Goal: Transaction & Acquisition: Purchase product/service

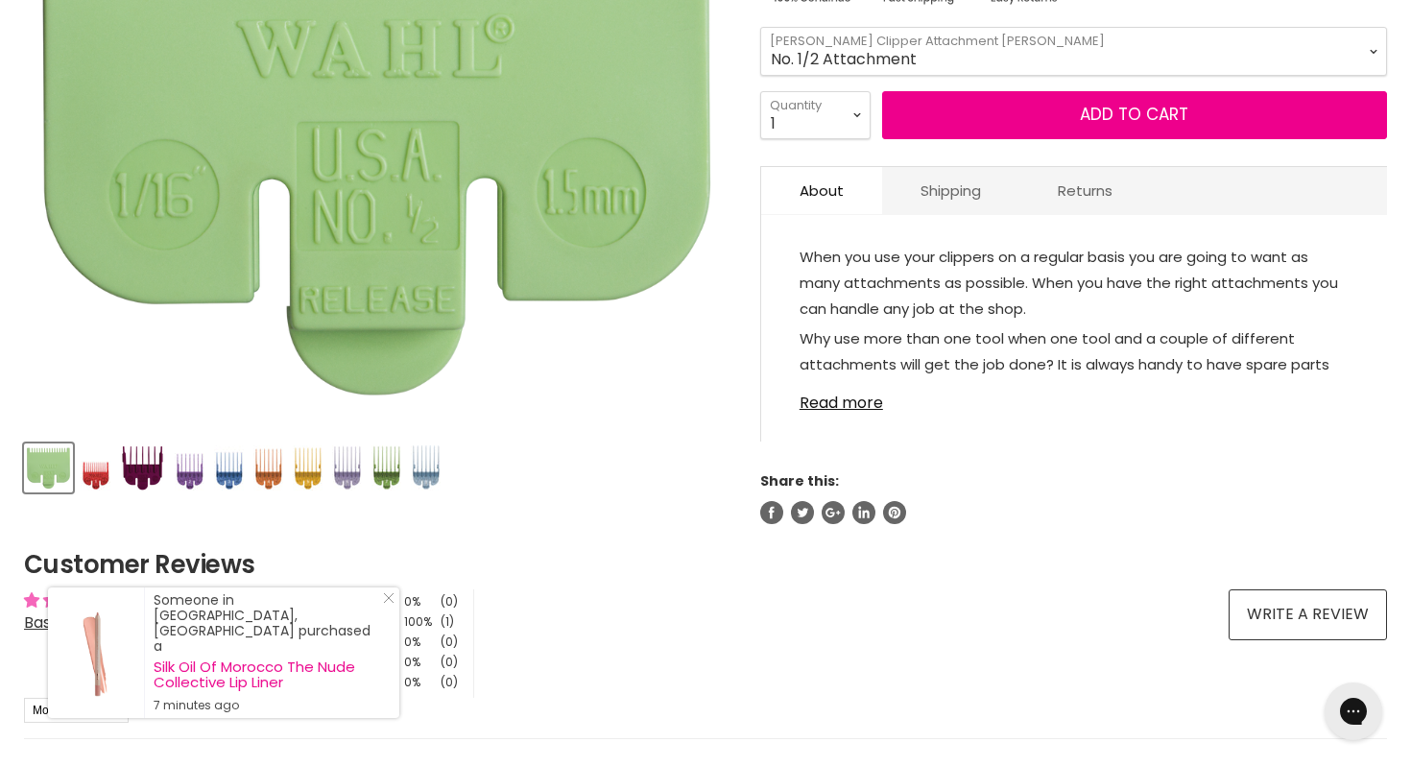
scroll to position [516, 0]
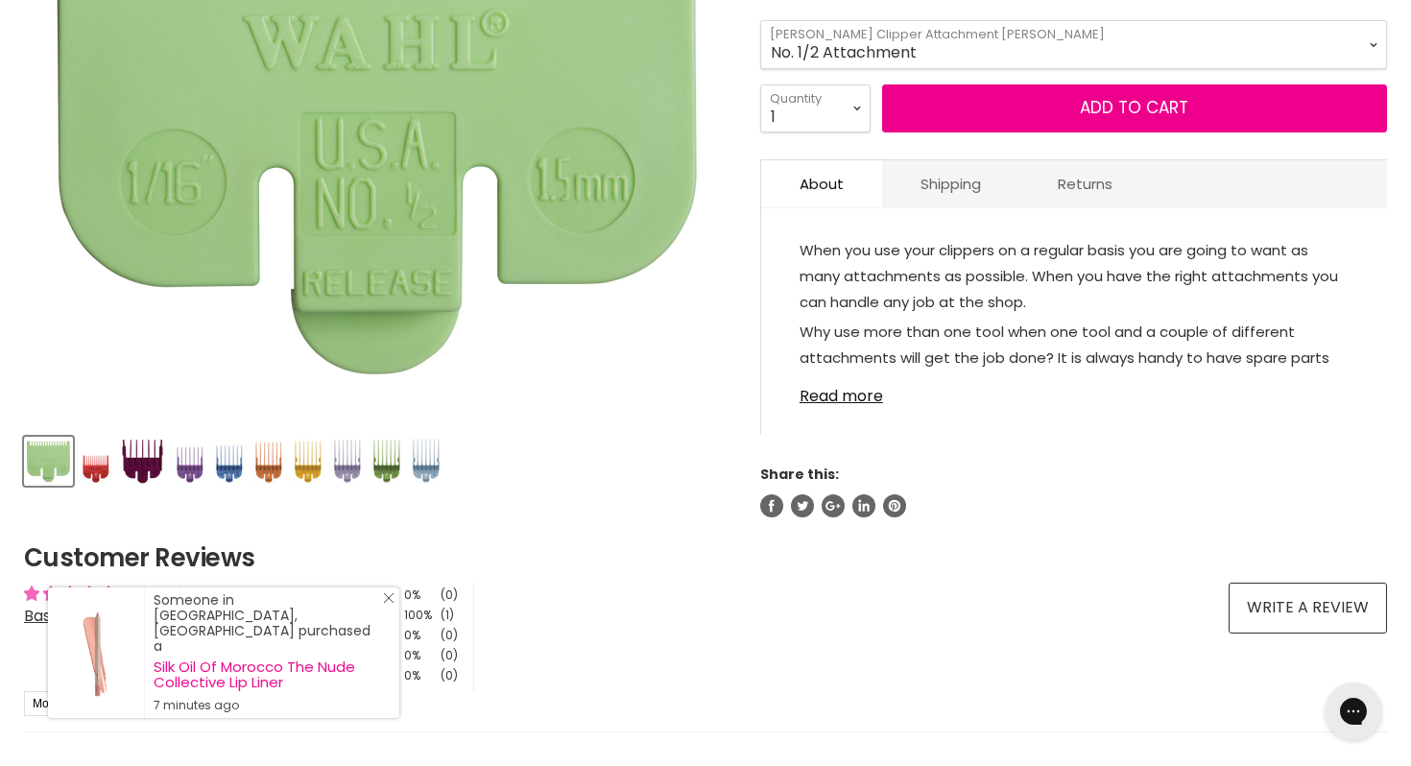
click at [389, 604] on icon "Close Icon" at bounding box center [389, 598] width 12 height 12
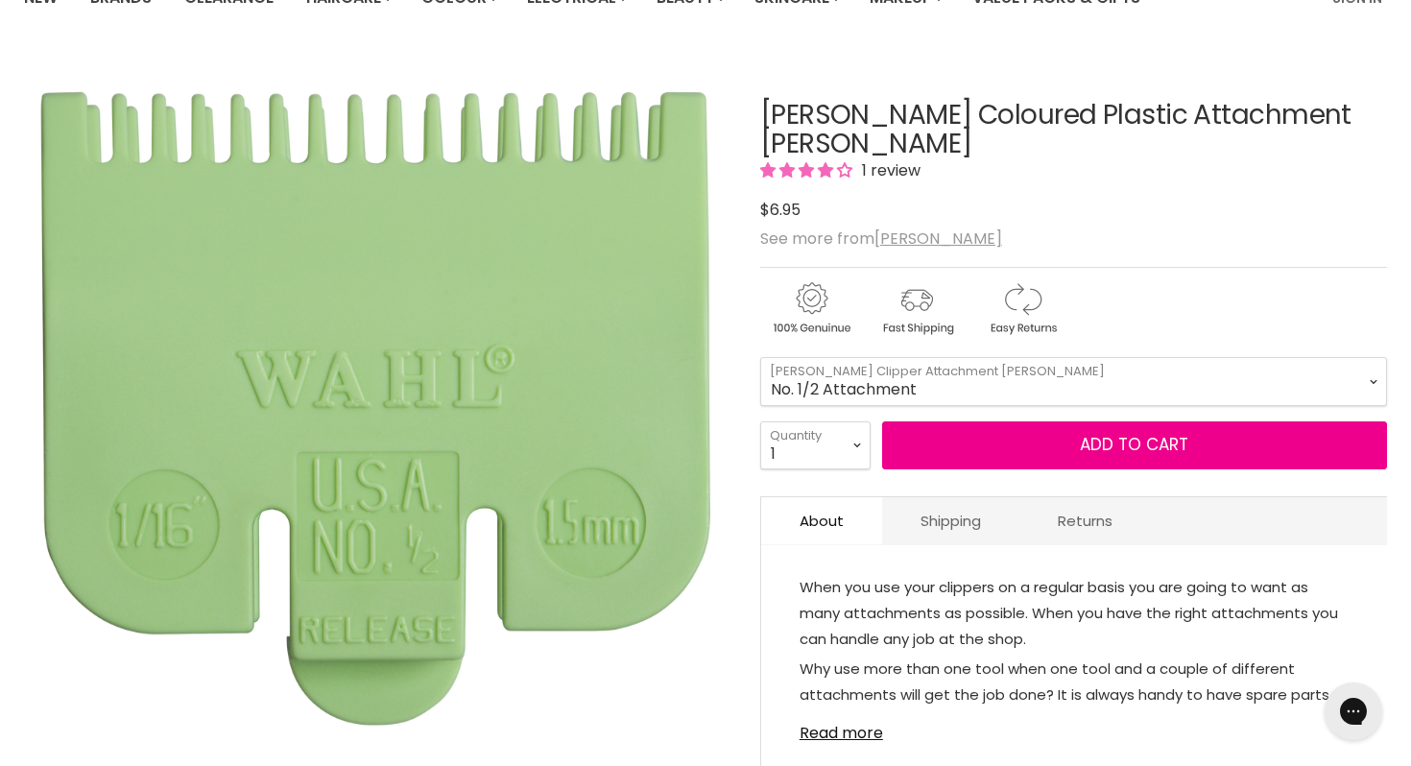
scroll to position [0, 0]
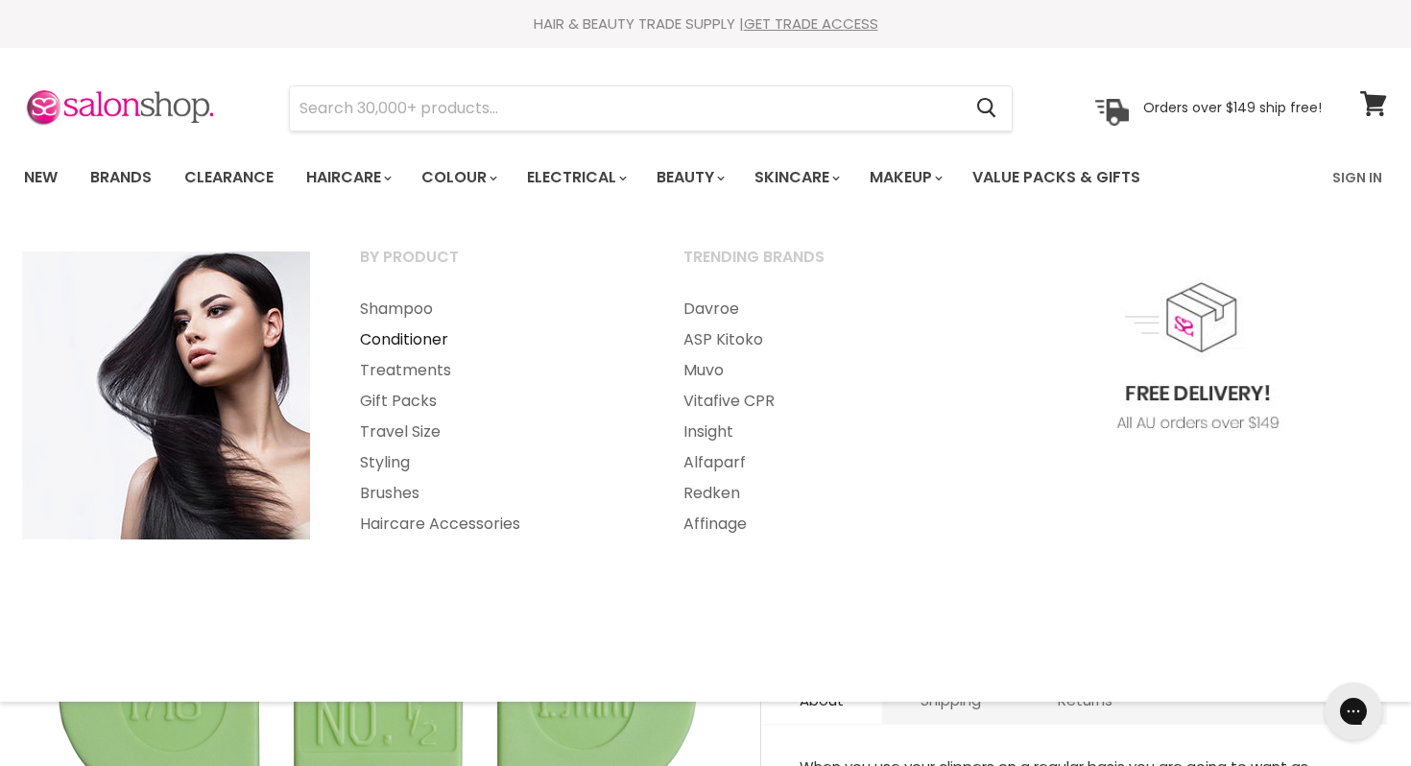
click at [382, 328] on link "Conditioner" at bounding box center [496, 339] width 320 height 31
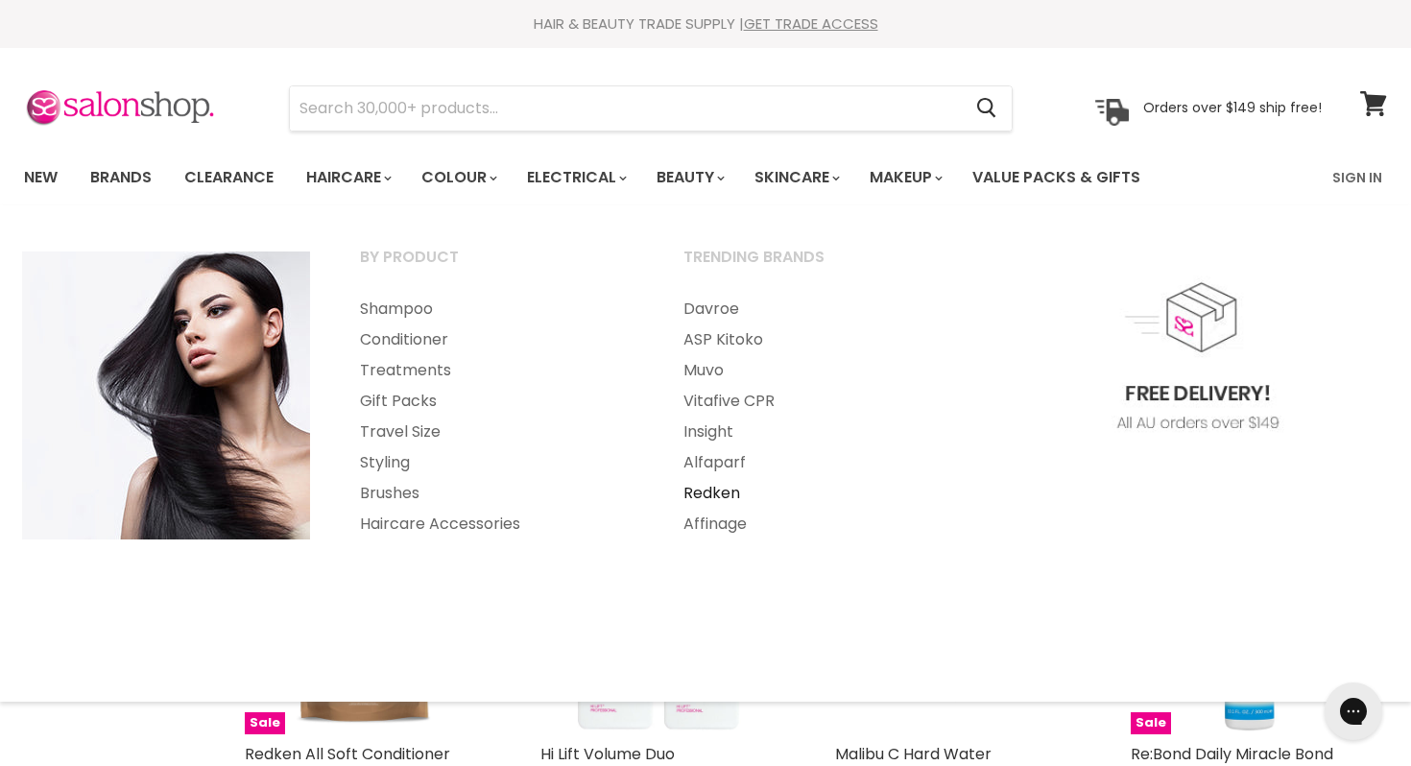
click at [711, 489] on link "Redken" at bounding box center [820, 493] width 320 height 31
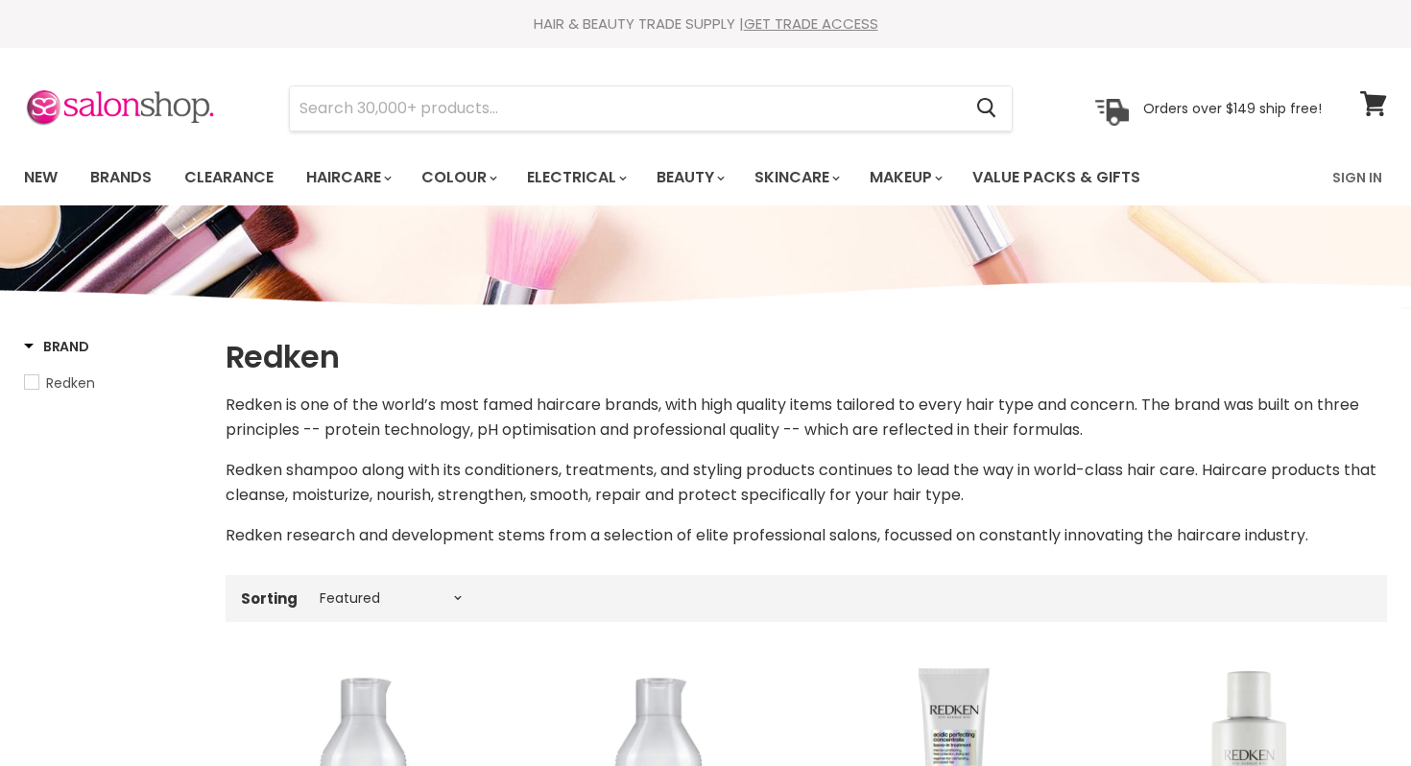
select select "manual"
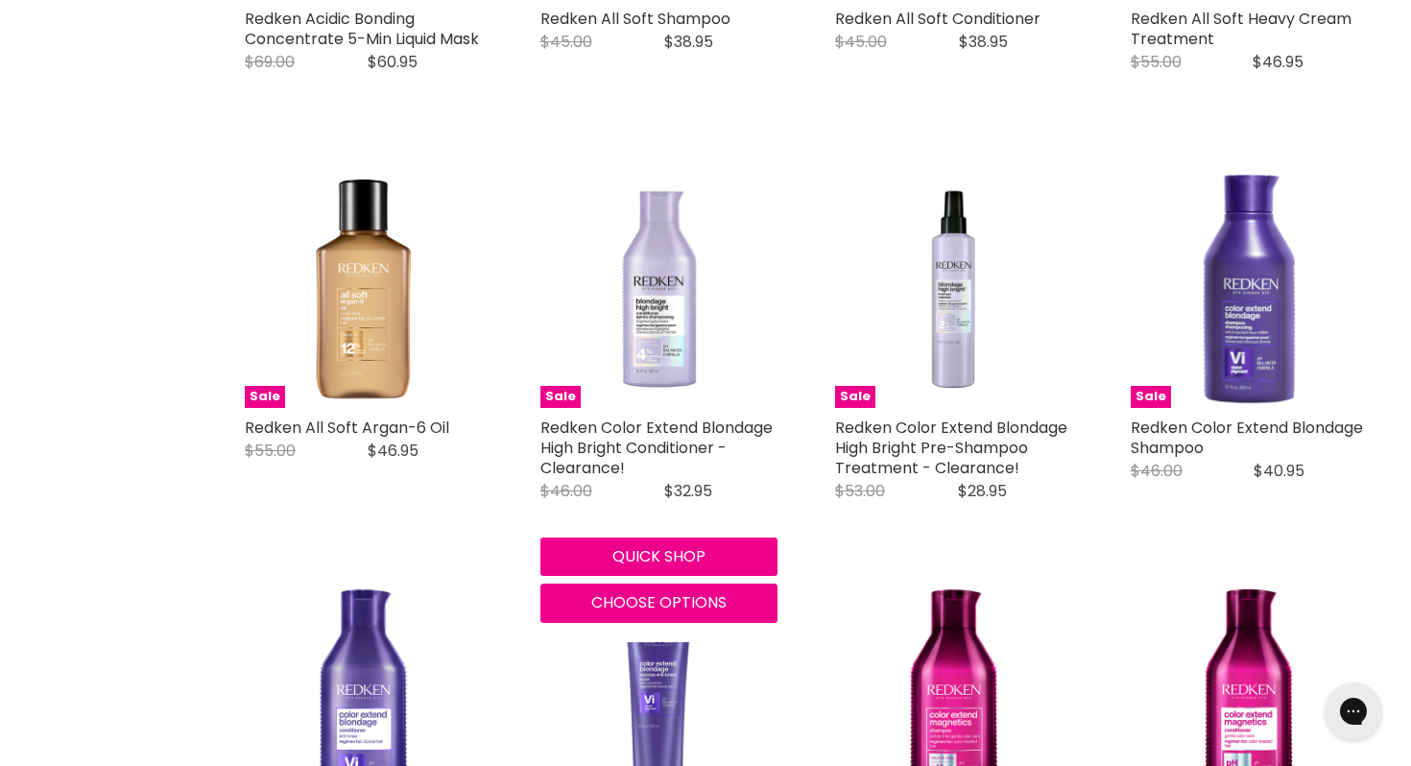
scroll to position [1443, 0]
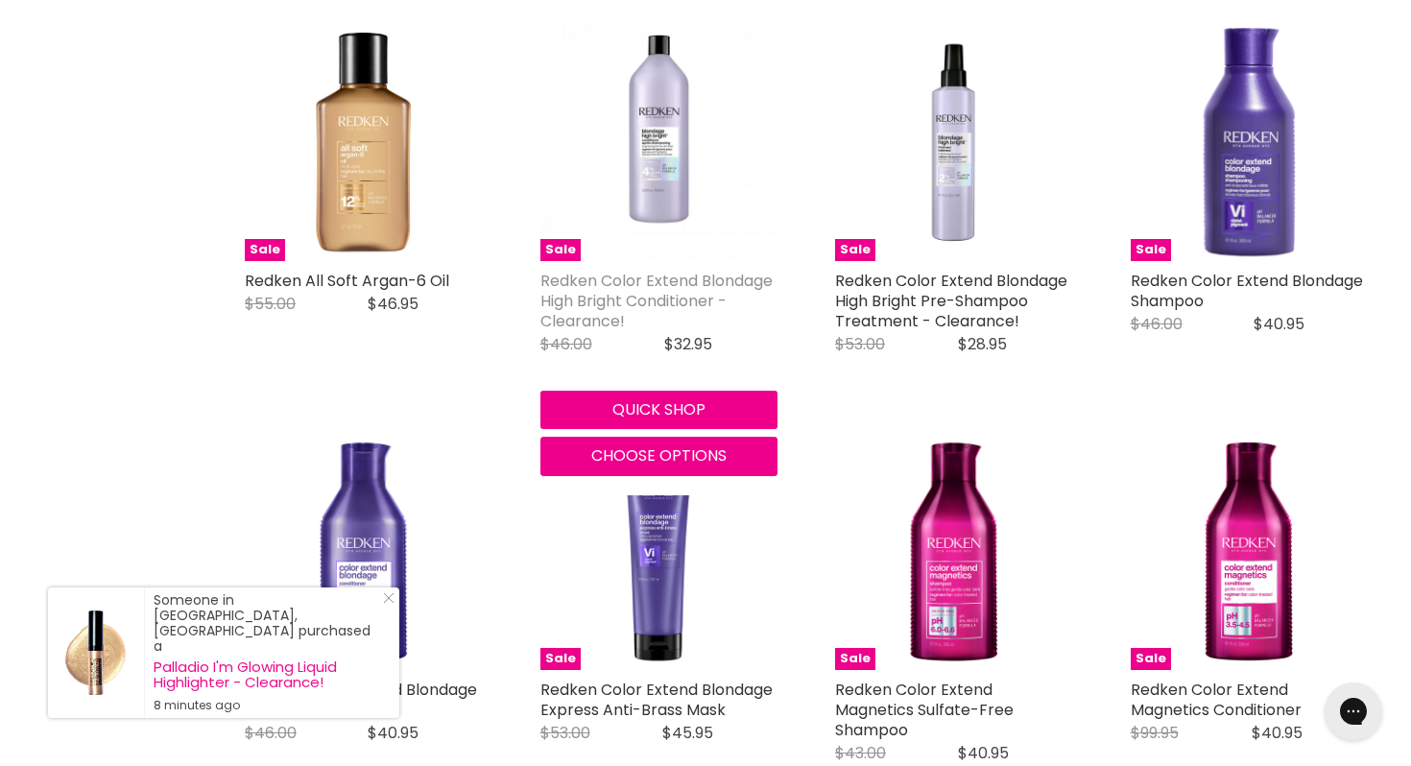
click at [616, 304] on link "Redken Color Extend Blondage High Bright Conditioner - Clearance!" at bounding box center [656, 301] width 232 height 62
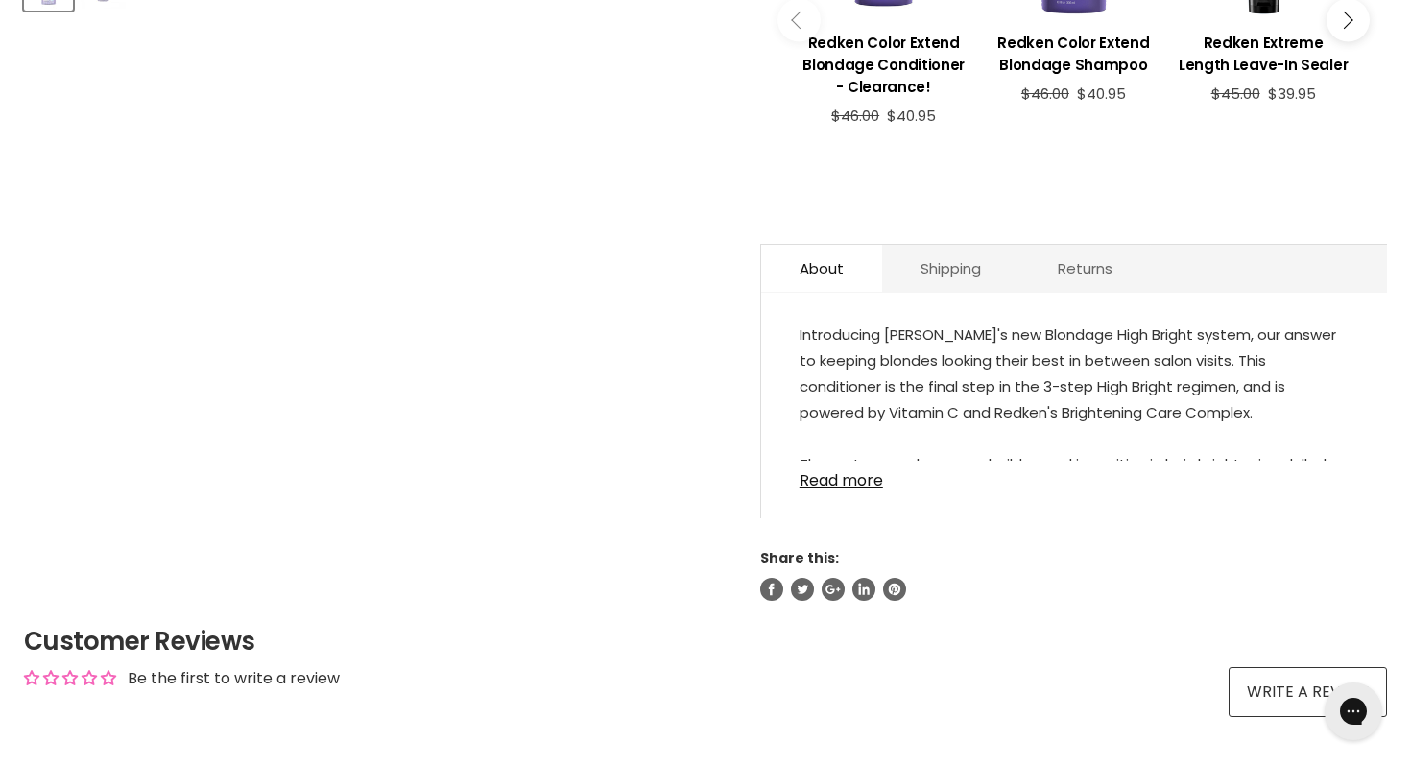
scroll to position [994, 0]
click at [845, 459] on link "Read more" at bounding box center [1074, 473] width 549 height 29
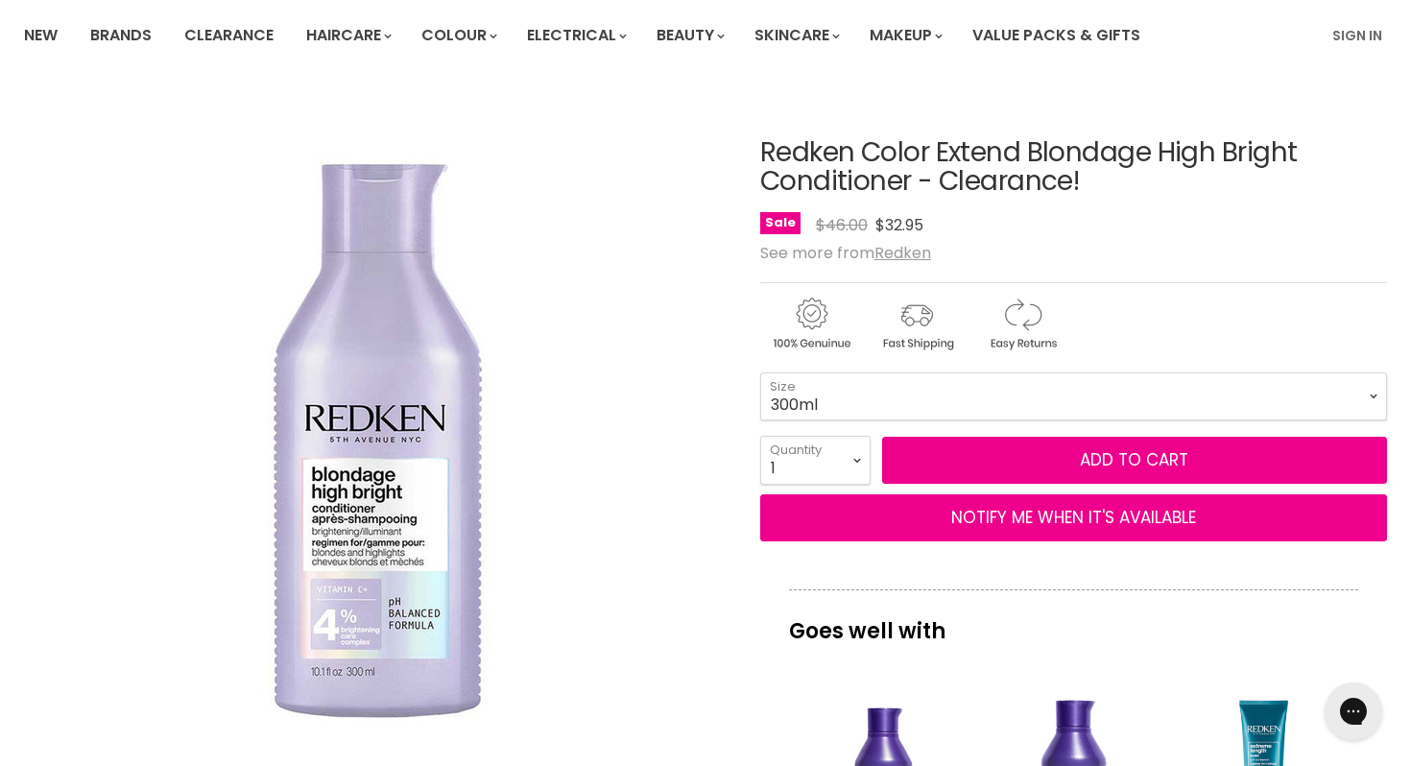
scroll to position [0, 0]
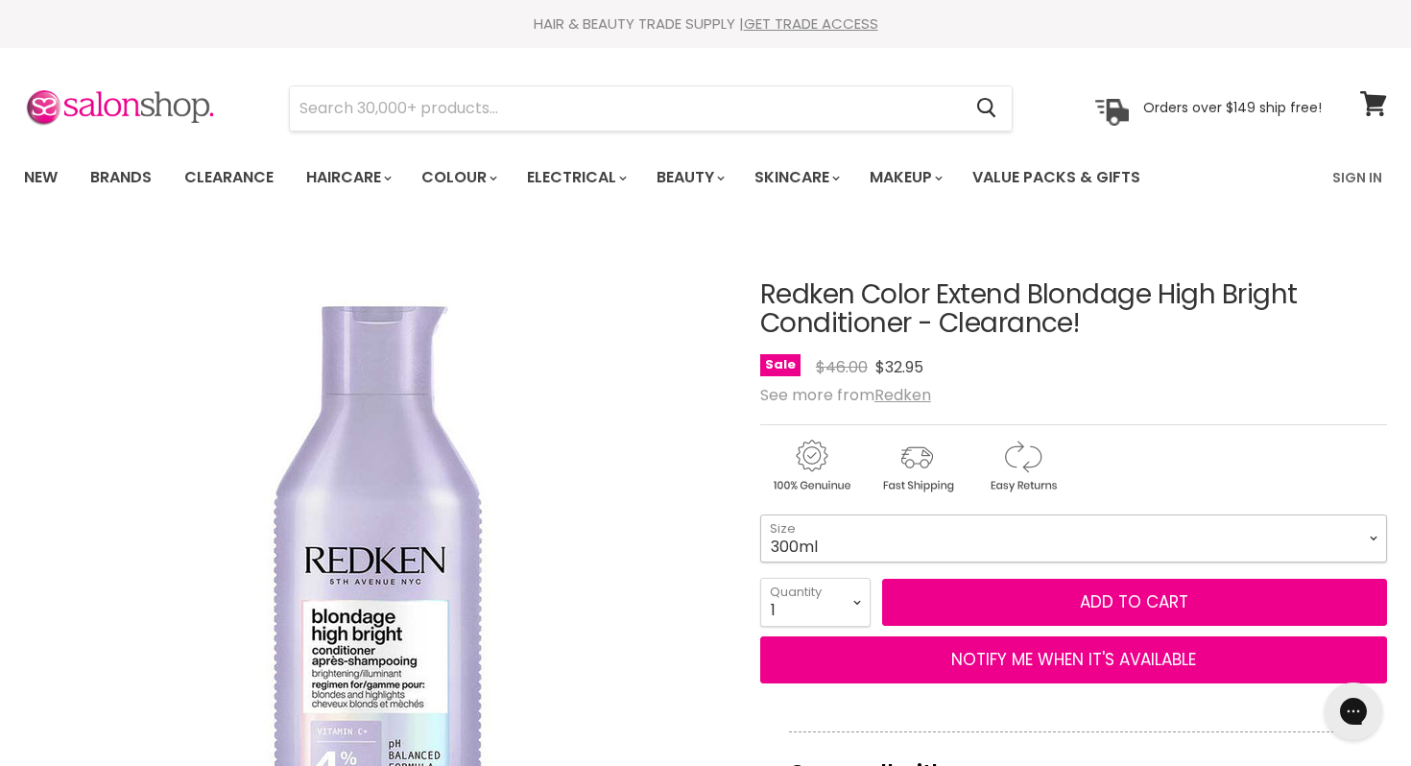
click at [1373, 535] on select "300ml 1 Litre" at bounding box center [1073, 539] width 627 height 48
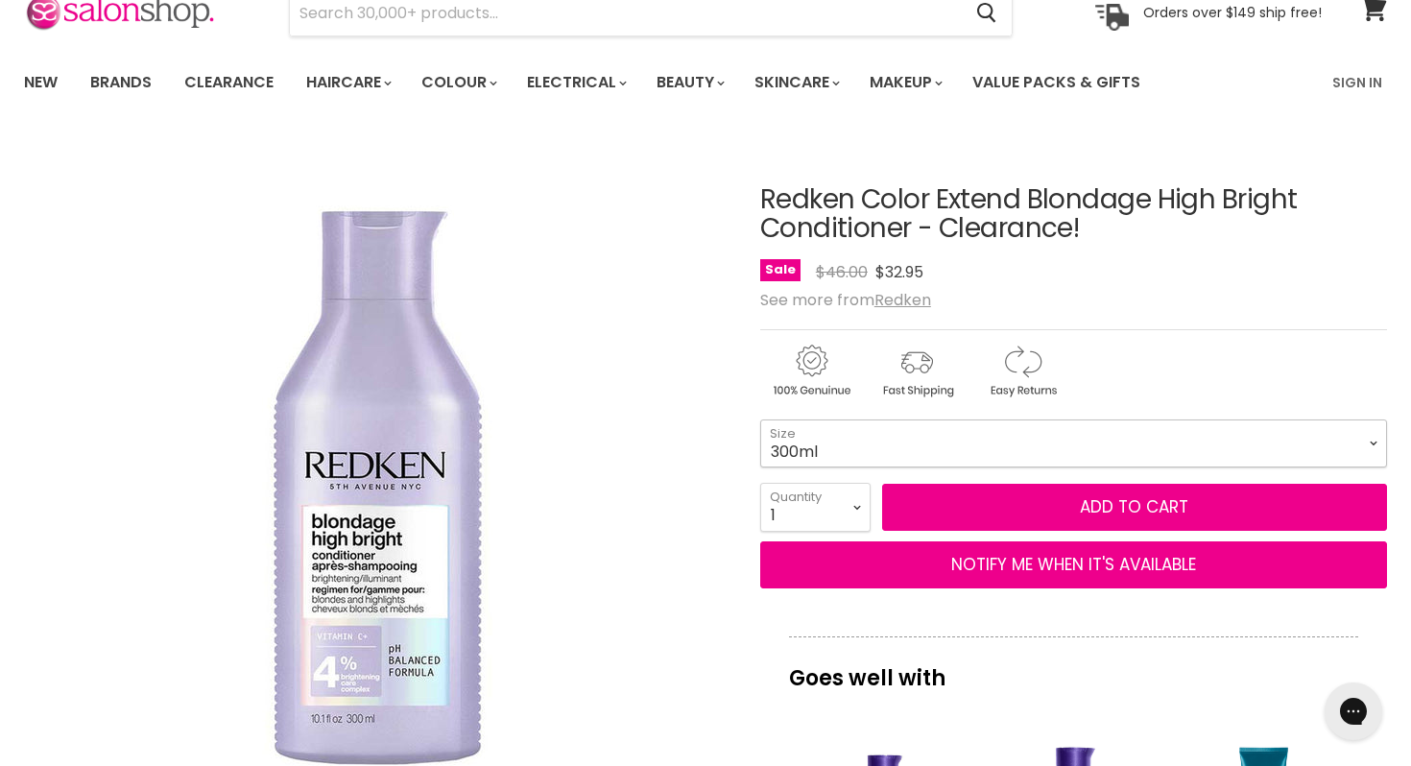
scroll to position [155, 0]
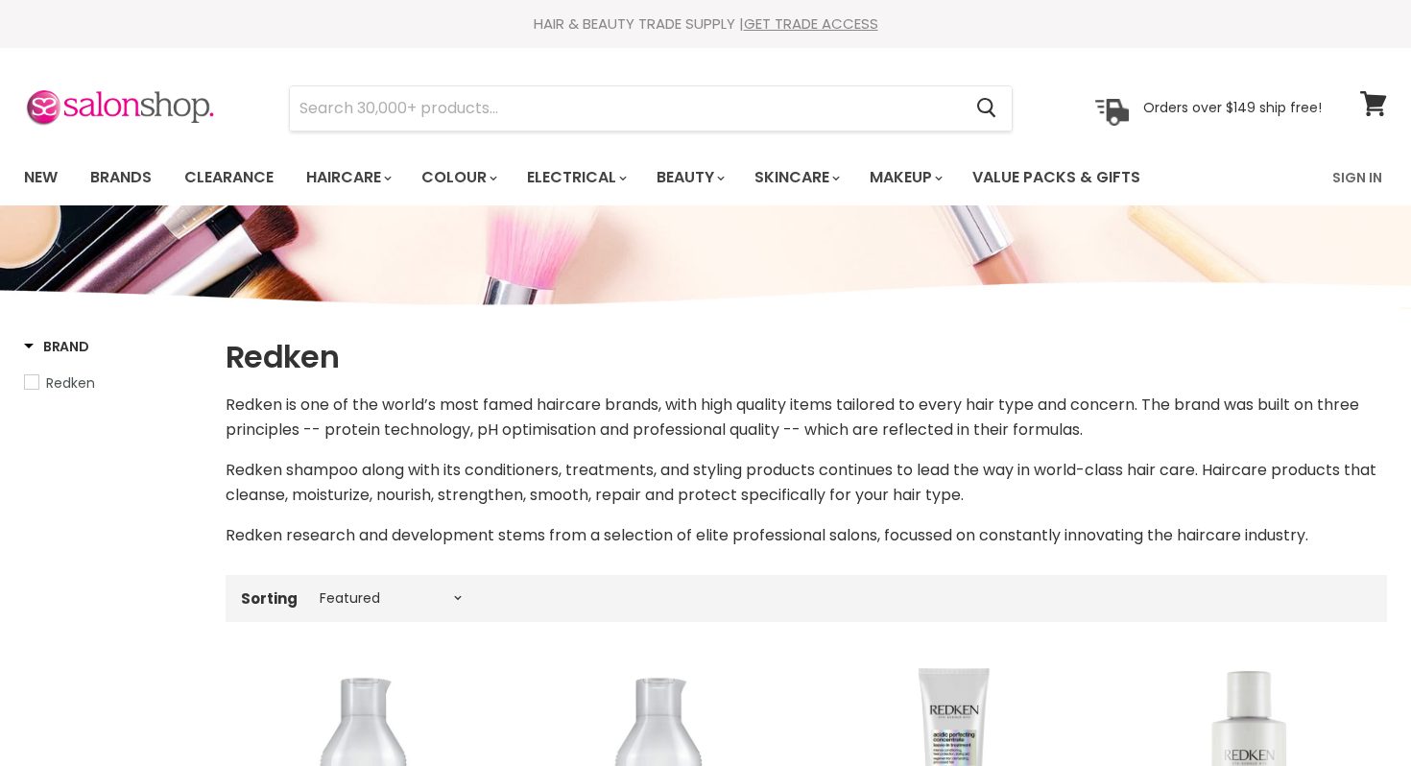
select select "manual"
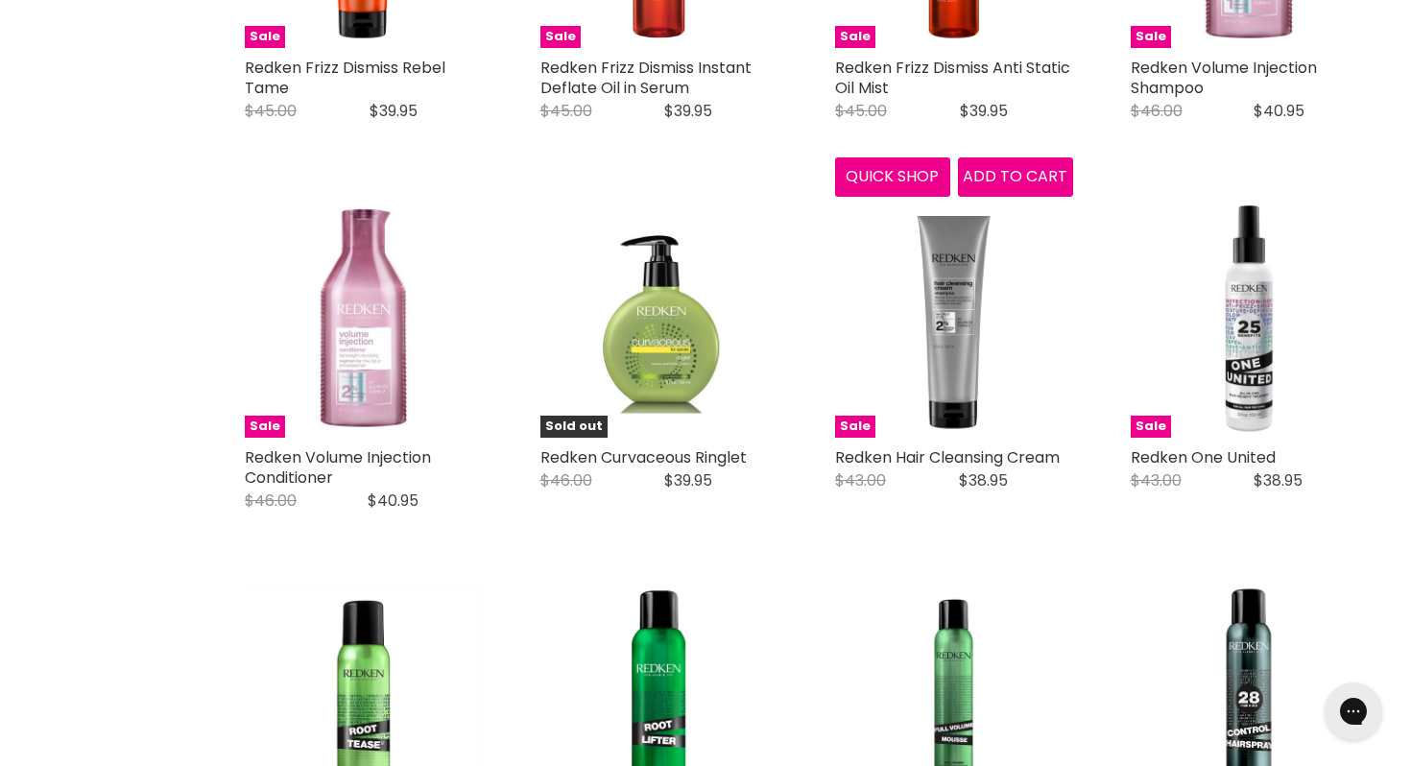
scroll to position [3686, 0]
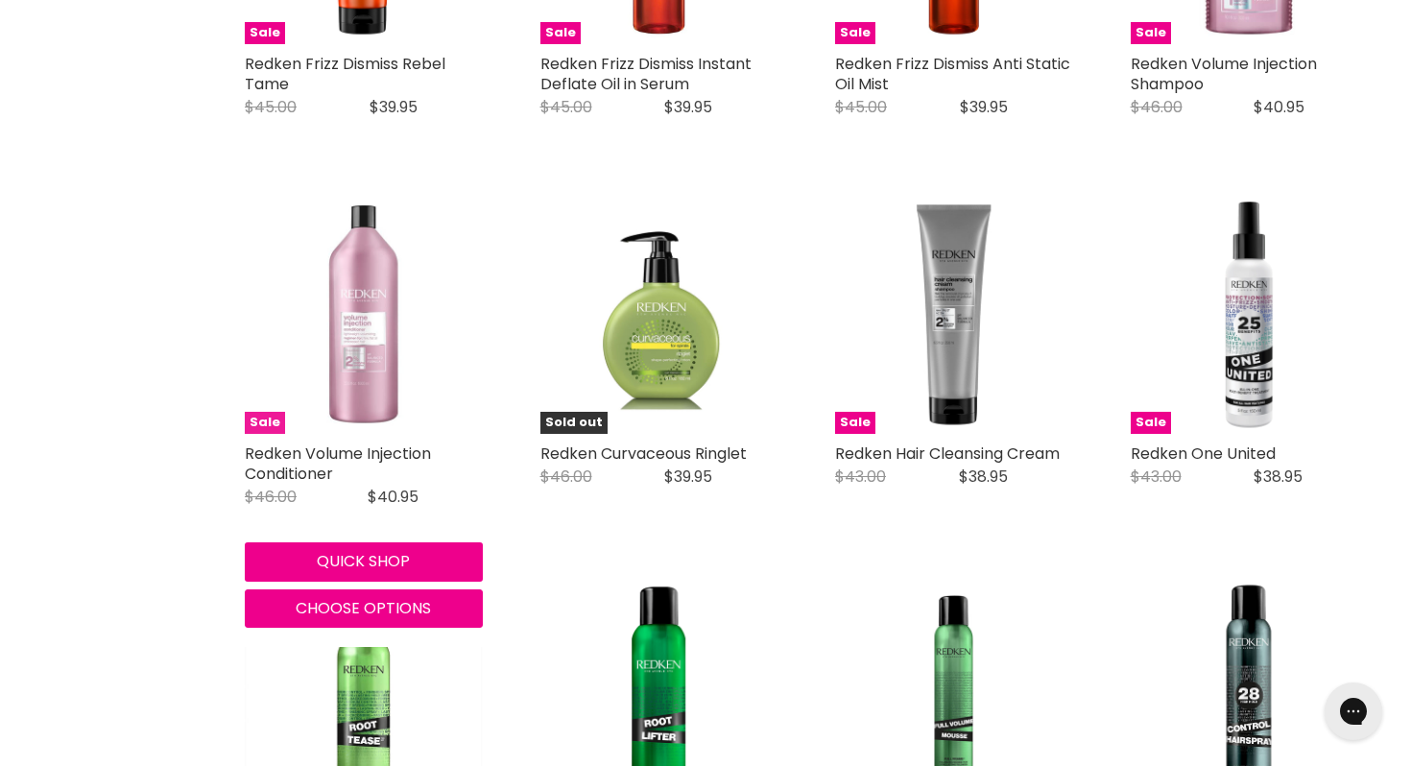
click at [353, 347] on img "Main content" at bounding box center [364, 315] width 238 height 238
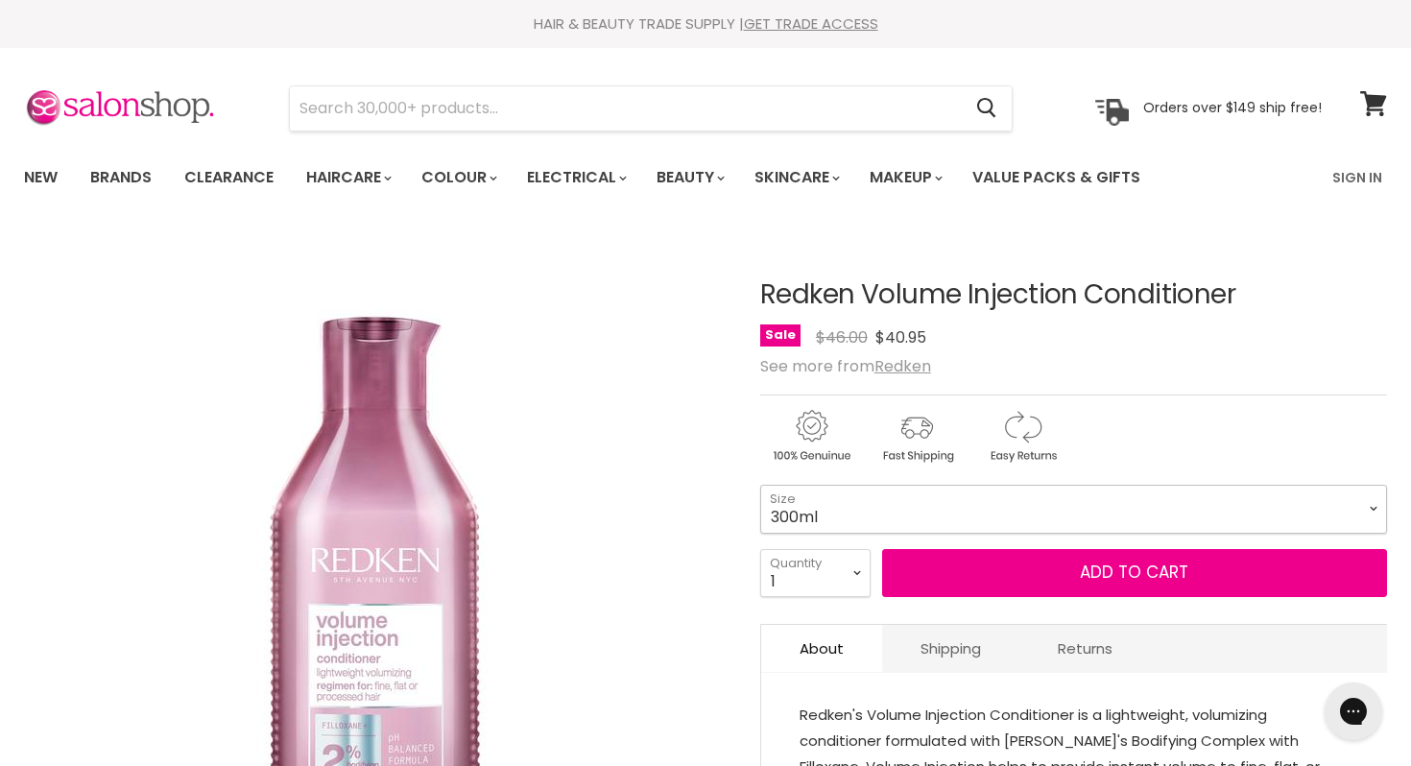
click at [1371, 504] on select "300ml 500ml 1Litre" at bounding box center [1073, 509] width 627 height 48
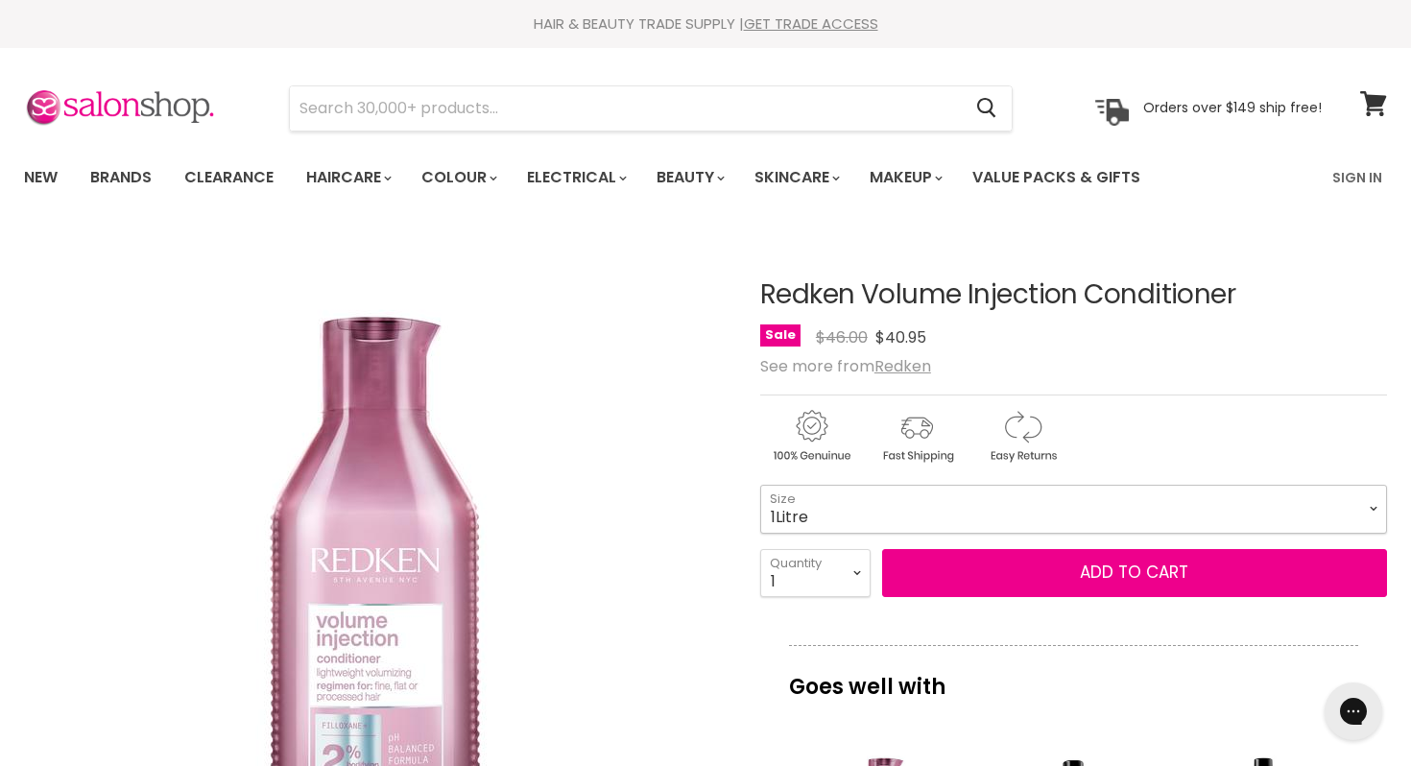
select select "1Litre"
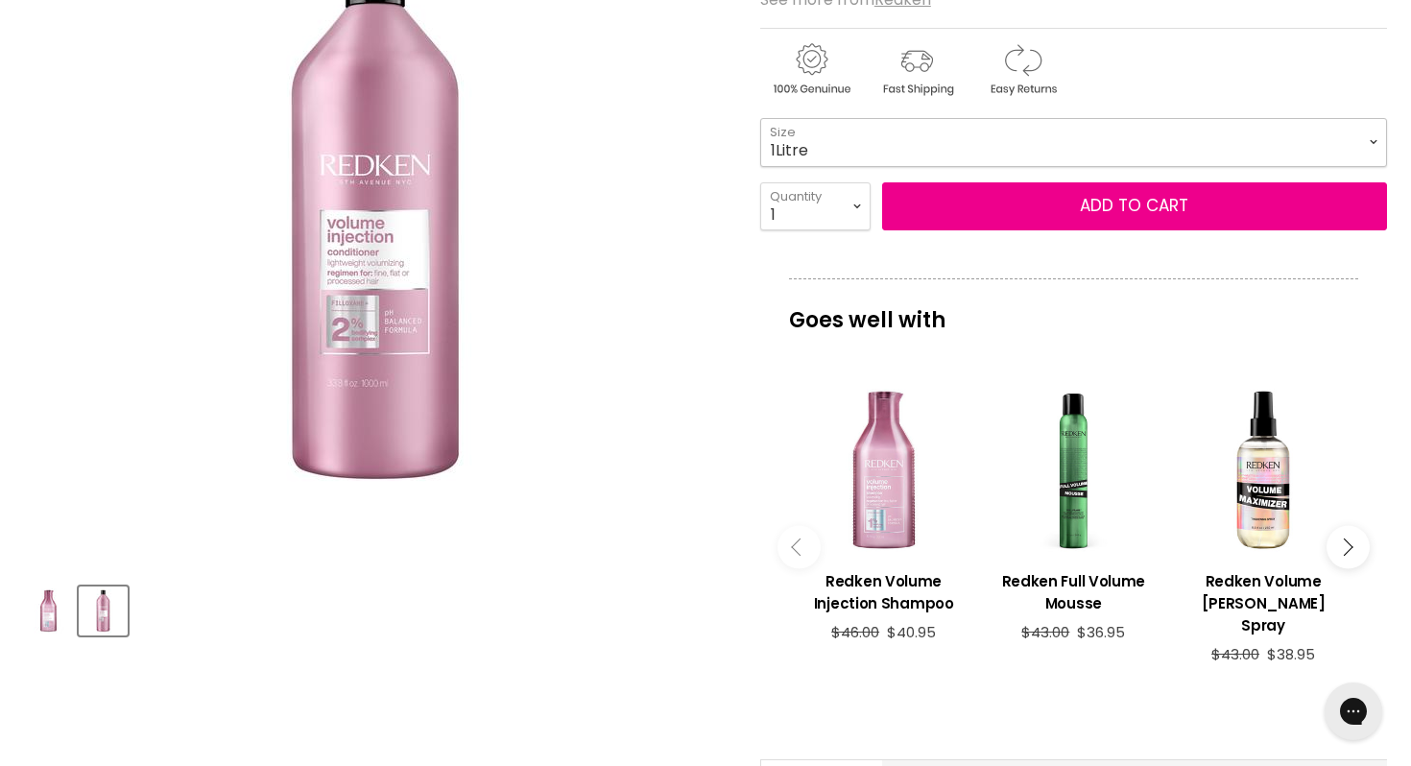
scroll to position [368, 0]
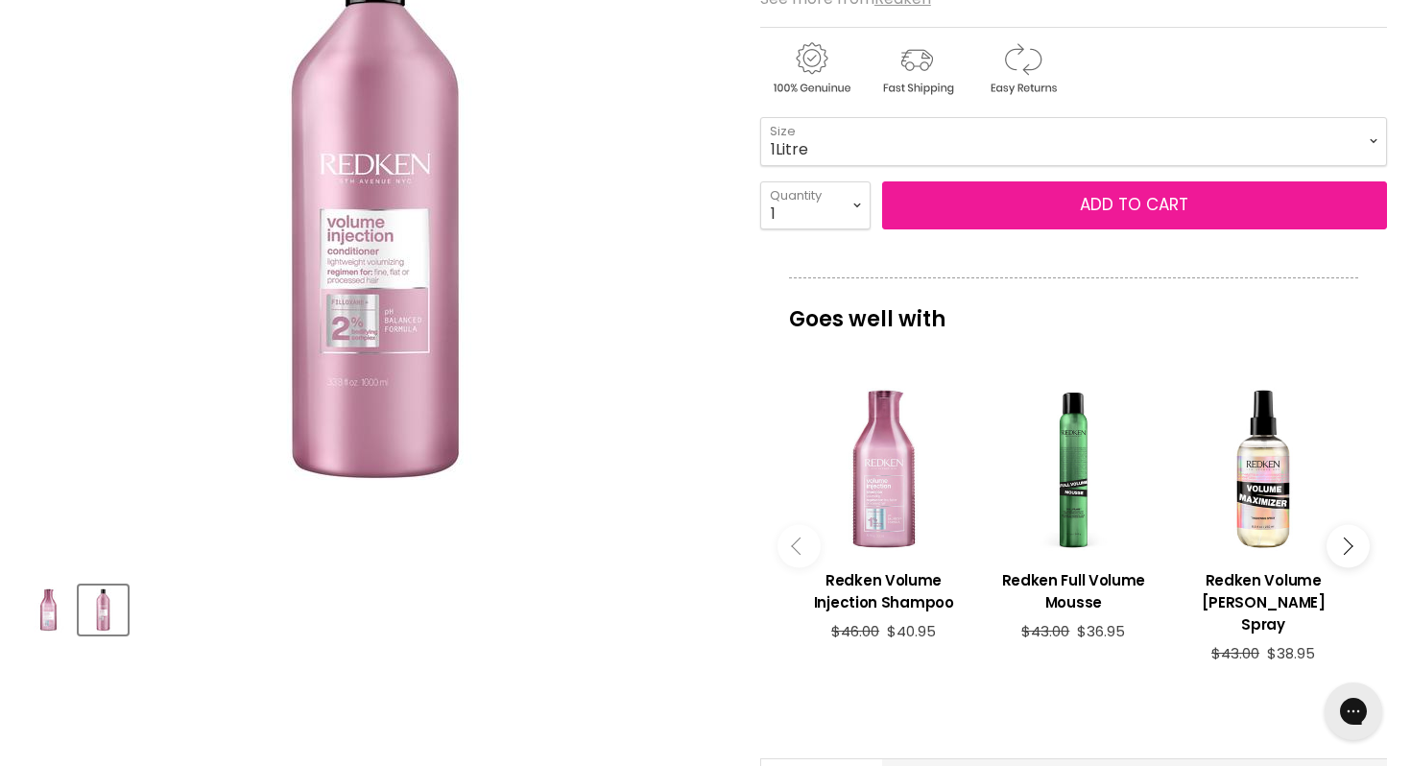
click at [1143, 202] on button "Add to cart" at bounding box center [1134, 205] width 505 height 48
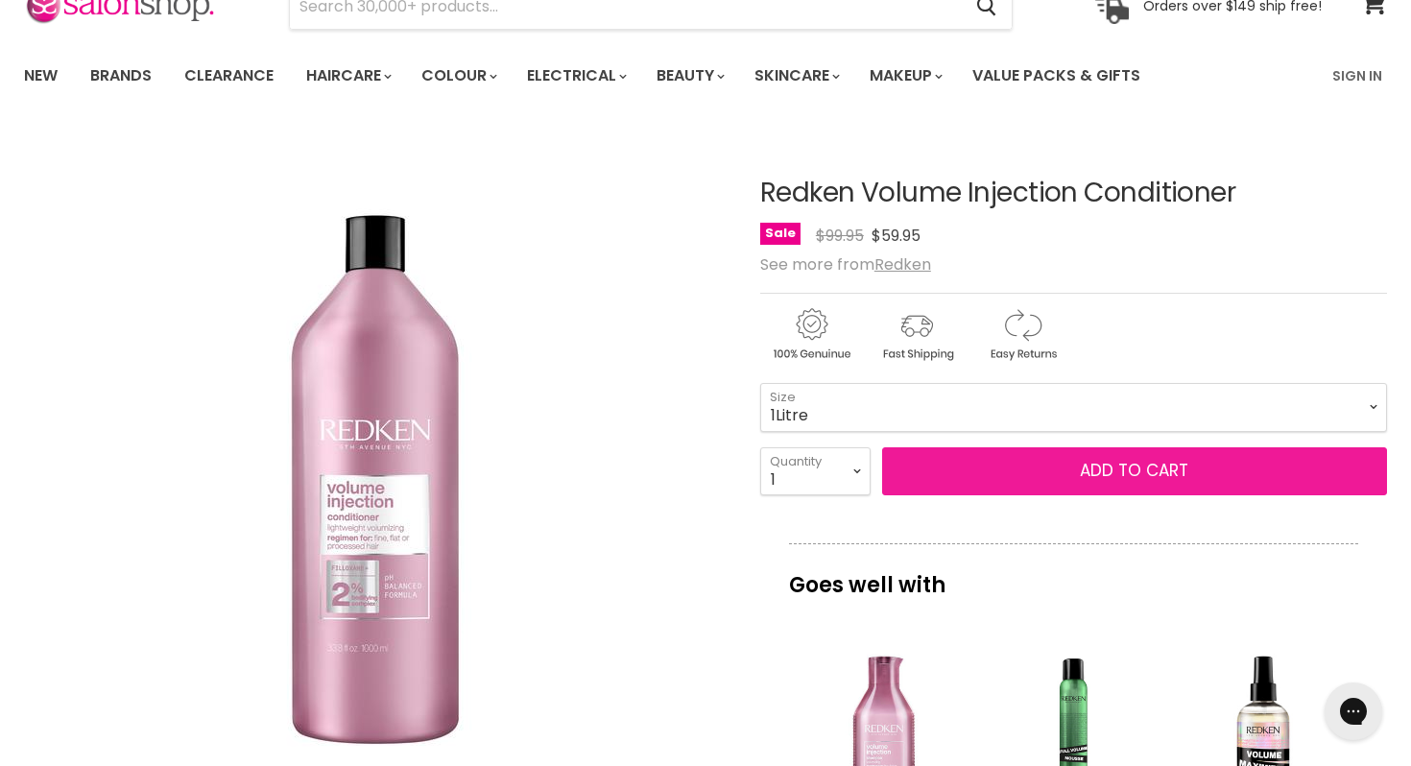
scroll to position [154, 0]
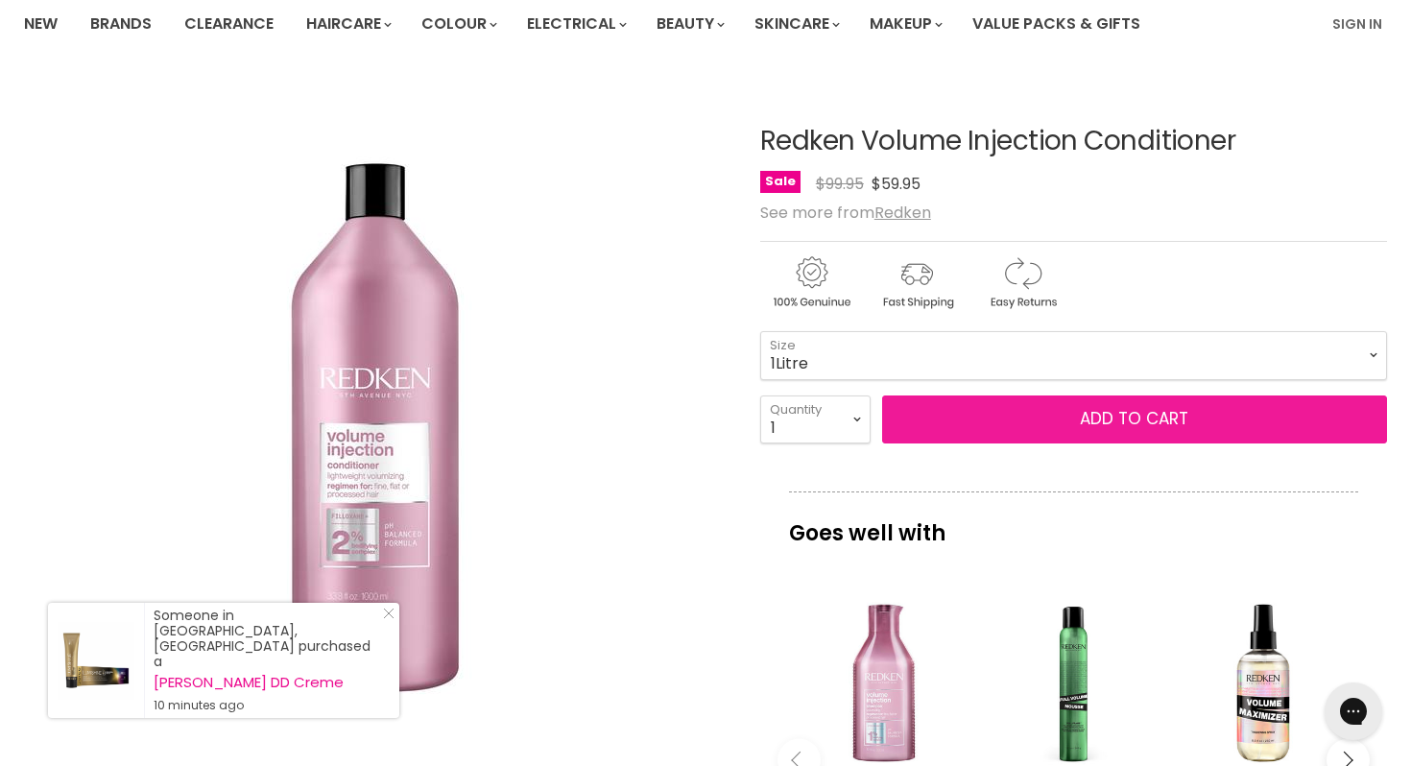
click at [1132, 408] on button "Add to cart" at bounding box center [1134, 420] width 505 height 48
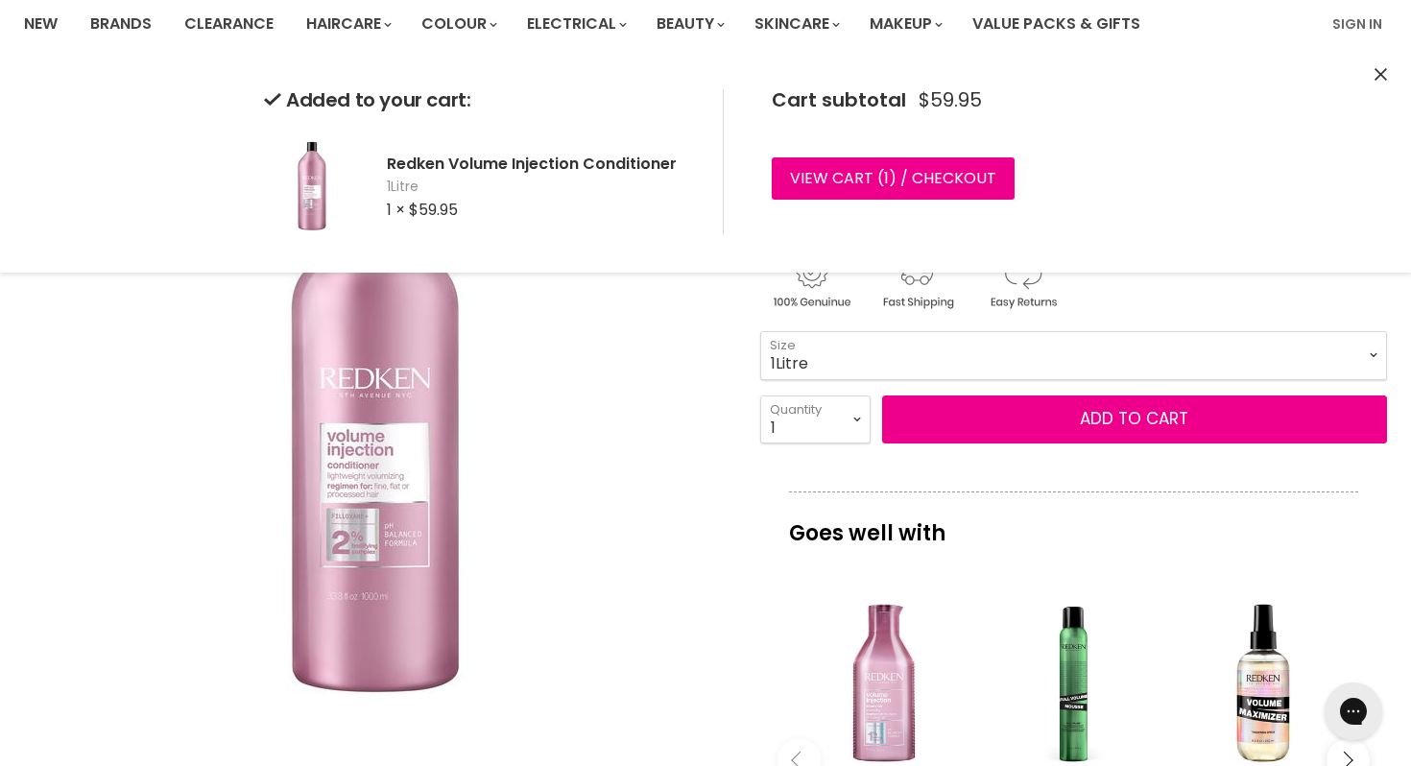
click at [637, 467] on img "Redken Volume Injection Conditioner image. Click or Scroll to Zoom." at bounding box center [375, 429] width 576 height 576
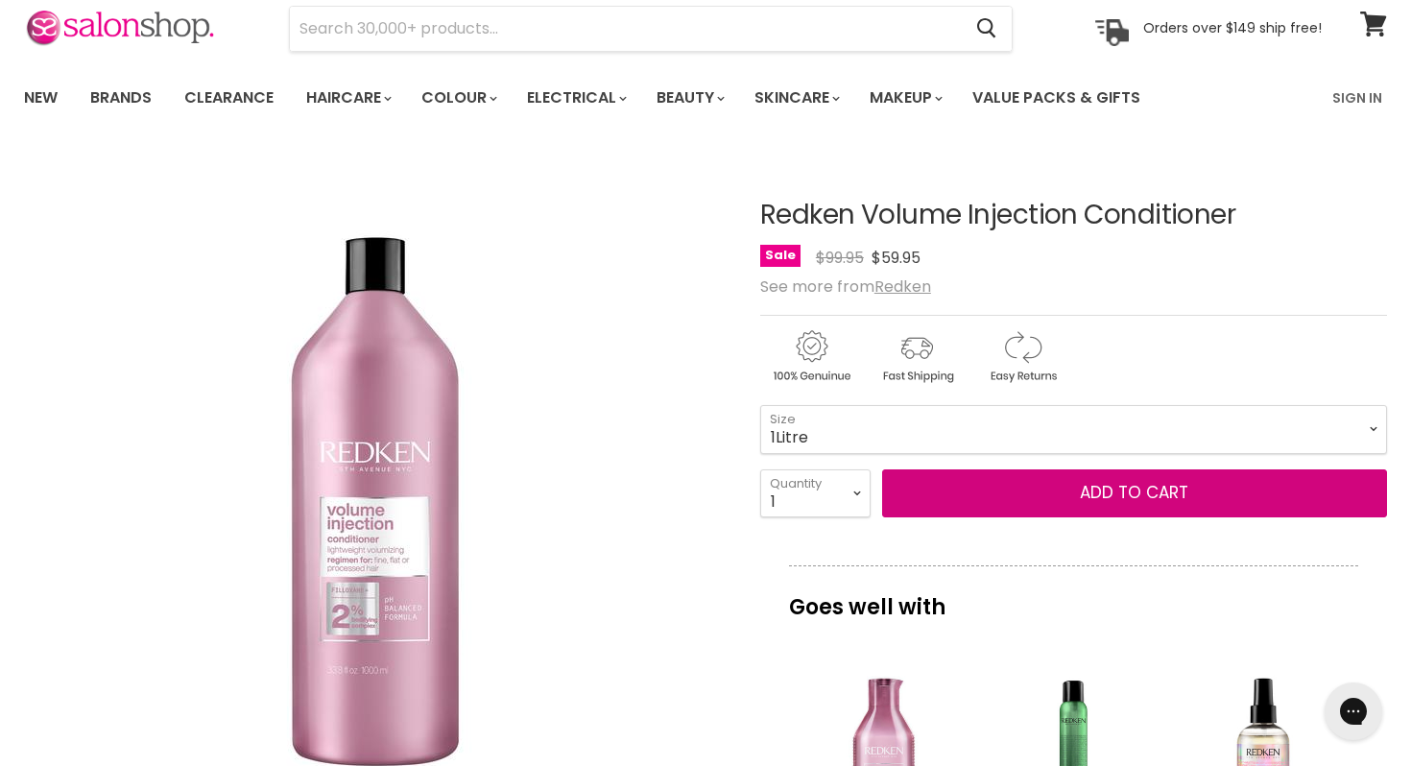
scroll to position [0, 0]
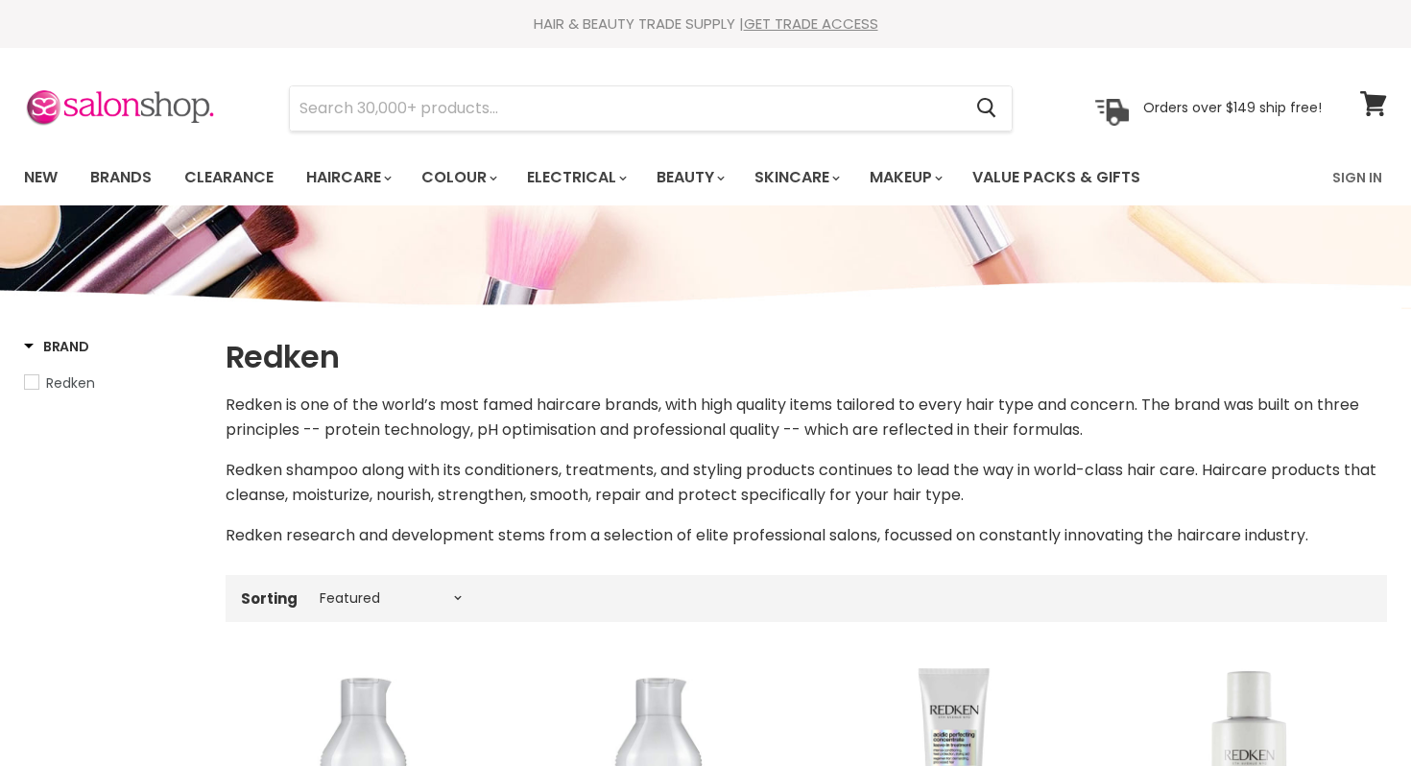
select select "manual"
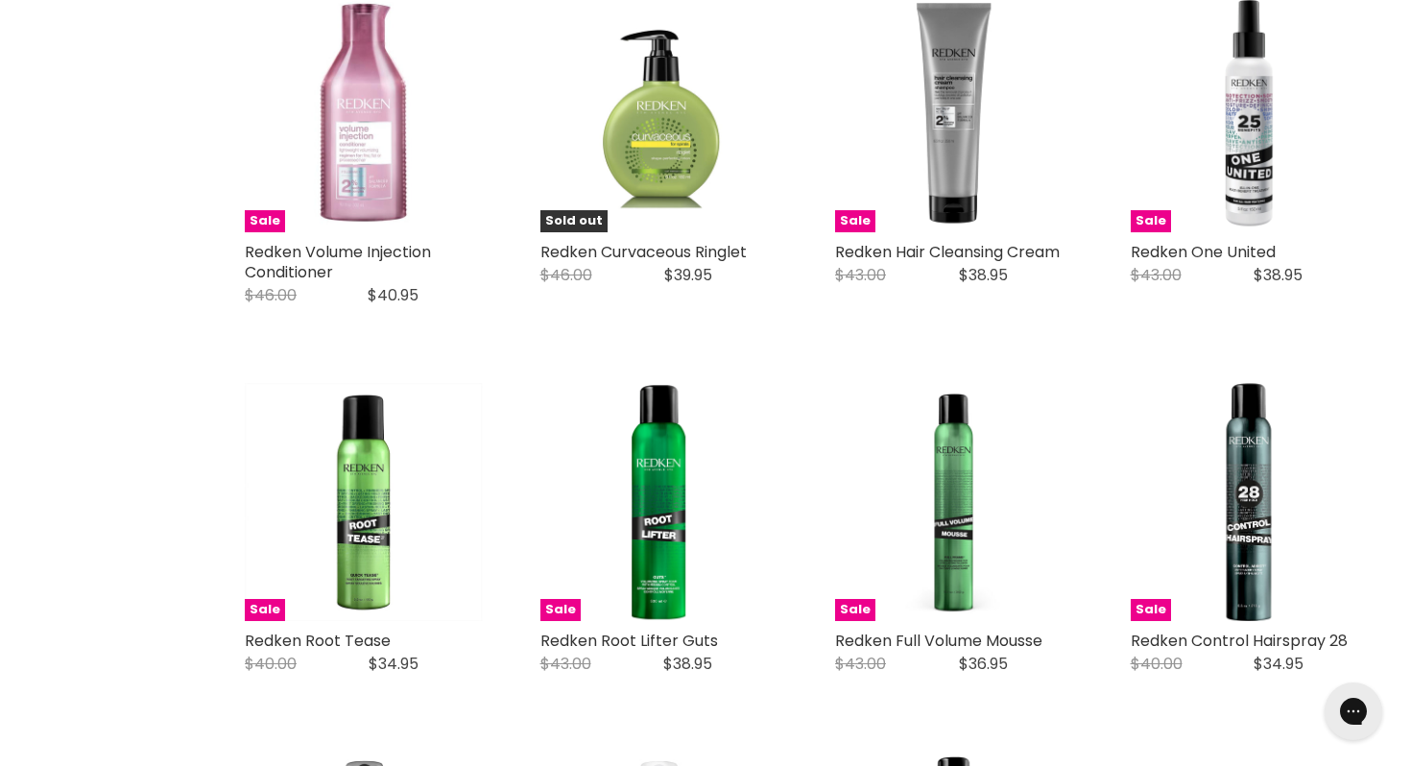
scroll to position [3888, 0]
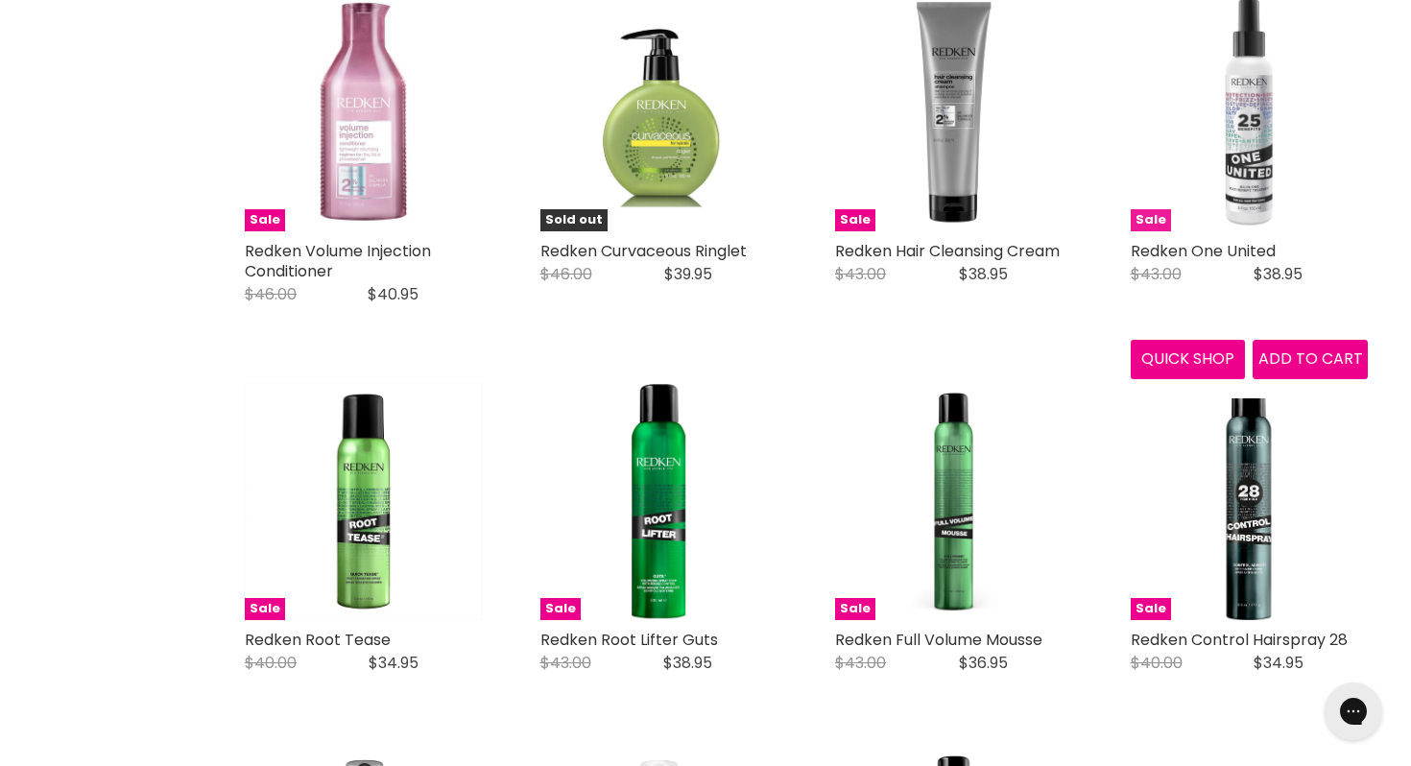
click at [1208, 148] on img "Main content" at bounding box center [1250, 112] width 238 height 238
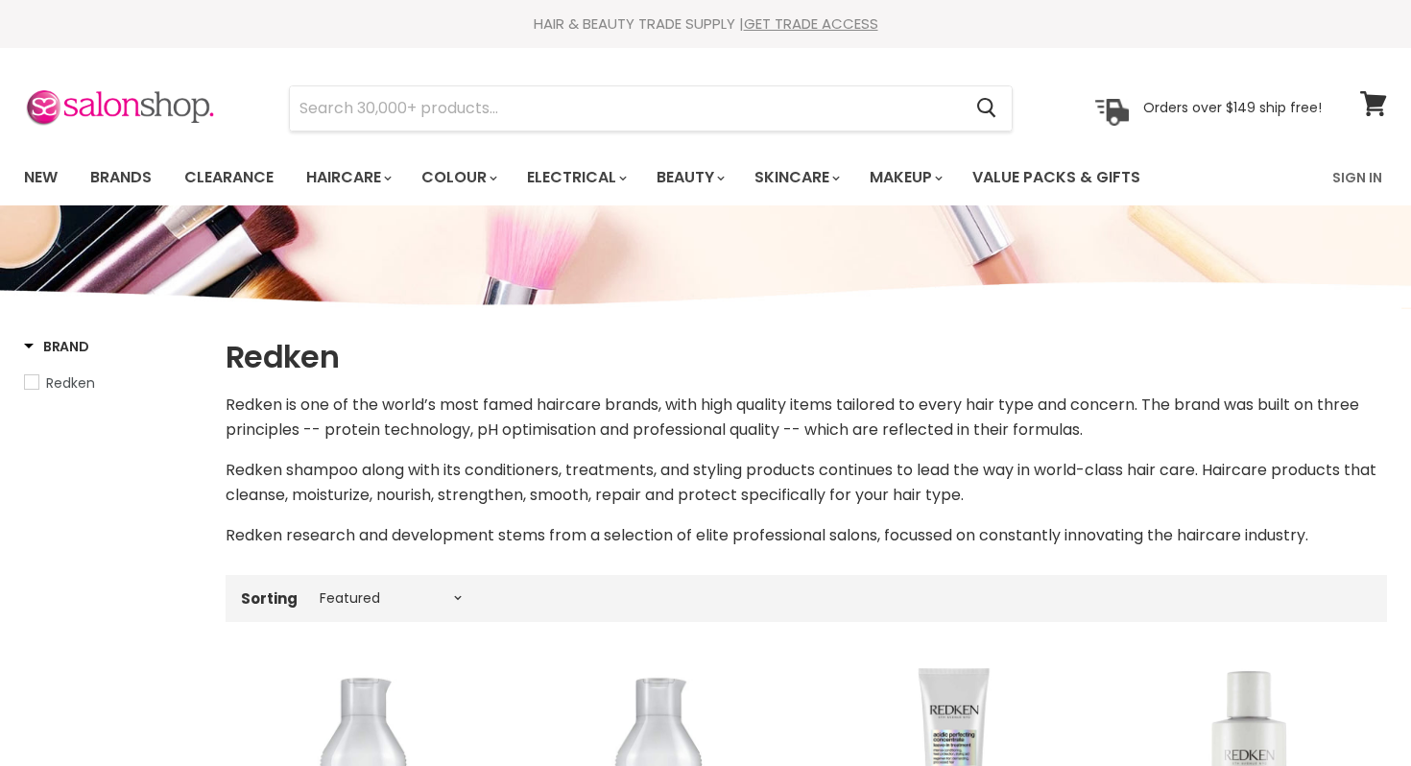
select select "manual"
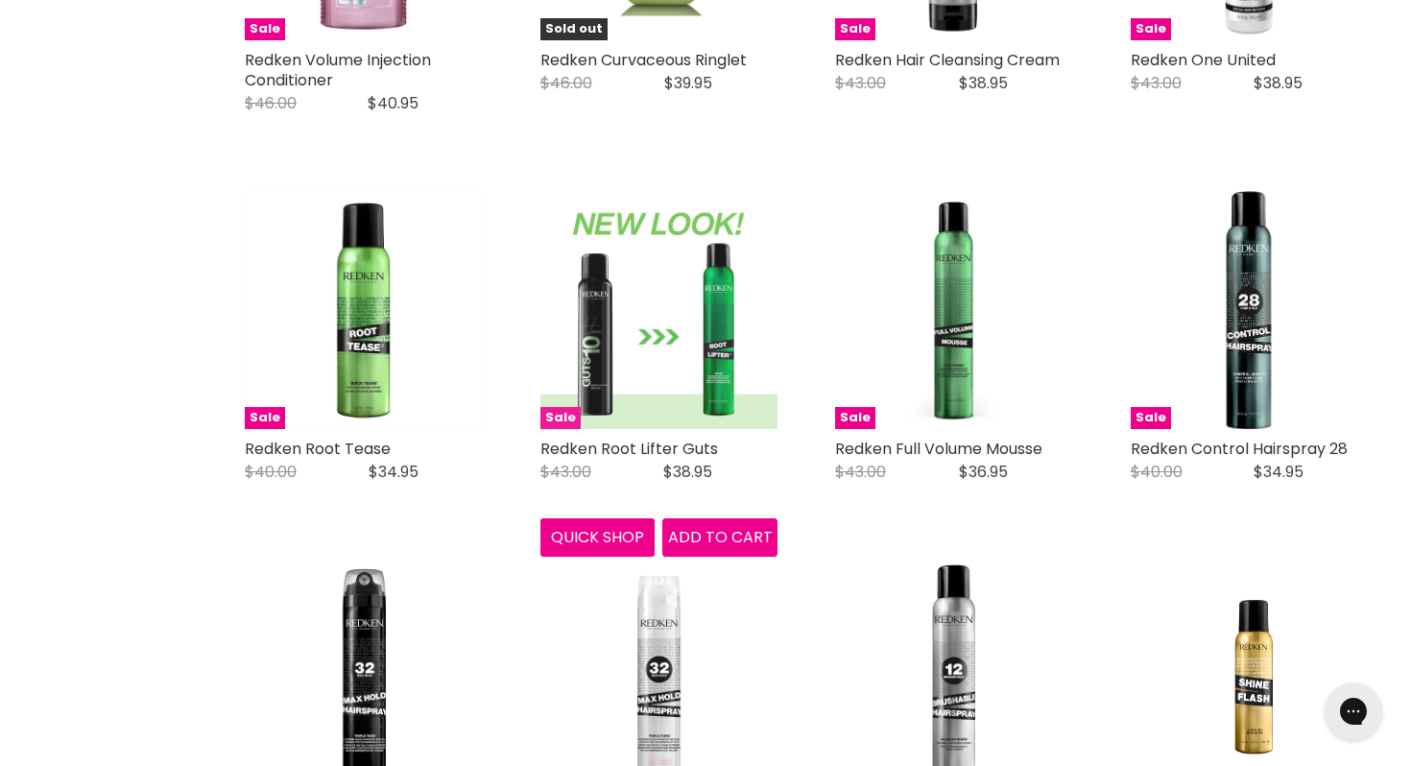
scroll to position [4083, 0]
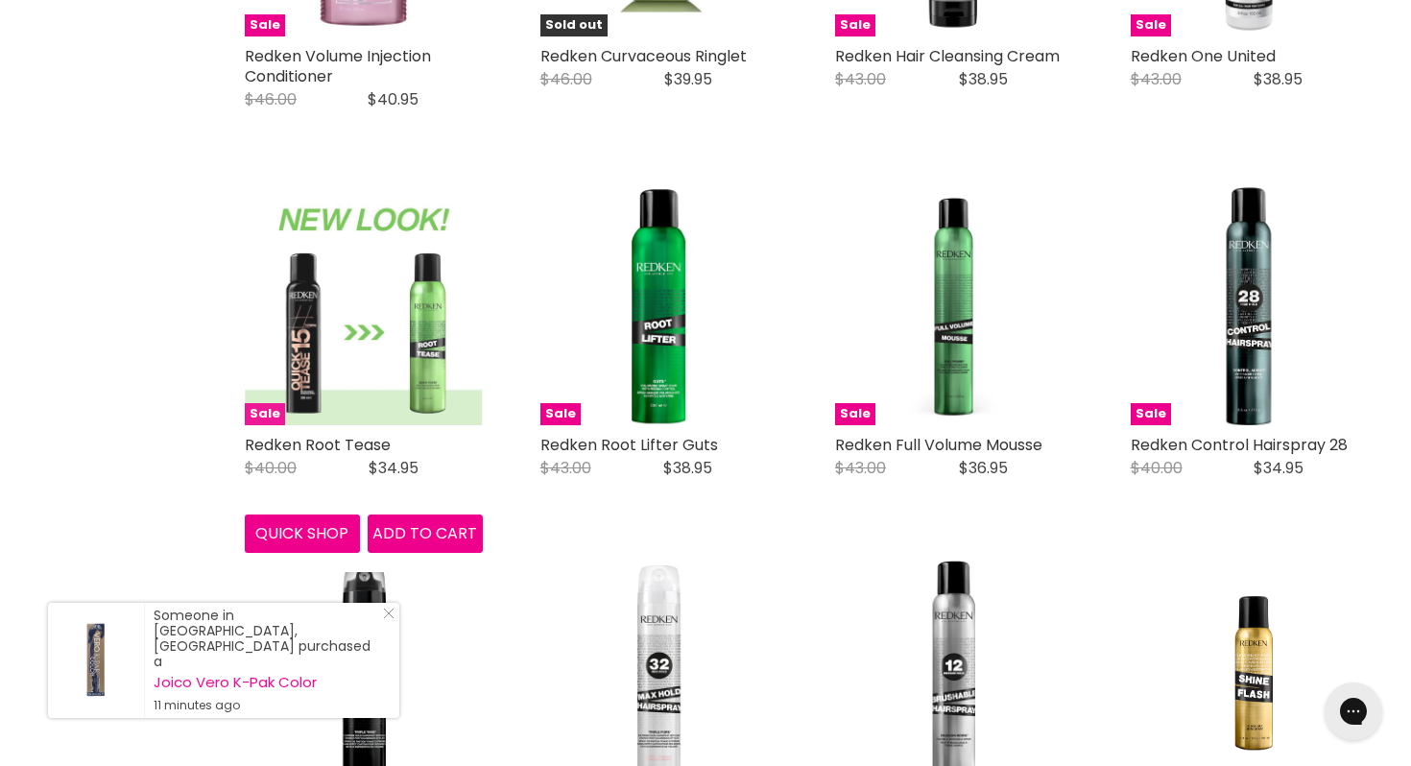
click at [424, 321] on img "Main content" at bounding box center [364, 306] width 238 height 238
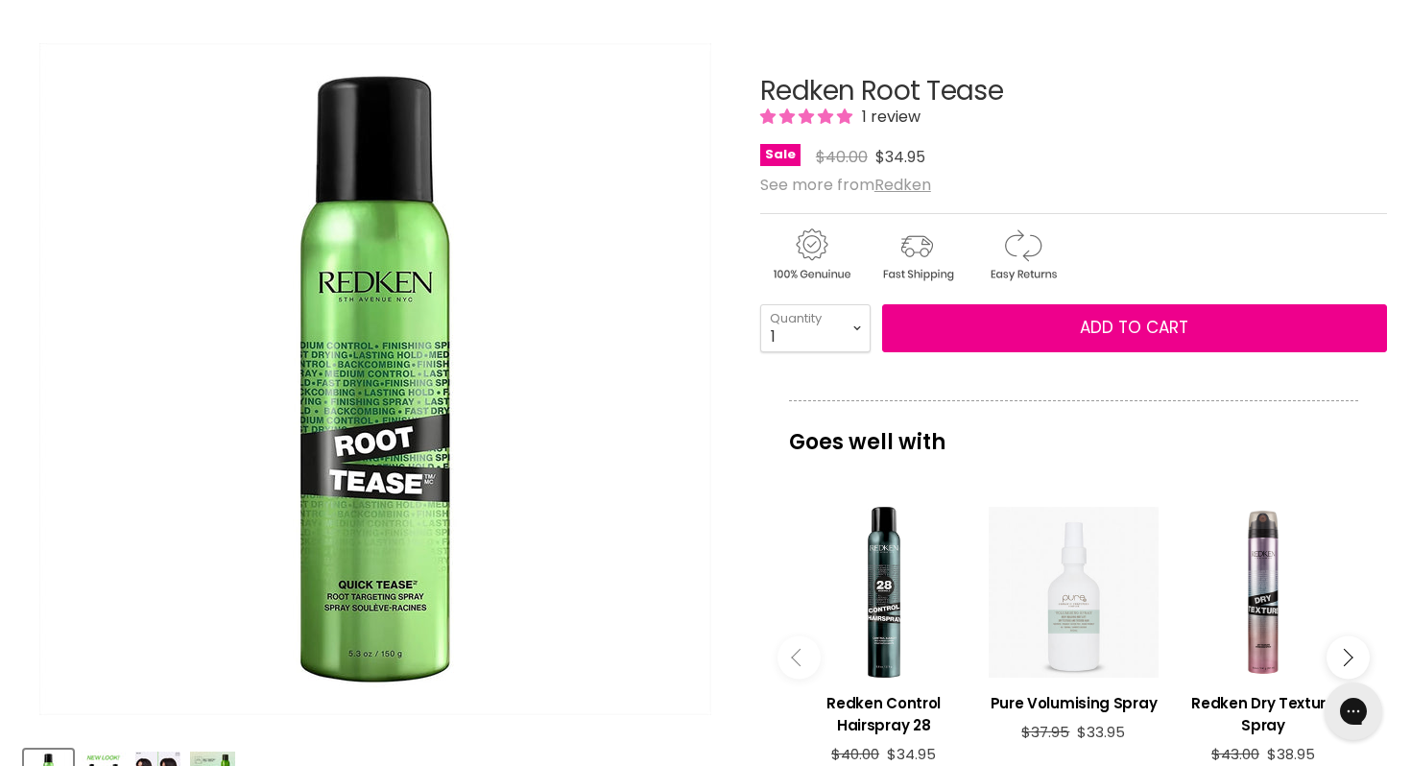
scroll to position [141, 0]
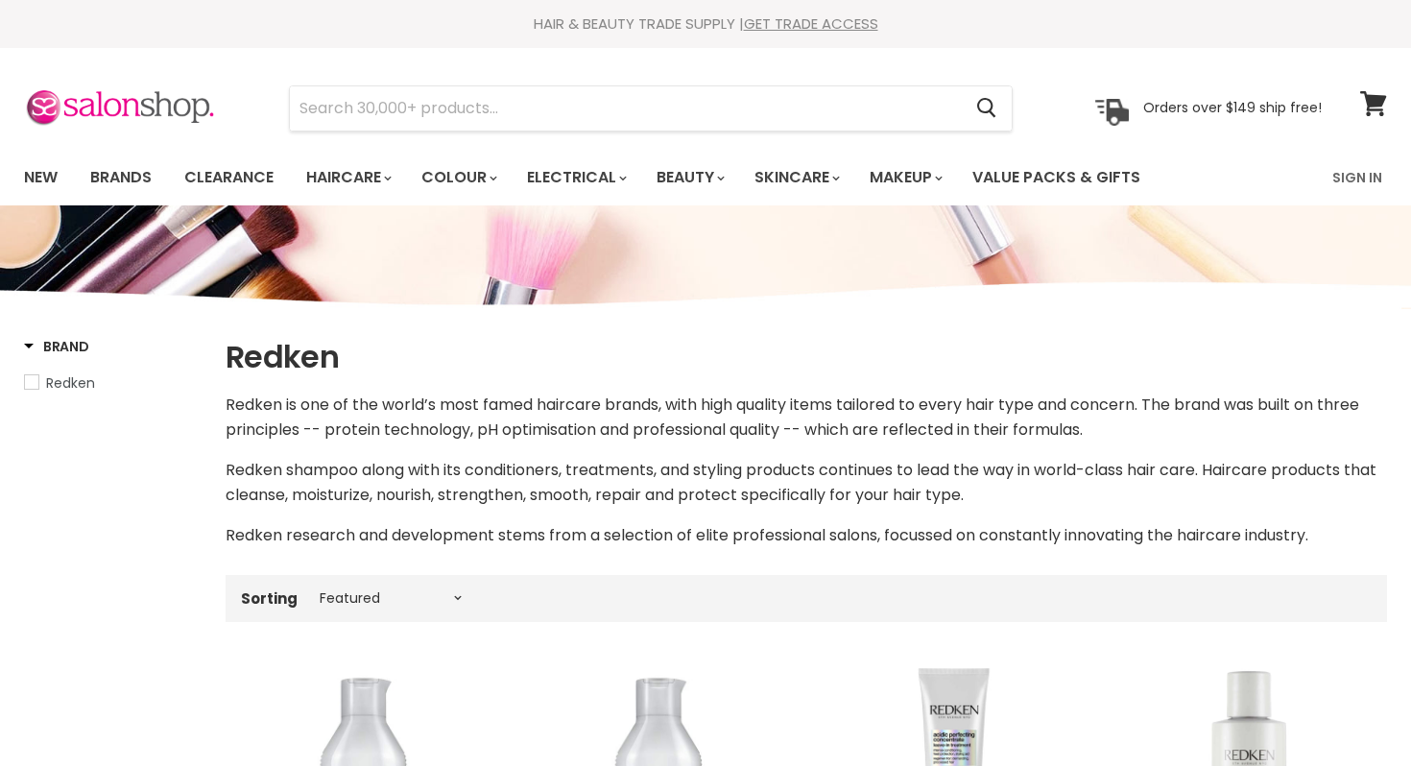
select select "manual"
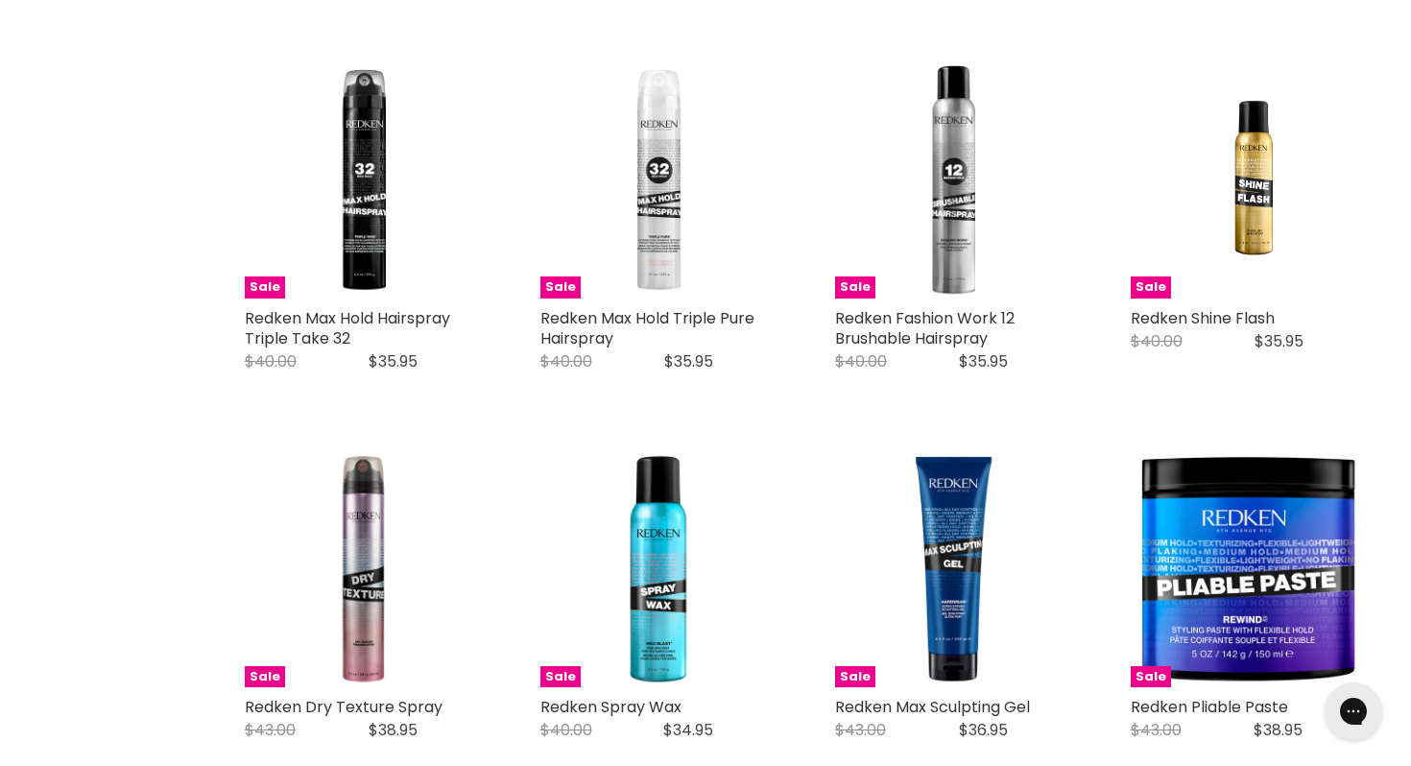
scroll to position [4582, 0]
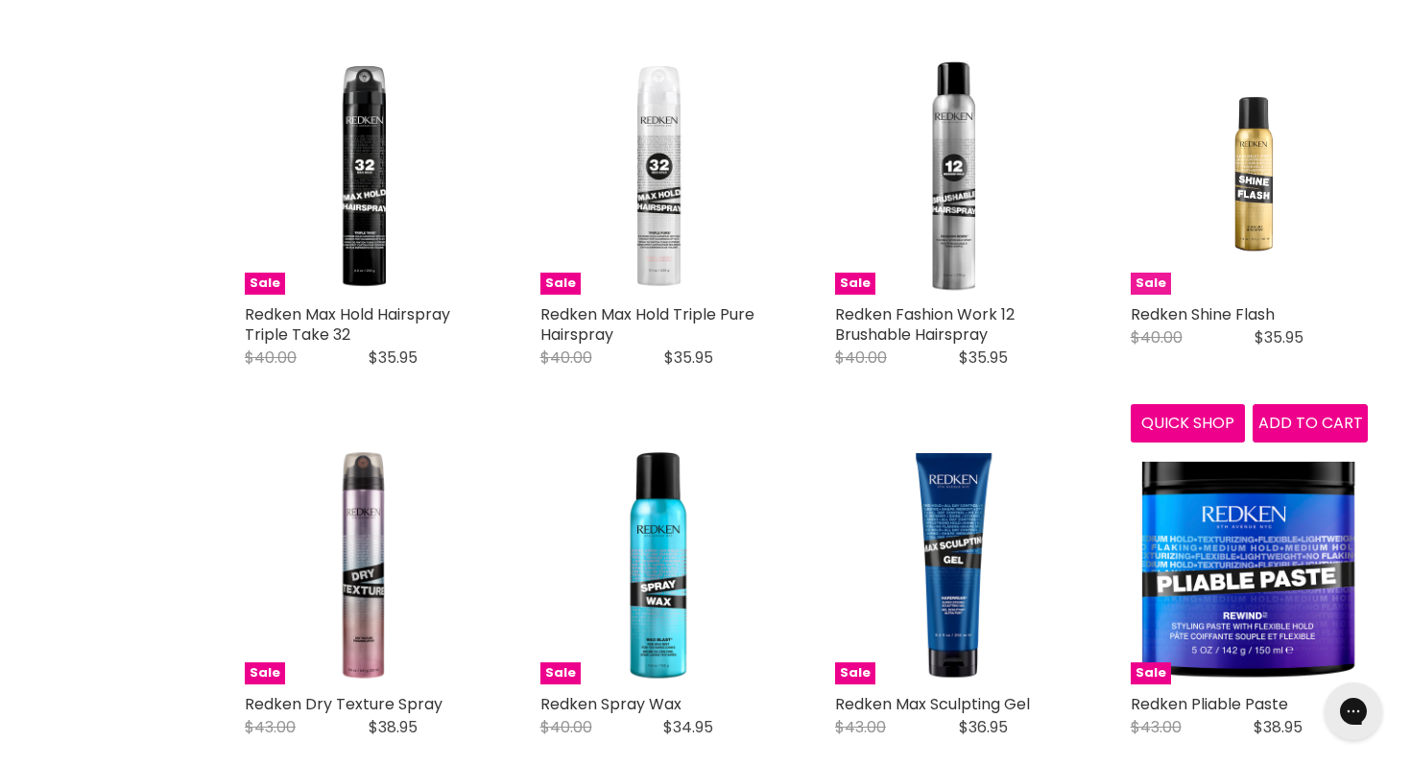
click at [1243, 204] on img "Main content" at bounding box center [1249, 177] width 151 height 238
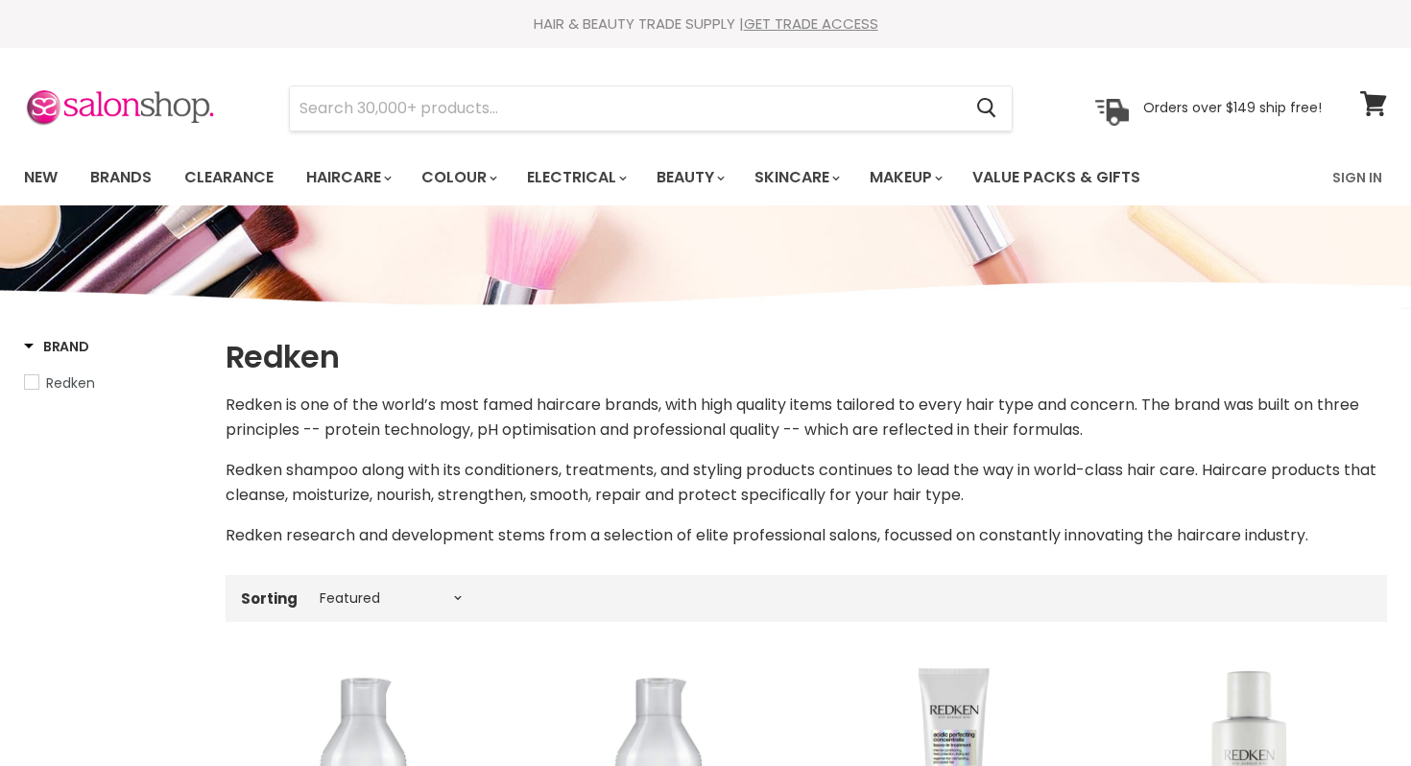
select select "manual"
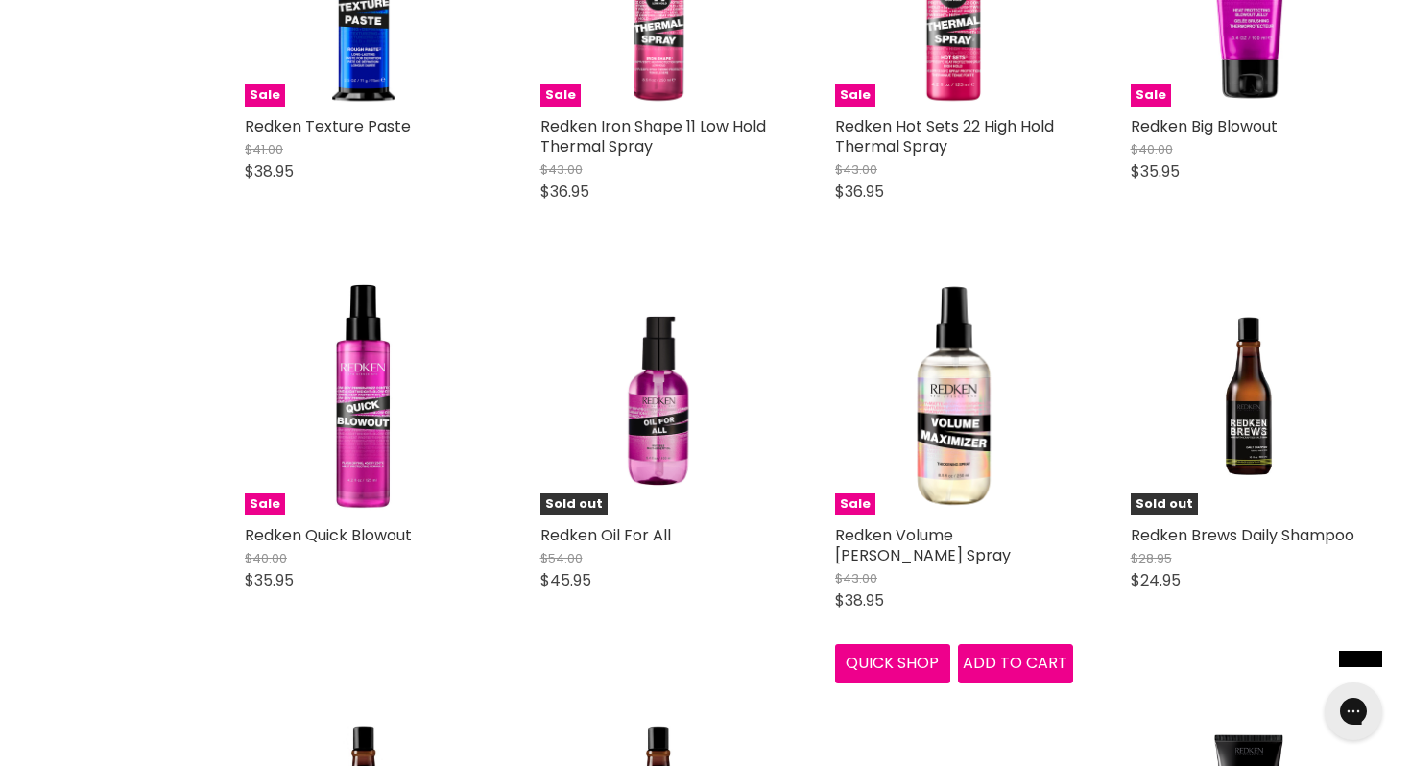
scroll to position [5534, 0]
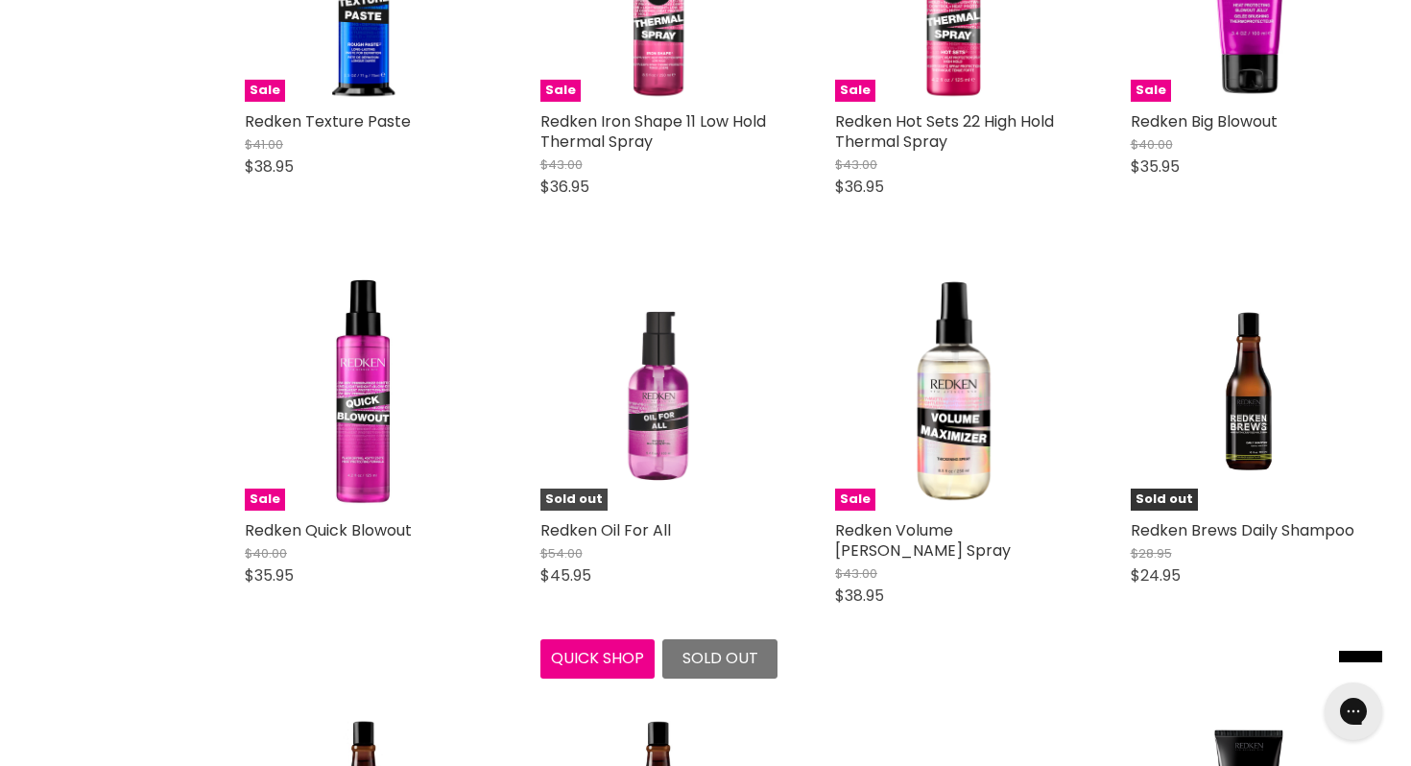
click at [648, 411] on img "Main content" at bounding box center [658, 392] width 233 height 238
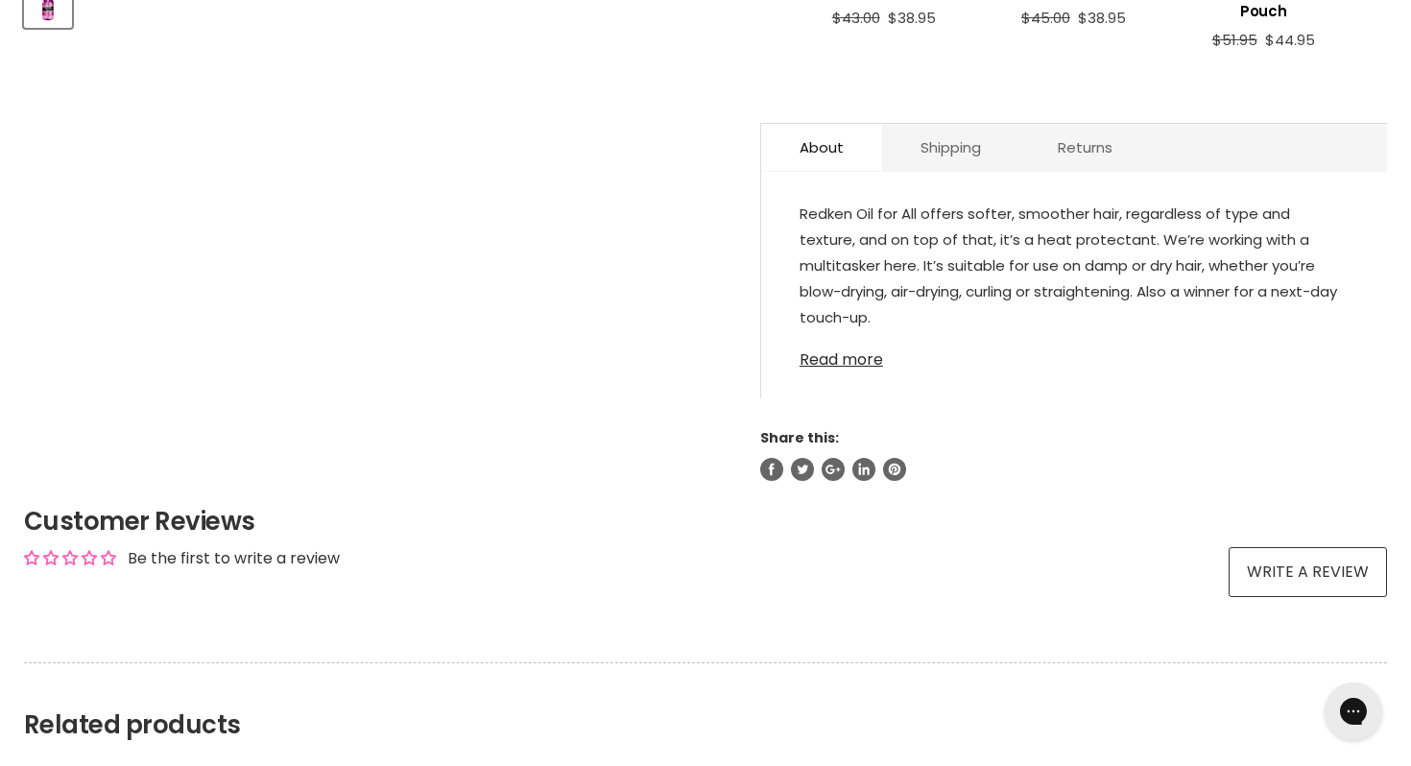
scroll to position [981, 0]
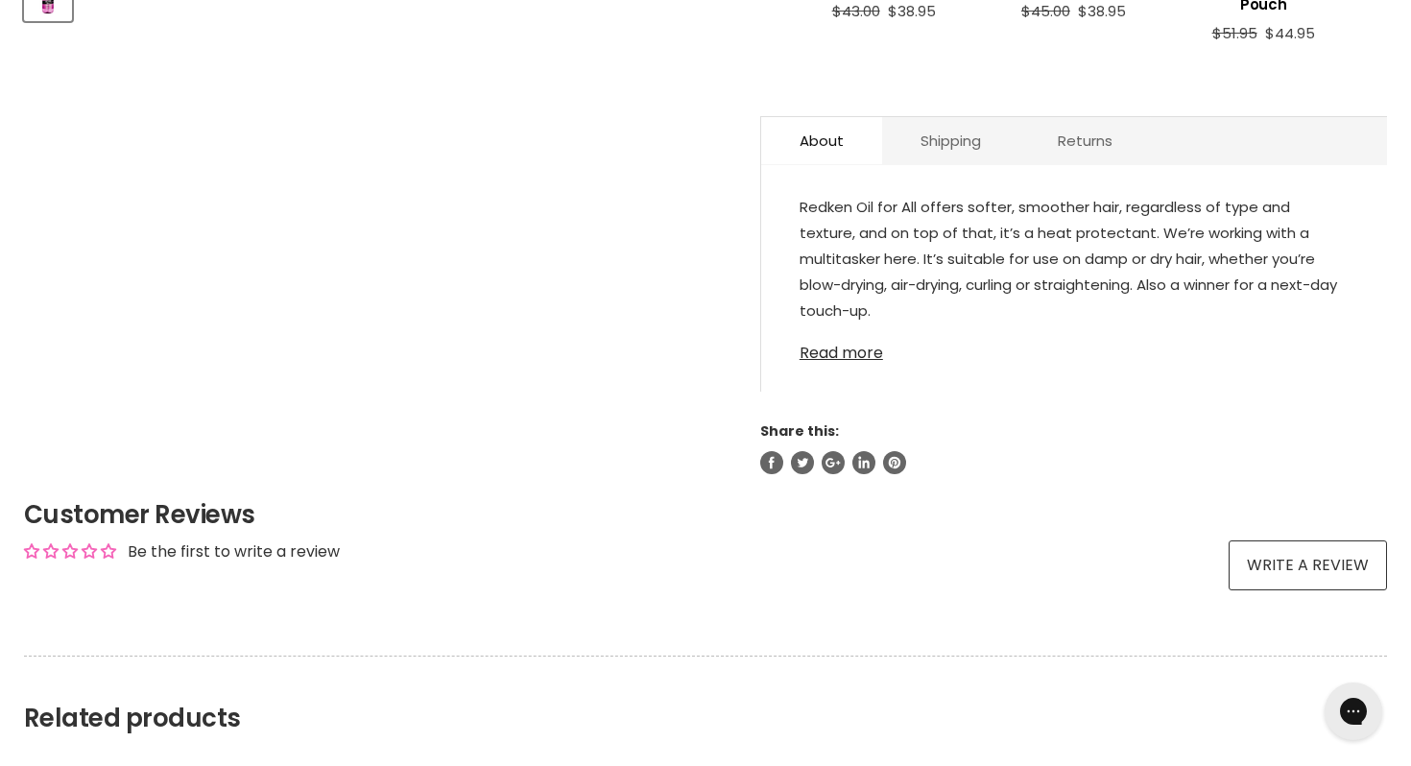
click at [859, 347] on link "Read more" at bounding box center [1074, 347] width 549 height 29
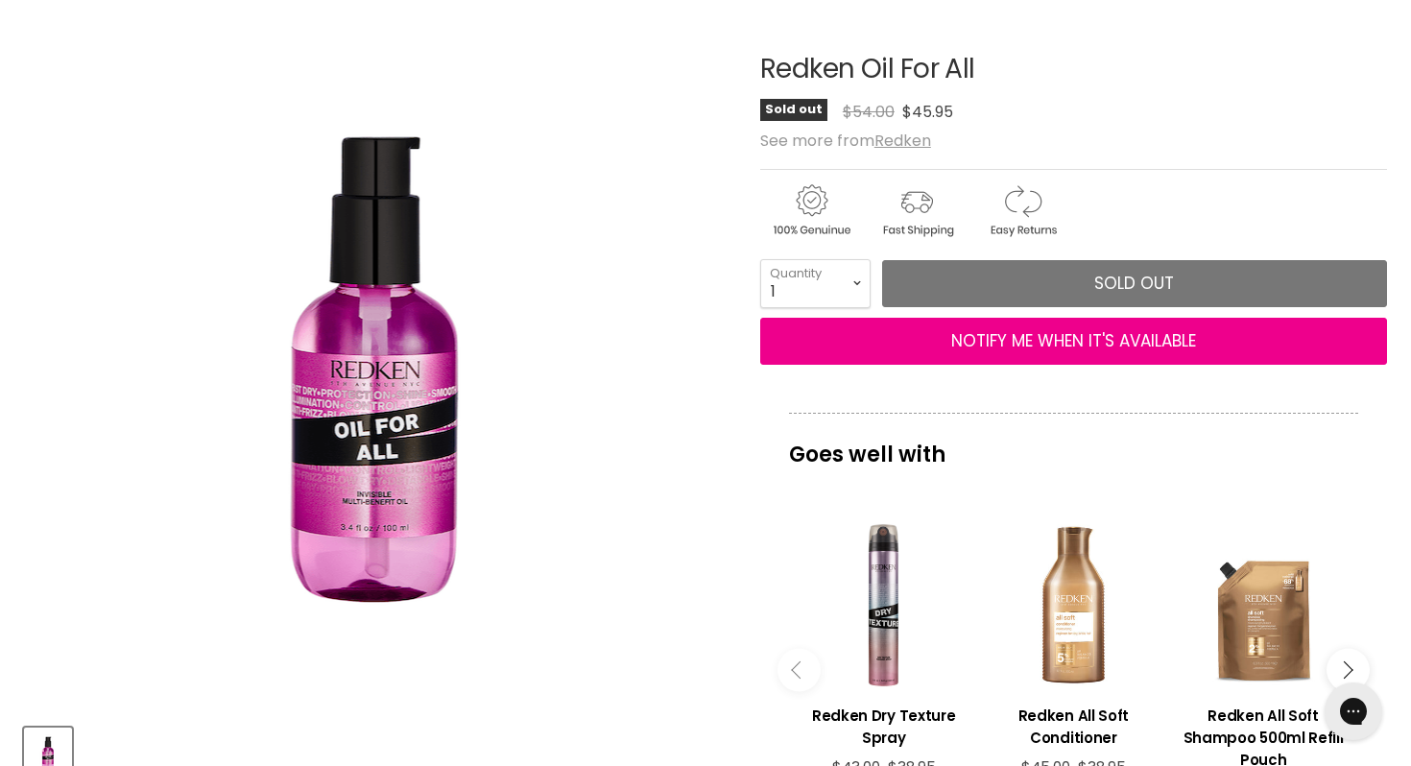
scroll to position [219, 0]
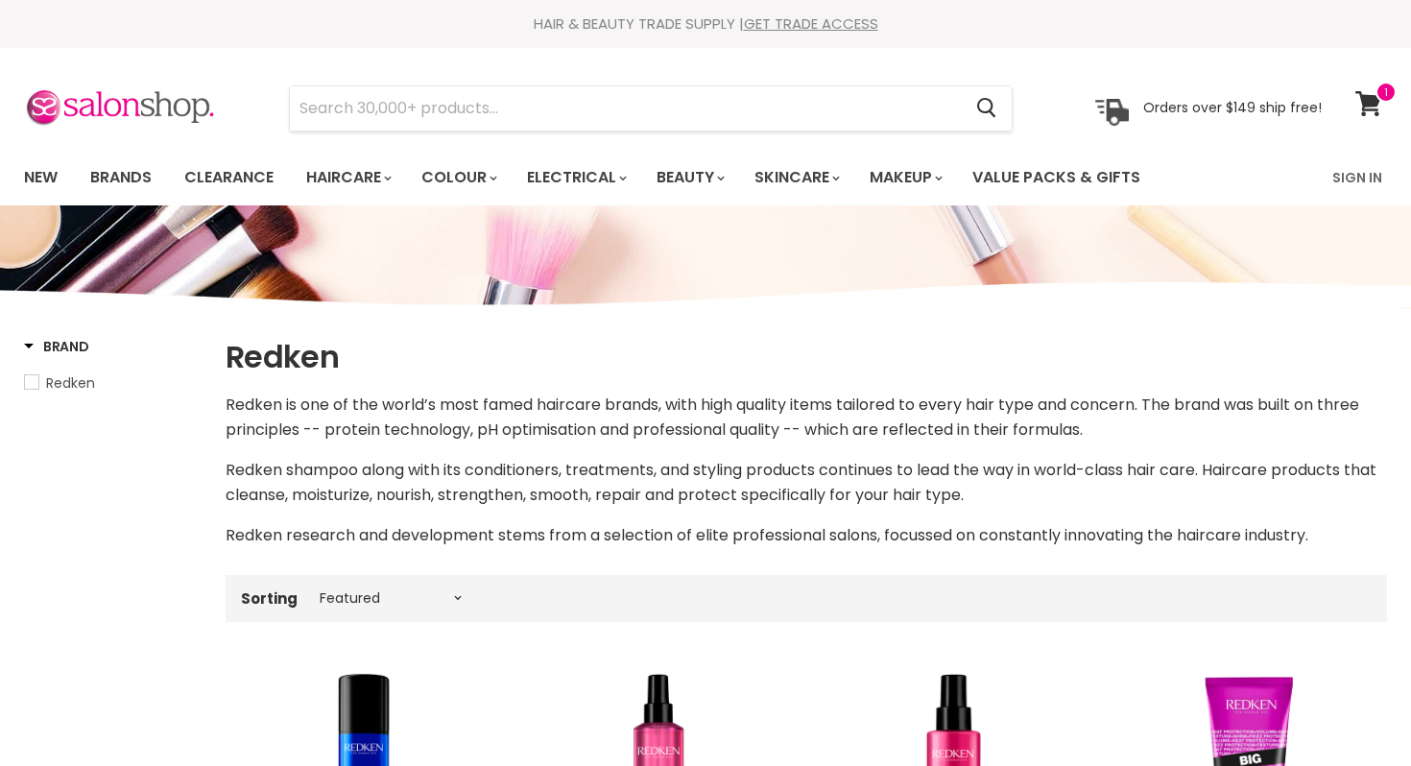
select select "manual"
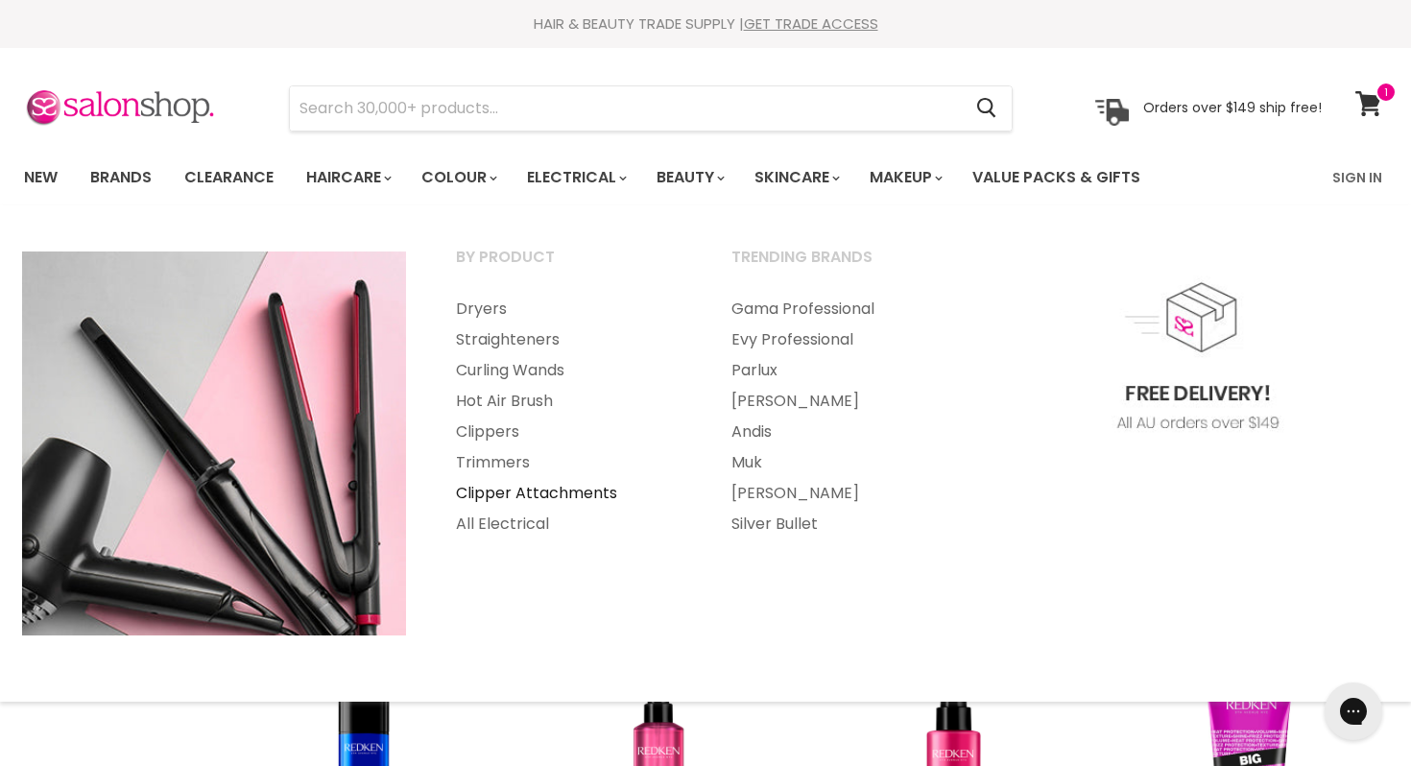
click at [491, 488] on link "Clipper Attachments" at bounding box center [568, 493] width 272 height 31
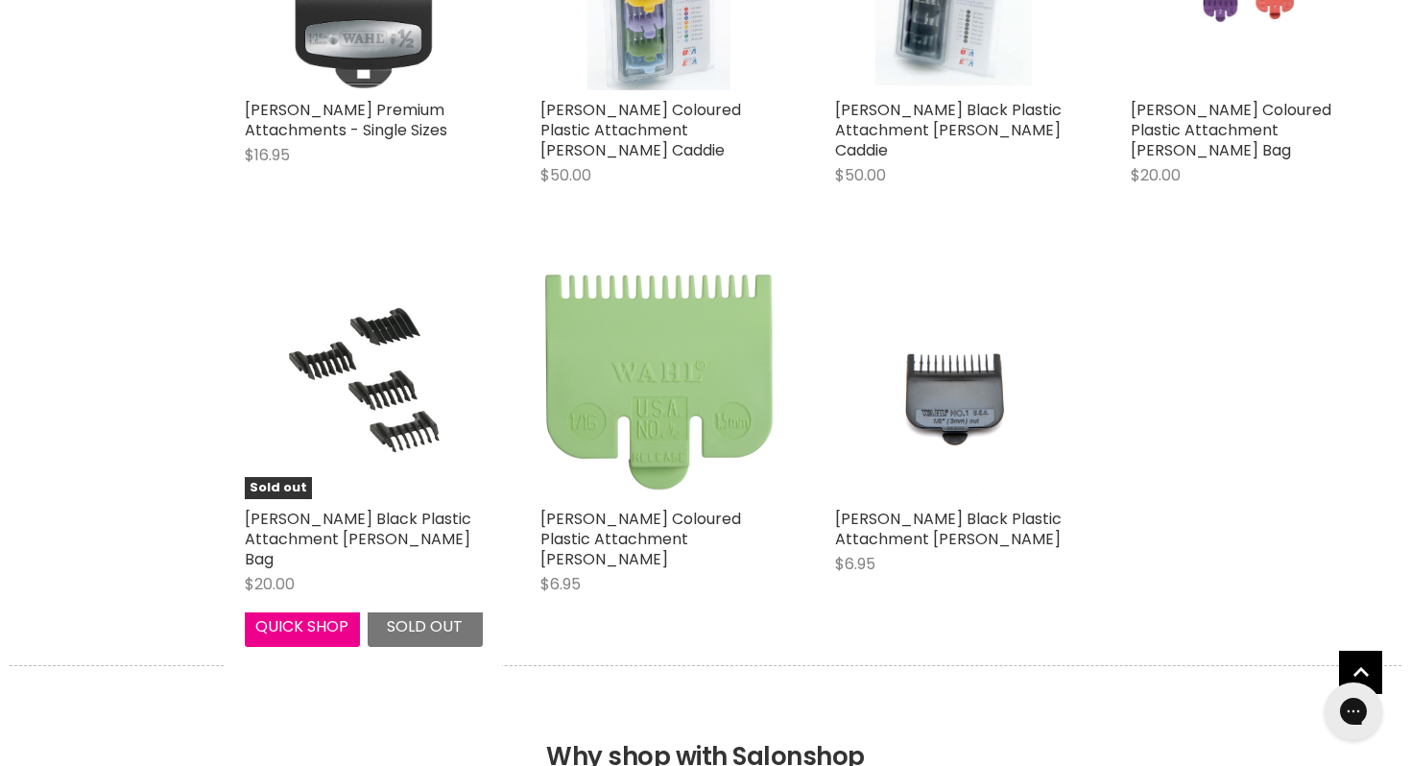
scroll to position [1465, 0]
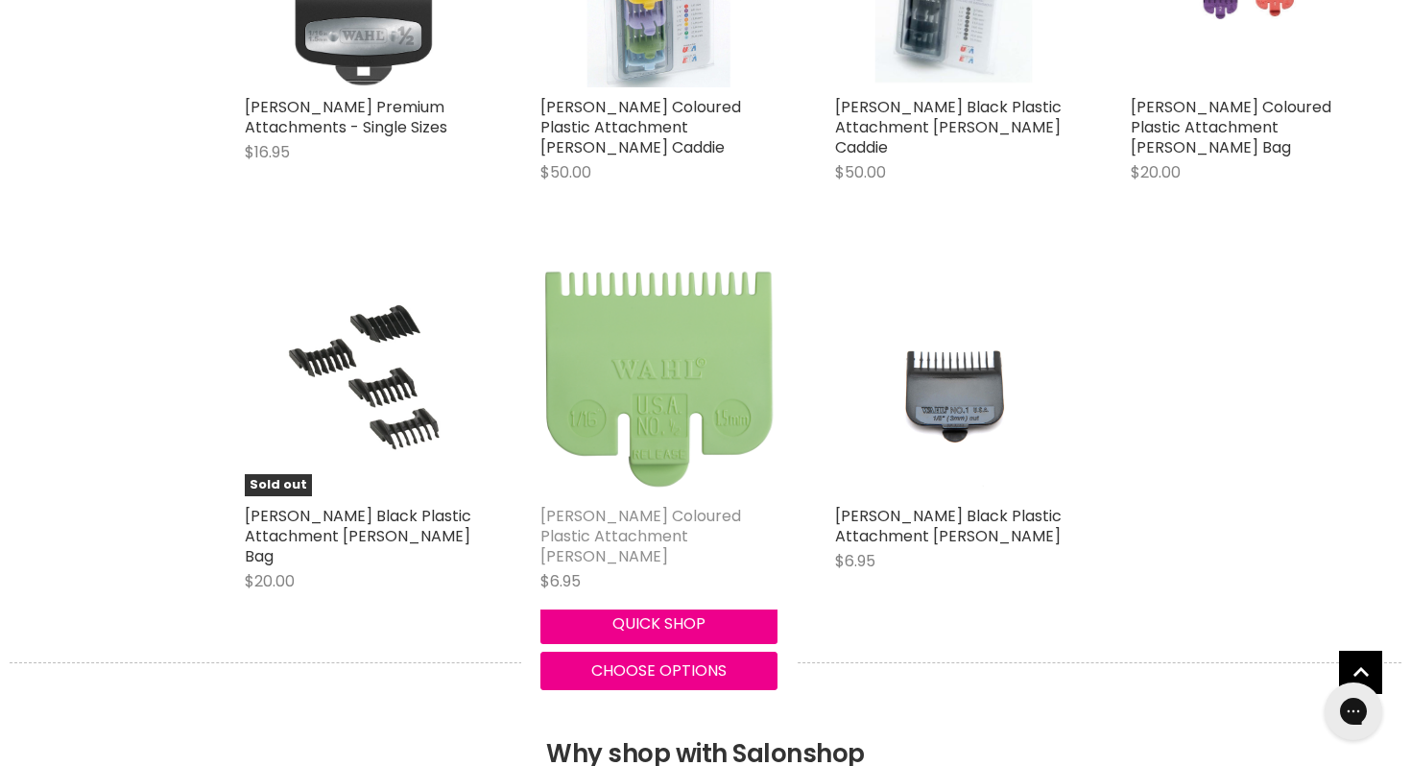
click at [661, 505] on link "[PERSON_NAME] Coloured Plastic Attachment [PERSON_NAME]" at bounding box center [640, 536] width 201 height 62
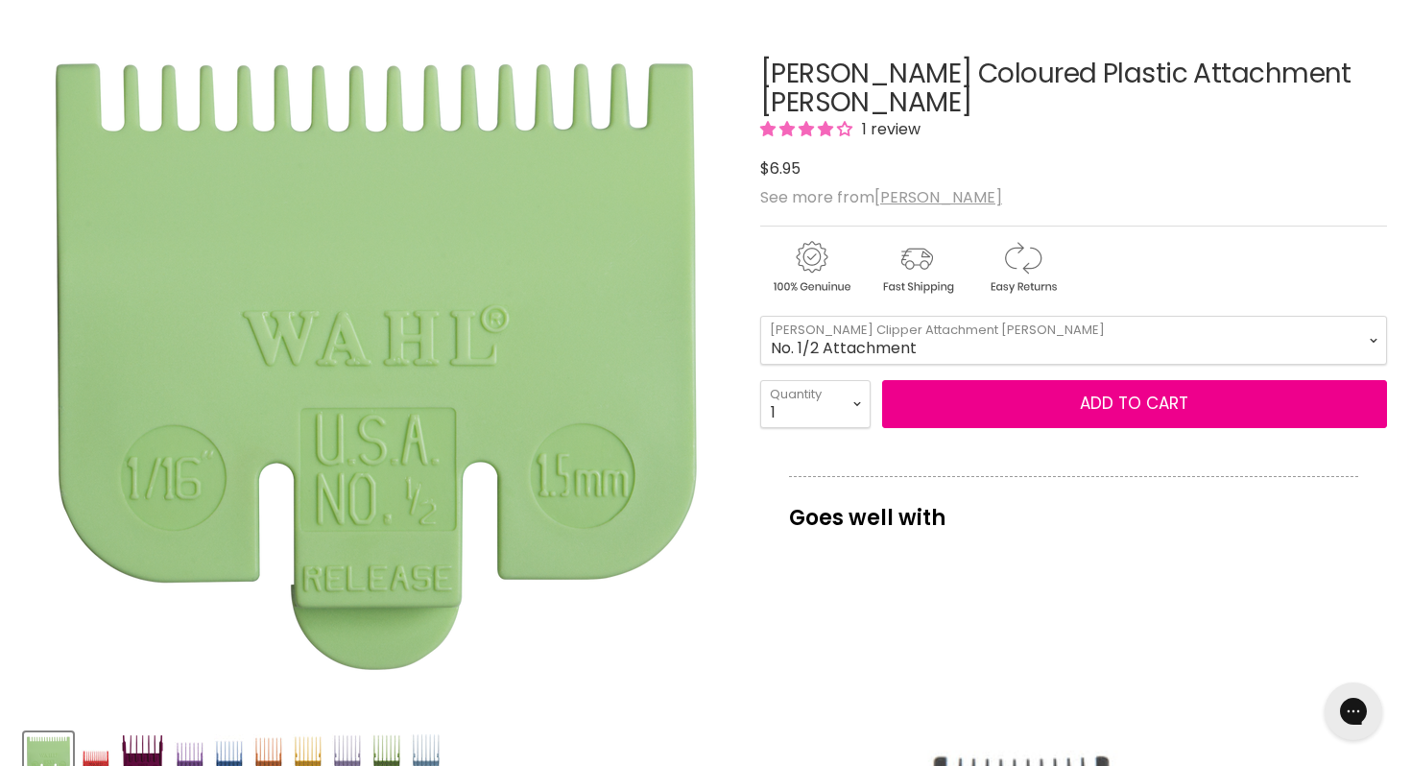
scroll to position [232, 0]
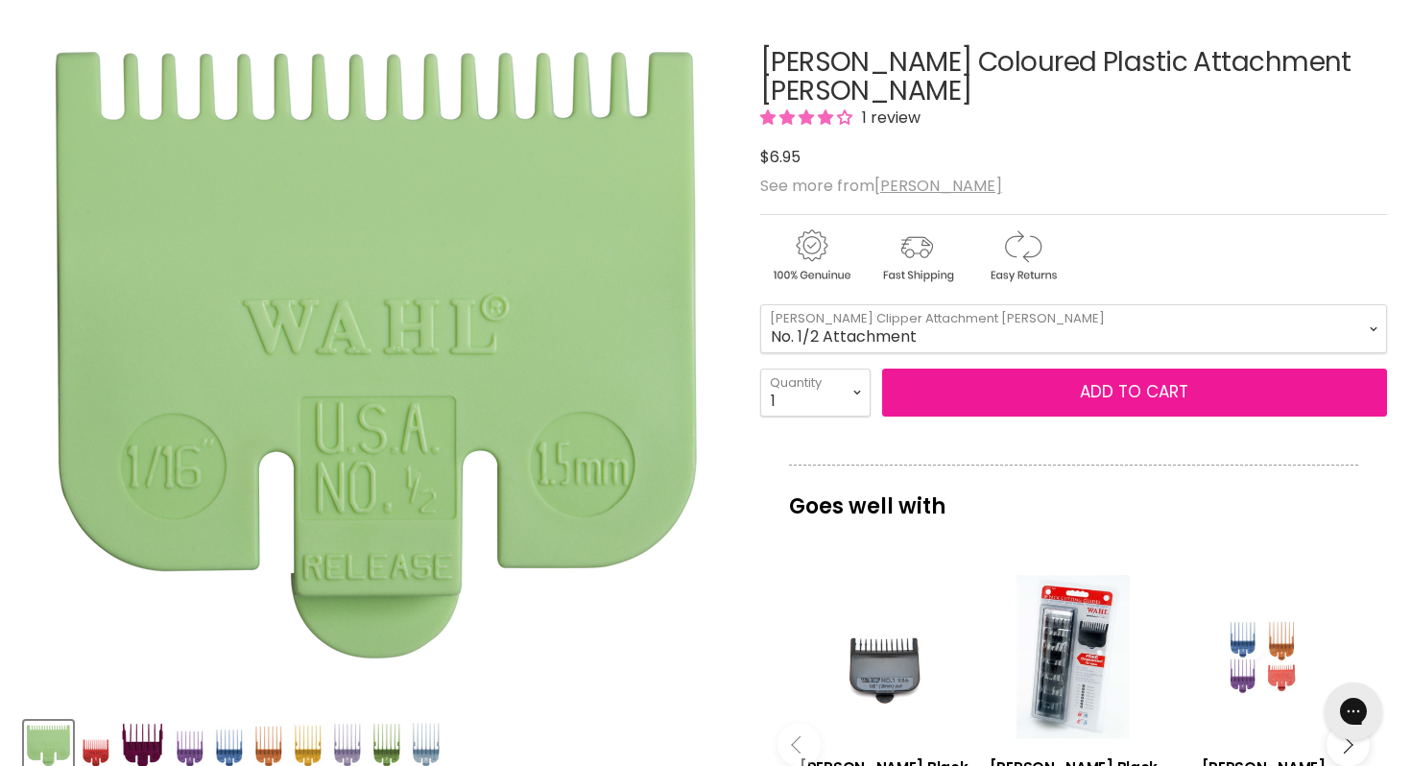
click at [1167, 380] on span "Add to cart" at bounding box center [1134, 391] width 108 height 23
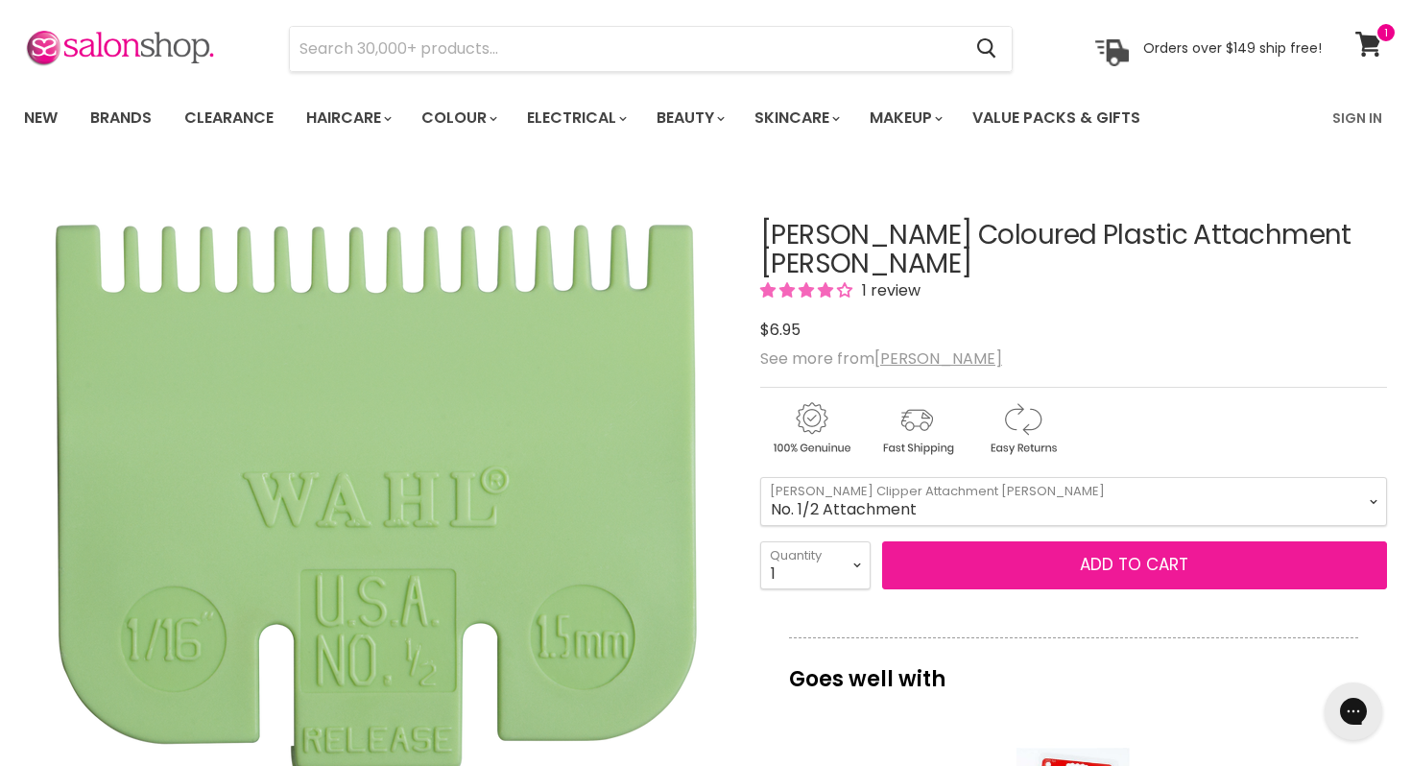
scroll to position [120, 0]
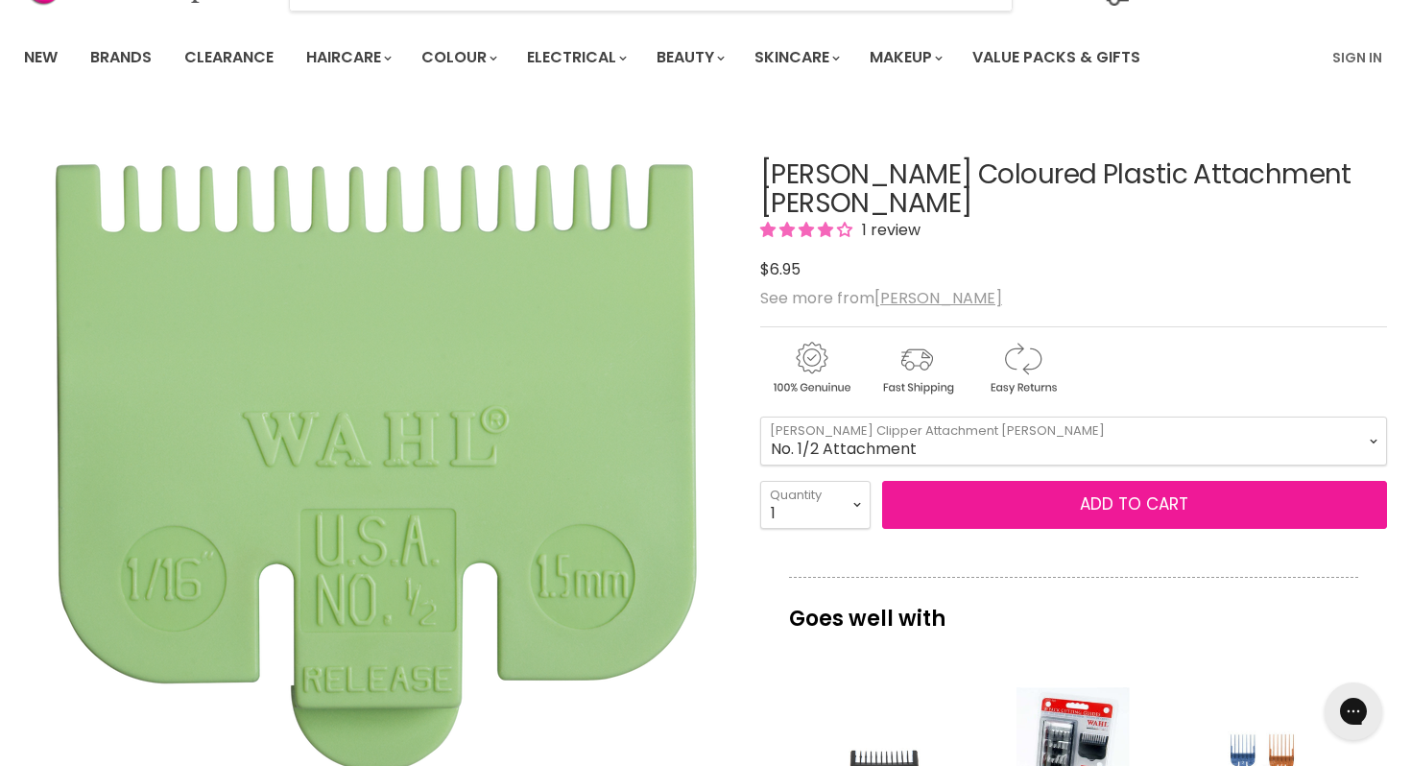
click at [1118, 492] on span "Add to cart" at bounding box center [1134, 503] width 108 height 23
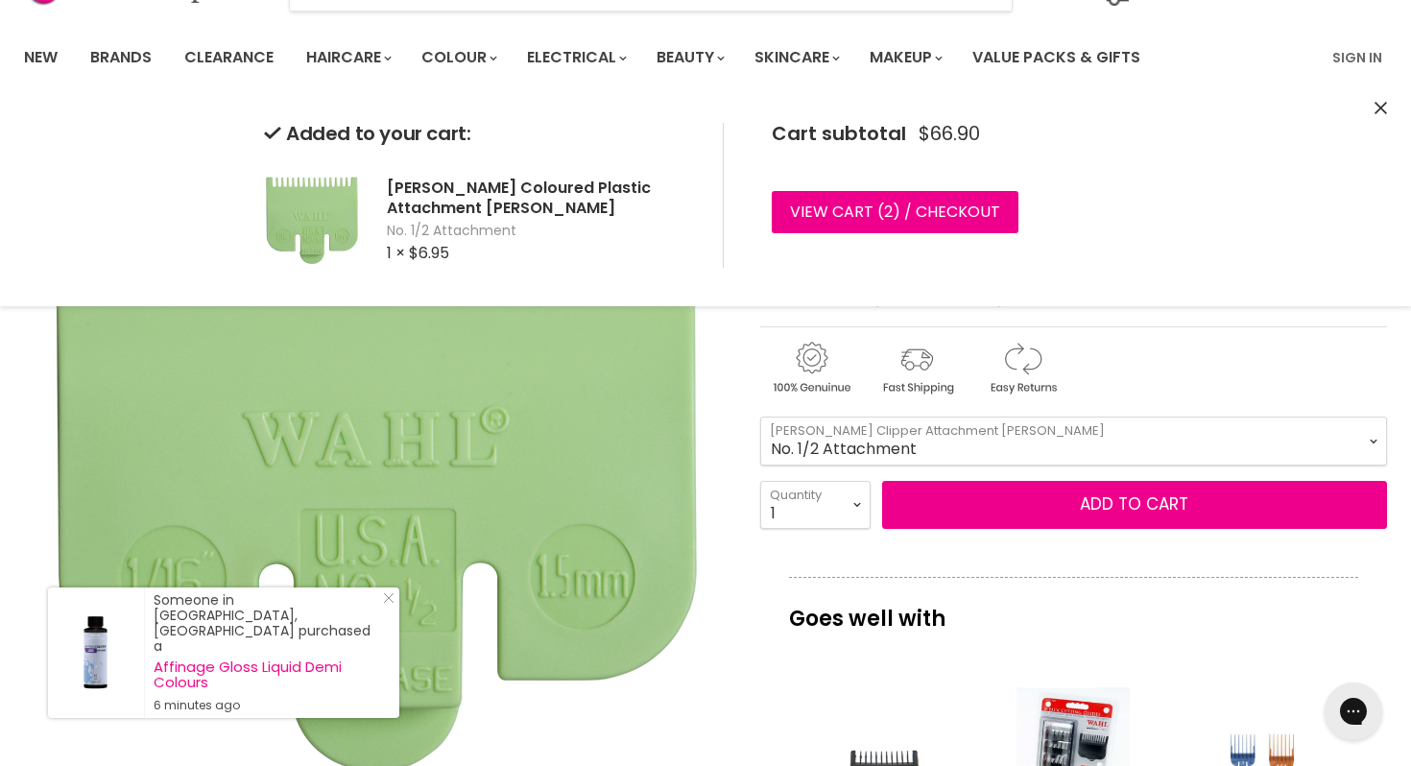
click at [1372, 417] on select "No. 1/2 Attachment No. 1 Attachment No. 1 1/2 Attachment No. 2 Attachment No. 3…" at bounding box center [1073, 441] width 627 height 48
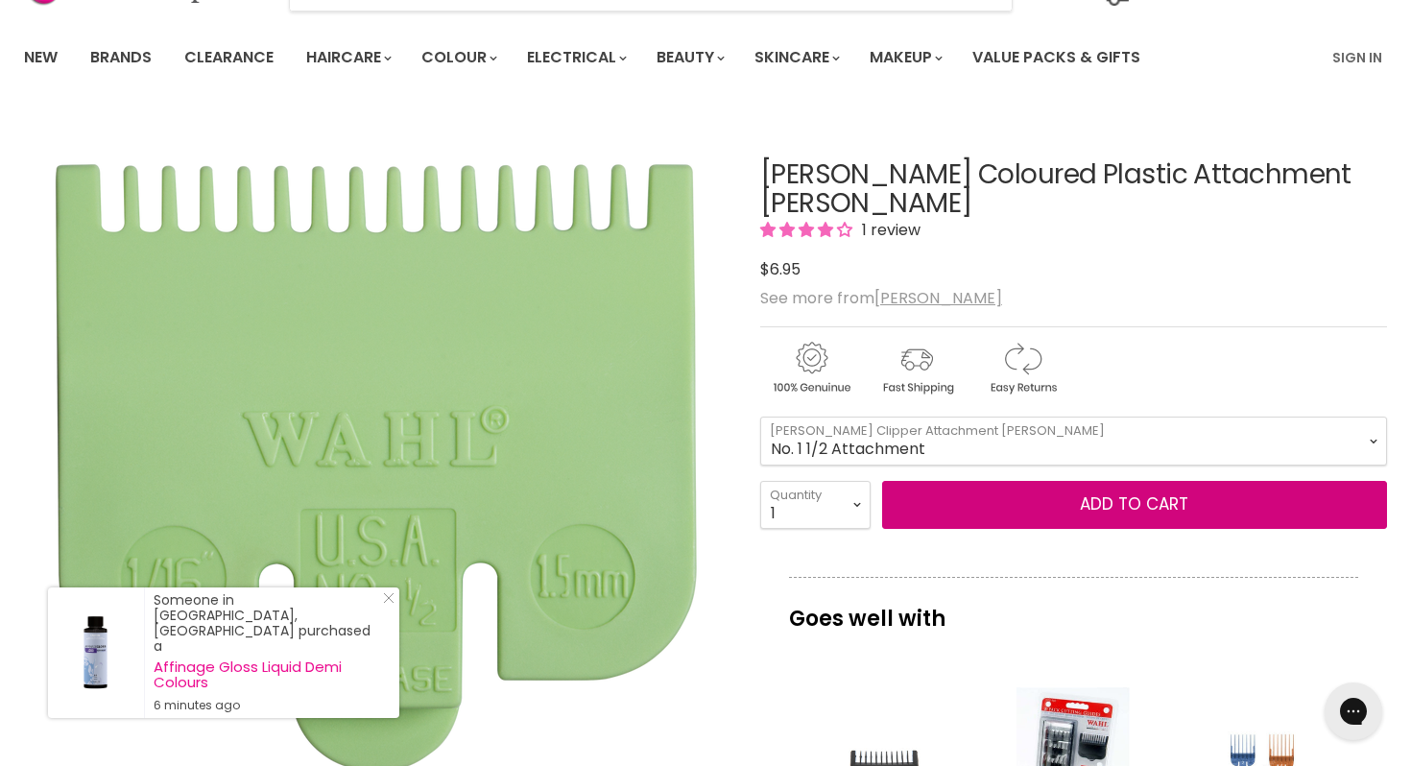
select select "No. 1 1/2 Attachment"
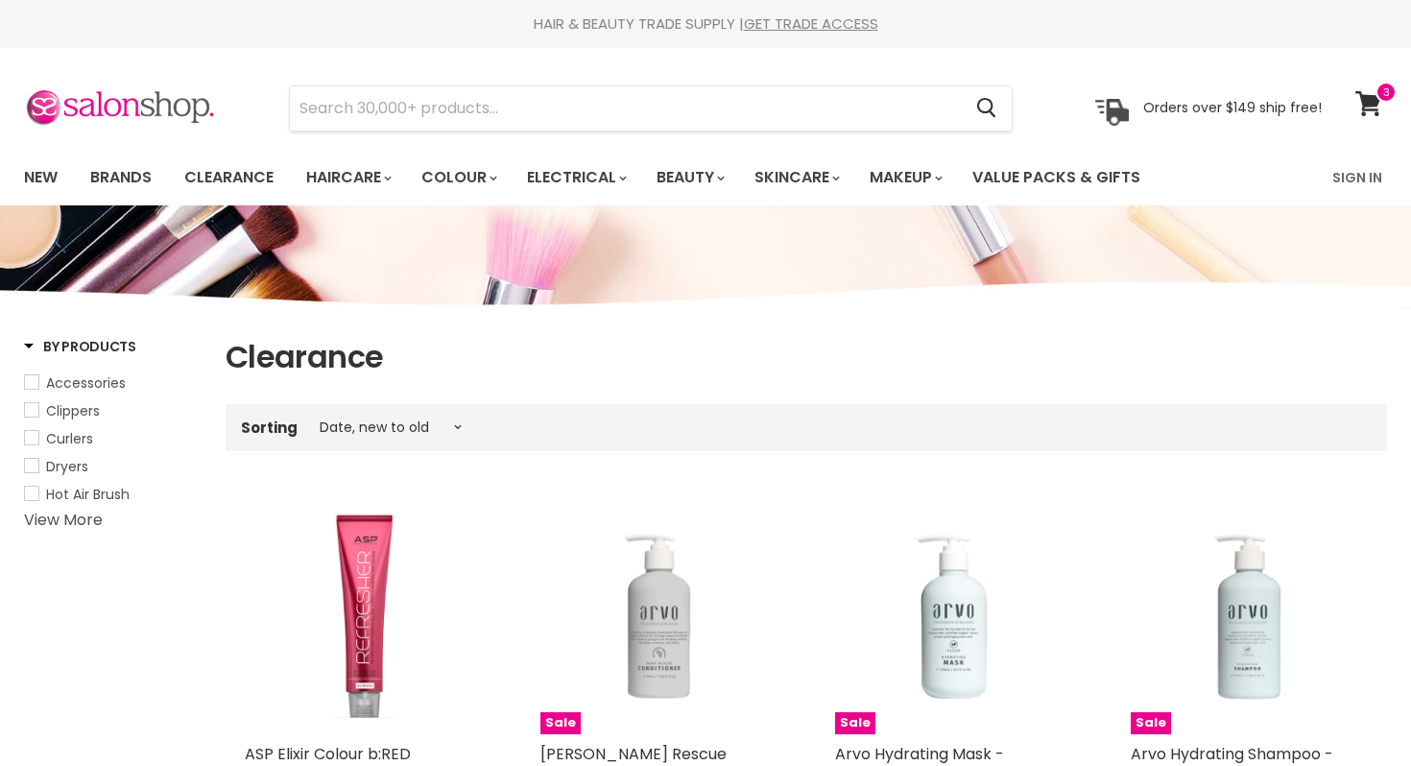
select select "created-descending"
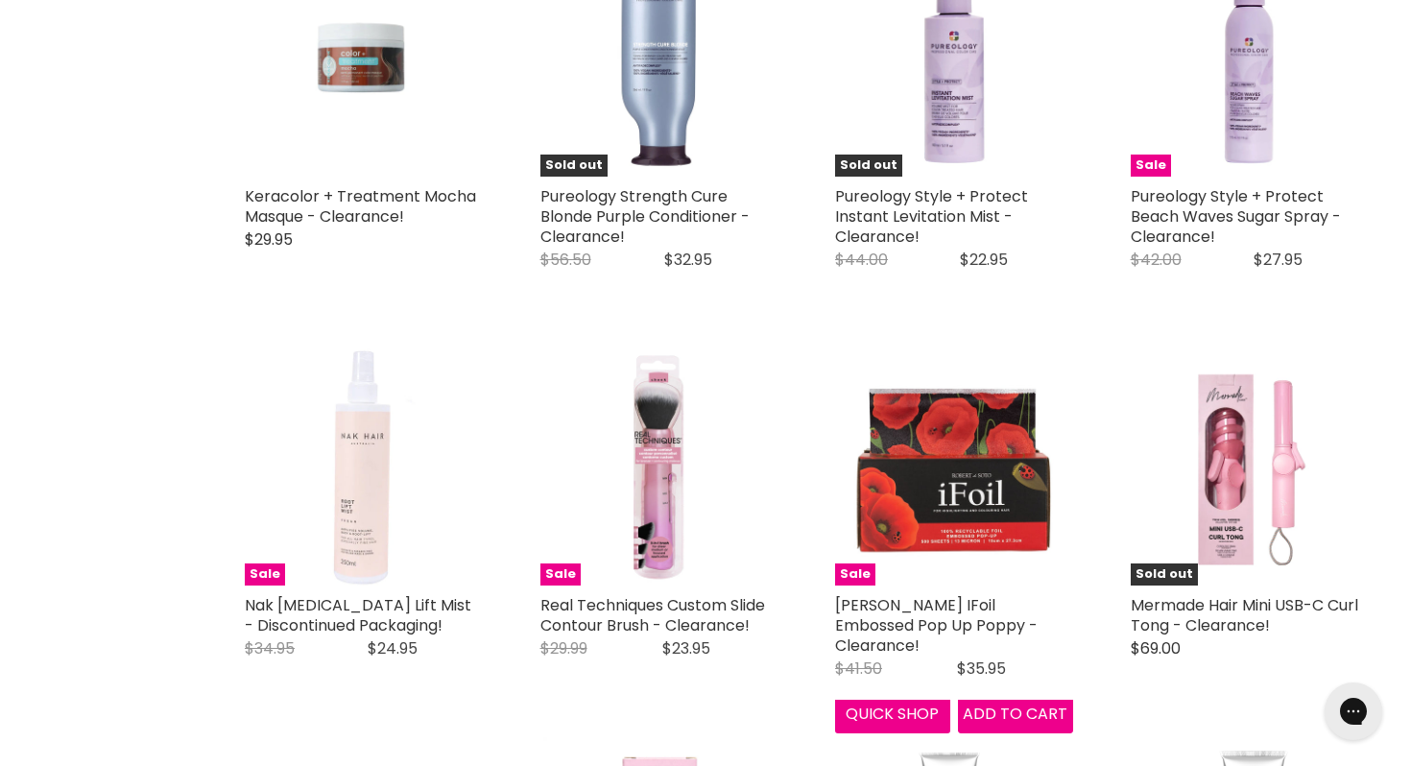
scroll to position [4086, 0]
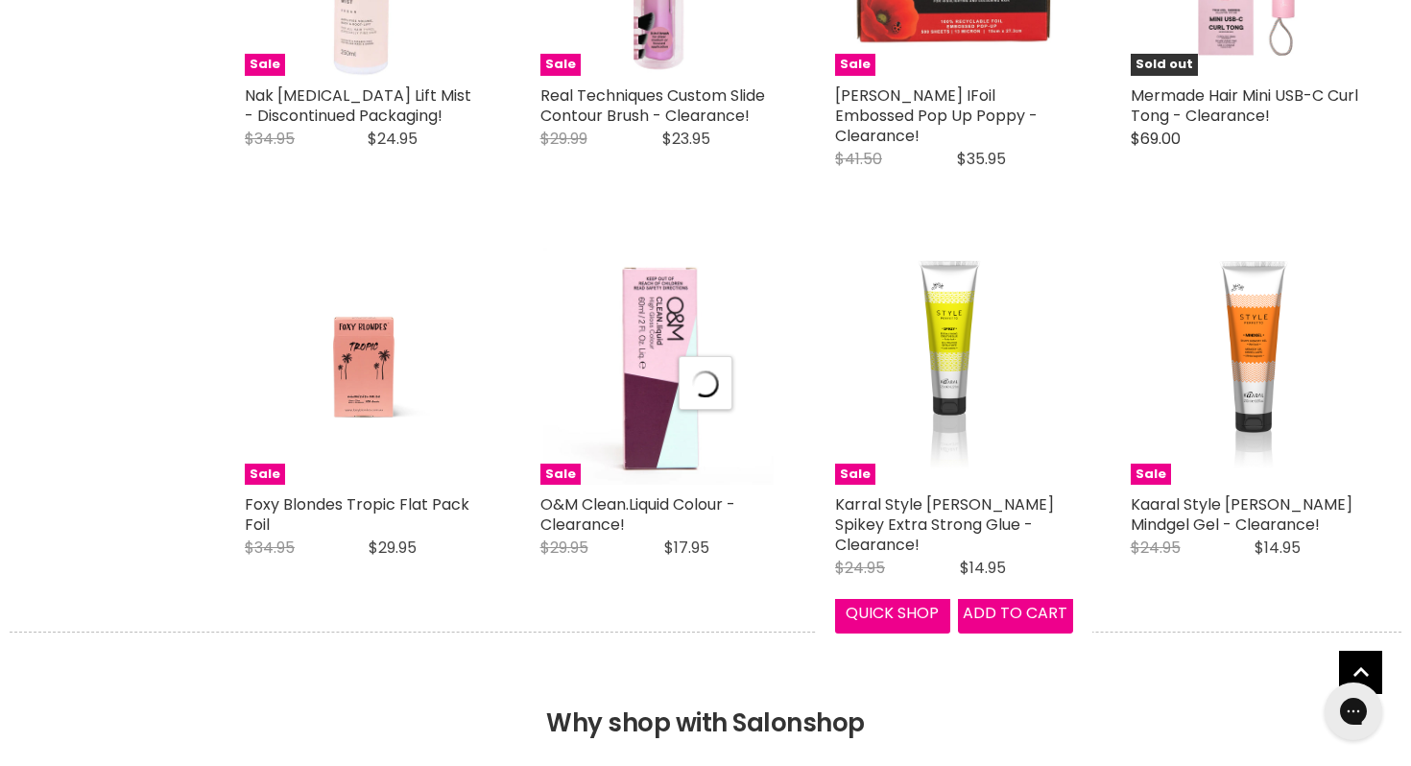
scroll to position [4624, 0]
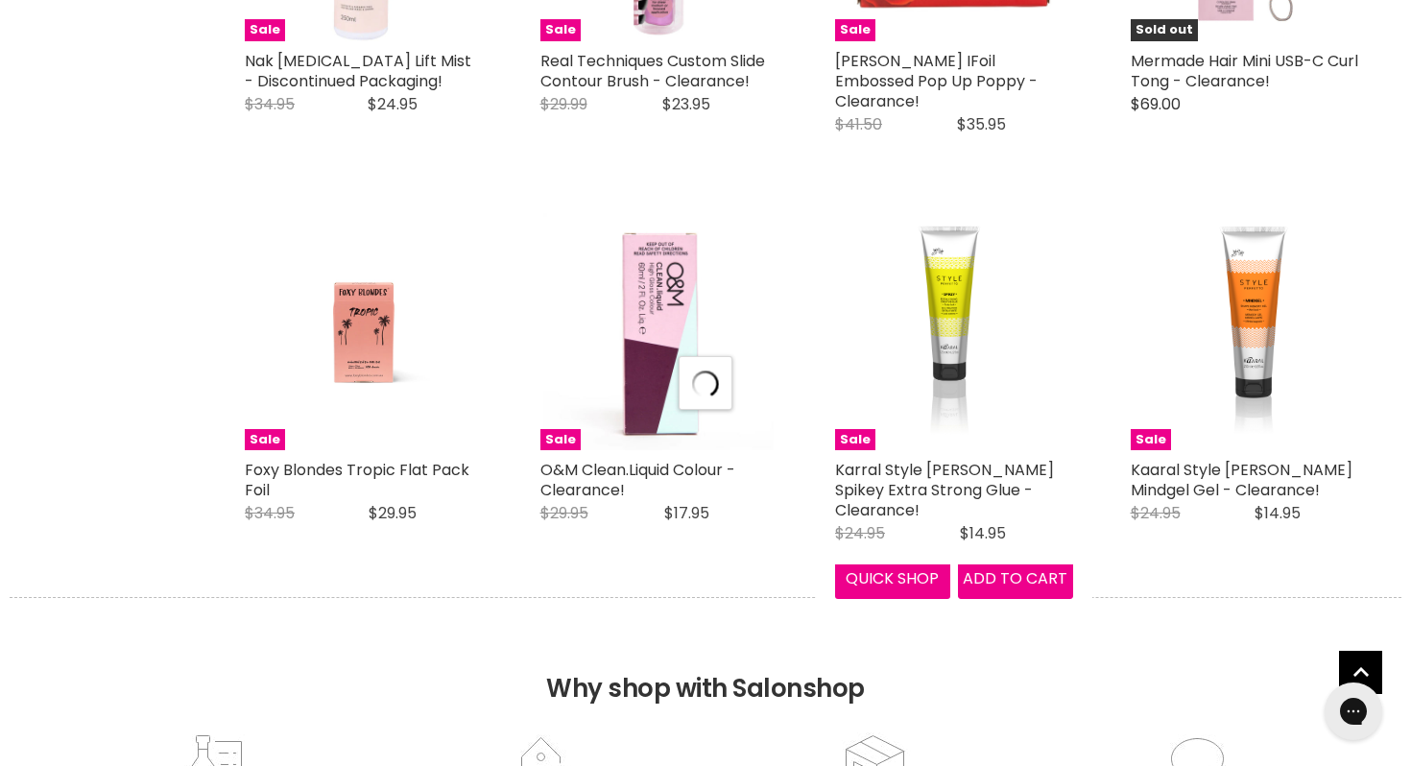
select select "created-descending"
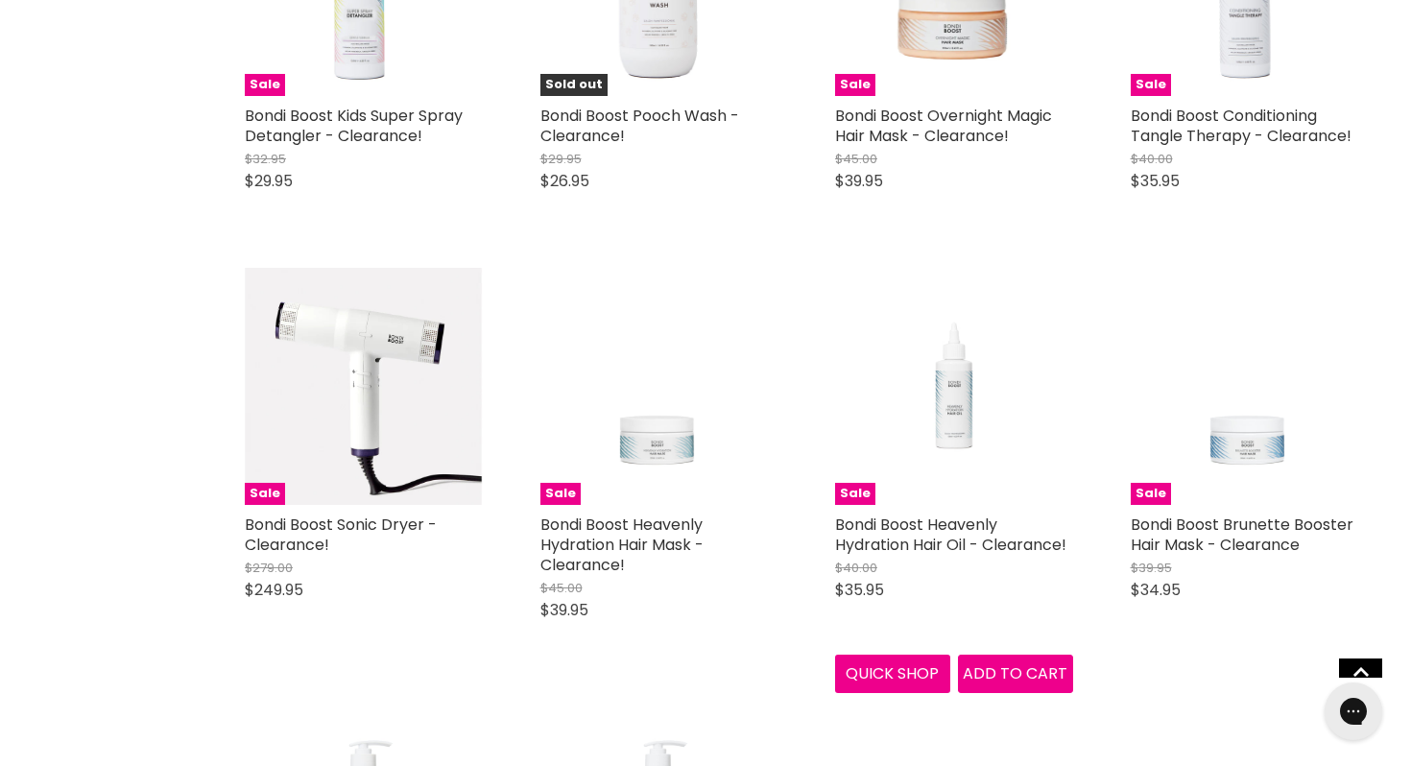
scroll to position [8801, 0]
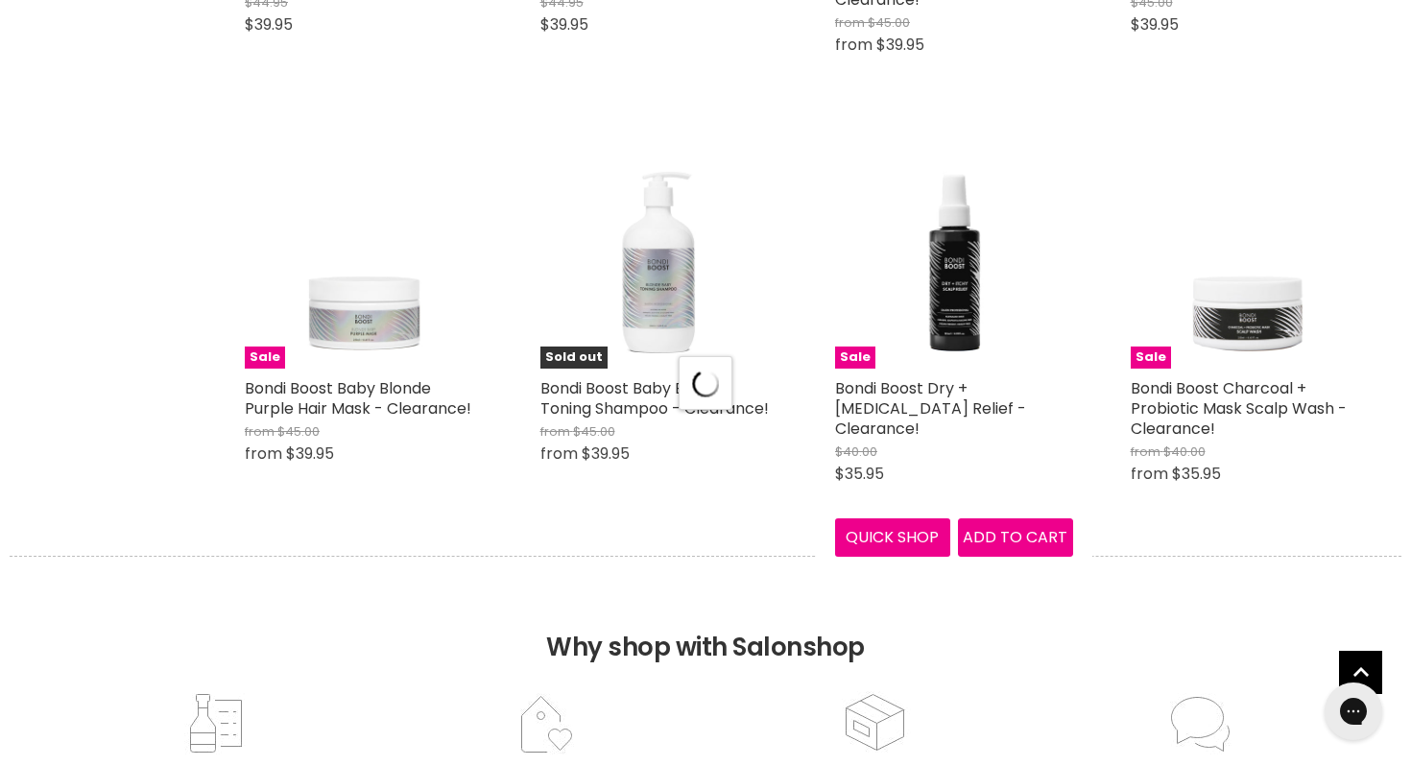
scroll to position [9809, 0]
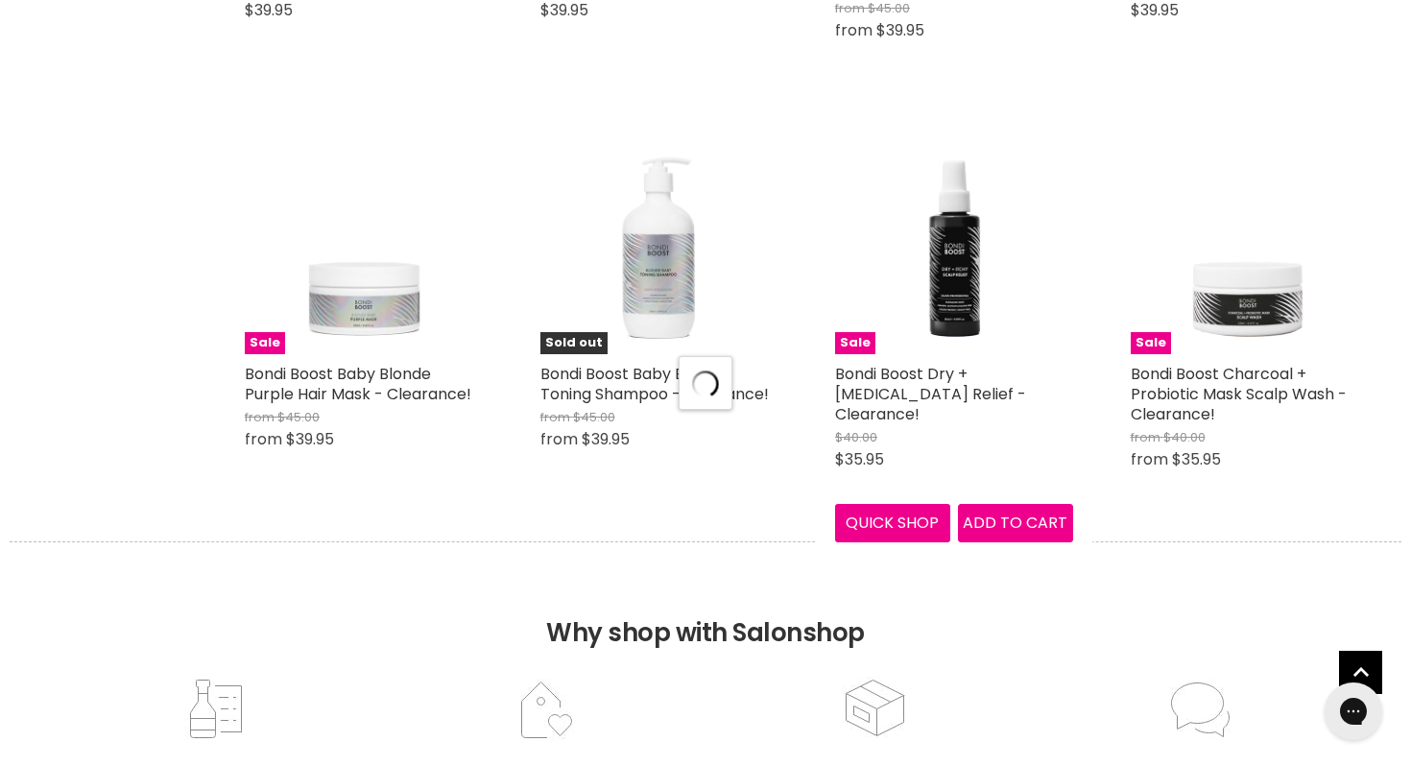
select select "created-descending"
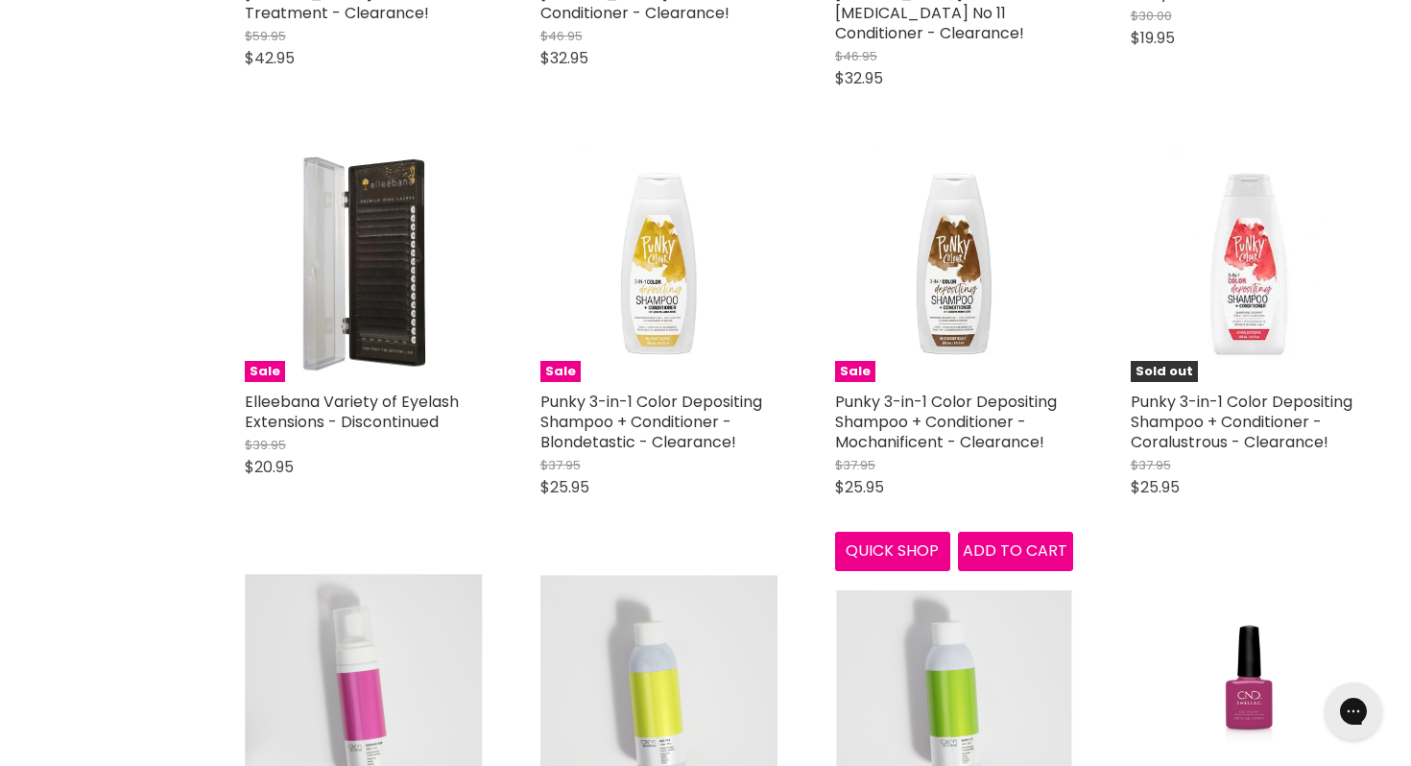
scroll to position [14475, 0]
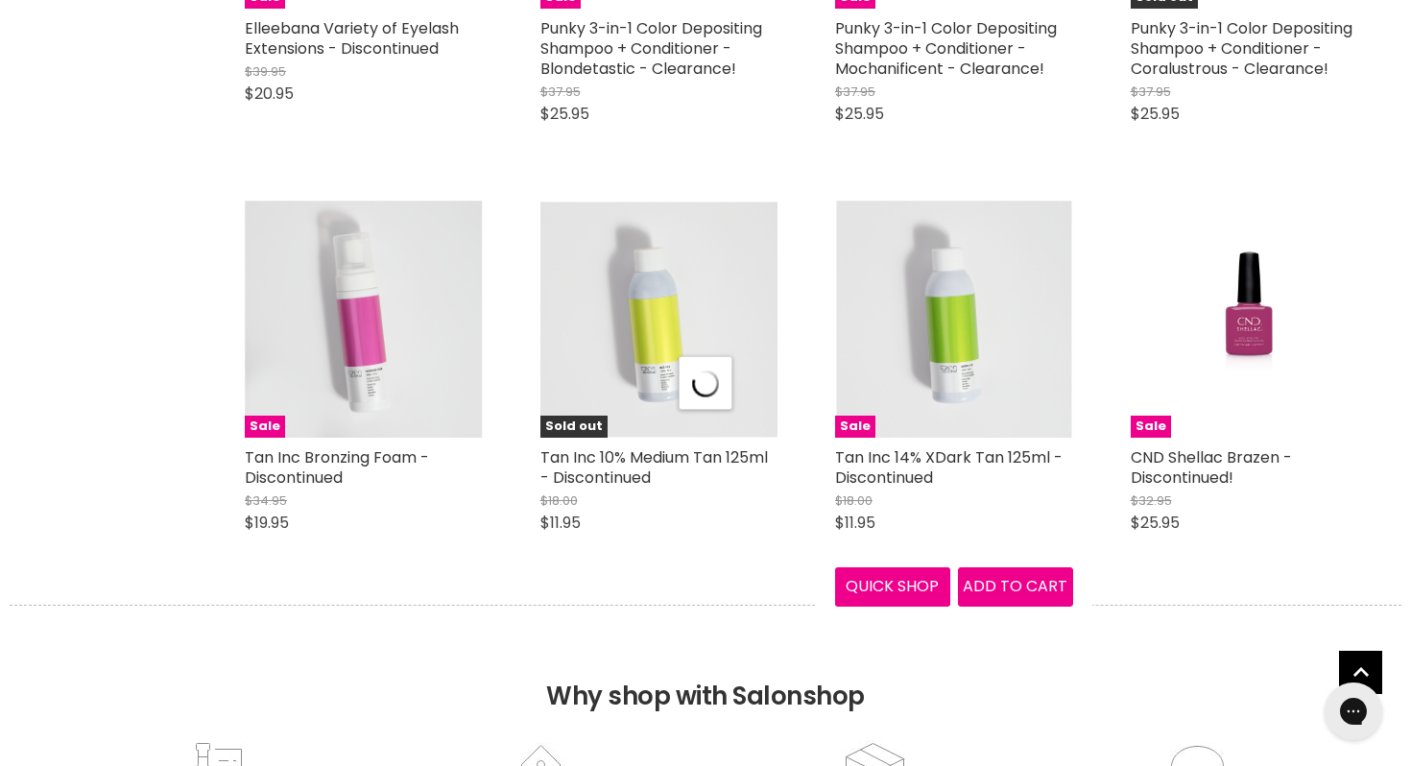
scroll to position [14884, 0]
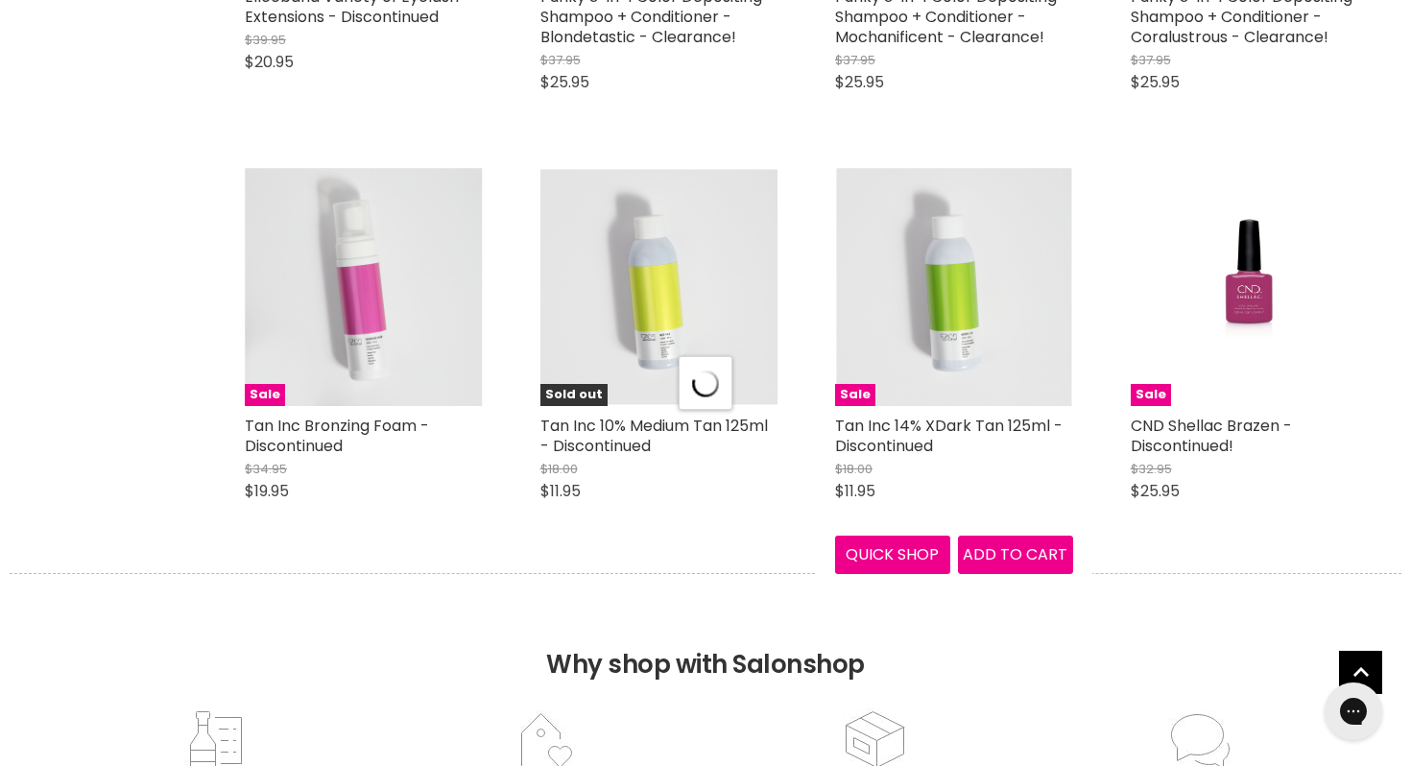
select select "created-descending"
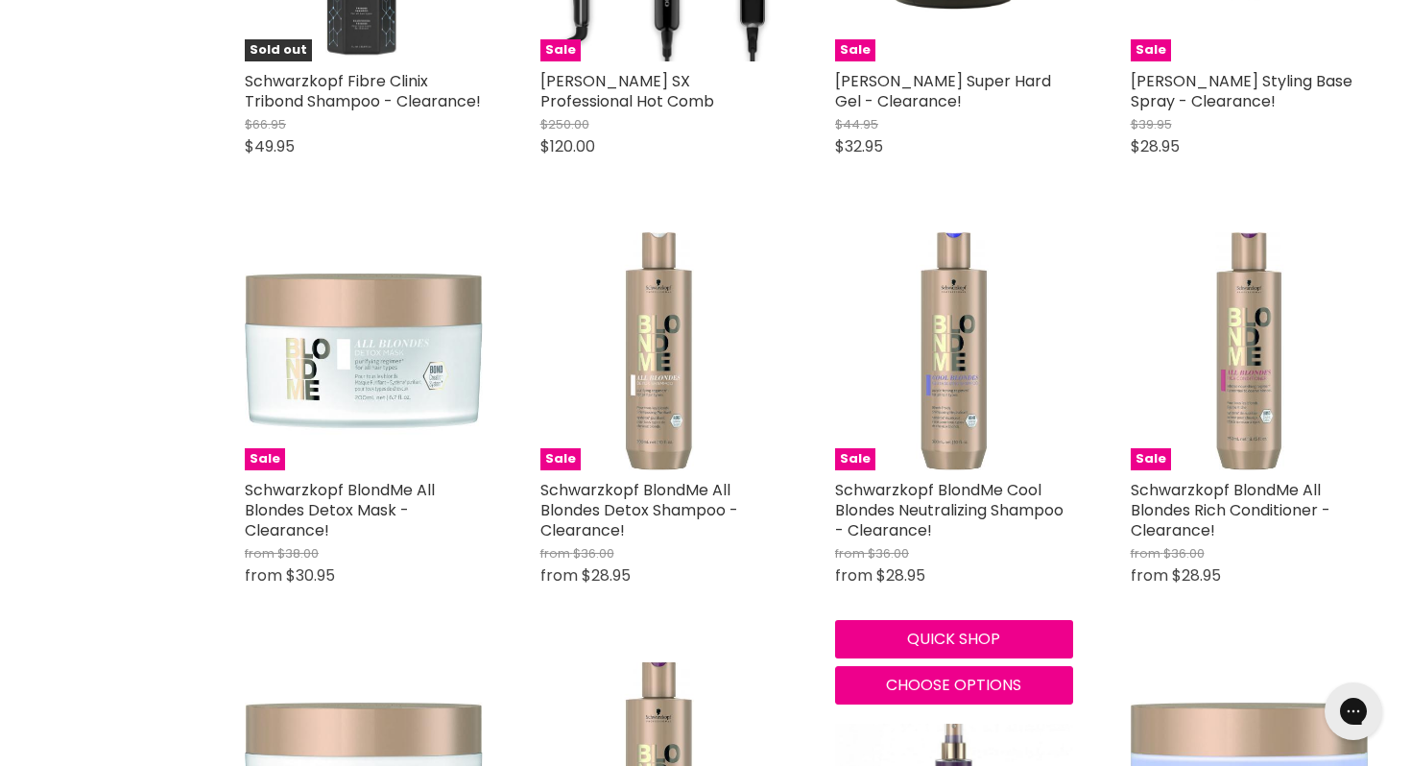
scroll to position [17738, 0]
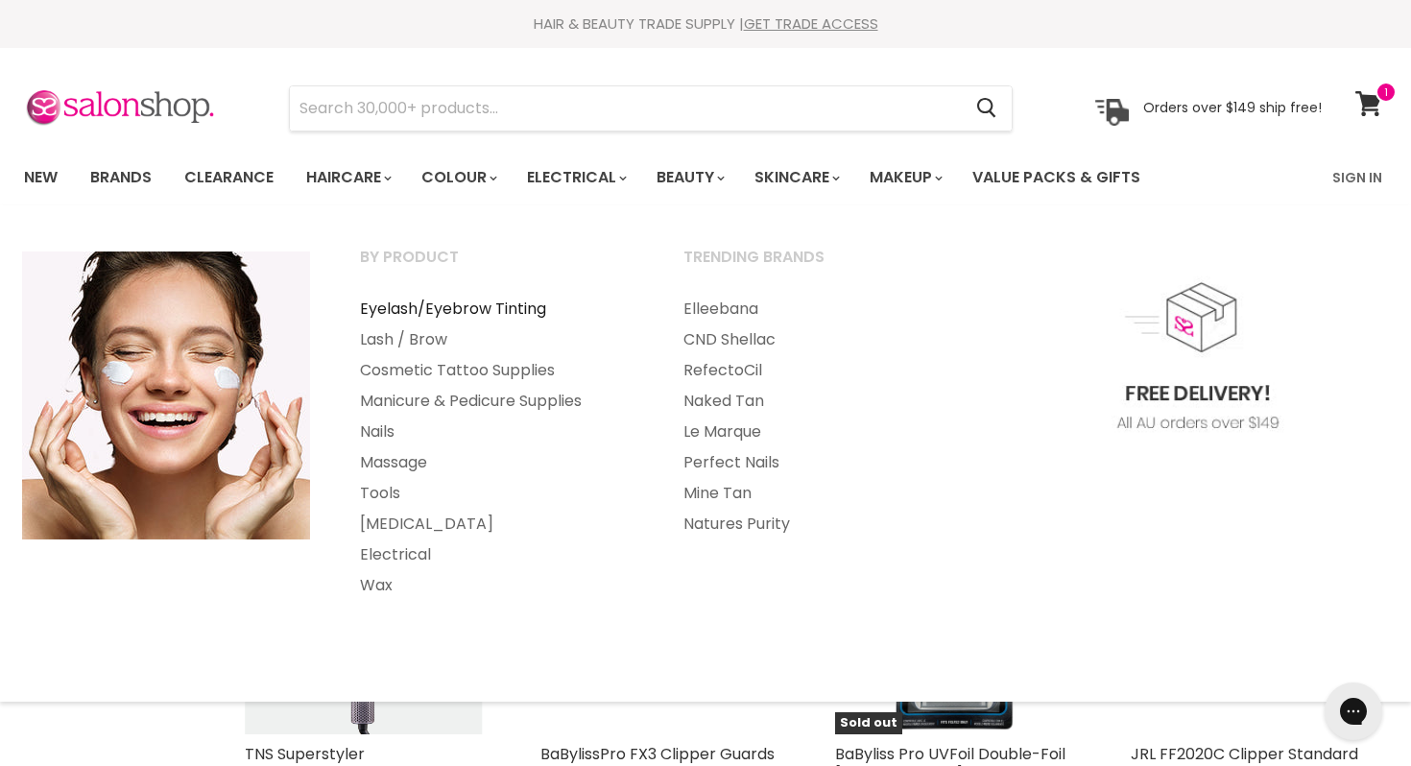
click at [493, 296] on link "Eyelash/Eyebrow Tinting" at bounding box center [496, 309] width 320 height 31
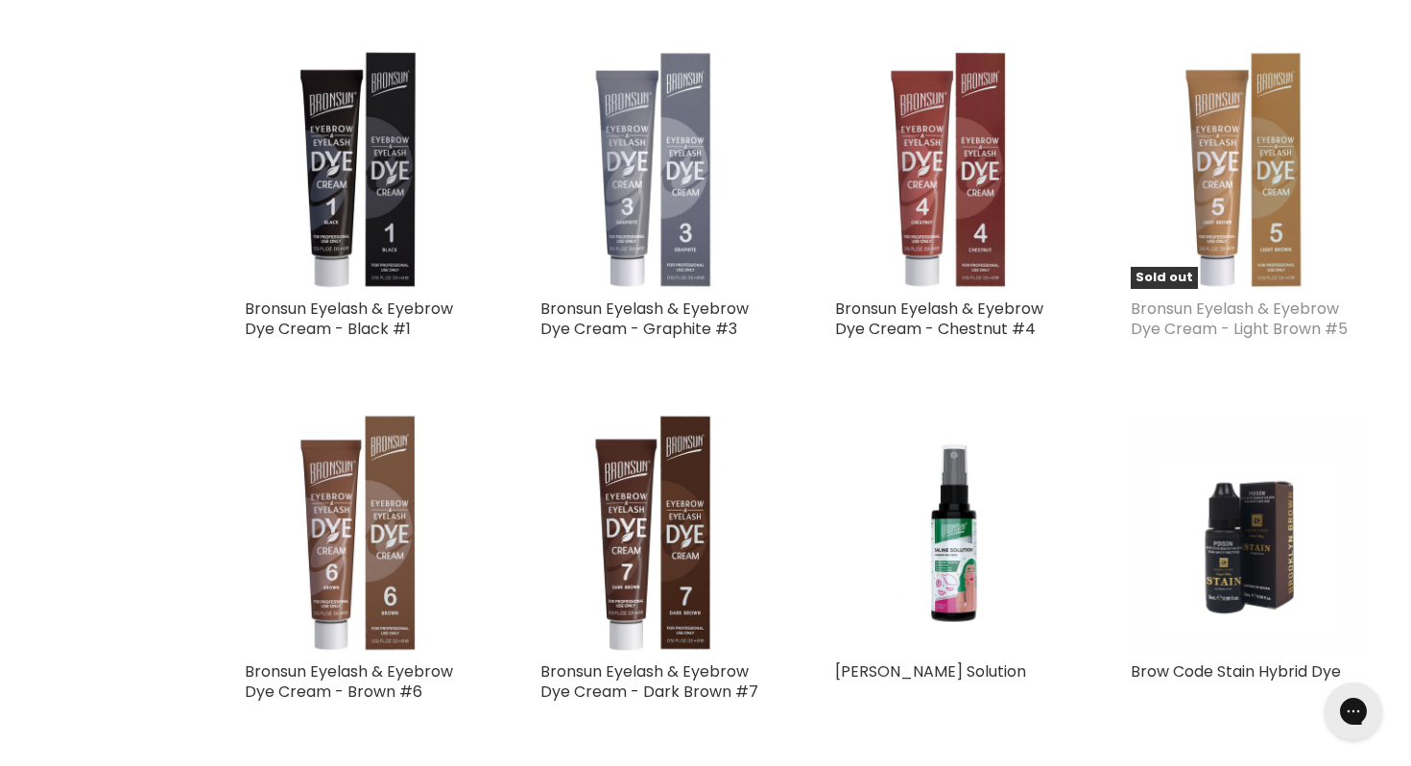
scroll to position [1537, 0]
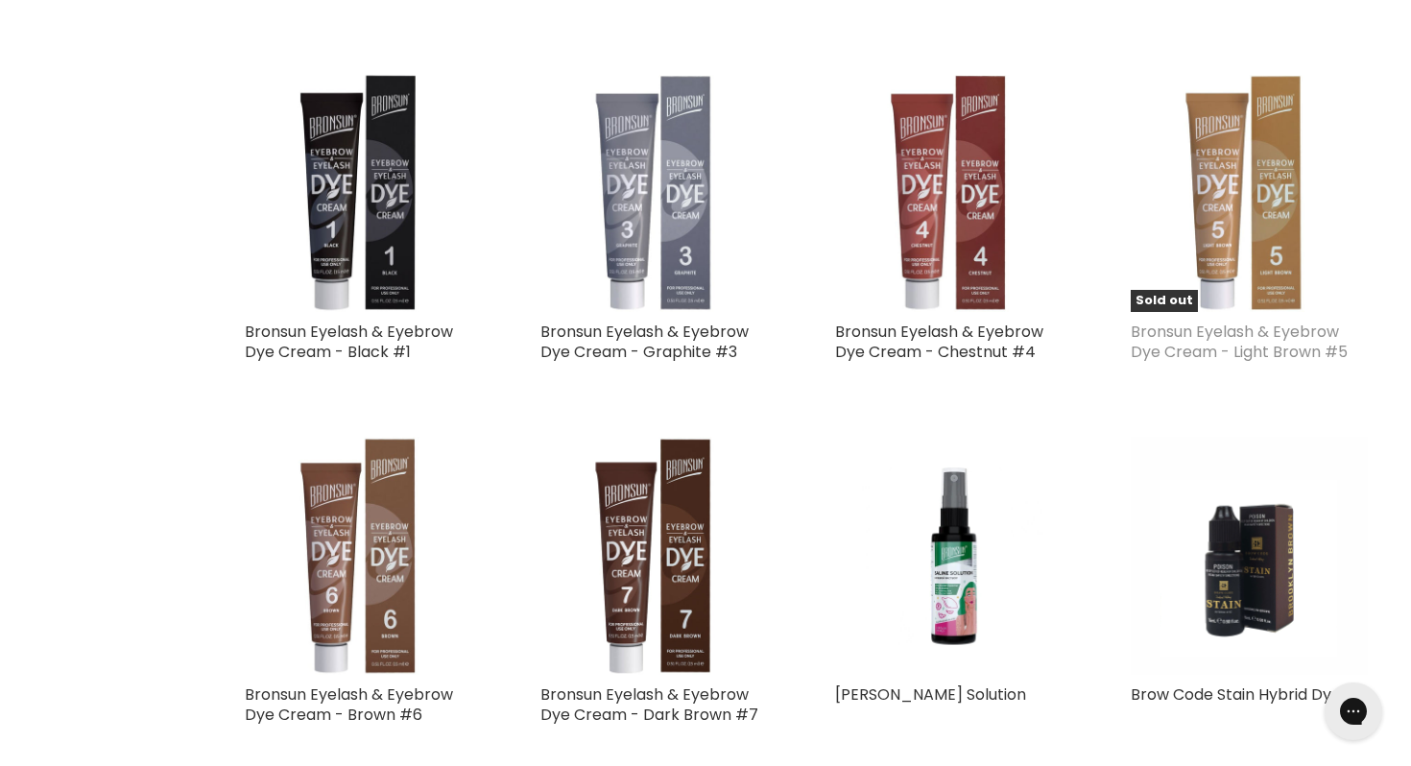
click at [1250, 325] on link "Bronsun Eyelash & Eyebrow Dye Cream - Light Brown #5" at bounding box center [1239, 342] width 217 height 42
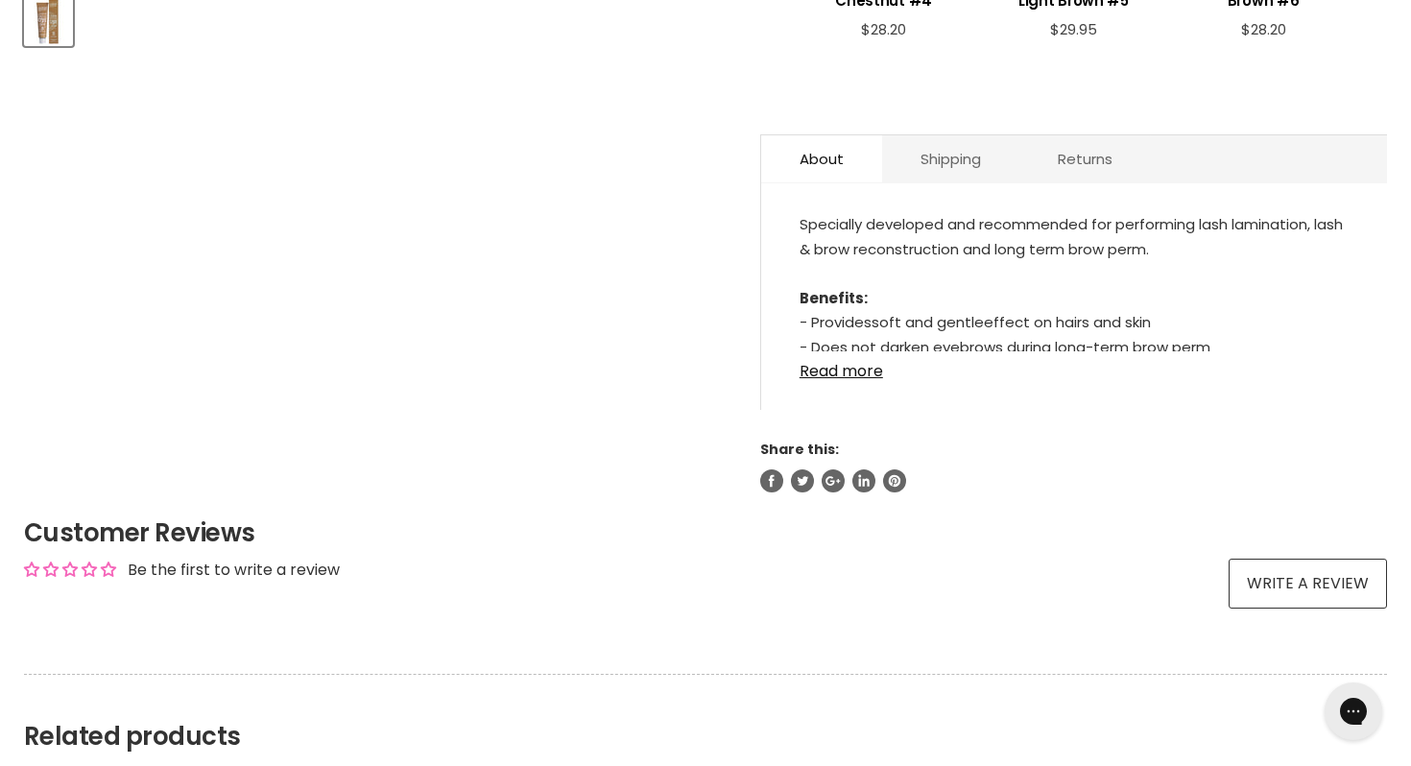
scroll to position [954, 0]
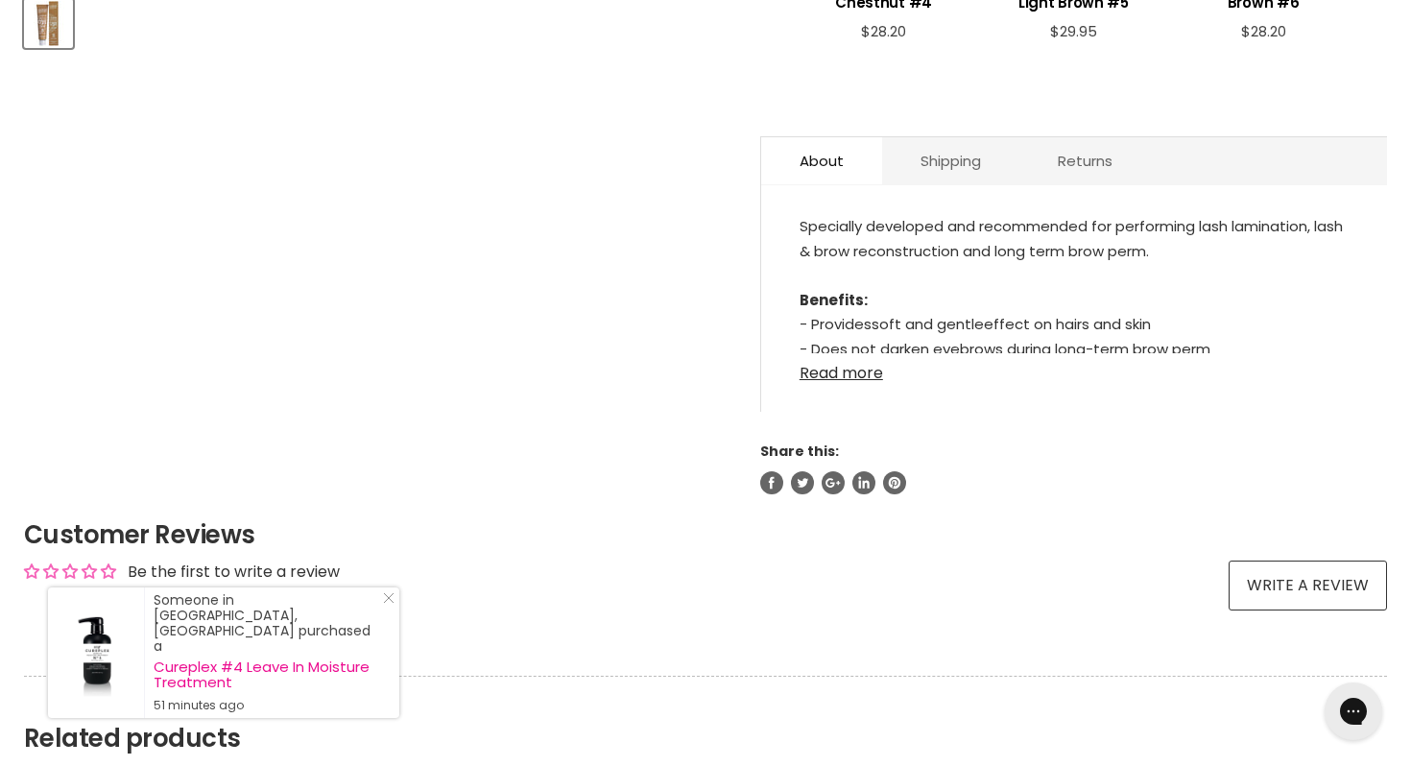
click at [834, 353] on link "Read more" at bounding box center [1074, 367] width 549 height 29
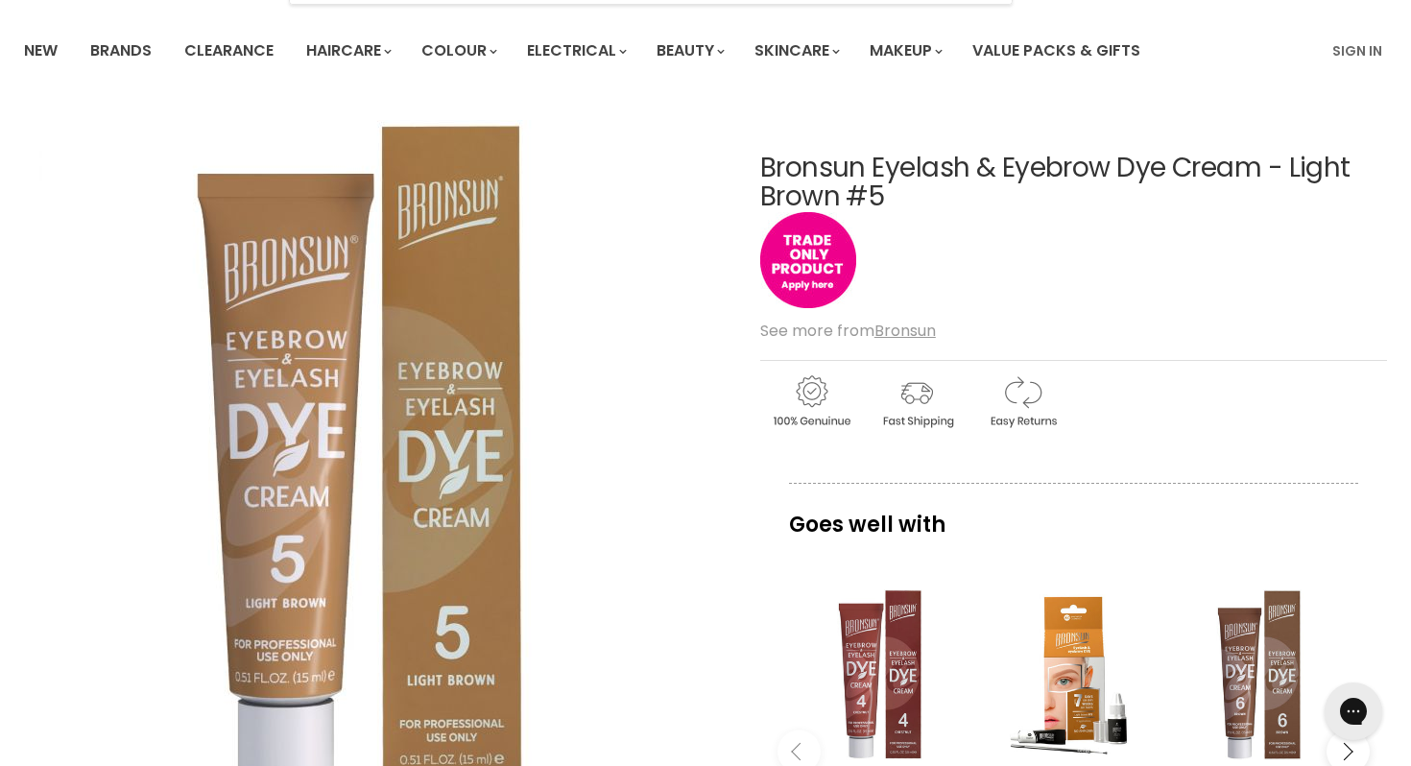
scroll to position [0, 0]
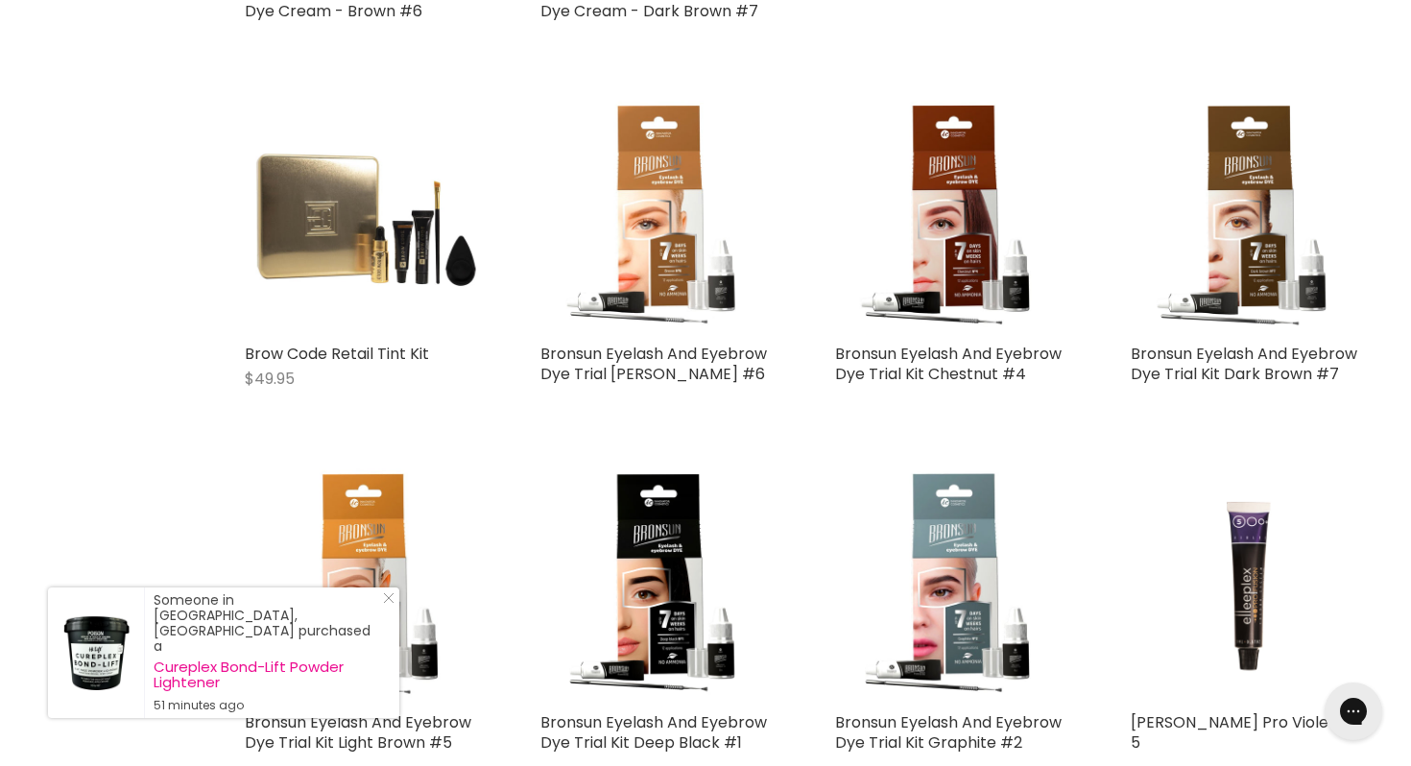
scroll to position [2259, 0]
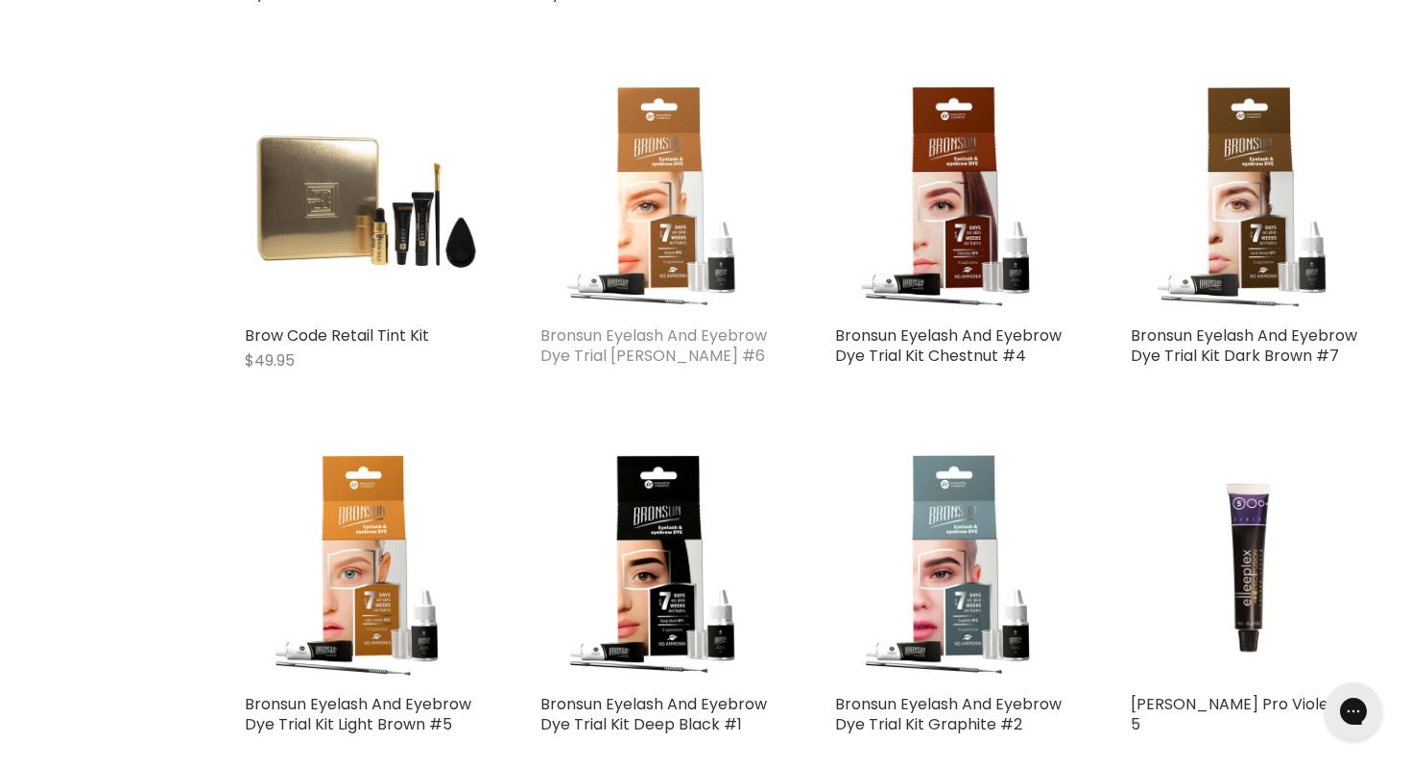
click at [659, 334] on link "Bronsun Eyelash And Eyebrow Dye Trial [PERSON_NAME] #6" at bounding box center [653, 345] width 227 height 42
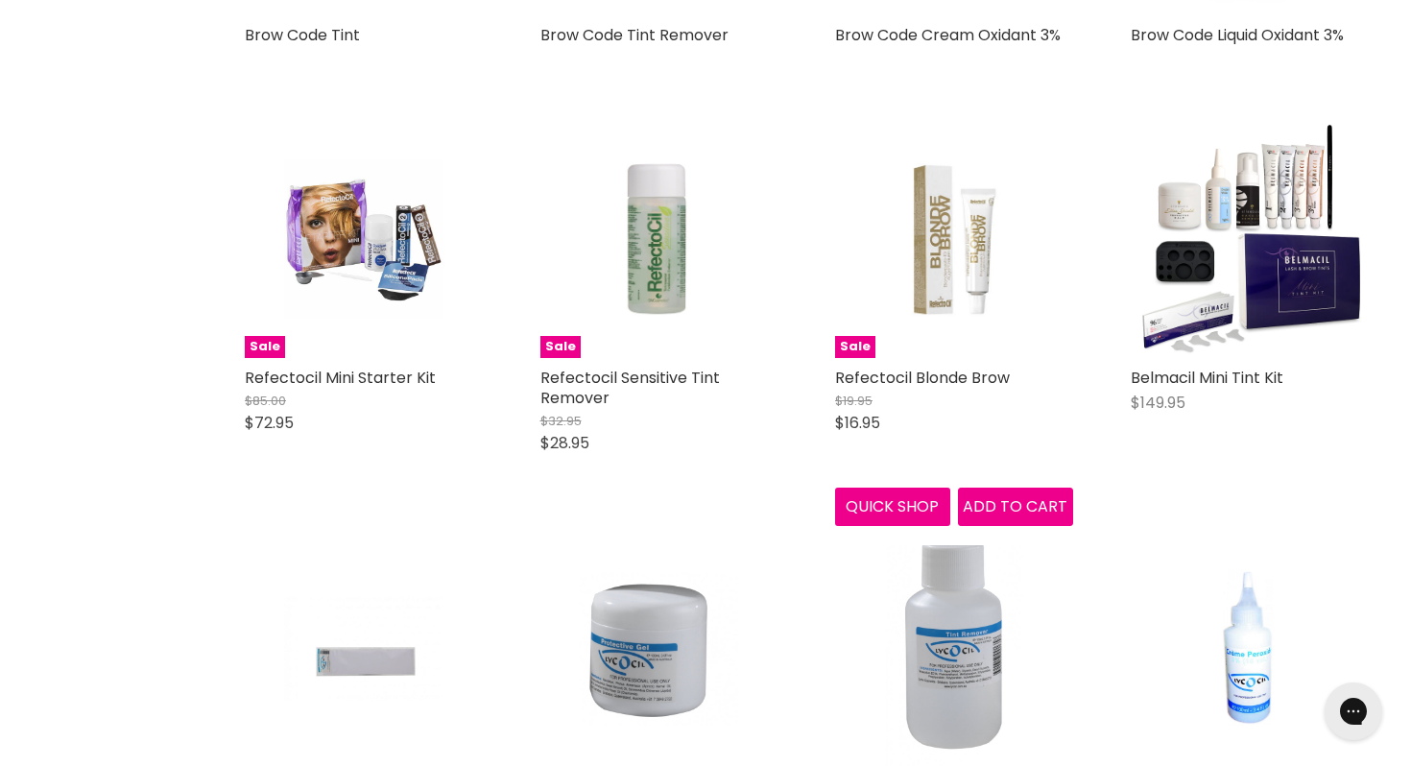
scroll to position [4068, 0]
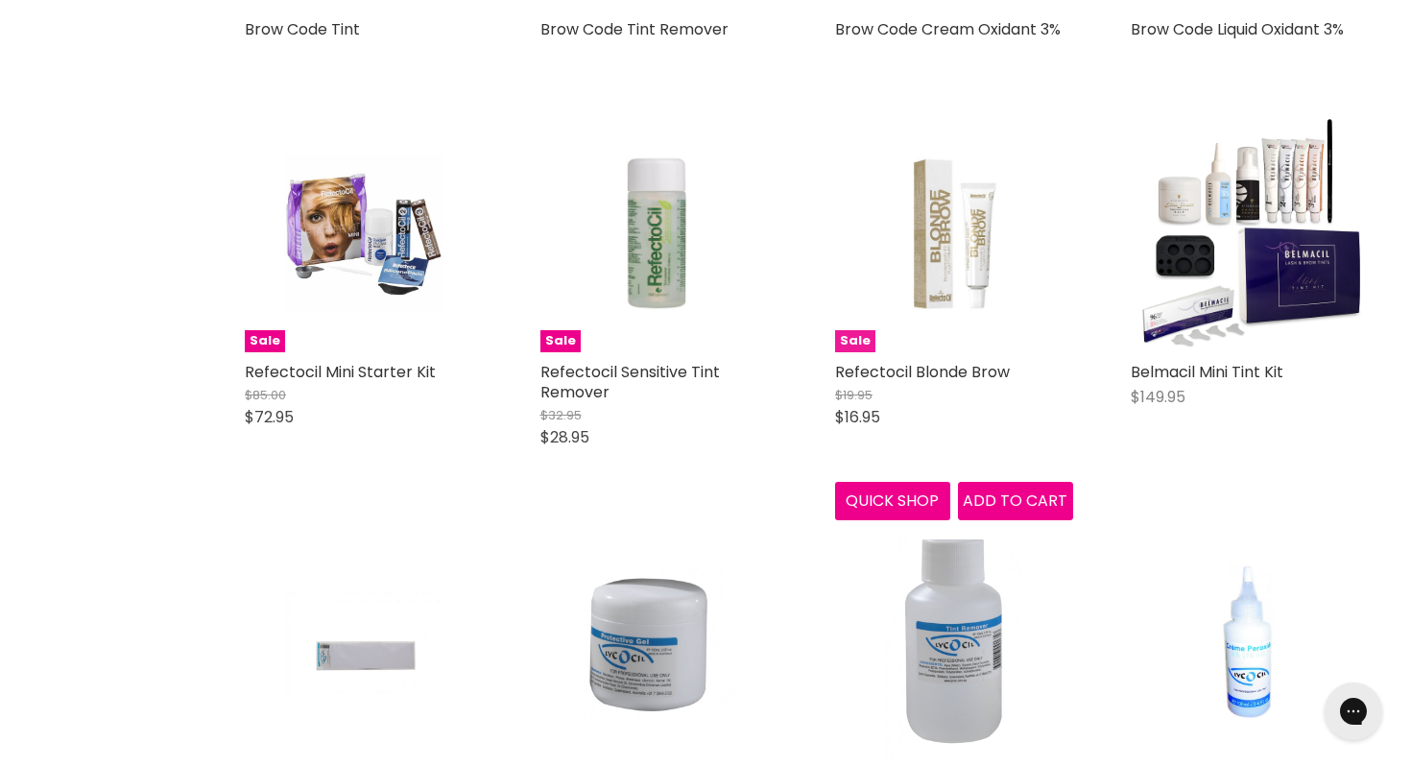
click at [937, 277] on img "Main content" at bounding box center [954, 234] width 157 height 238
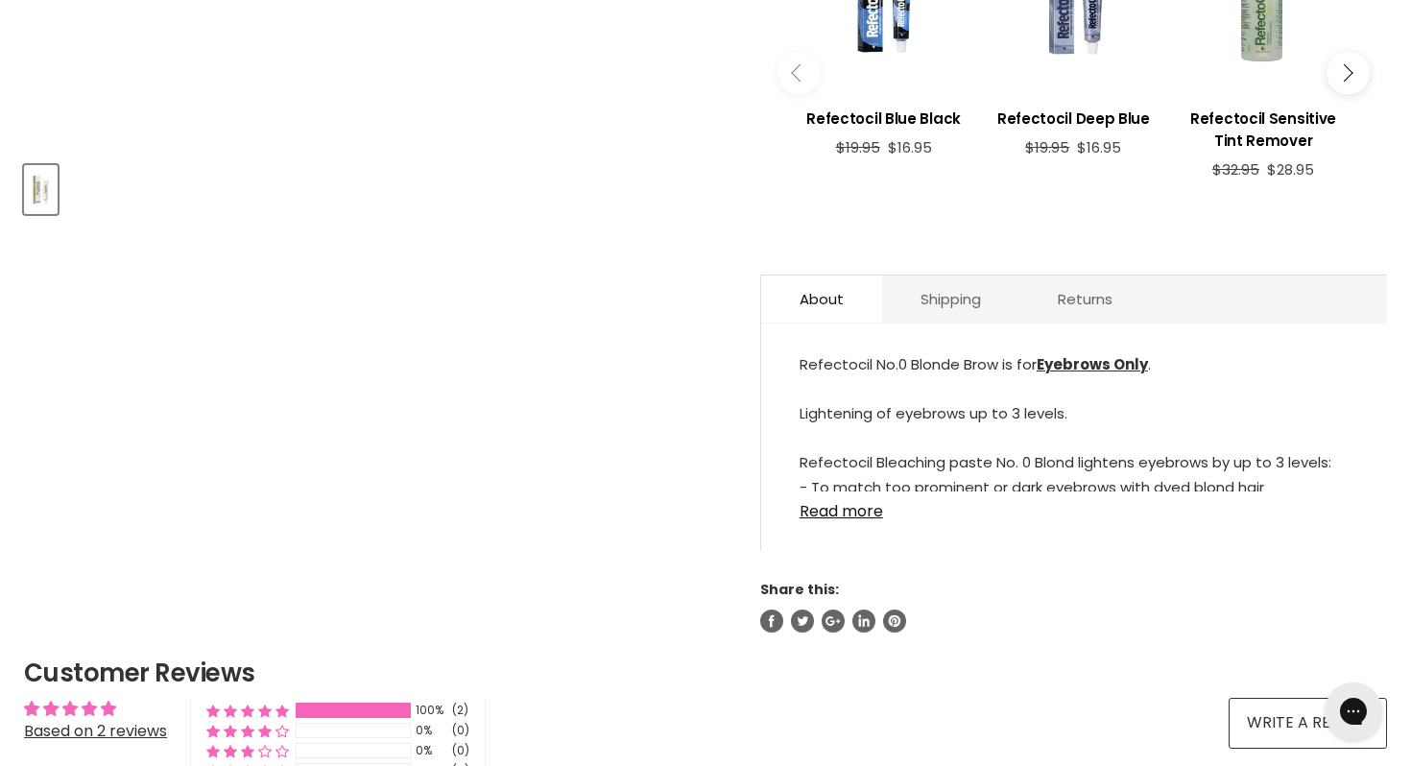
scroll to position [790, 0]
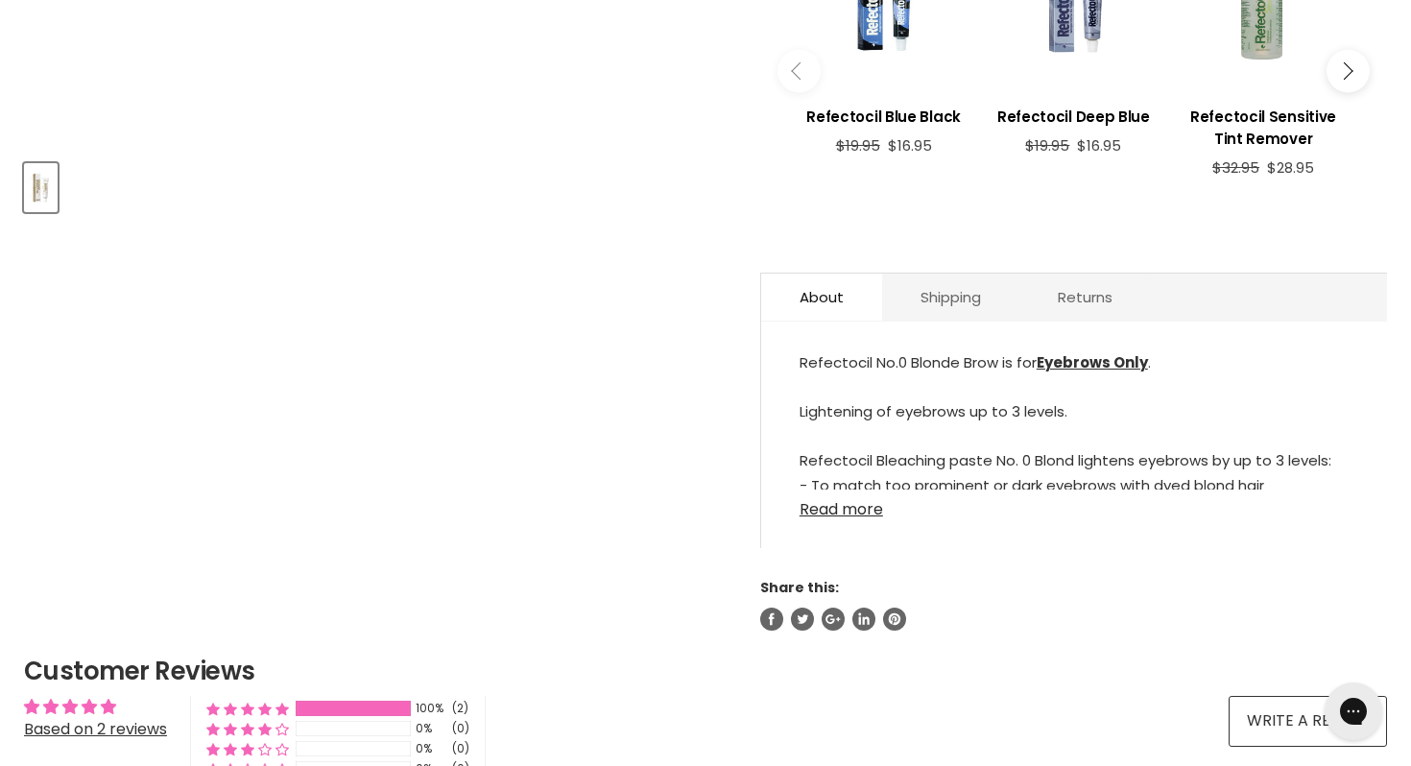
click at [863, 490] on link "Read more" at bounding box center [1074, 504] width 549 height 29
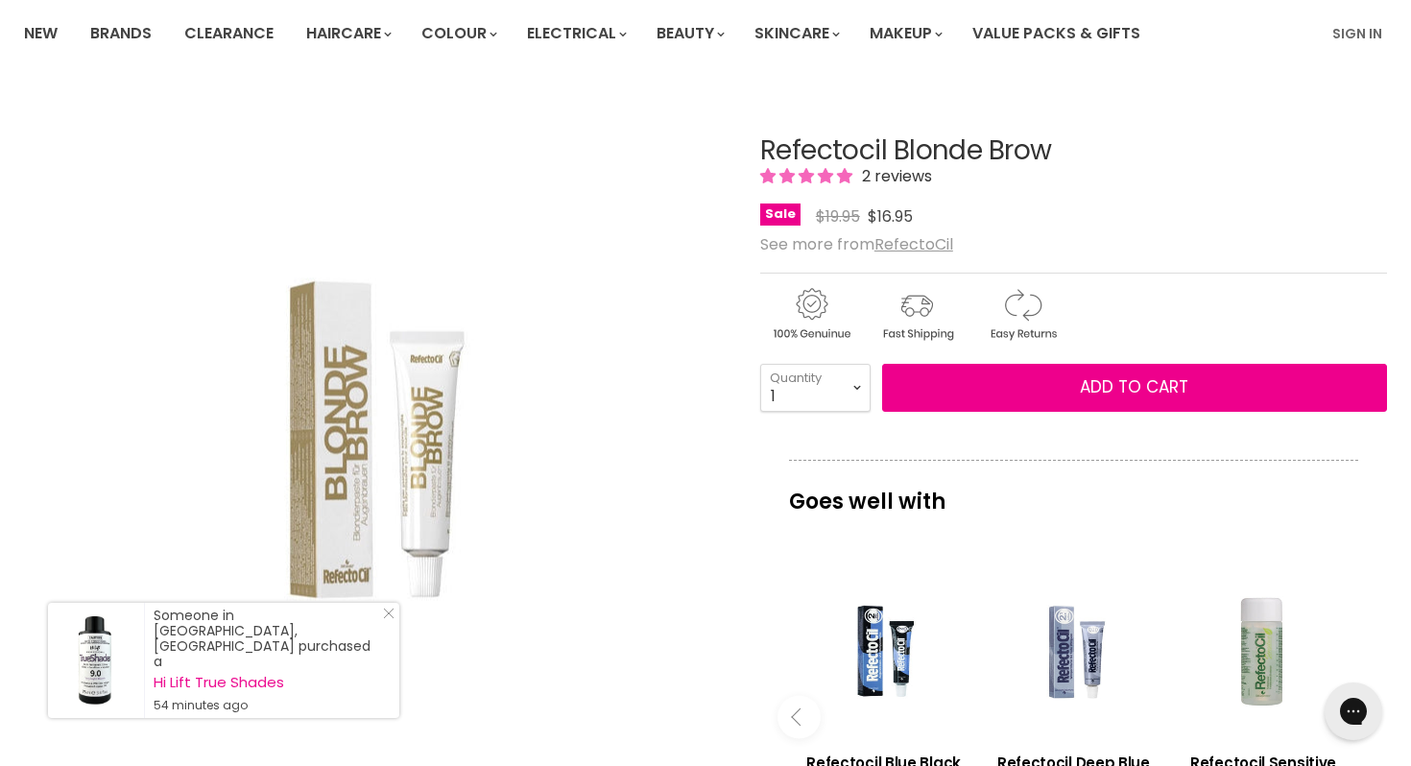
scroll to position [141, 0]
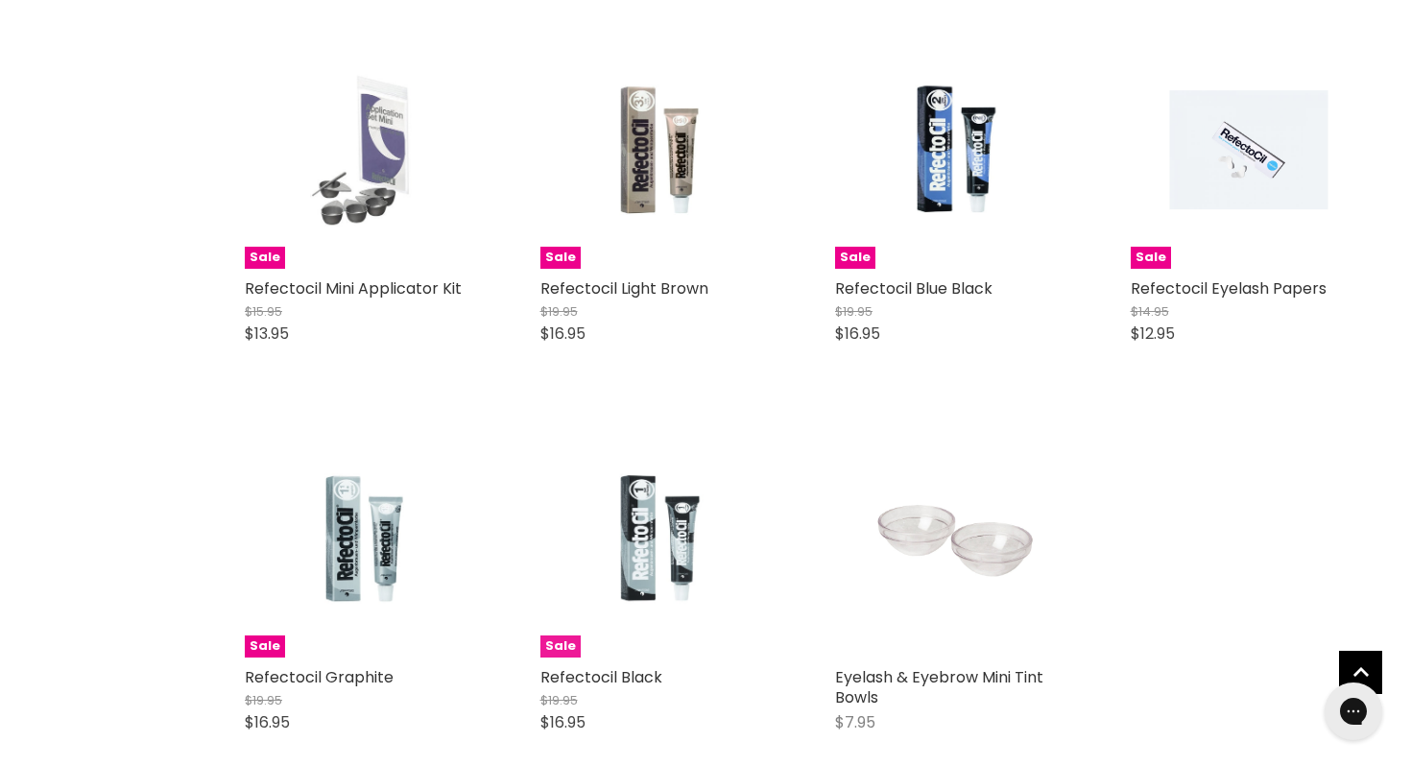
scroll to position [8137, 0]
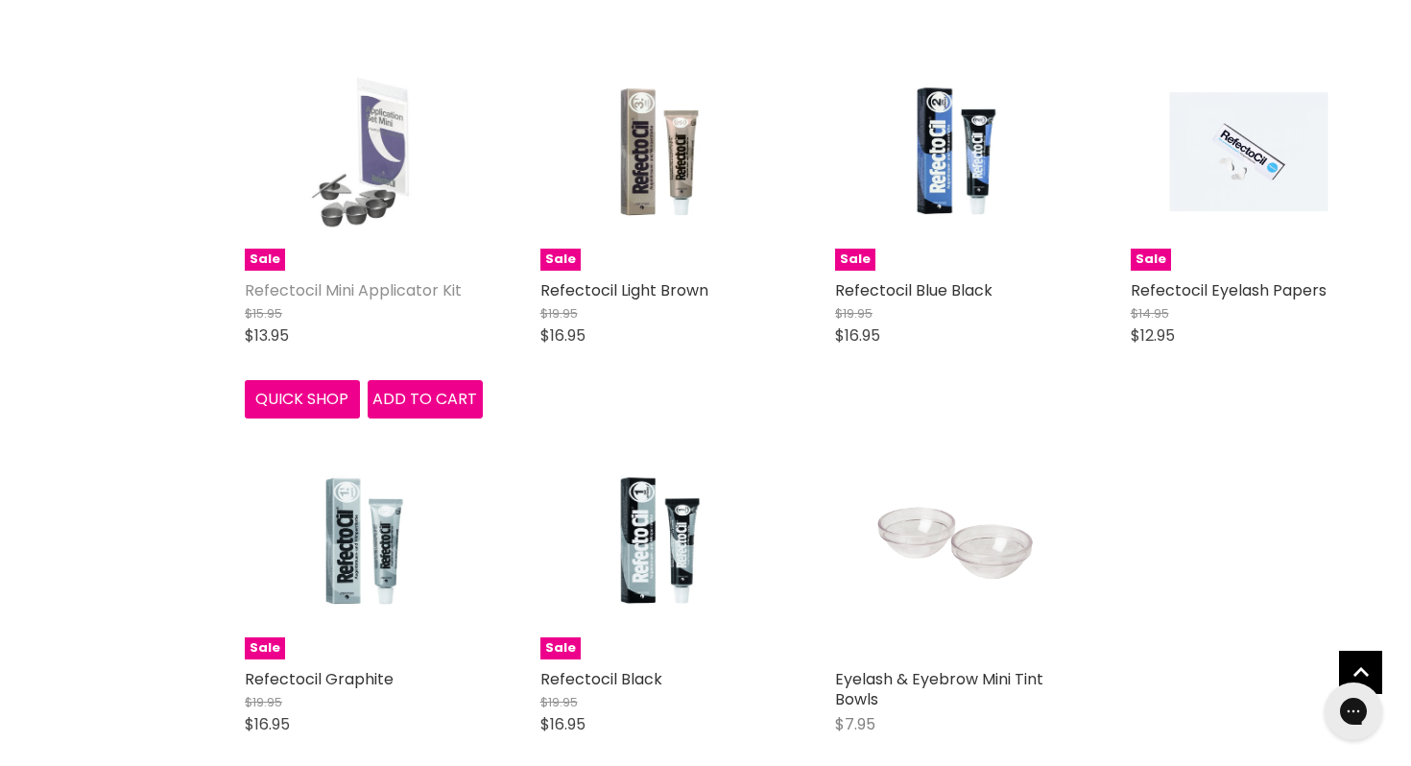
click at [347, 279] on link "Refectocil Mini Applicator Kit" at bounding box center [353, 290] width 217 height 22
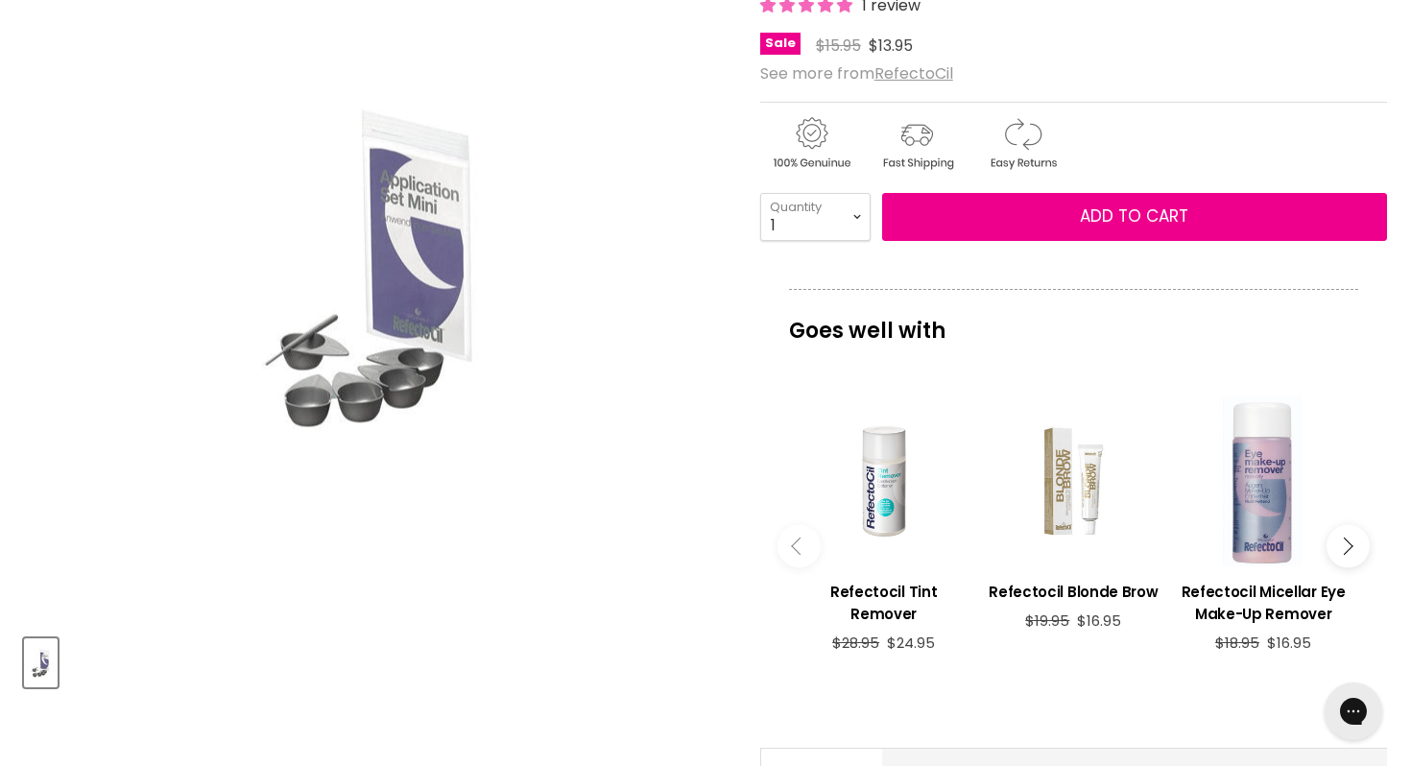
scroll to position [312, 0]
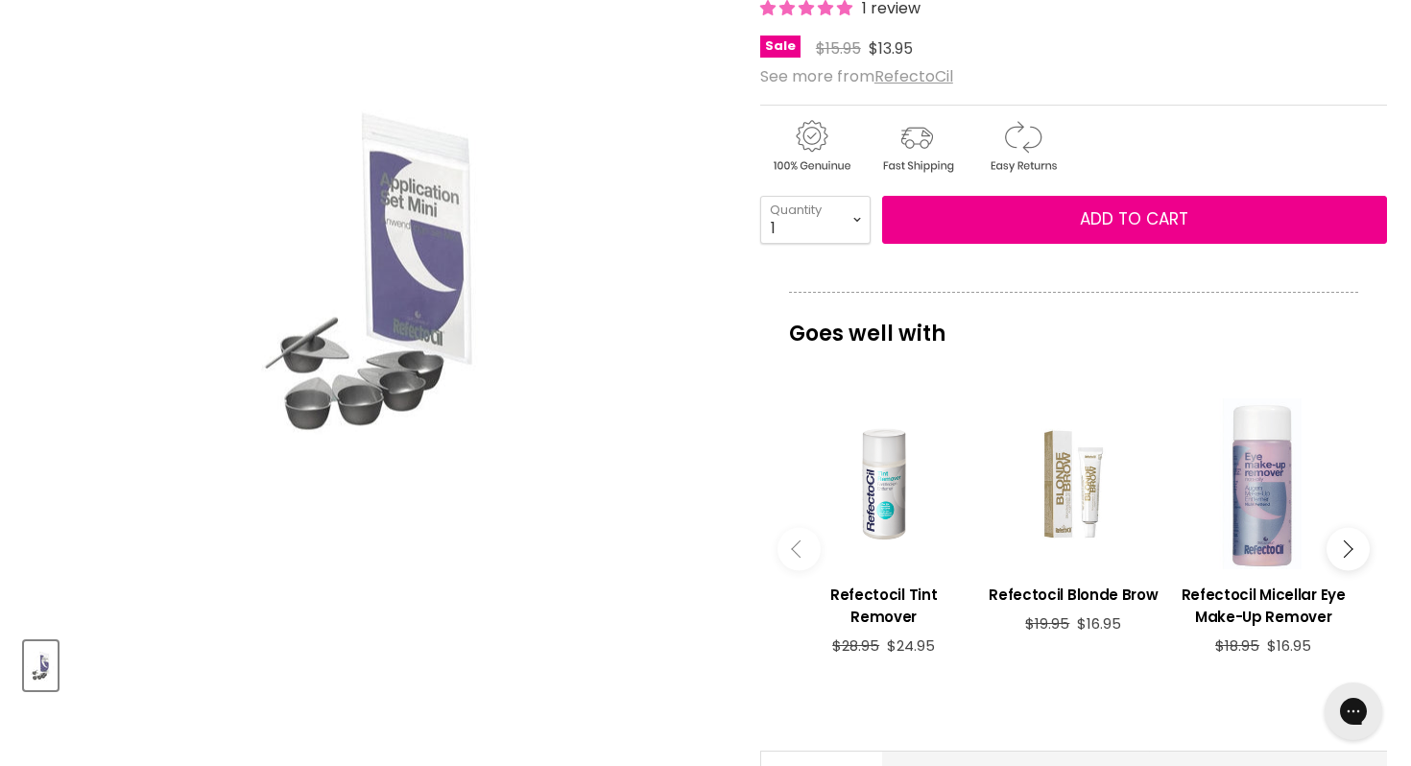
click at [413, 292] on img "Refectocil Mini Applicator Kit image. Click or Scroll to Zoom." at bounding box center [375, 271] width 336 height 506
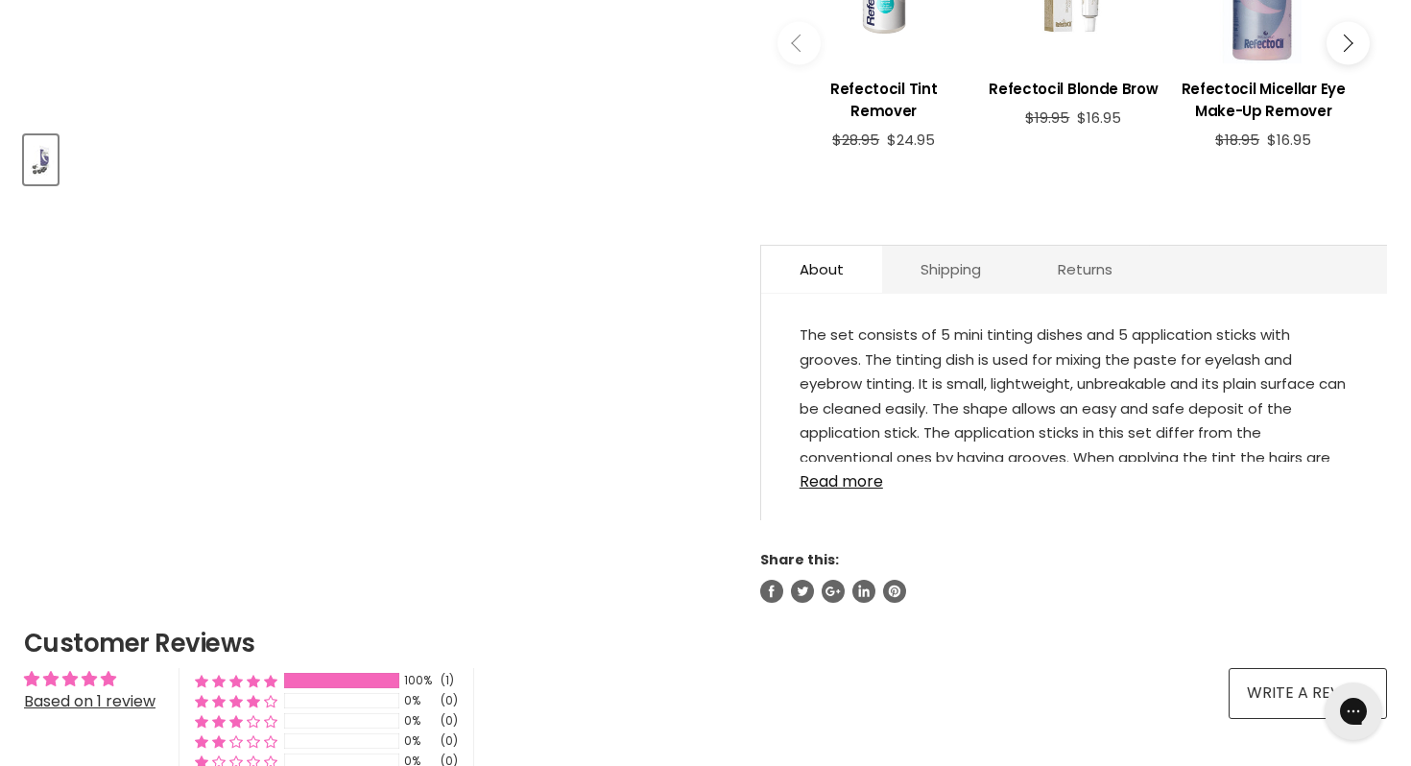
scroll to position [823, 0]
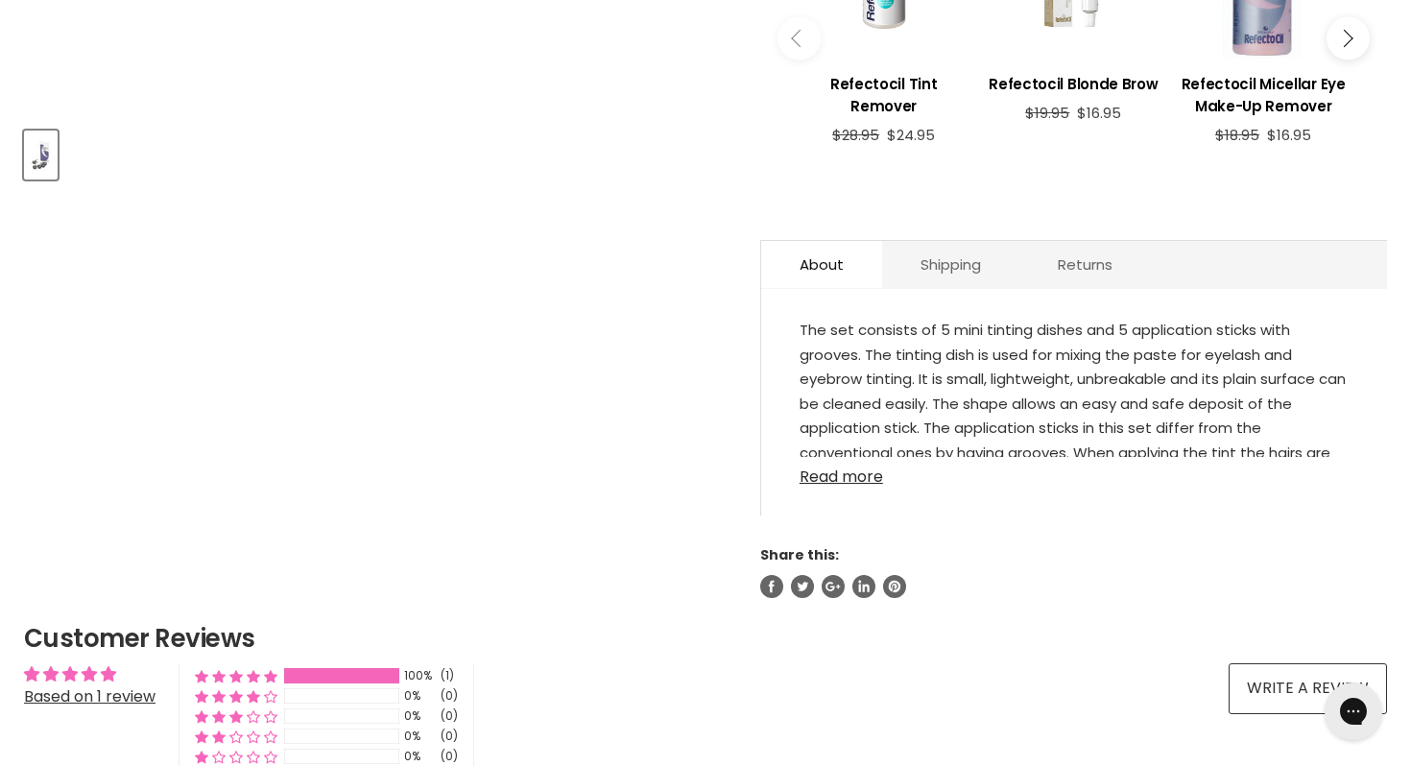
click at [842, 457] on link "Read more" at bounding box center [1074, 471] width 549 height 29
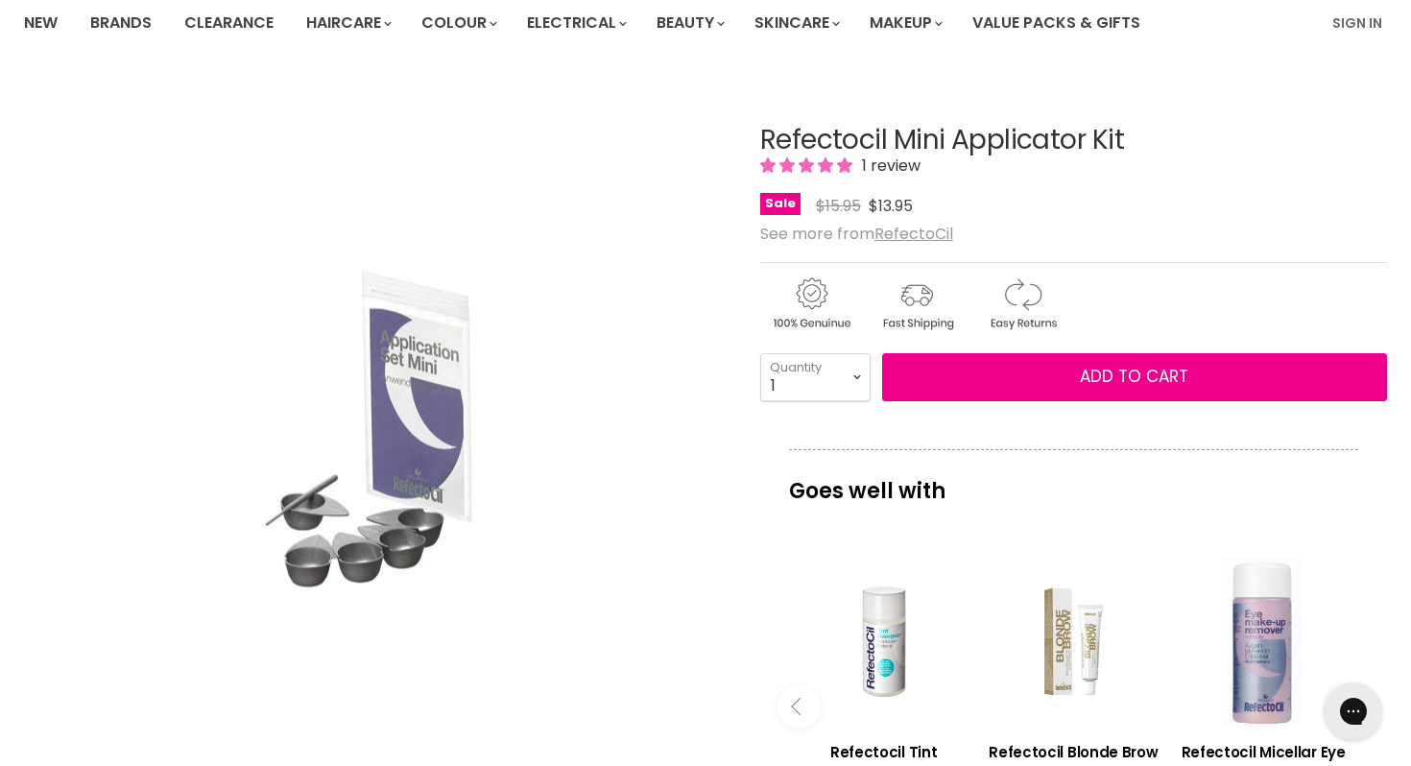
scroll to position [145, 0]
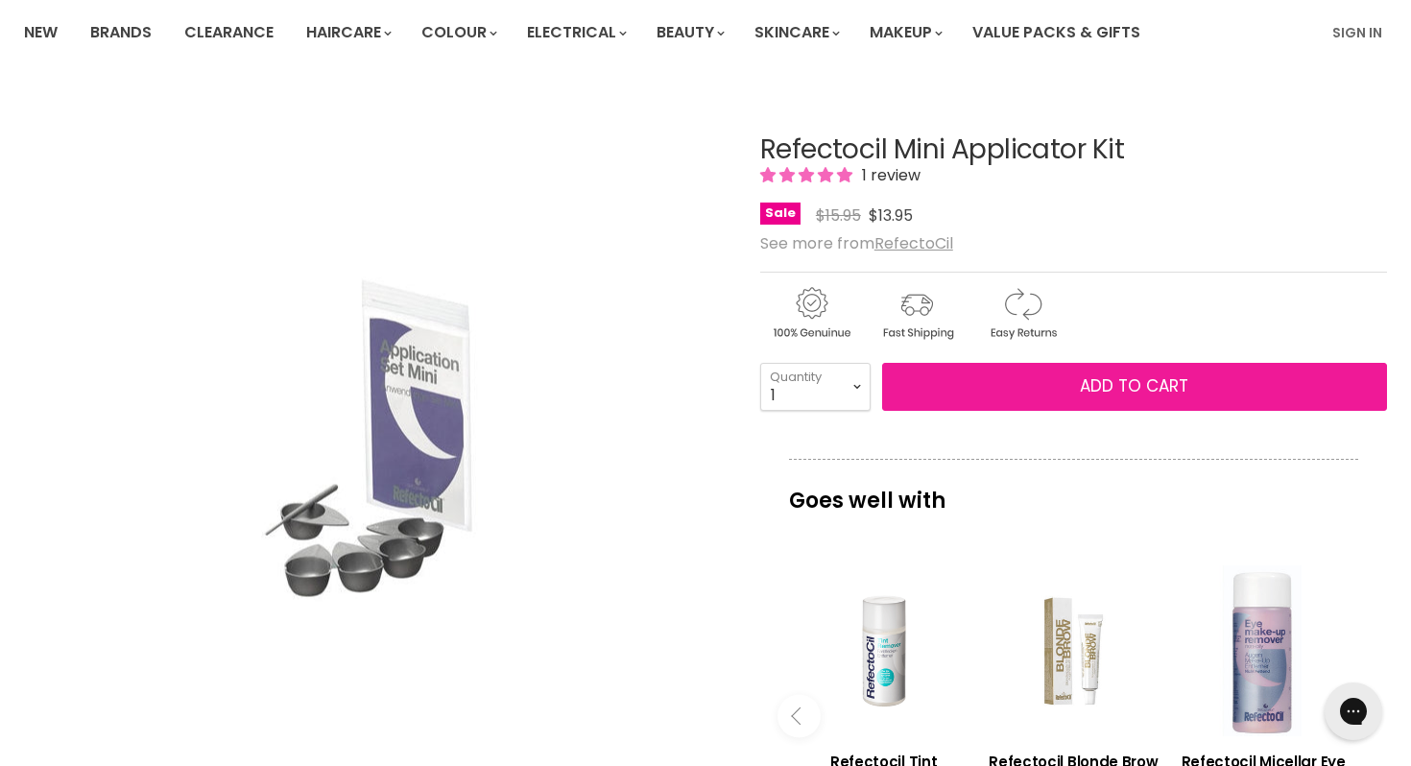
click at [1120, 385] on span "Add to cart" at bounding box center [1134, 385] width 108 height 23
click at [1127, 379] on span "Add to cart" at bounding box center [1134, 385] width 108 height 23
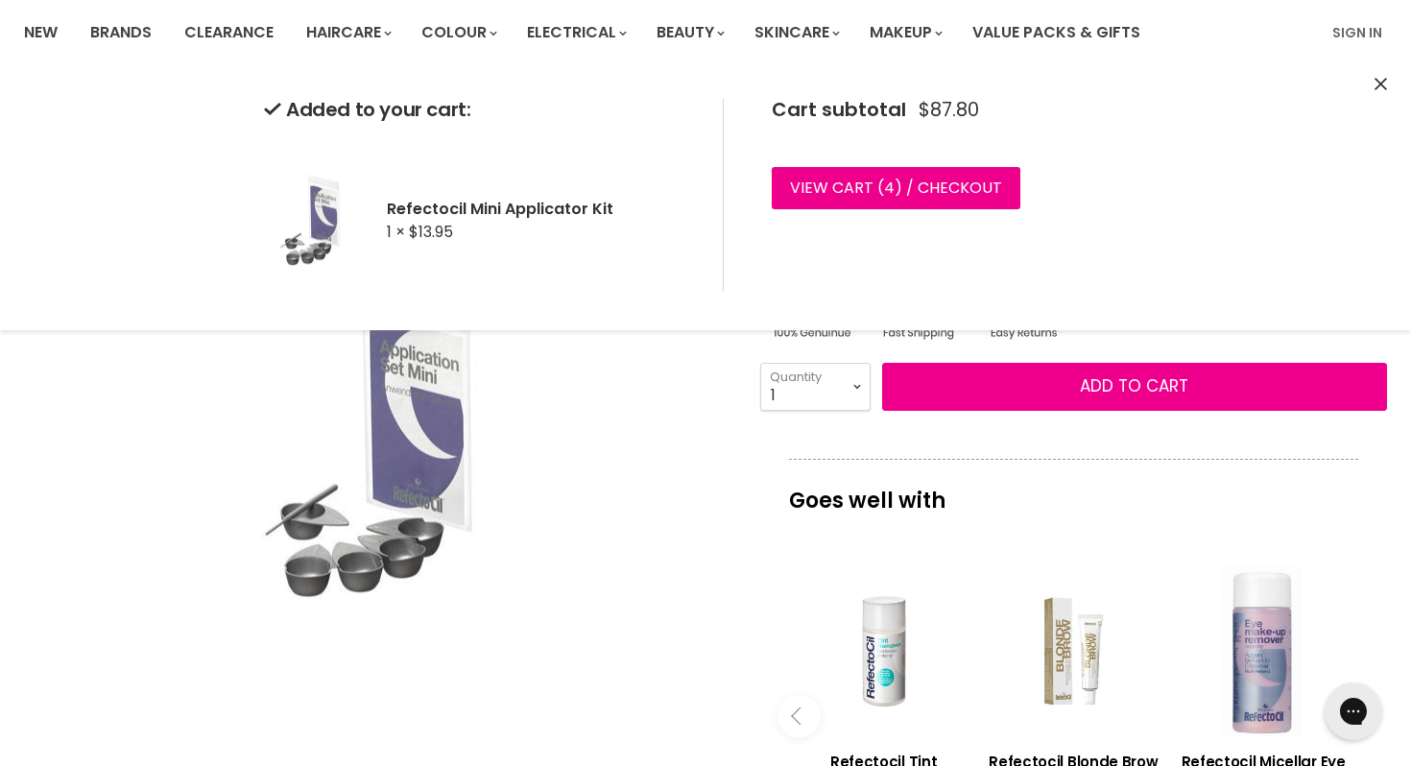
click at [420, 492] on img "Refectocil Mini Applicator Kit image. Click or Scroll to Zoom." at bounding box center [375, 438] width 336 height 506
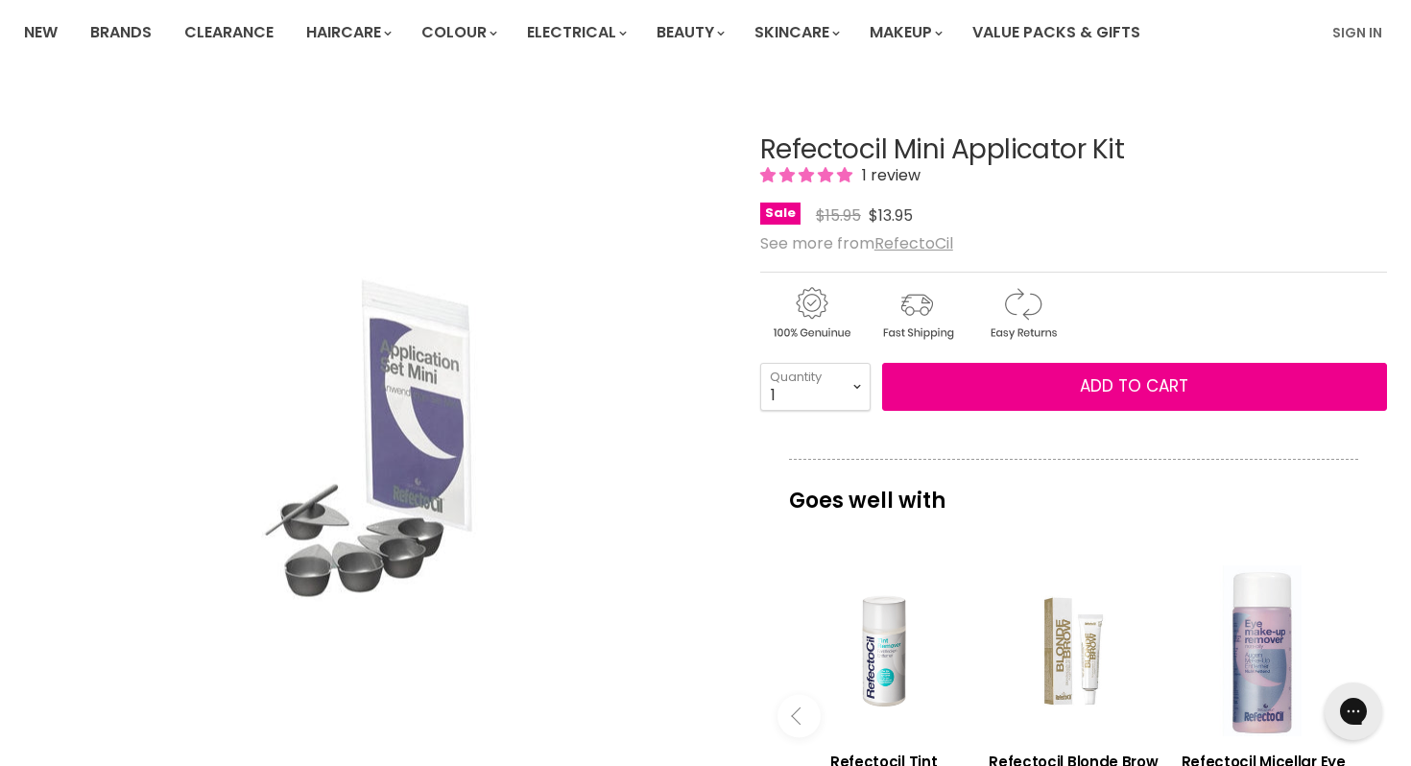
click at [420, 485] on img "Refectocil Mini Applicator Kit image. Click or Scroll to Zoom." at bounding box center [375, 438] width 336 height 506
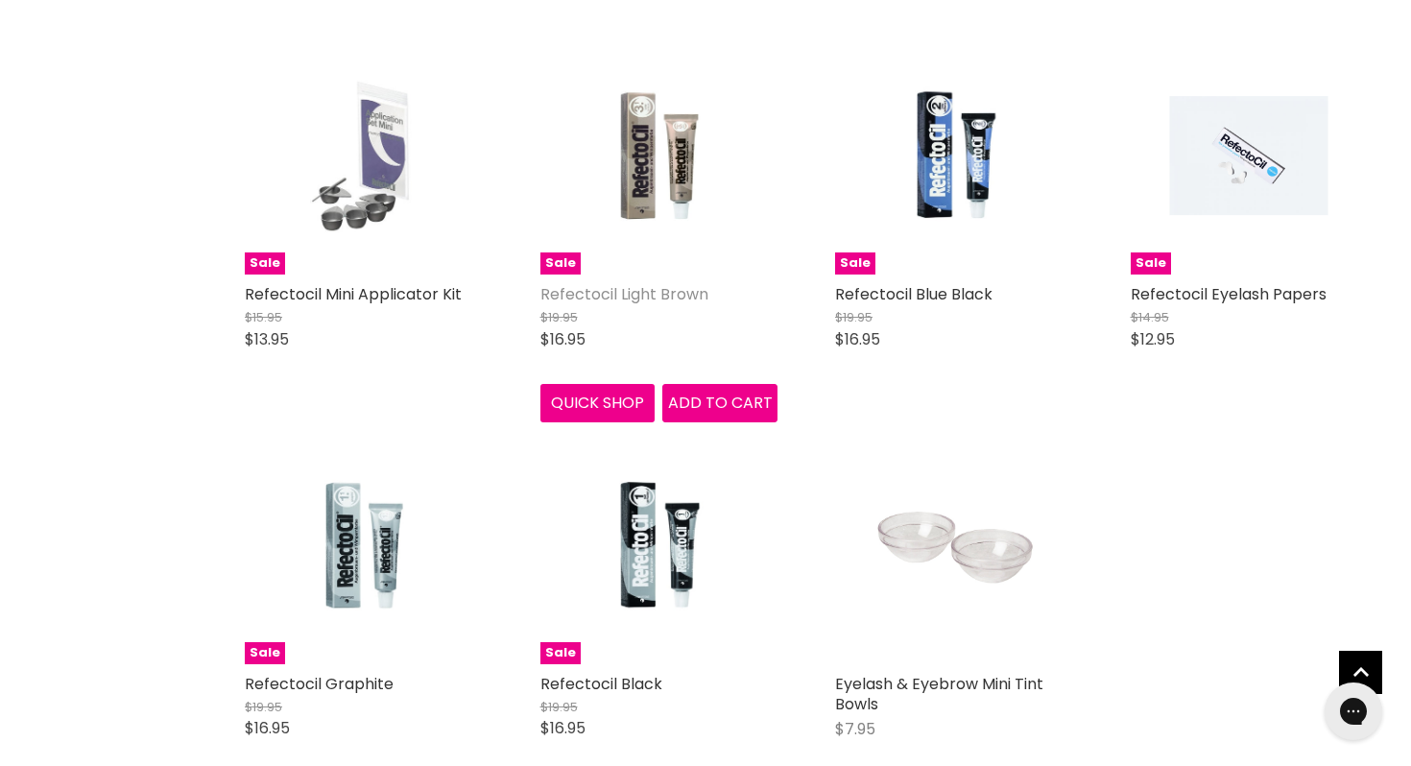
click at [627, 283] on link "Refectocil Light Brown" at bounding box center [624, 294] width 168 height 22
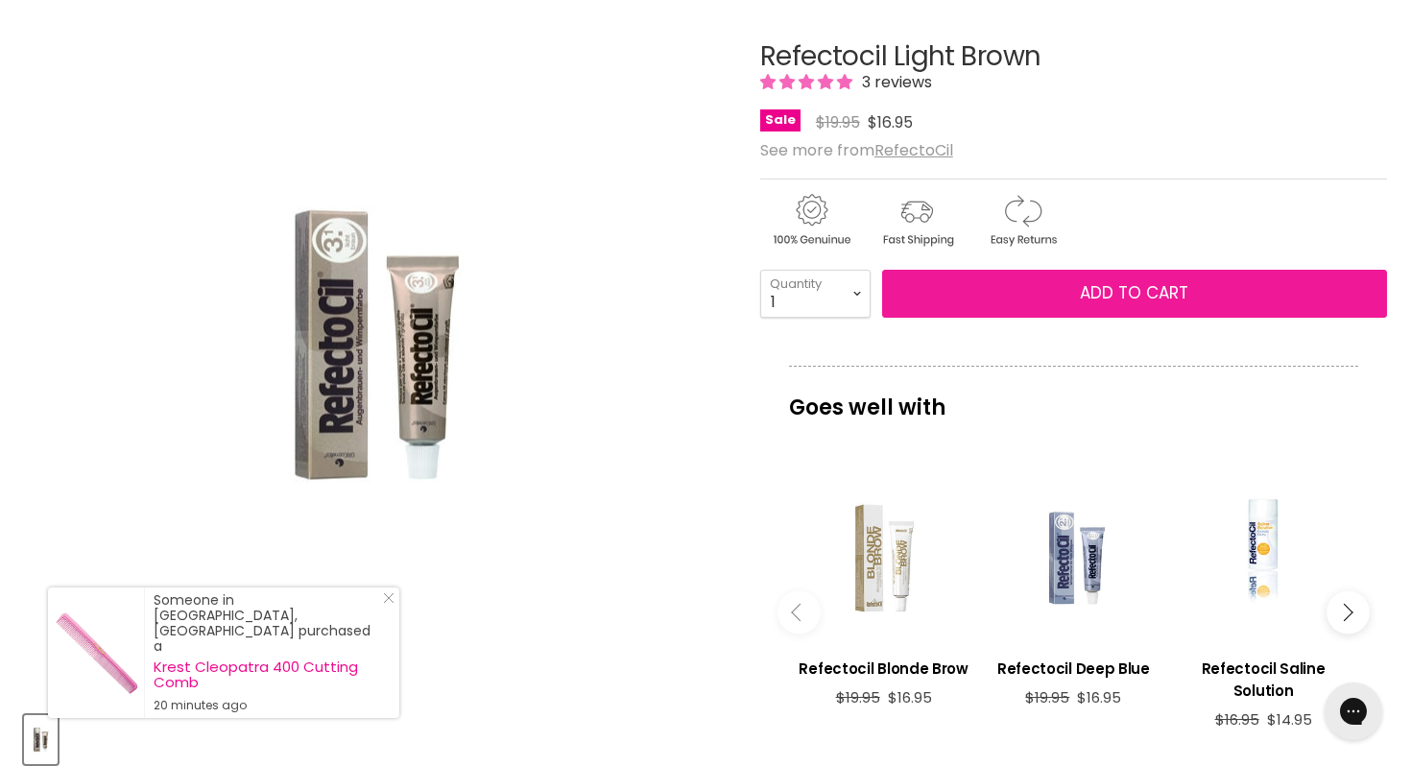
click at [1128, 284] on span "Add to cart" at bounding box center [1134, 292] width 108 height 23
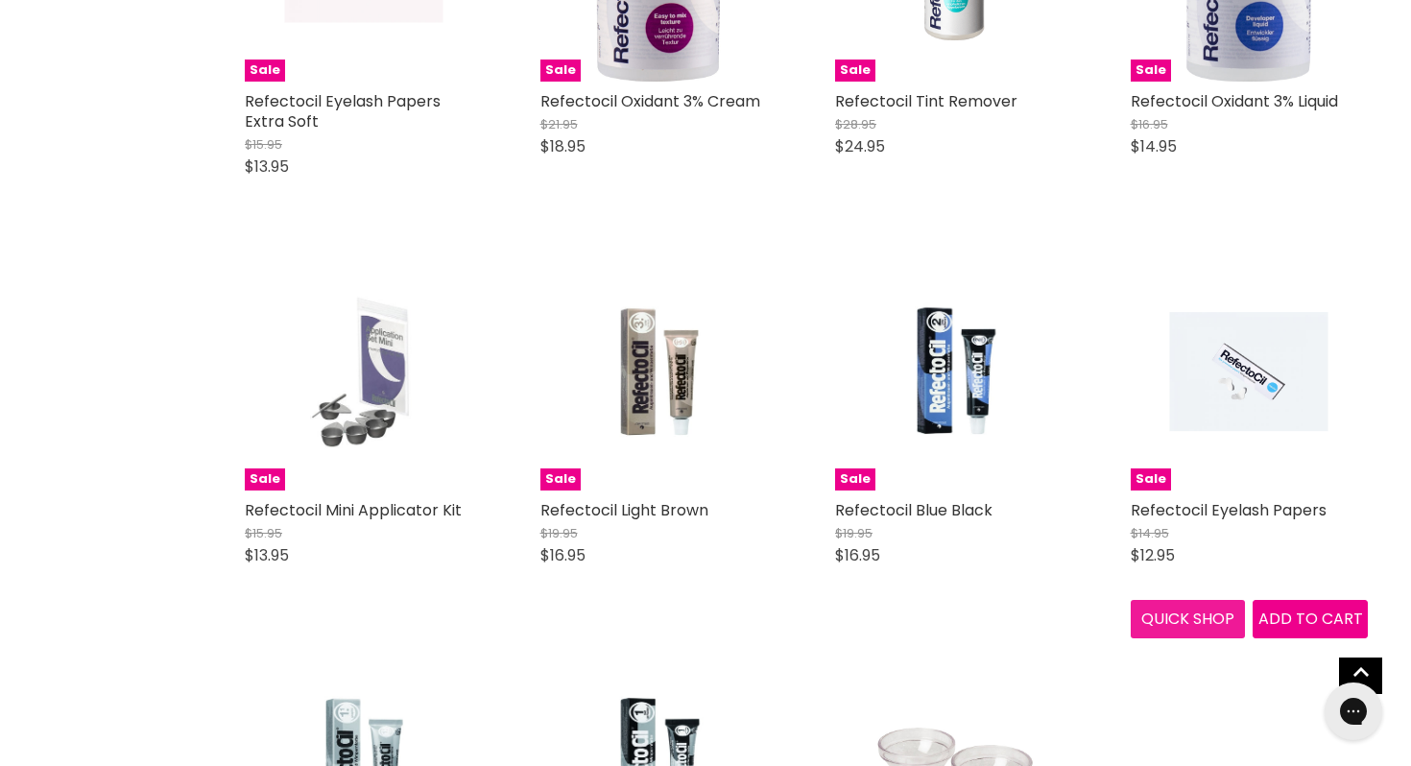
scroll to position [3433, 0]
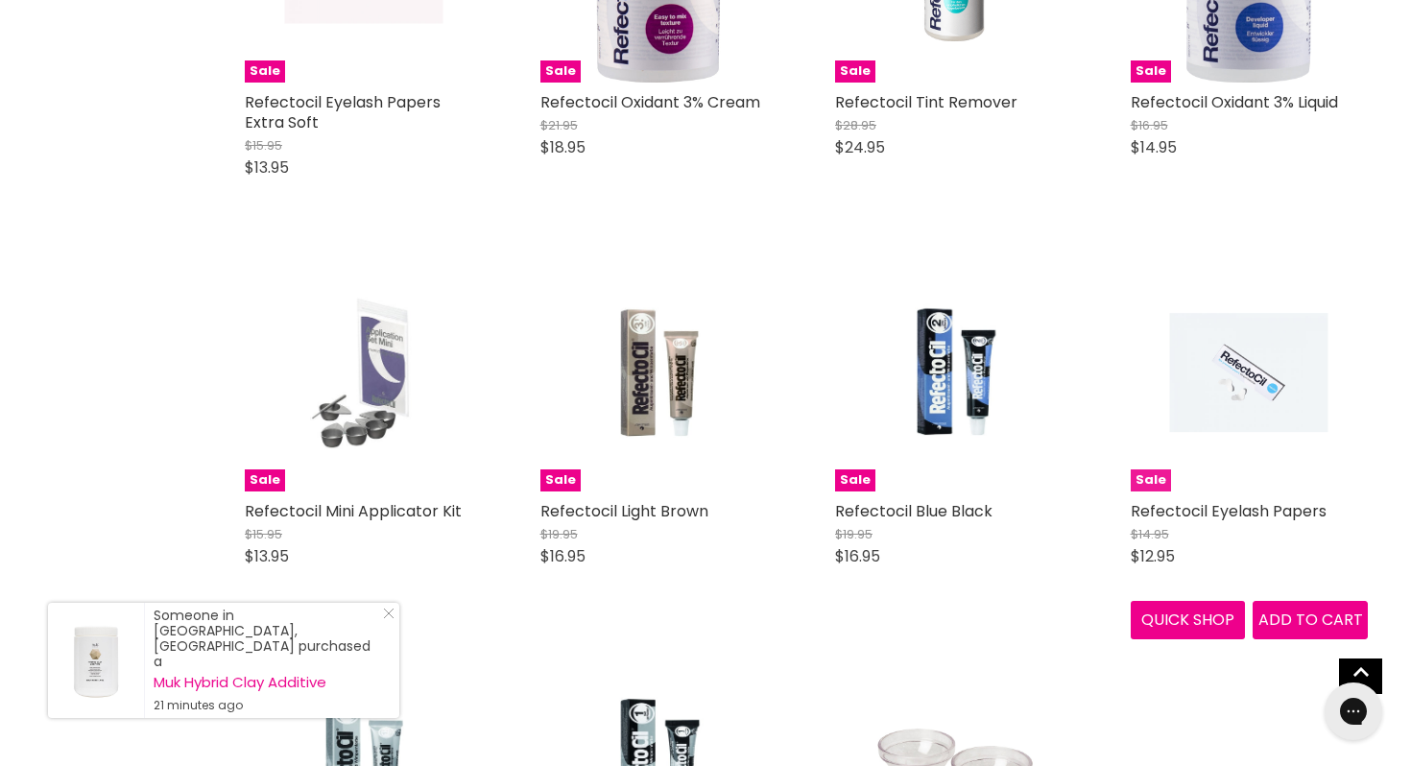
click at [1238, 349] on img "Main content" at bounding box center [1249, 373] width 158 height 238
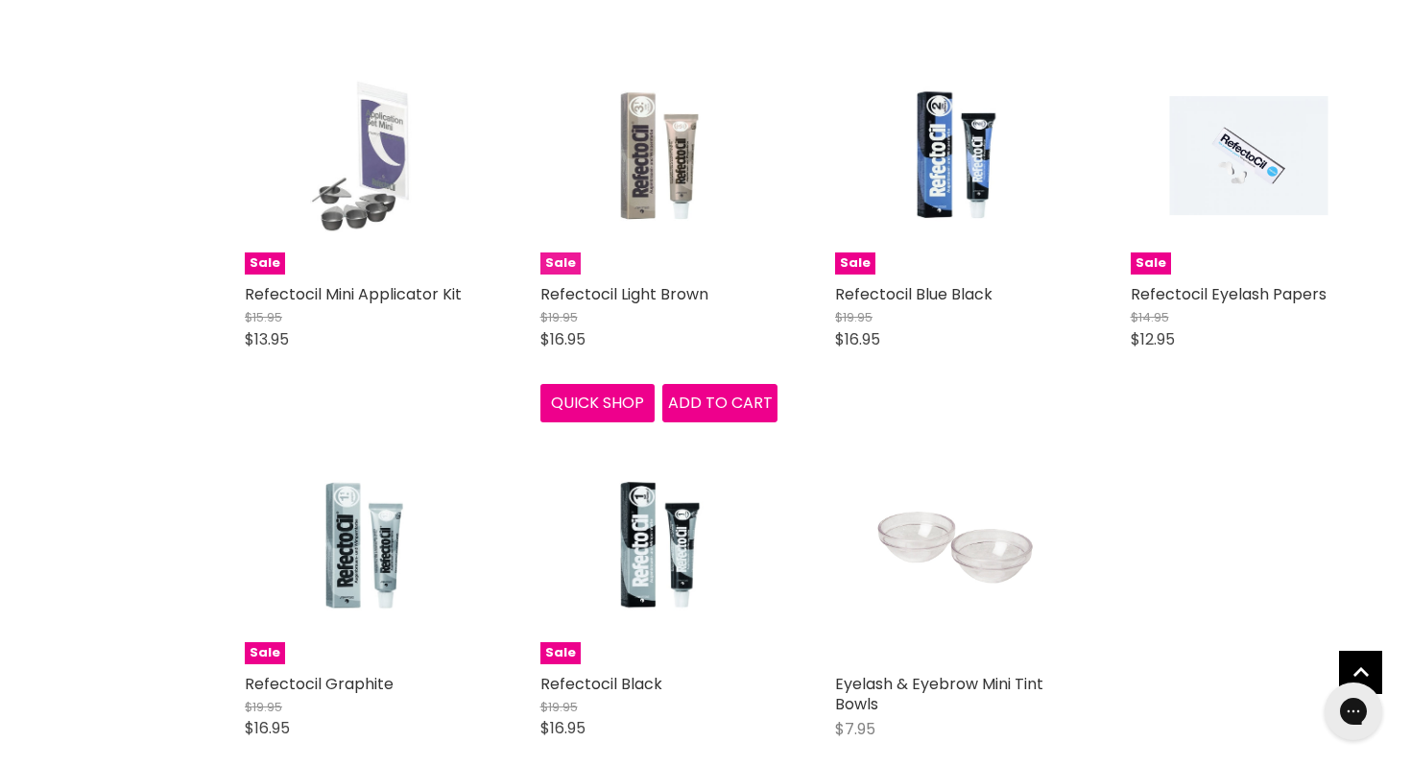
click at [634, 154] on img "Main content" at bounding box center [658, 156] width 157 height 238
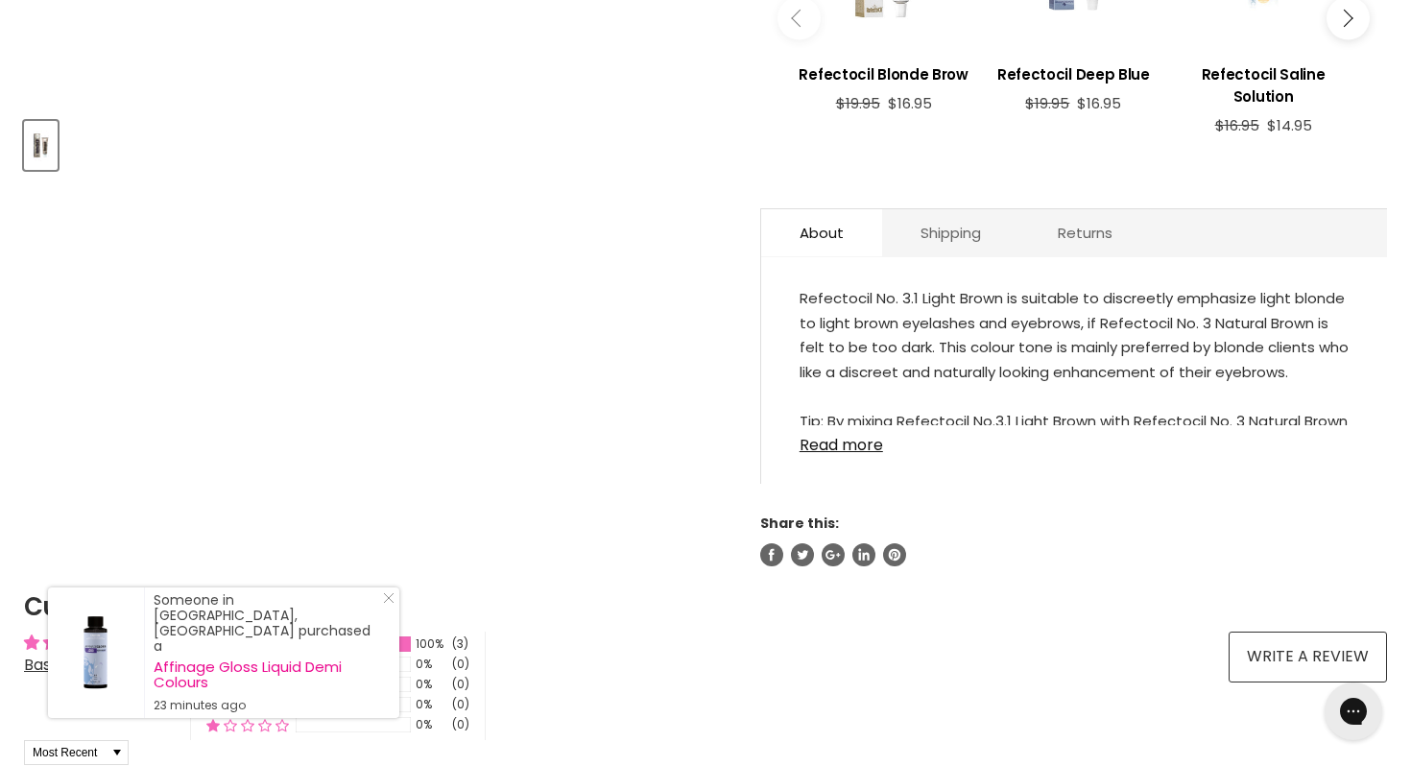
scroll to position [845, 0]
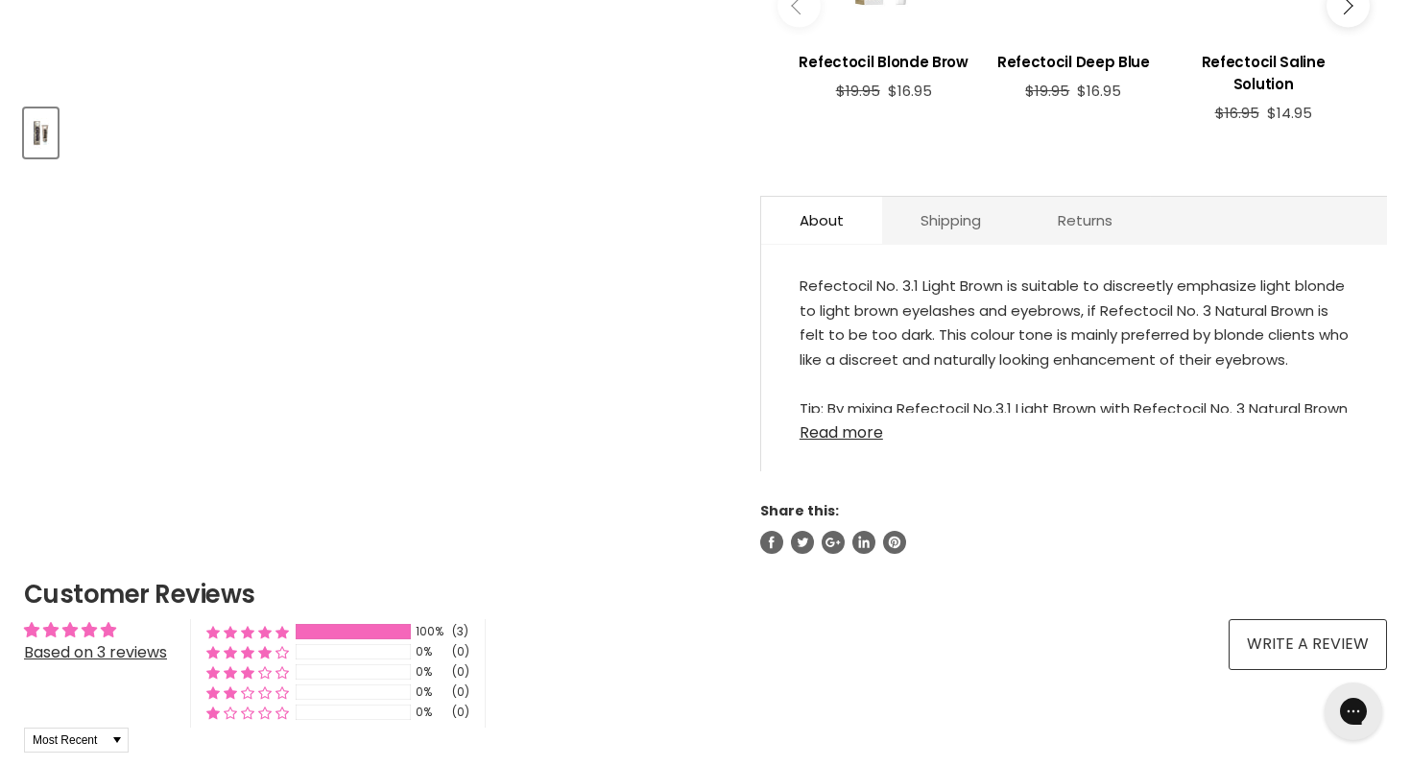
click at [863, 428] on link "Read more" at bounding box center [1074, 427] width 549 height 29
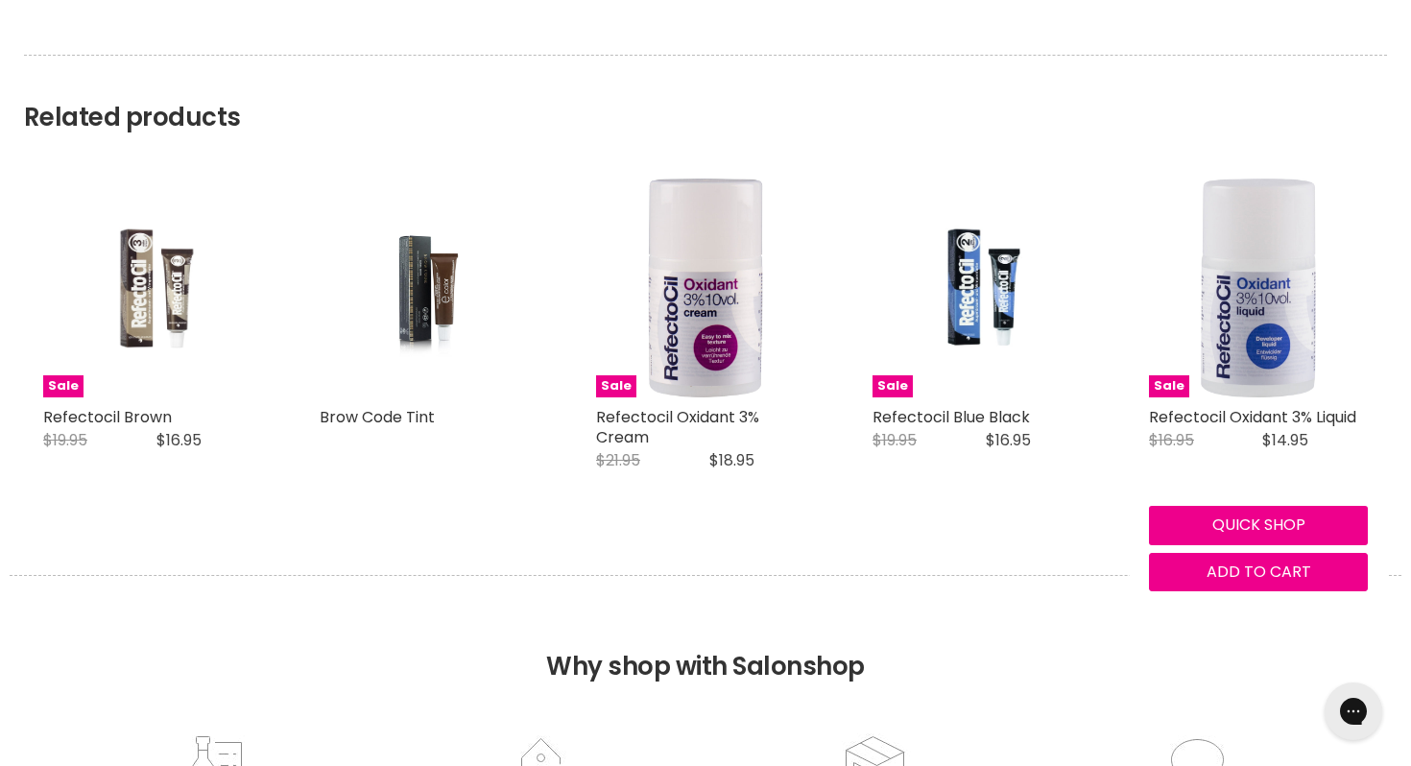
scroll to position [2950, 0]
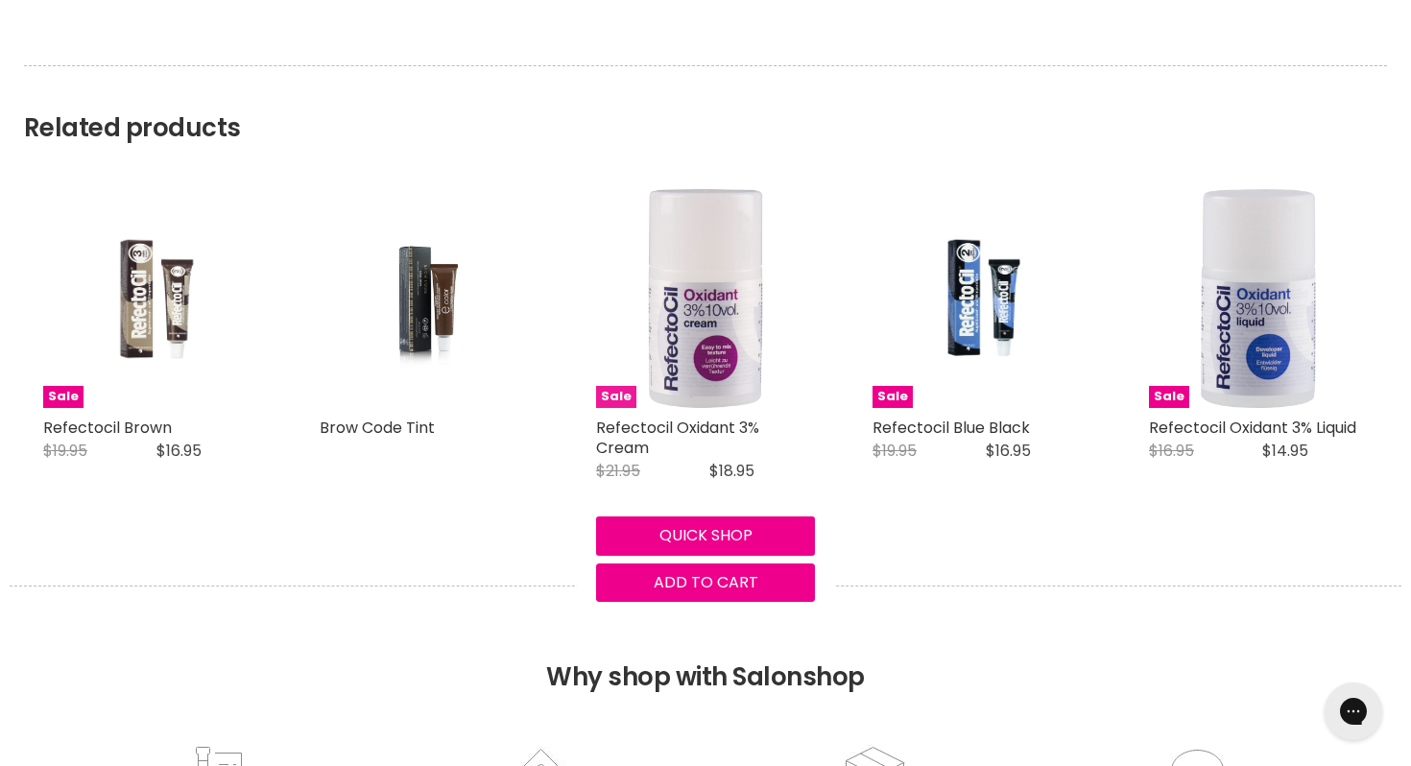
click at [725, 349] on img "Main content" at bounding box center [706, 298] width 146 height 219
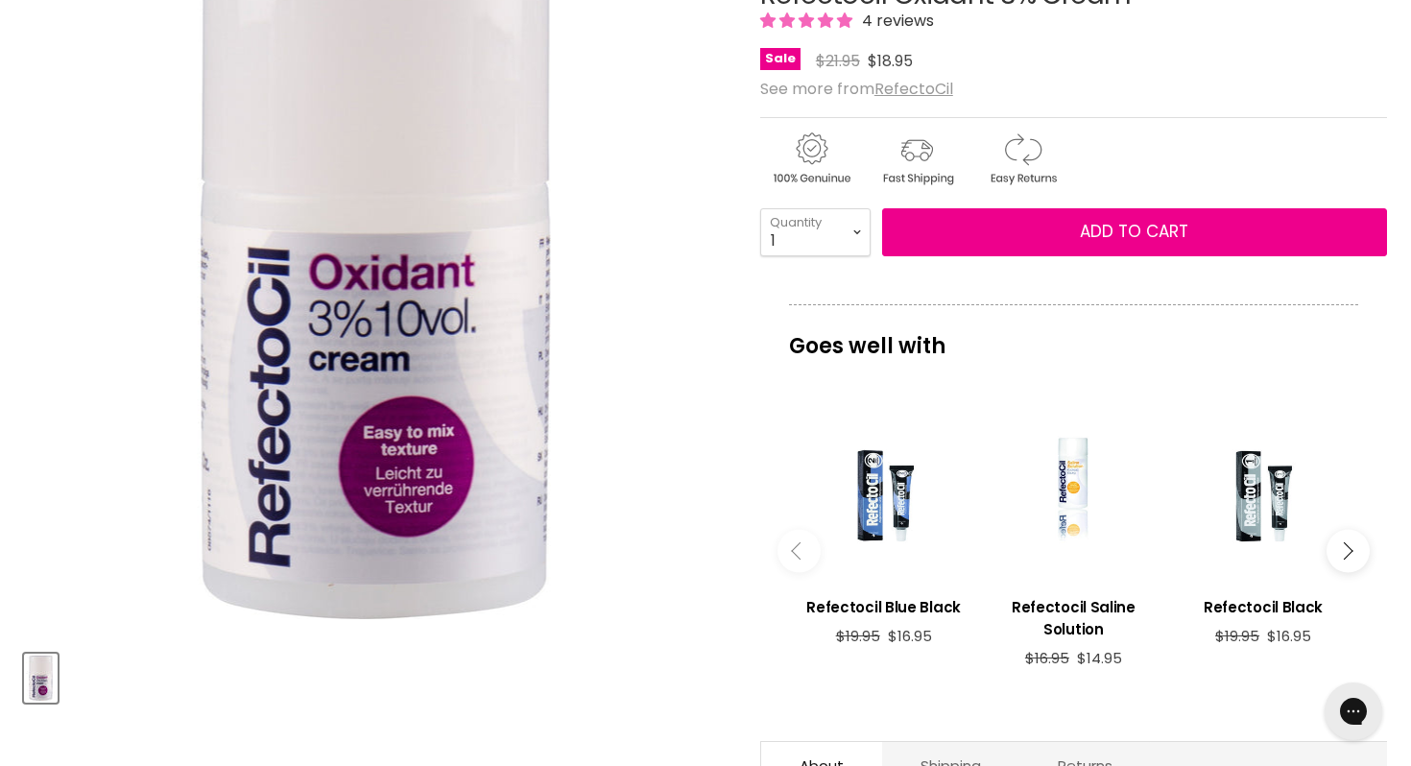
scroll to position [280, 0]
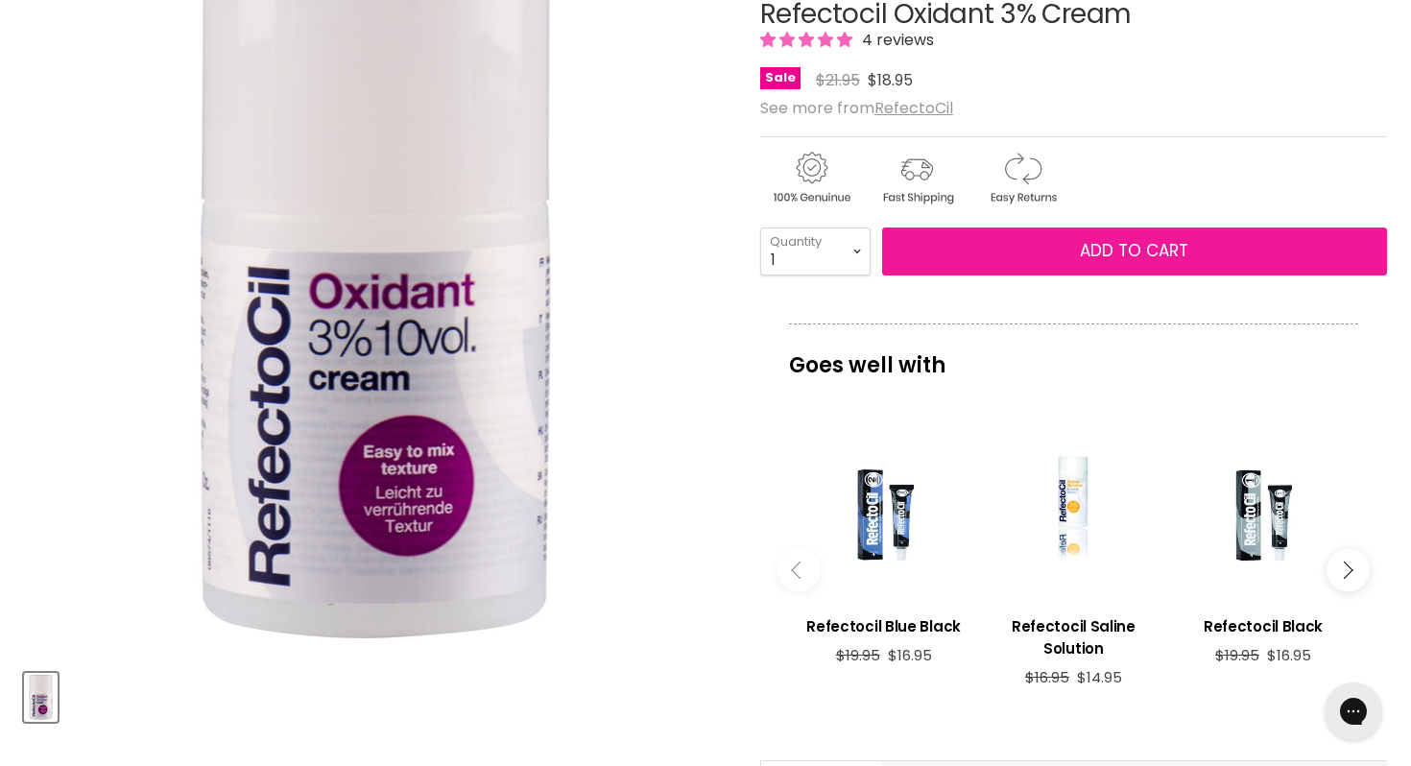
click at [1134, 248] on span "Add to cart" at bounding box center [1134, 250] width 108 height 23
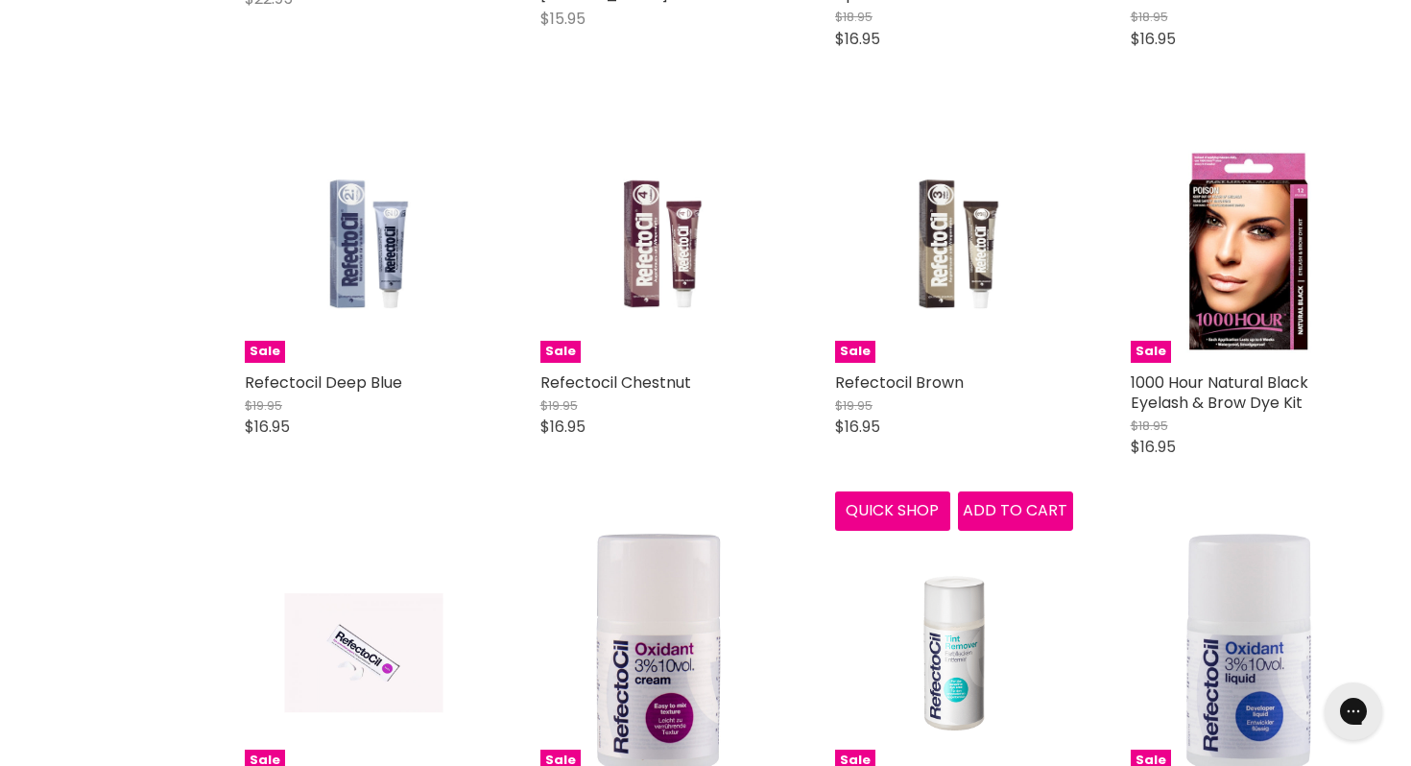
scroll to position [2739, 0]
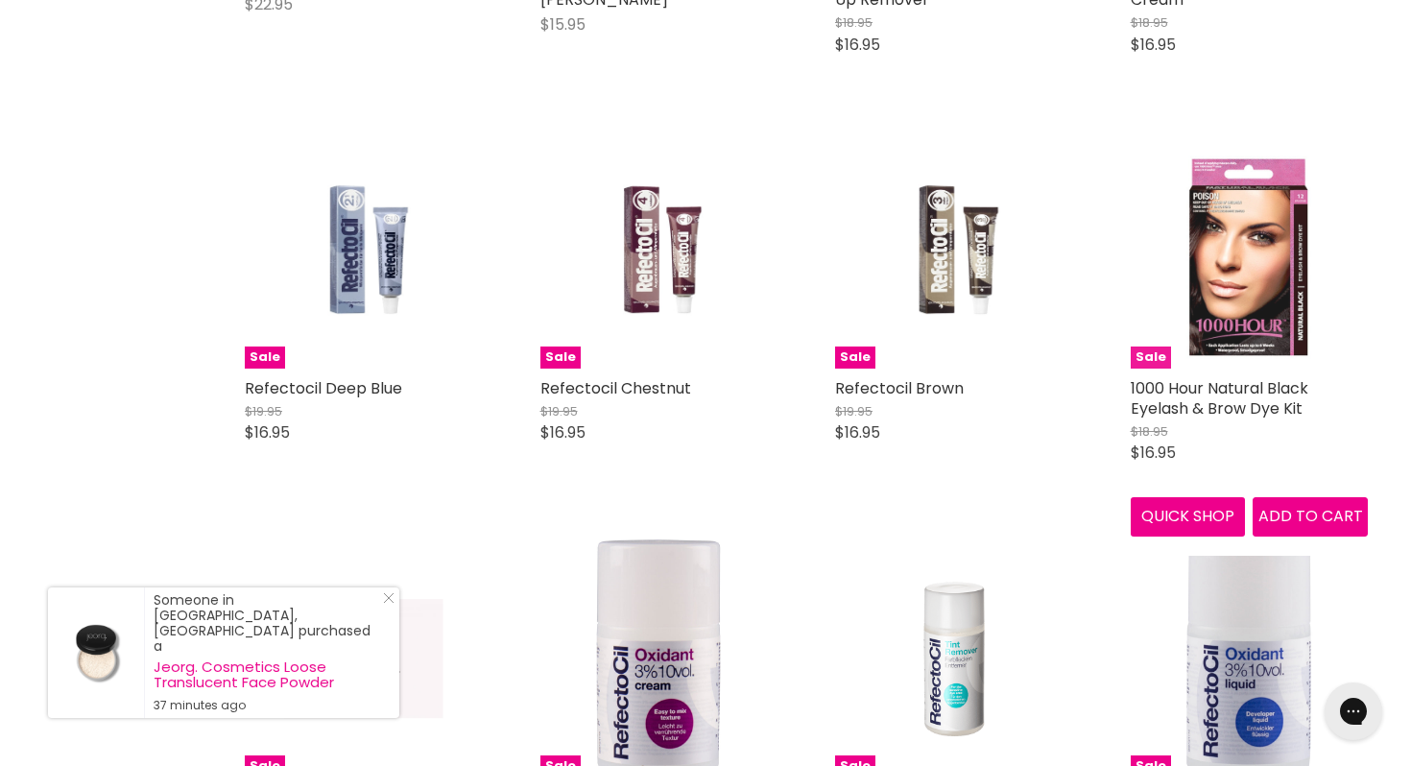
click at [1238, 269] on img "Main content" at bounding box center [1249, 250] width 158 height 238
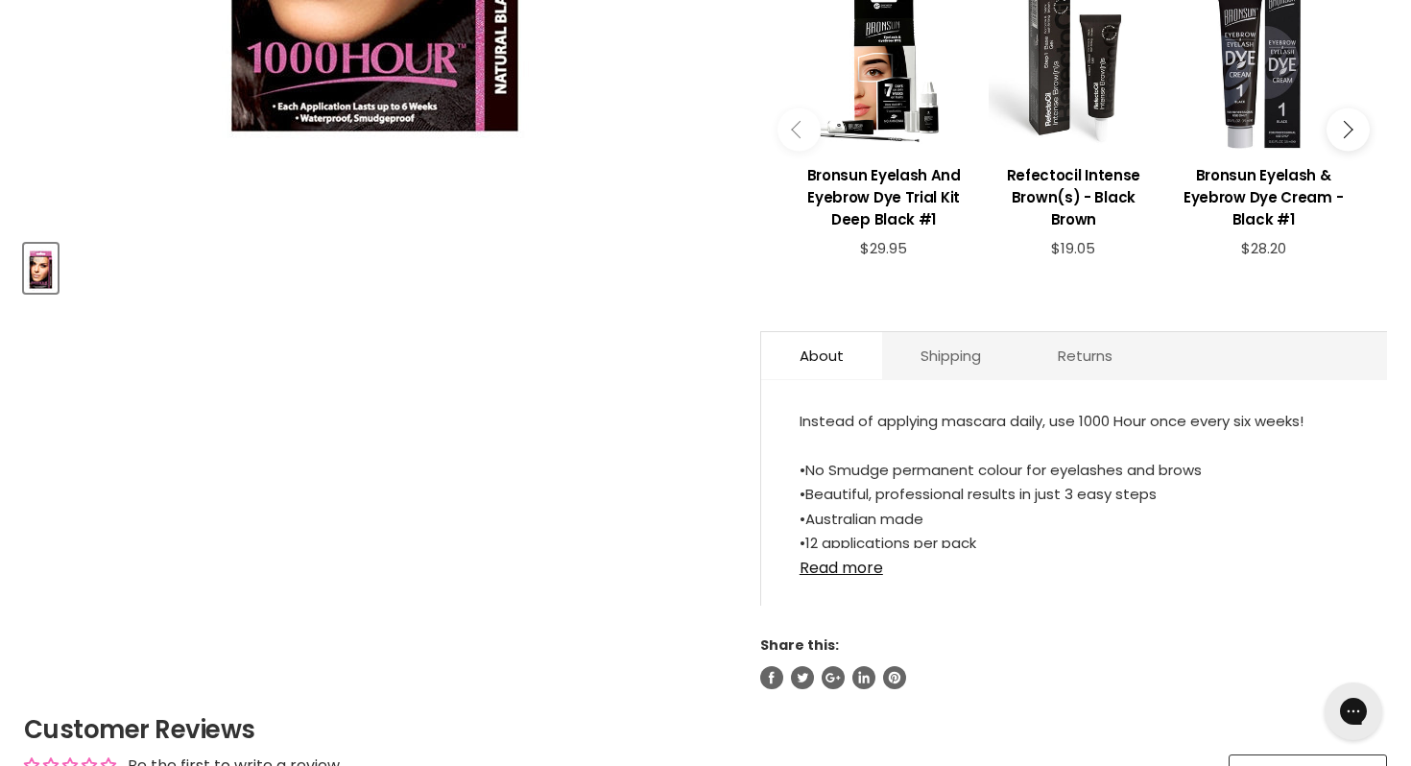
scroll to position [711, 0]
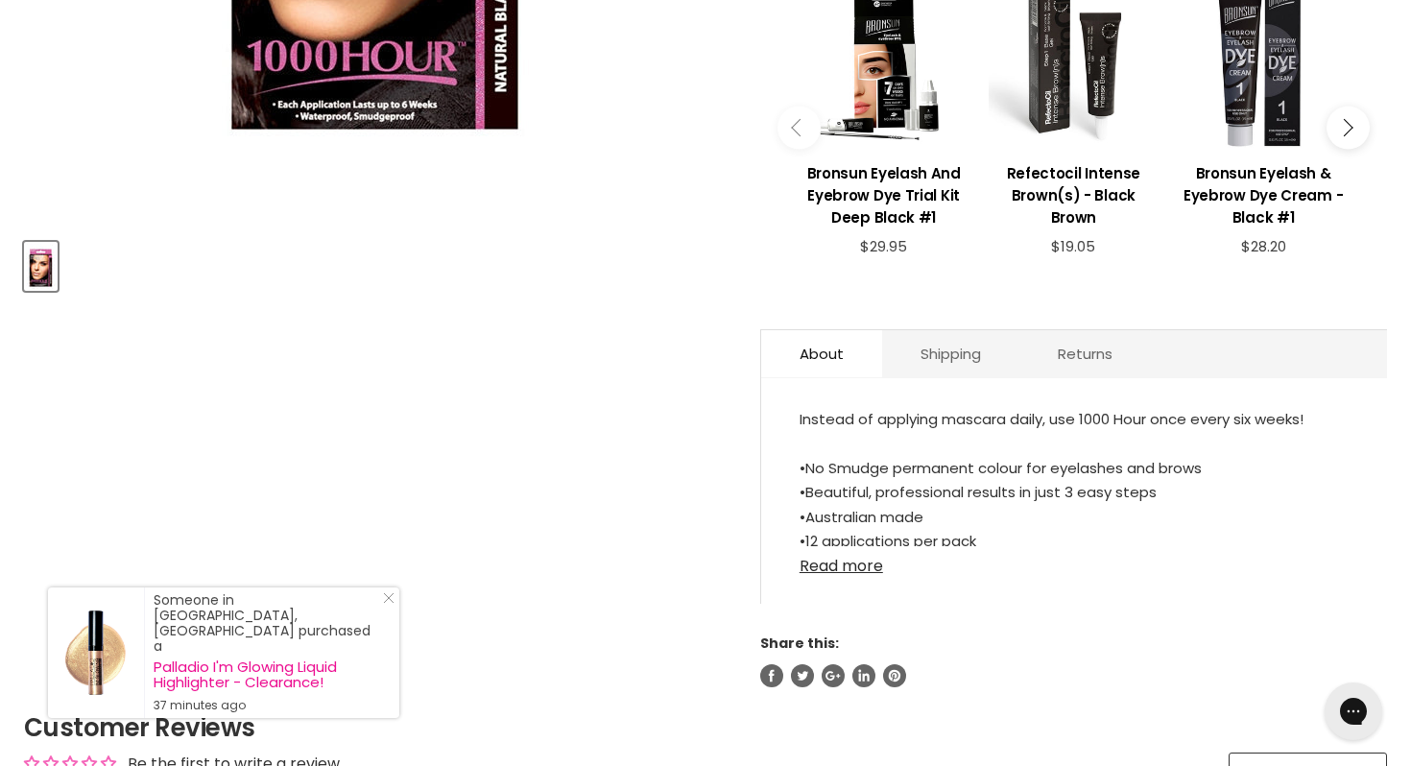
click at [831, 563] on link "Read more" at bounding box center [1074, 560] width 549 height 29
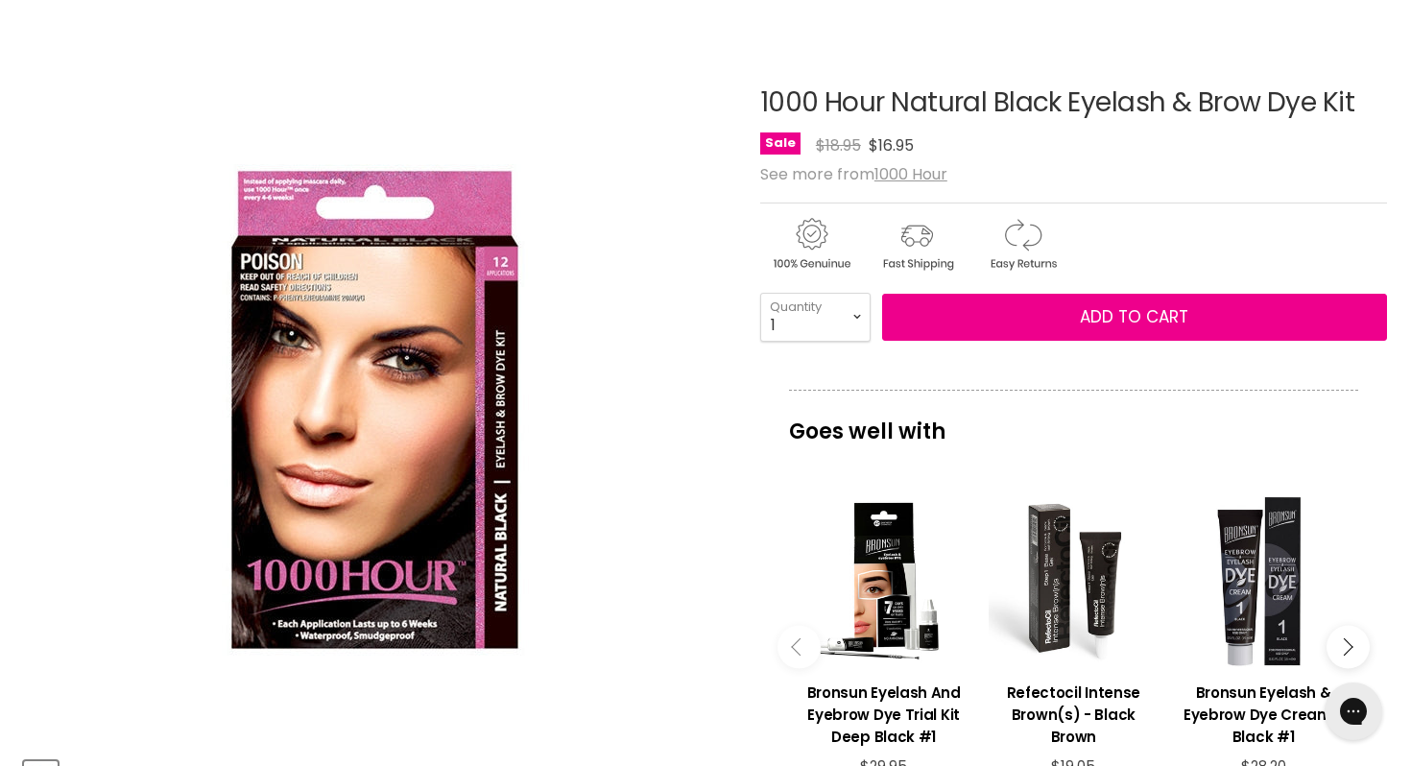
scroll to position [193, 0]
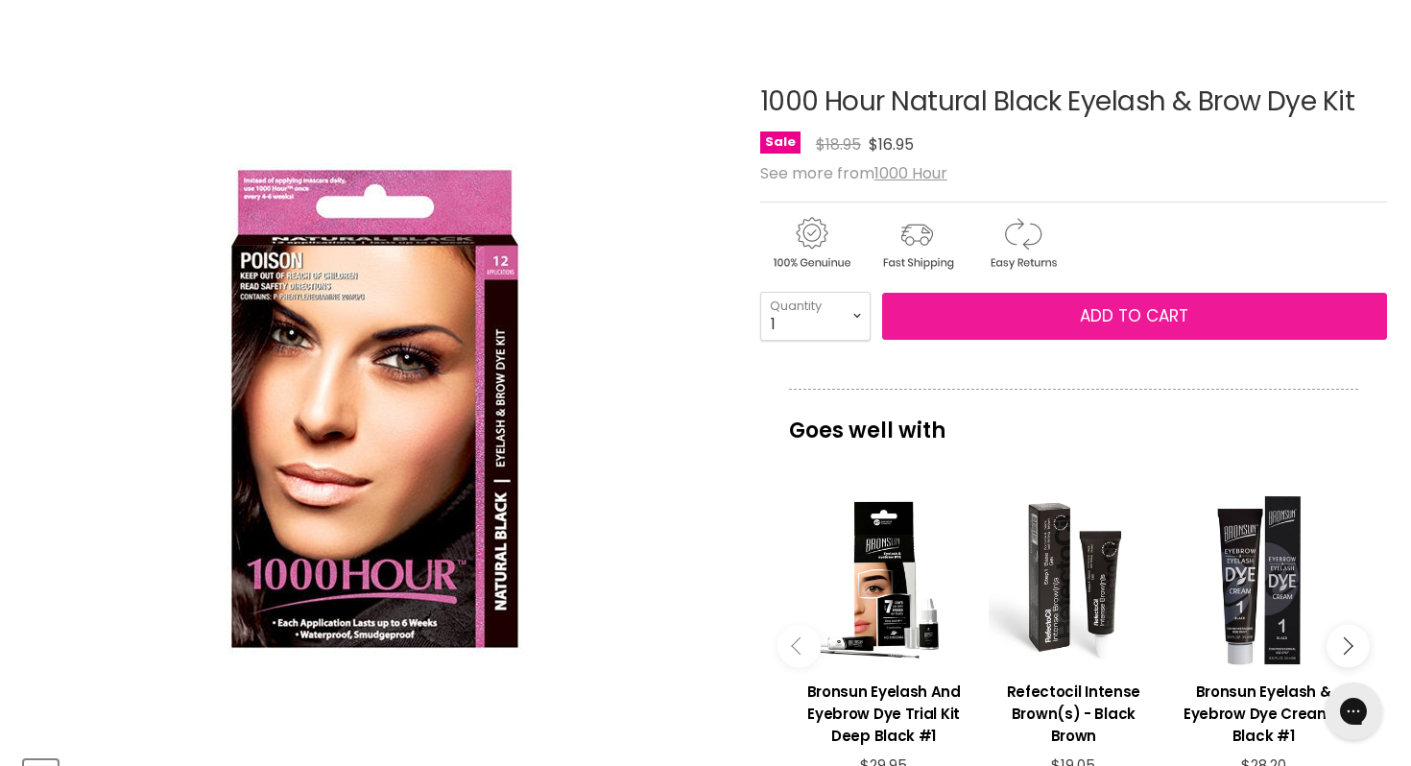
click at [1104, 305] on span "Add to cart" at bounding box center [1134, 315] width 108 height 23
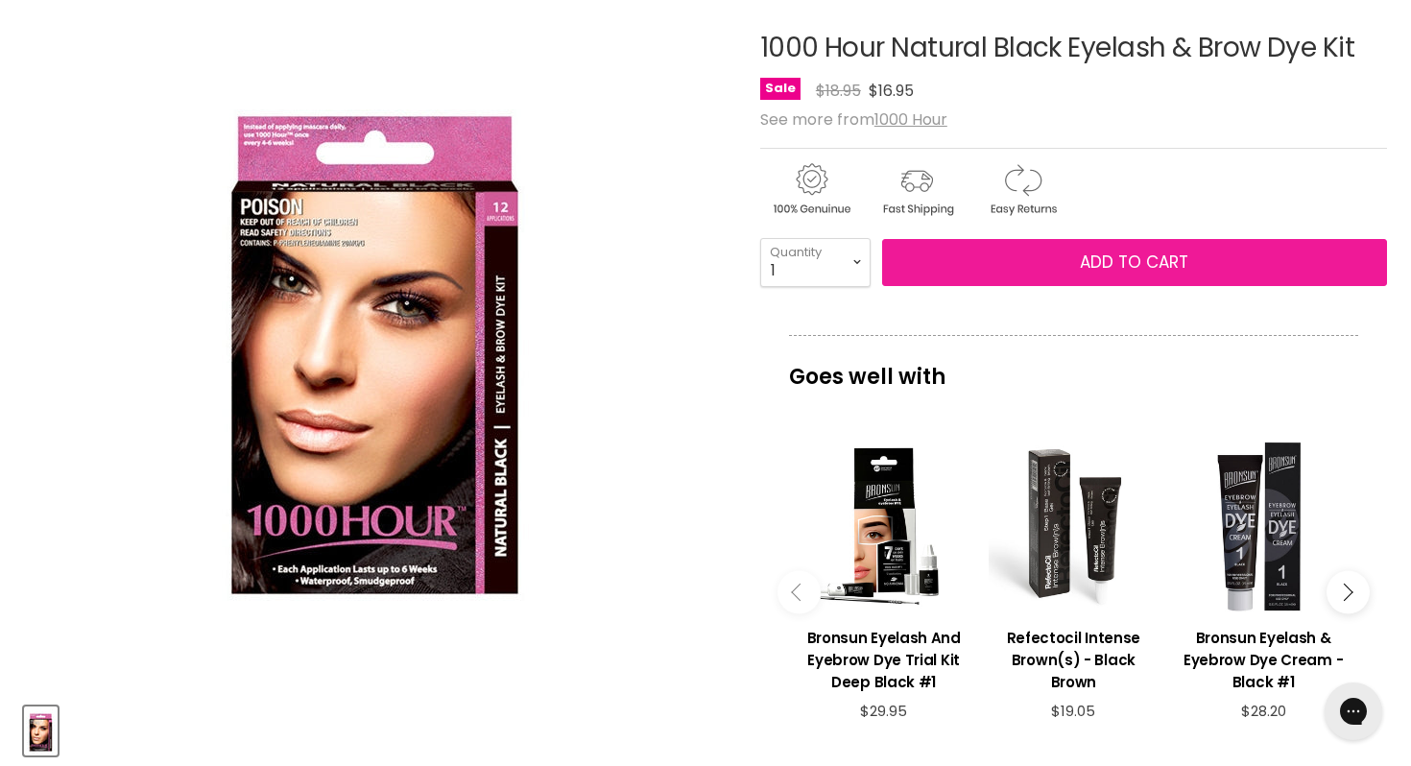
scroll to position [250, 0]
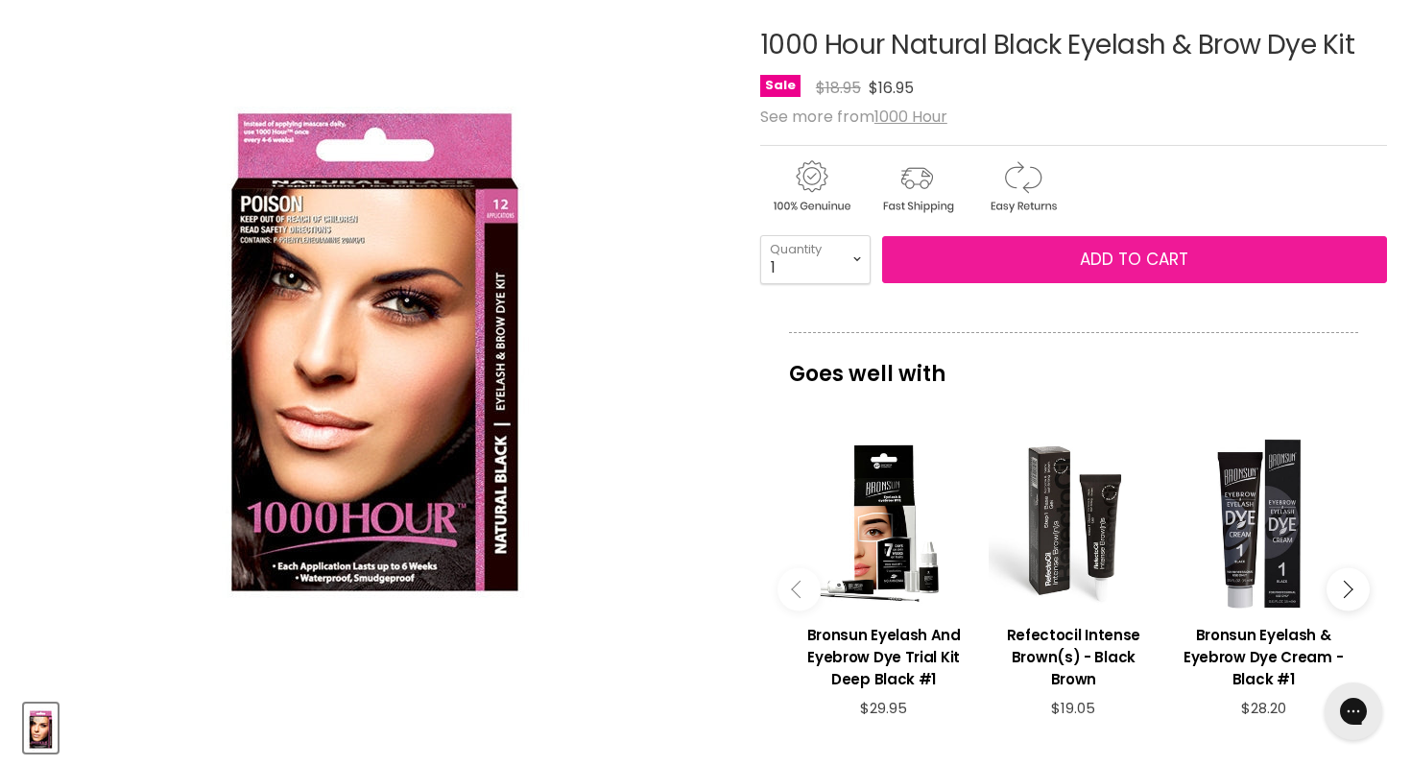
click at [1123, 253] on span "Add to cart" at bounding box center [1134, 259] width 108 height 23
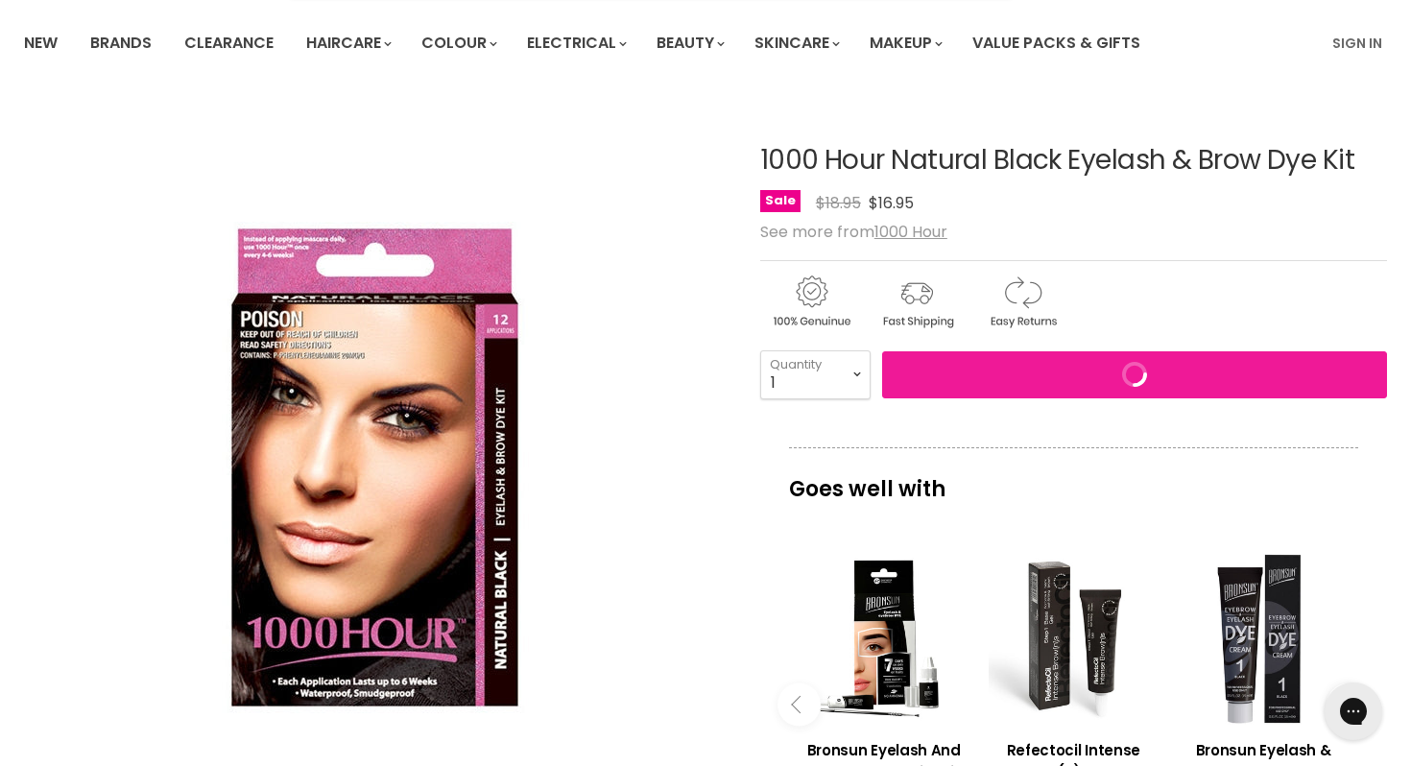
scroll to position [0, 0]
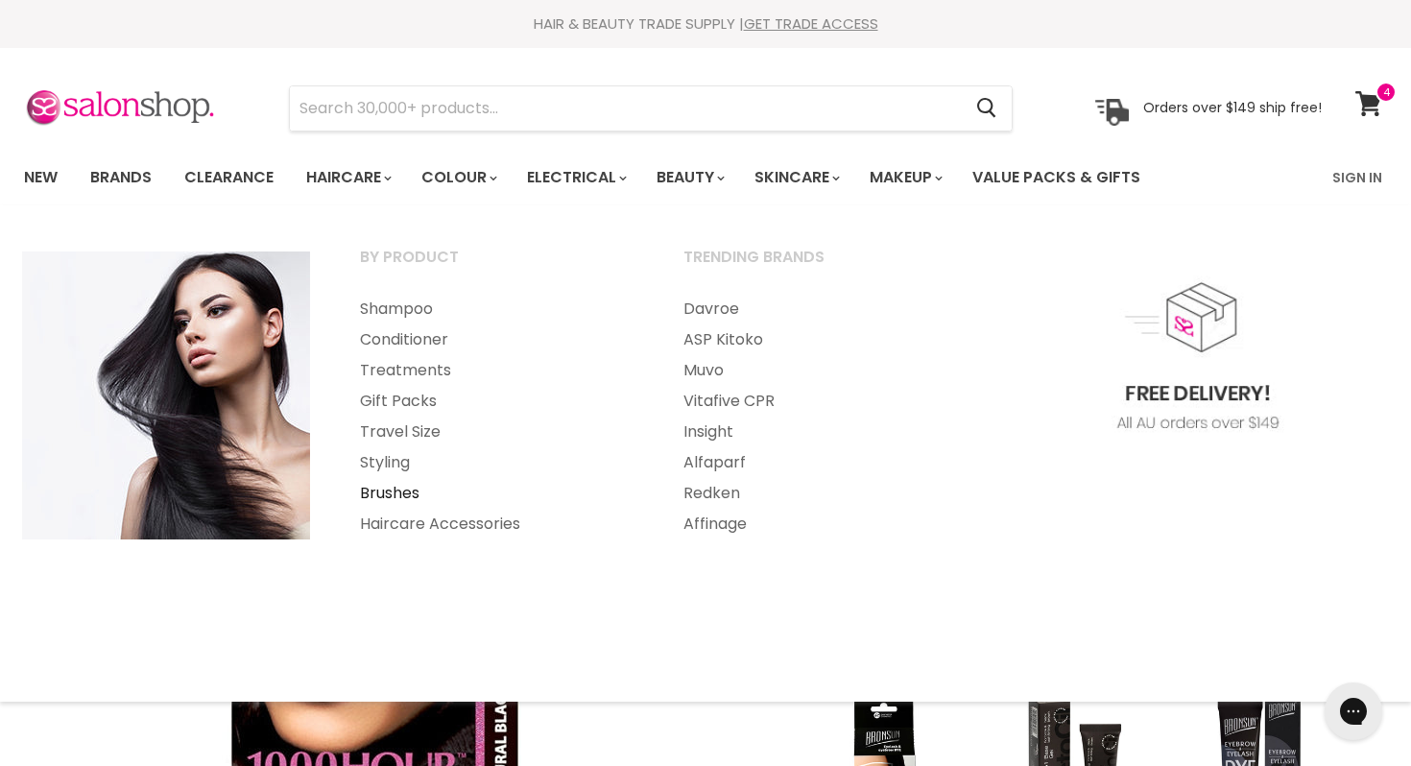
click at [396, 481] on link "Brushes" at bounding box center [496, 493] width 320 height 31
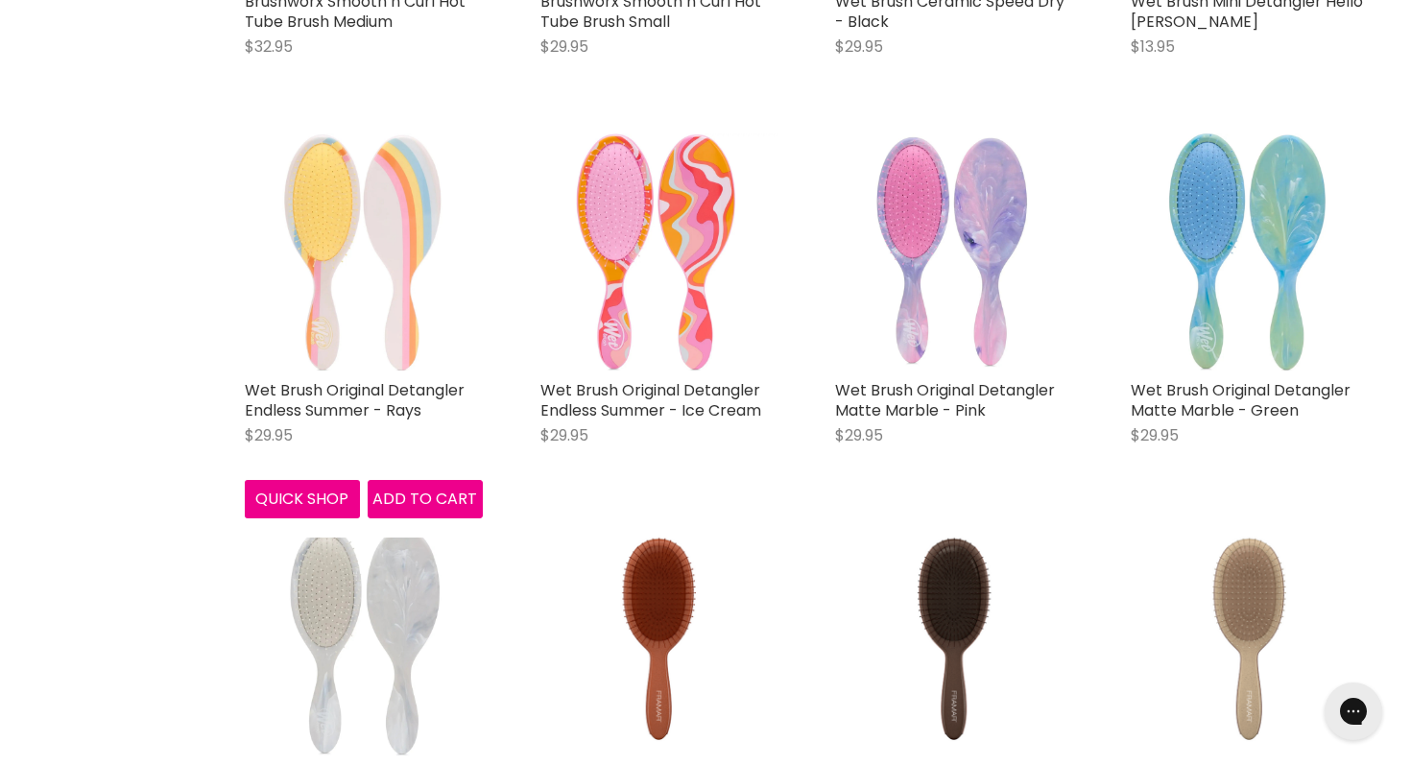
scroll to position [3918, 0]
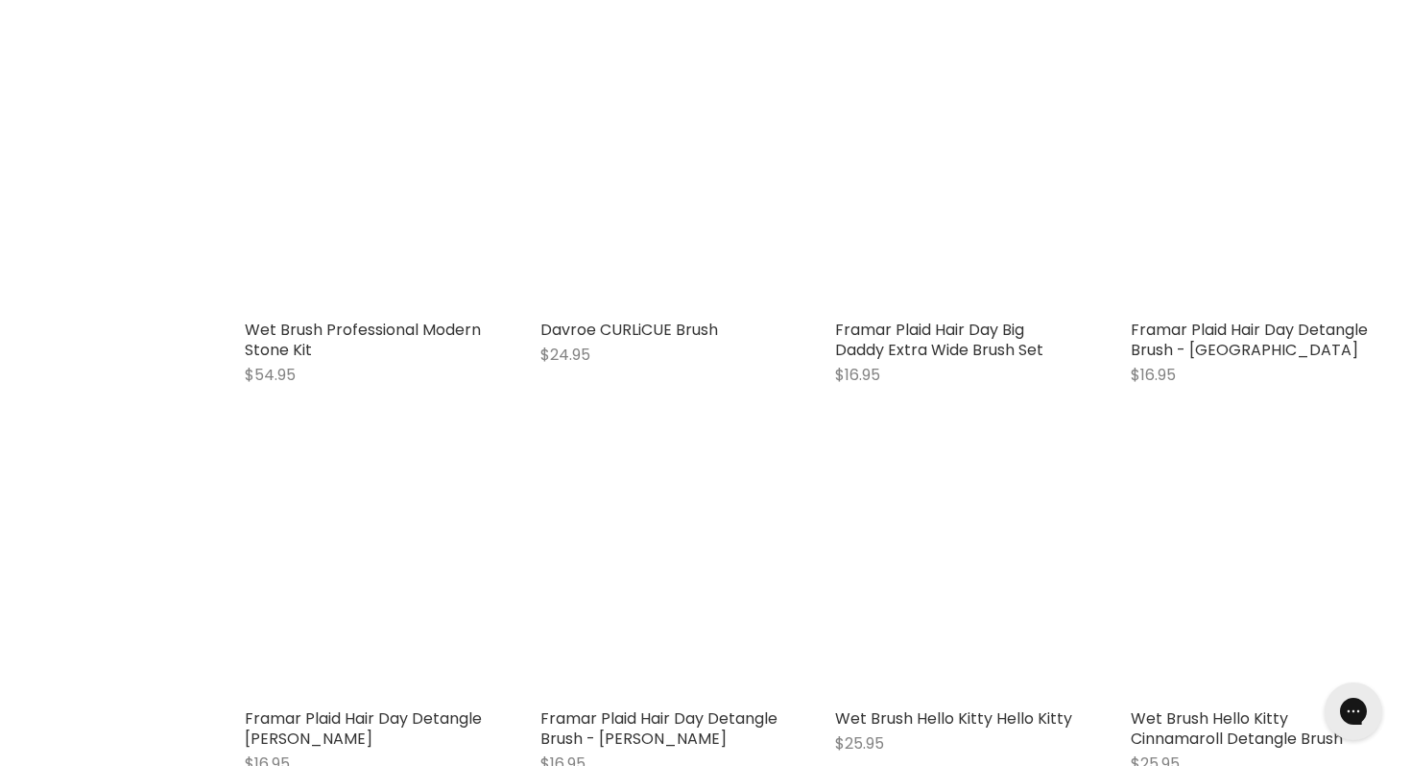
scroll to position [8786, 0]
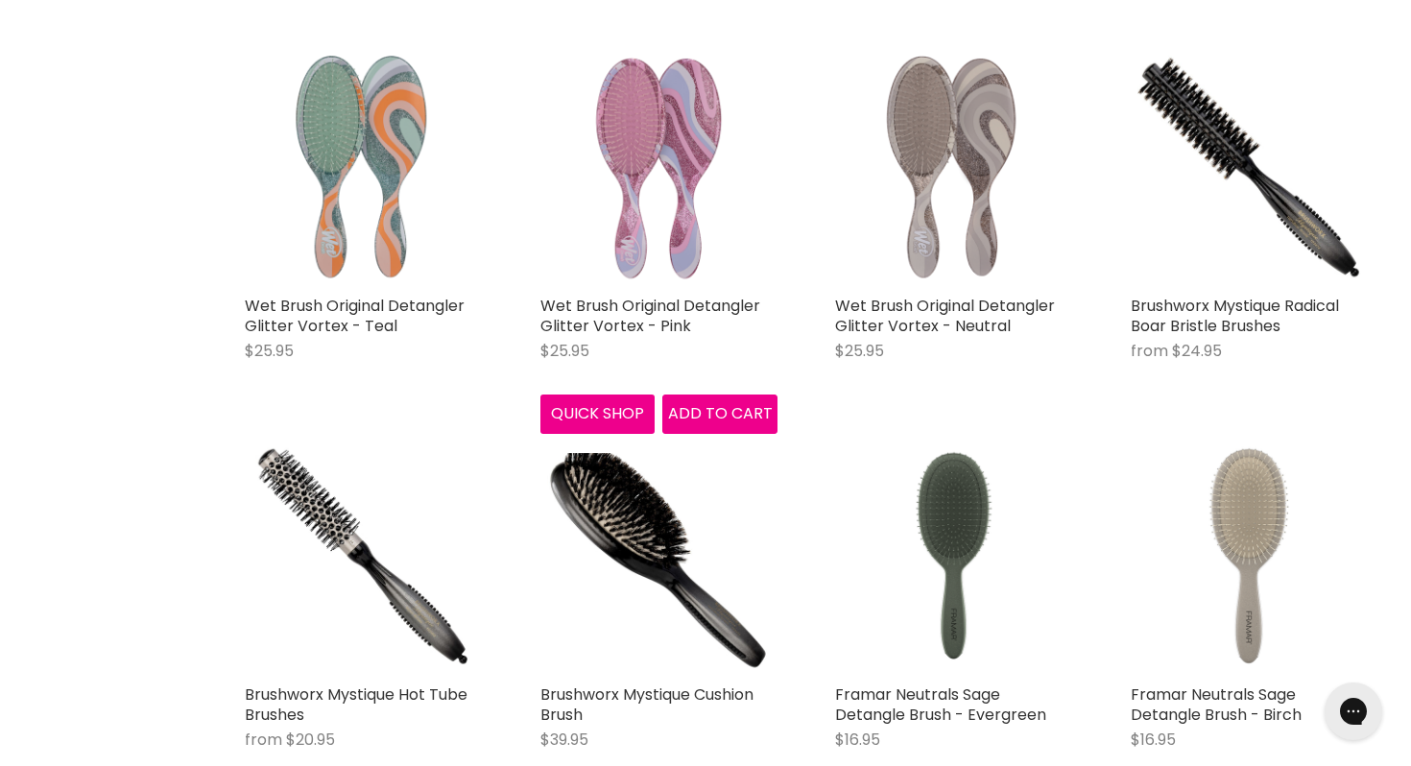
scroll to position [13460, 0]
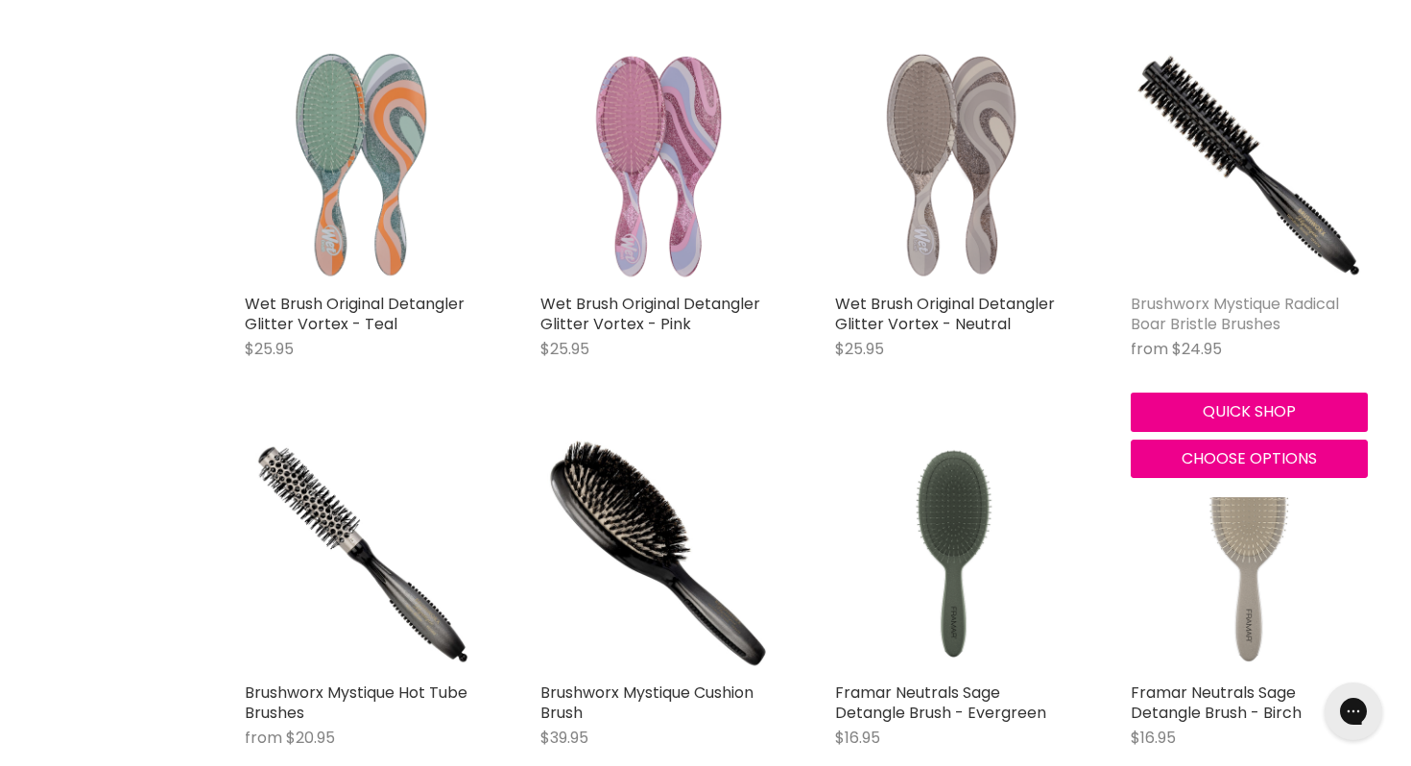
click at [1161, 335] on link "Brushworx Mystique Radical Boar Bristle Brushes" at bounding box center [1235, 314] width 208 height 42
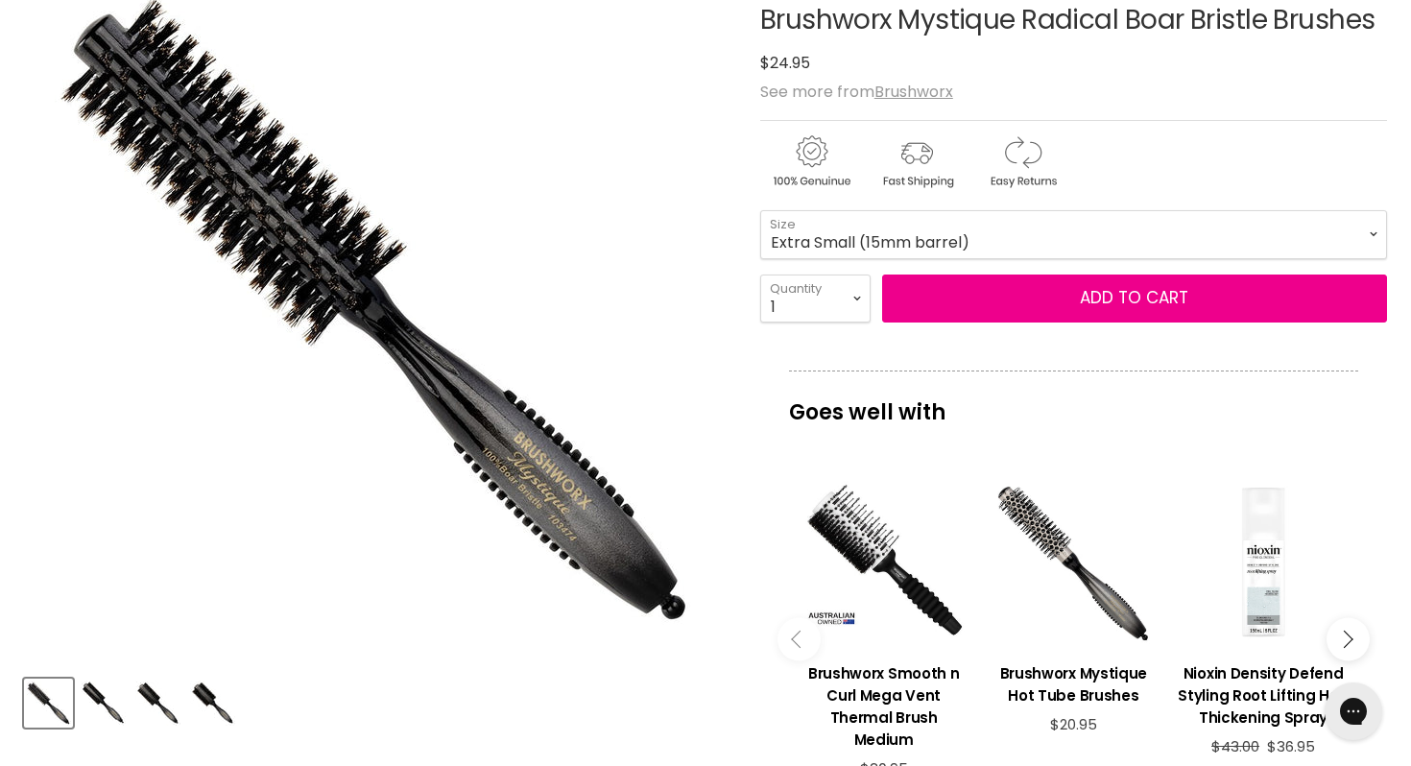
click at [89, 686] on img "Product thumbnails" at bounding box center [103, 703] width 45 height 45
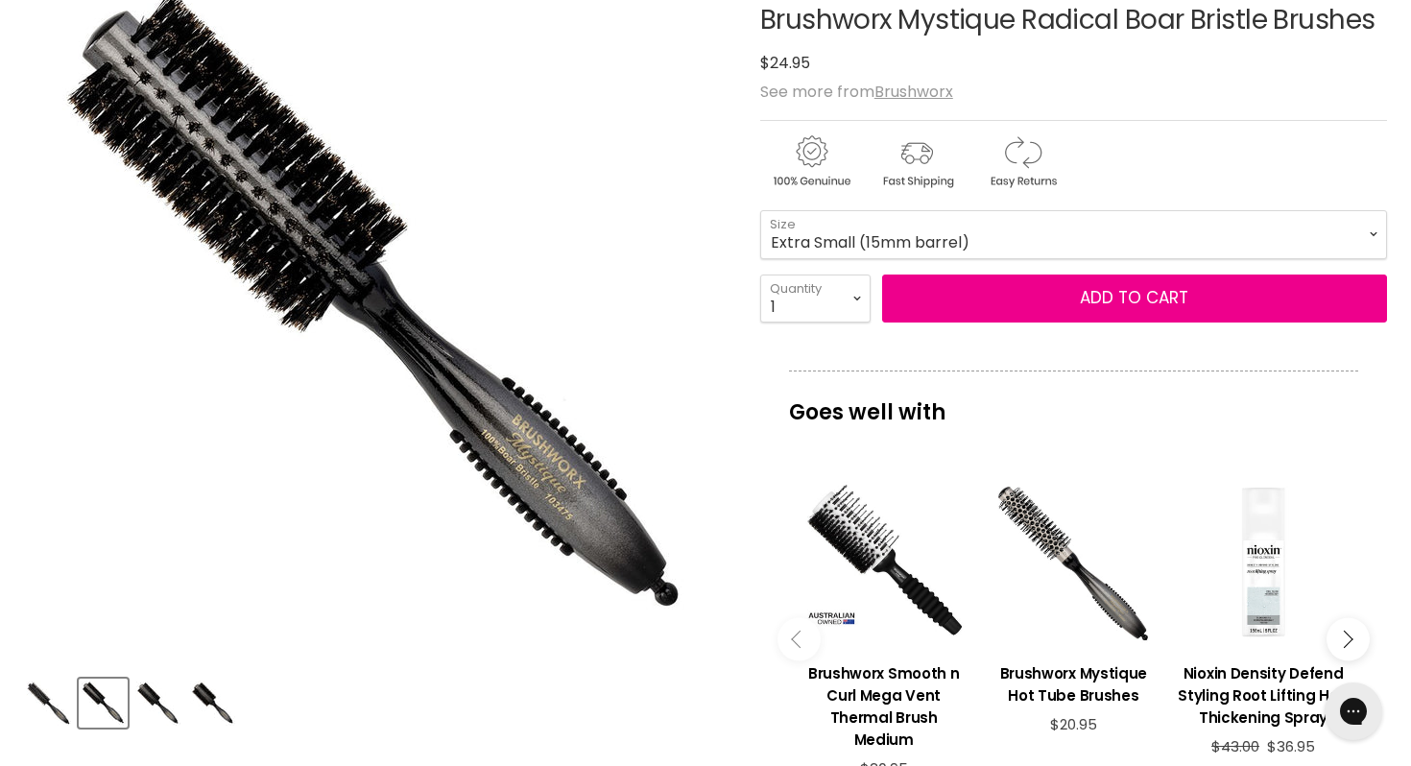
click at [148, 682] on img "Product thumbnails" at bounding box center [157, 703] width 45 height 45
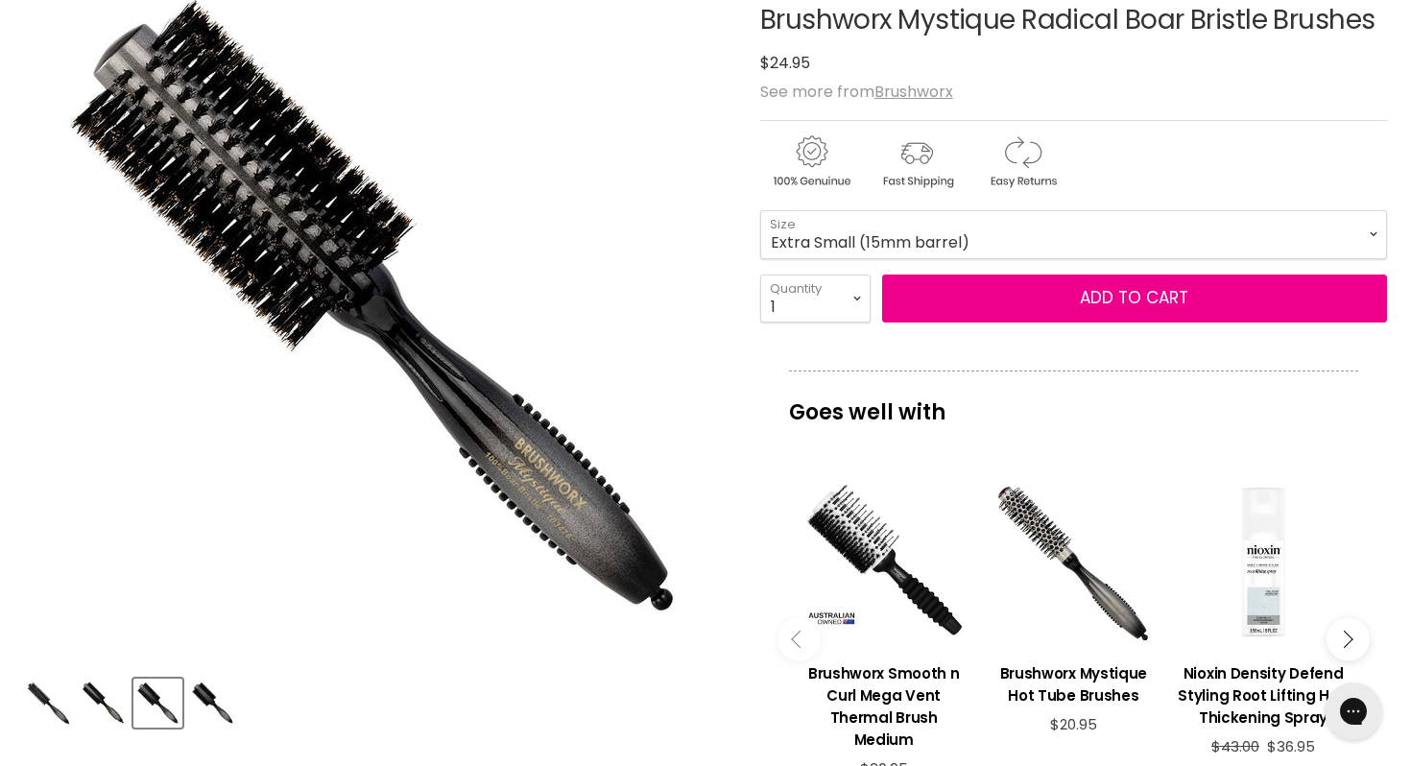
click at [205, 694] on img "Product thumbnails" at bounding box center [212, 703] width 45 height 45
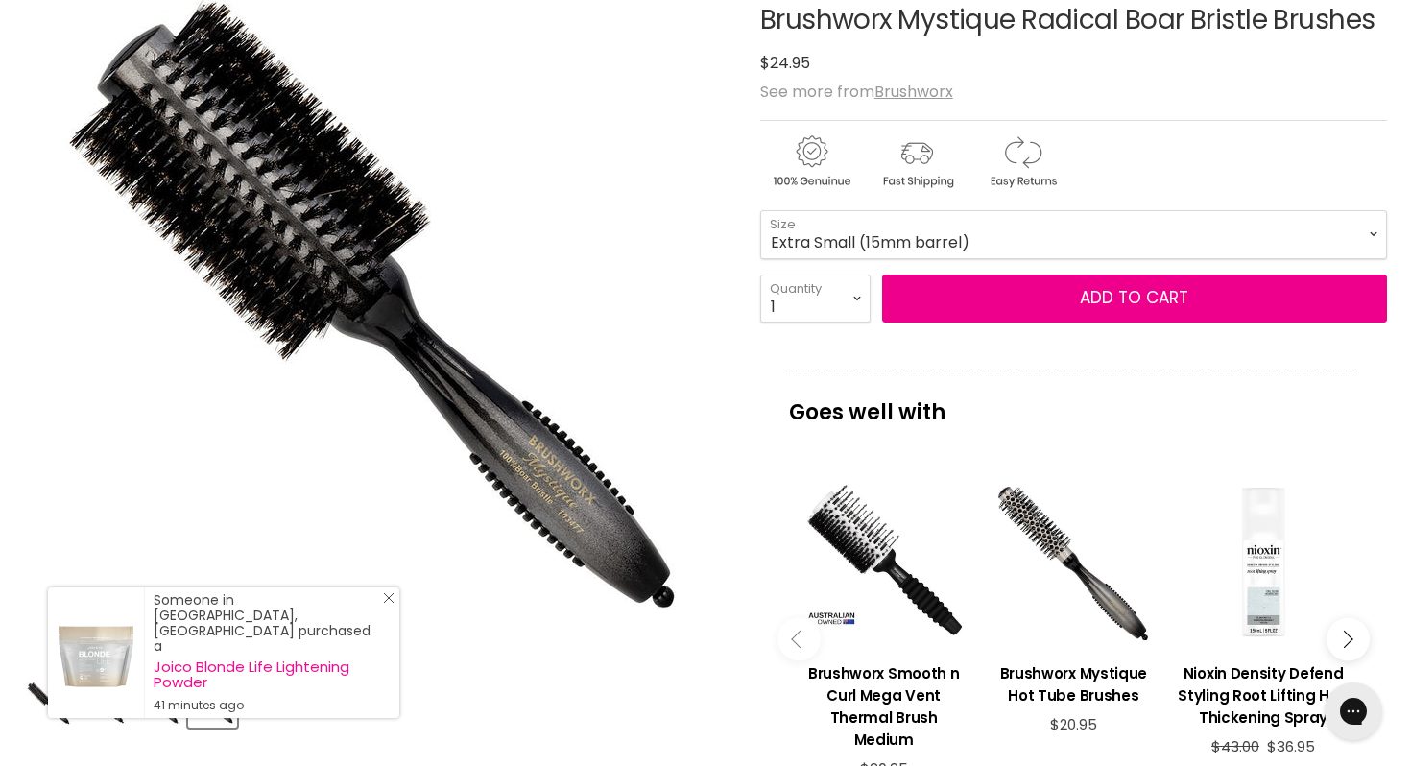
click at [380, 621] on div "Someone in Tenterfield, Australia purchased a Joico Blonde Life Lightening Powd…" at bounding box center [223, 653] width 351 height 131
click at [386, 603] on line "Close Icon" at bounding box center [389, 598] width 10 height 10
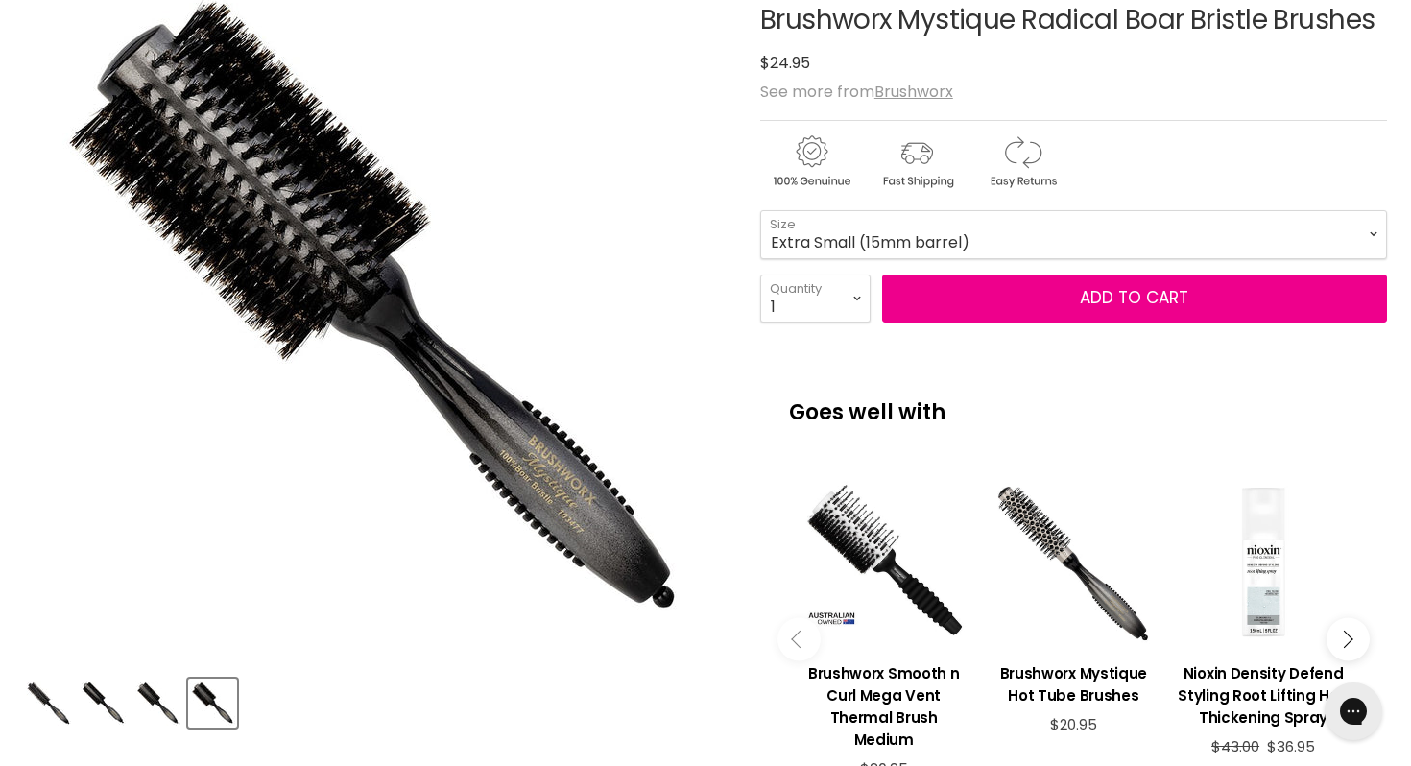
click at [157, 691] on img "Product thumbnails" at bounding box center [157, 703] width 45 height 45
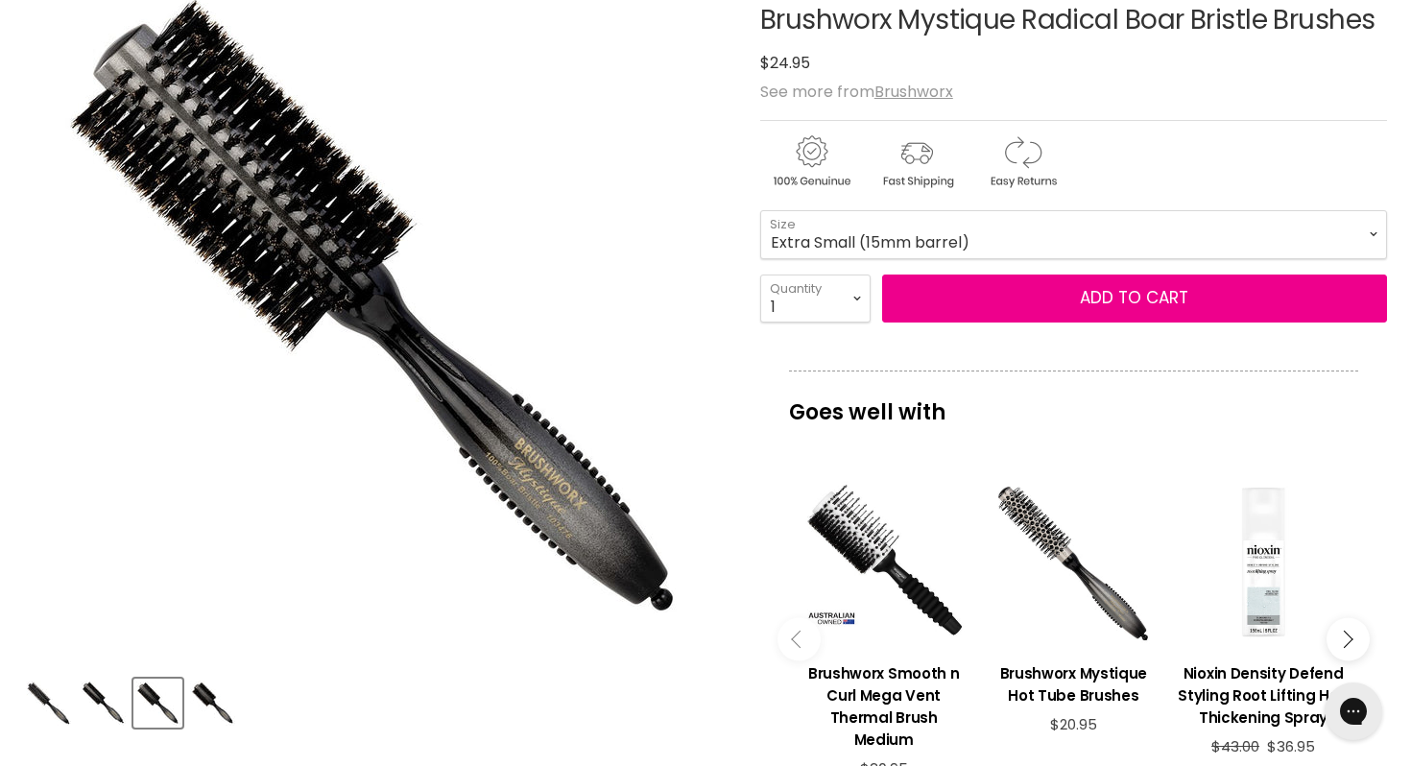
click at [94, 691] on img "Product thumbnails" at bounding box center [103, 703] width 45 height 45
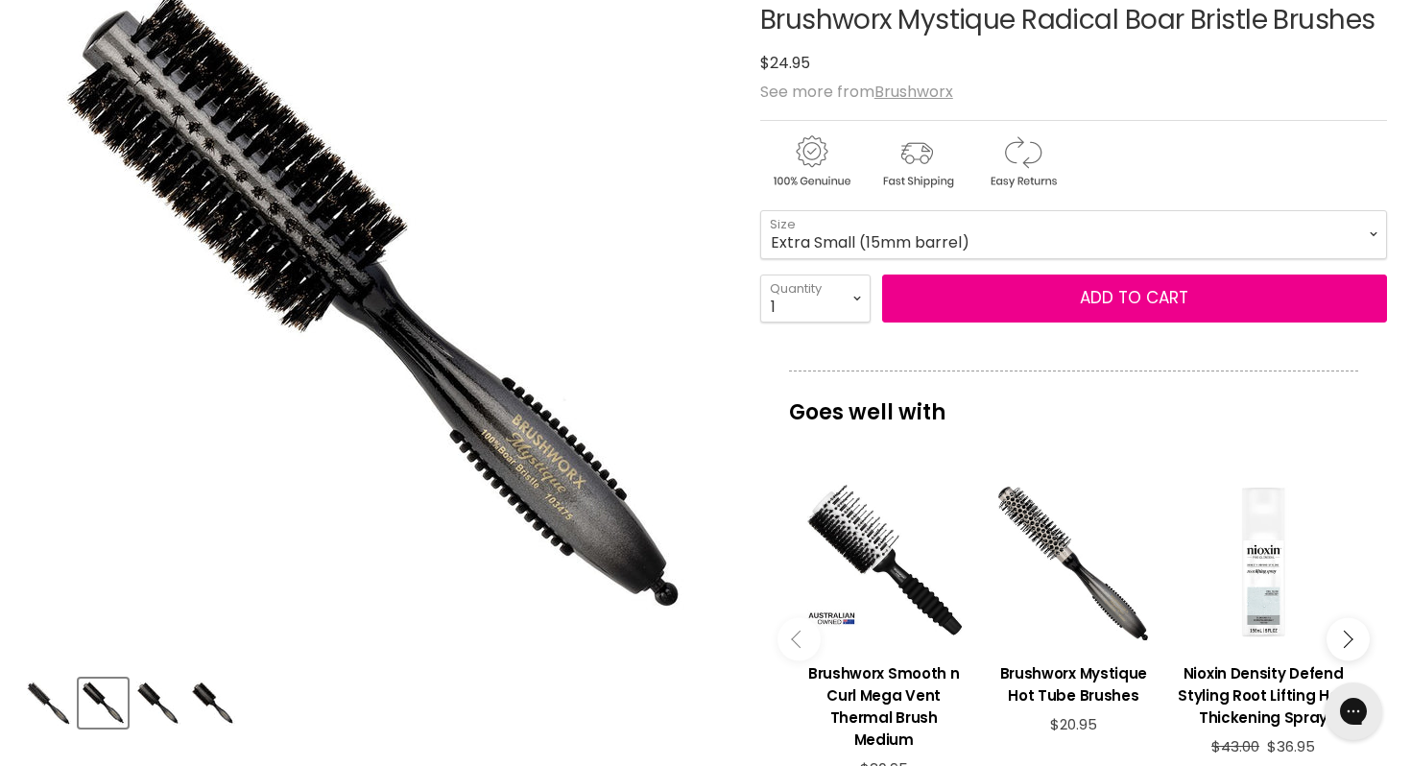
click at [143, 697] on img "Product thumbnails" at bounding box center [157, 703] width 45 height 45
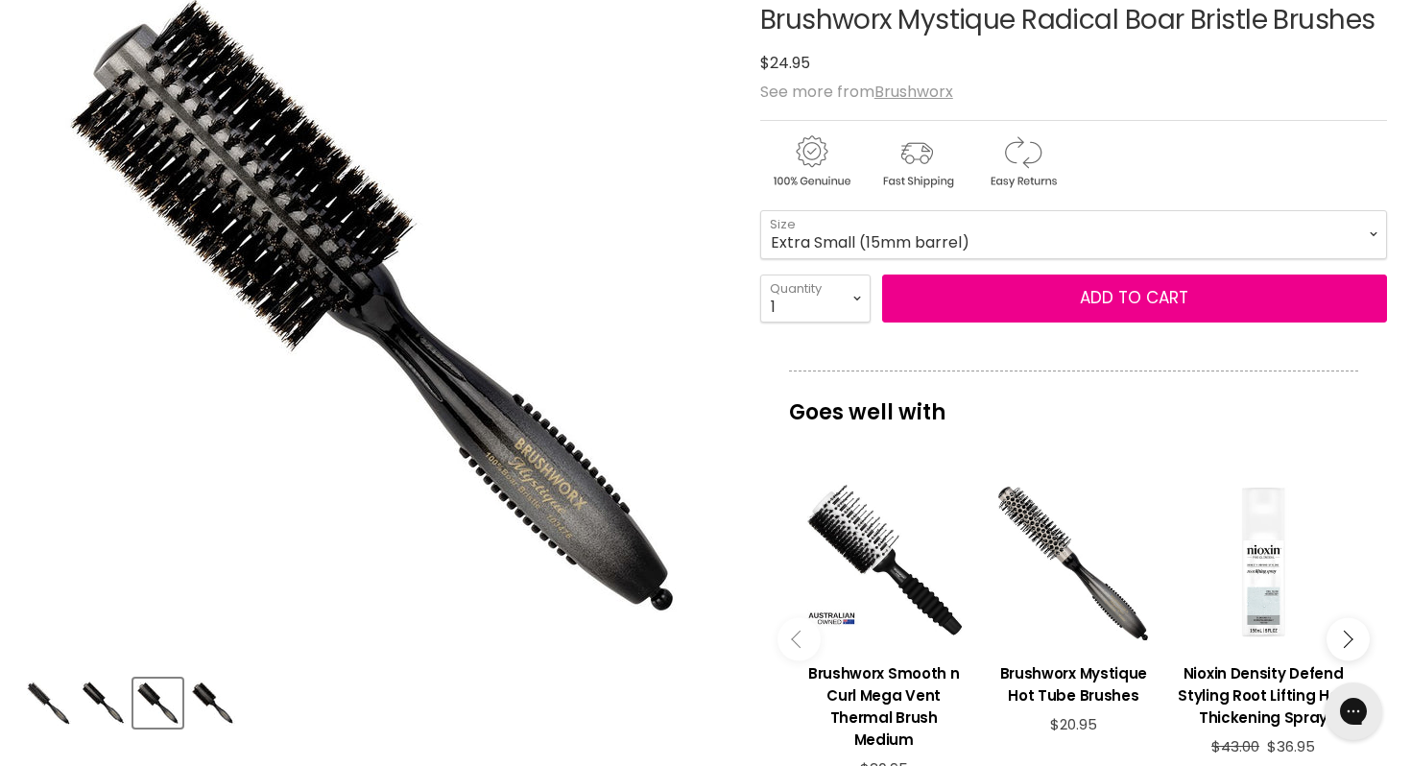
click at [95, 686] on img "Product thumbnails" at bounding box center [103, 703] width 45 height 45
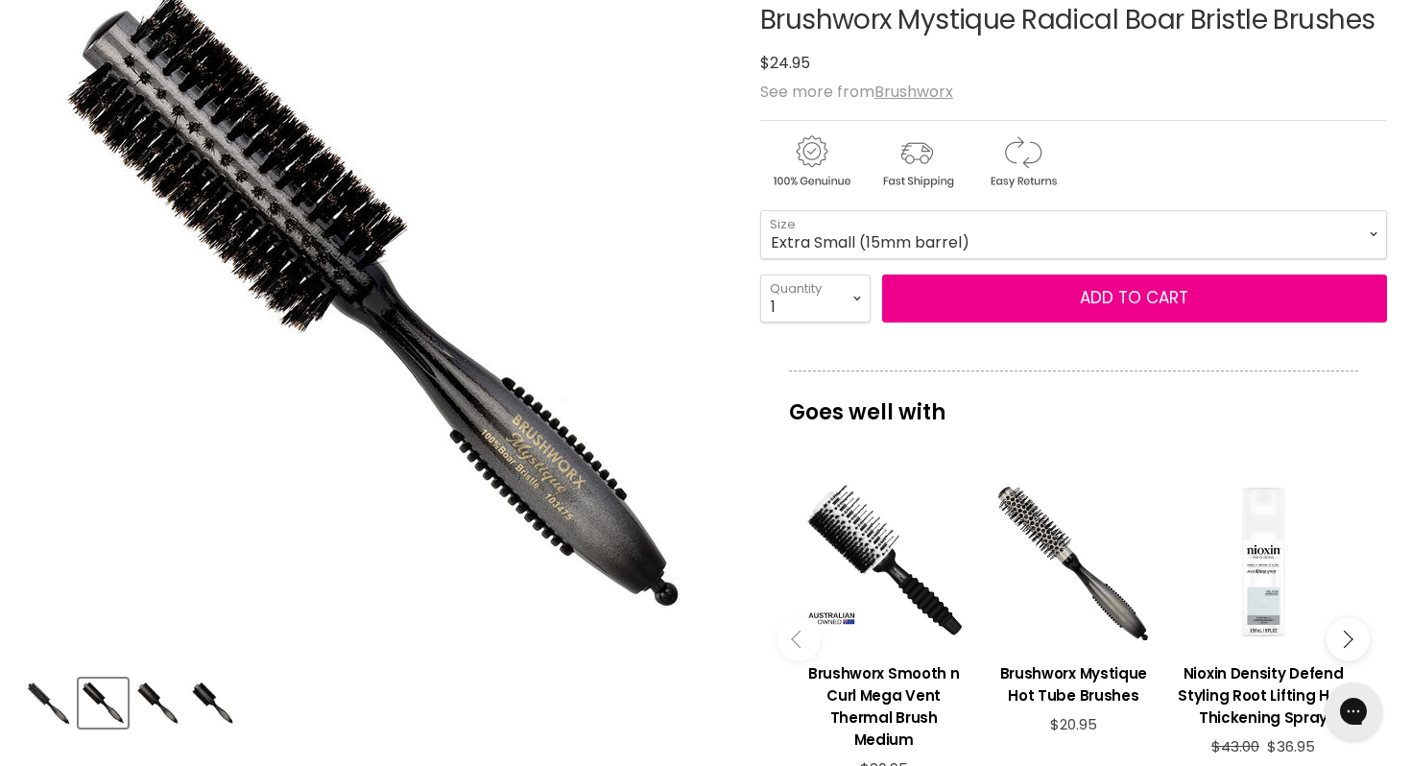
click at [38, 700] on img "Product thumbnails" at bounding box center [48, 703] width 45 height 45
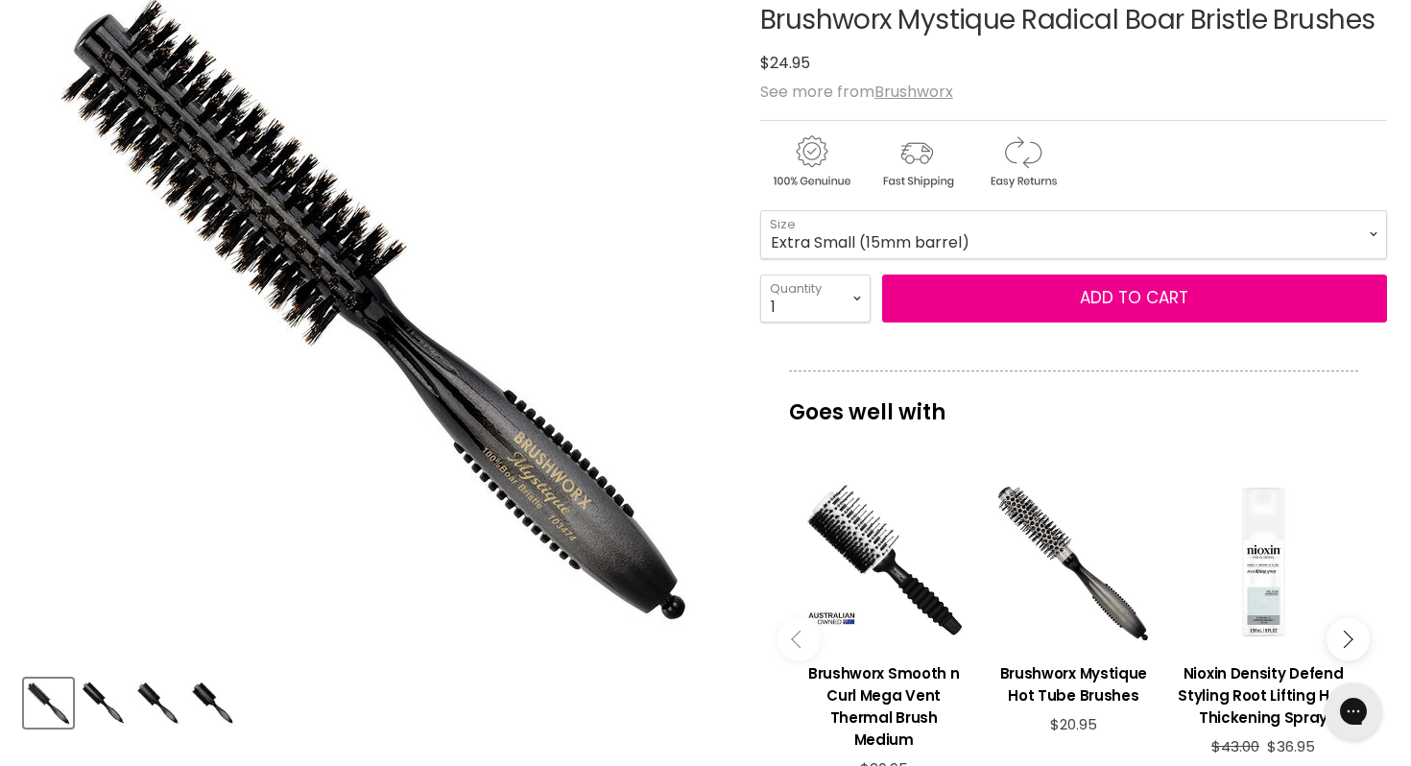
click at [95, 686] on img "Product thumbnails" at bounding box center [103, 703] width 45 height 45
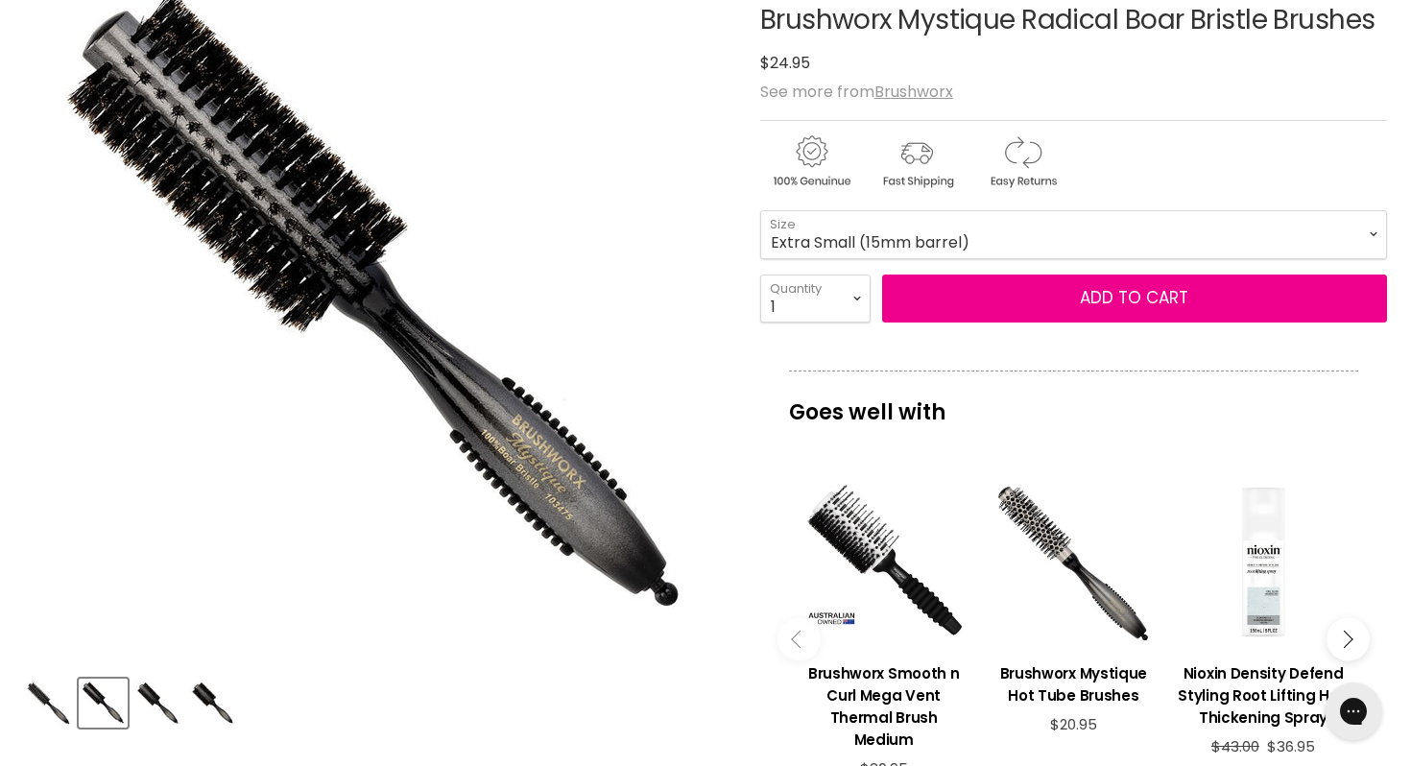
click at [145, 688] on img "Product thumbnails" at bounding box center [157, 703] width 45 height 45
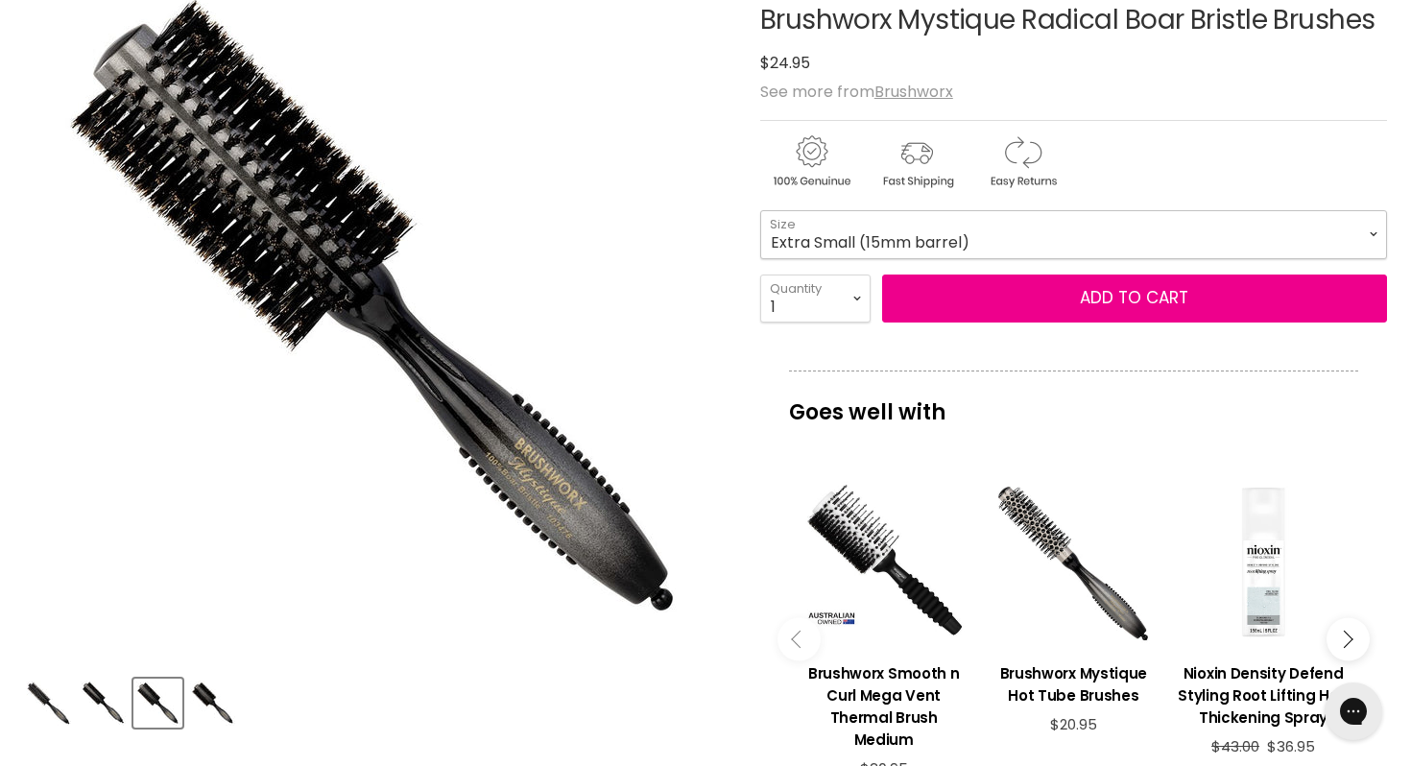
click at [1369, 228] on select "Extra Small (15mm barrel) Small (18mm barrel) Medium (22mm barrel) Large (30mm …" at bounding box center [1073, 234] width 627 height 48
select select "Medium (22mm barrel)"
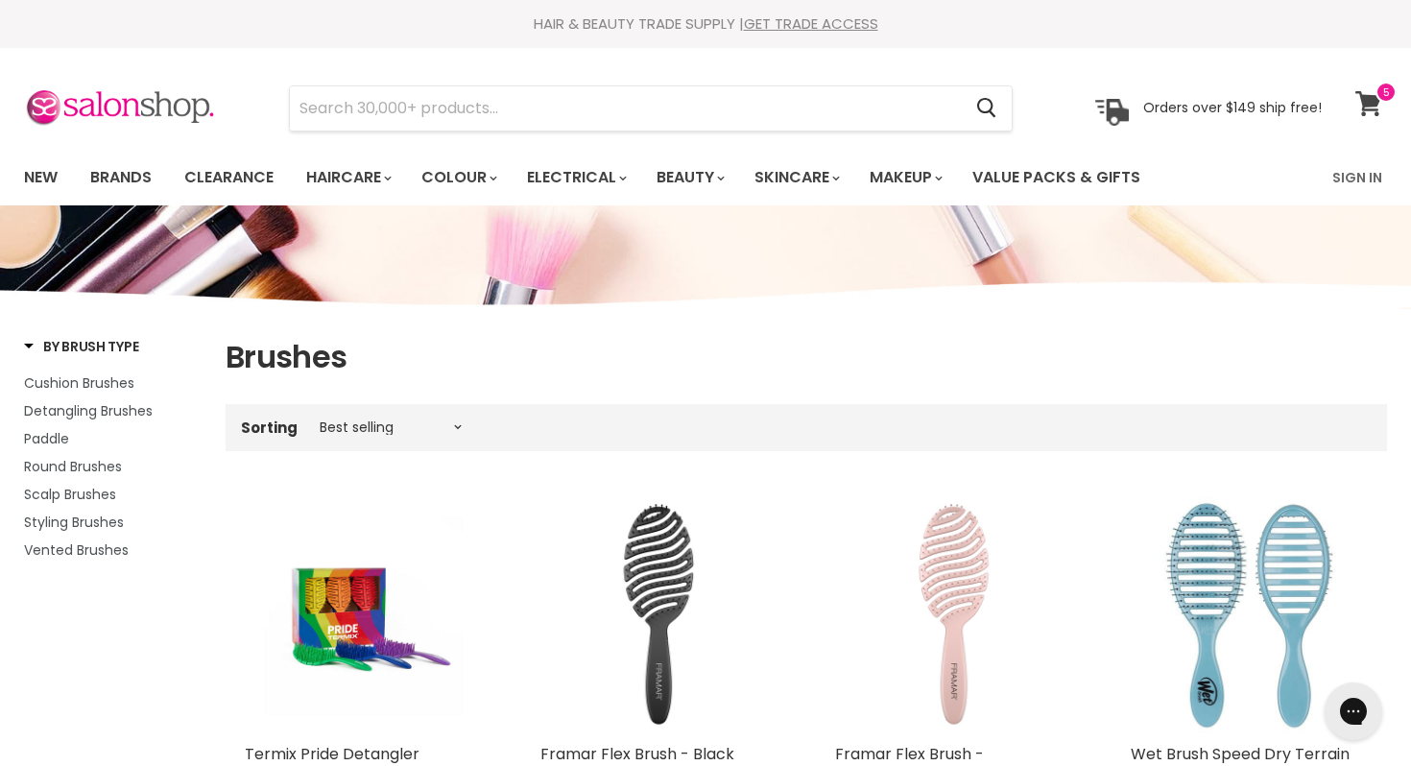
click at [1373, 93] on icon at bounding box center [1369, 103] width 27 height 25
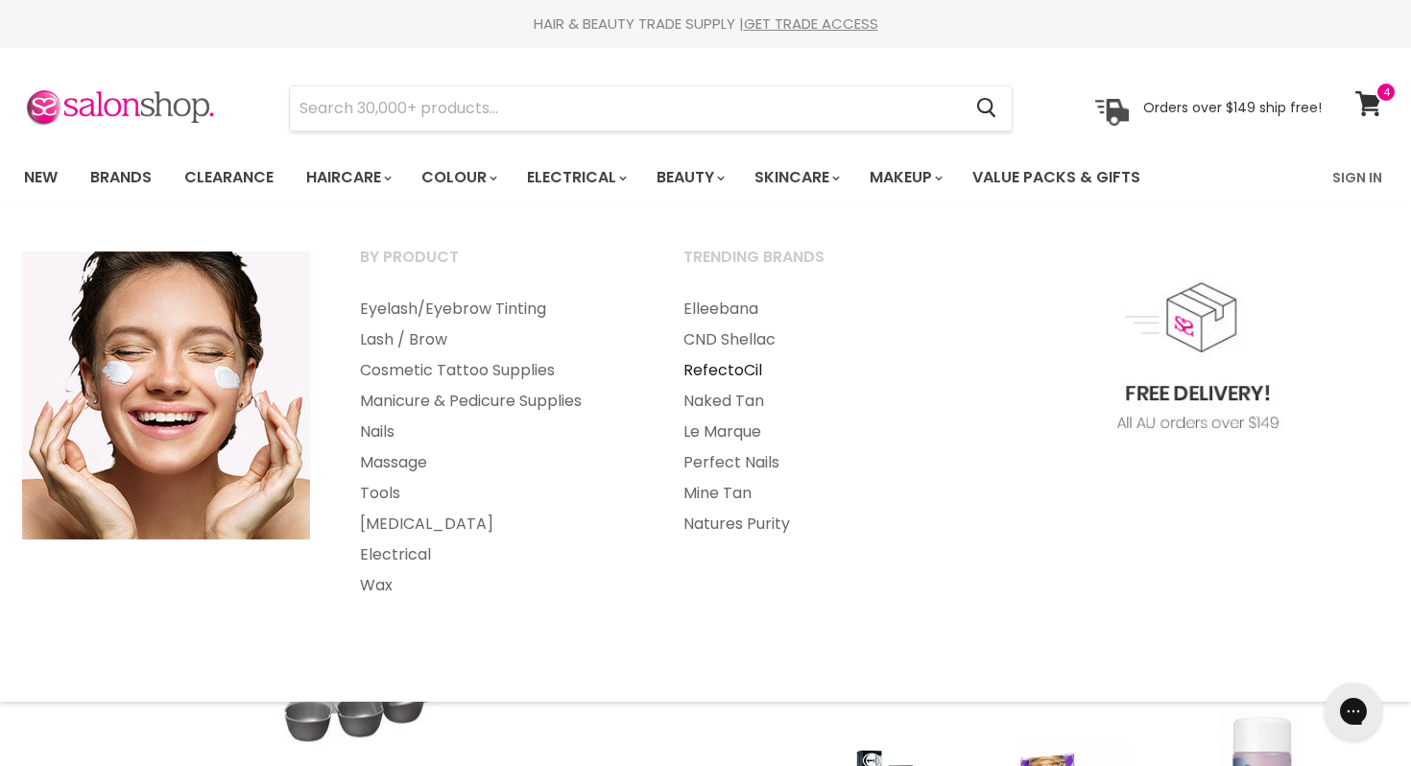
click at [719, 362] on link "RefectoCil" at bounding box center [820, 370] width 320 height 31
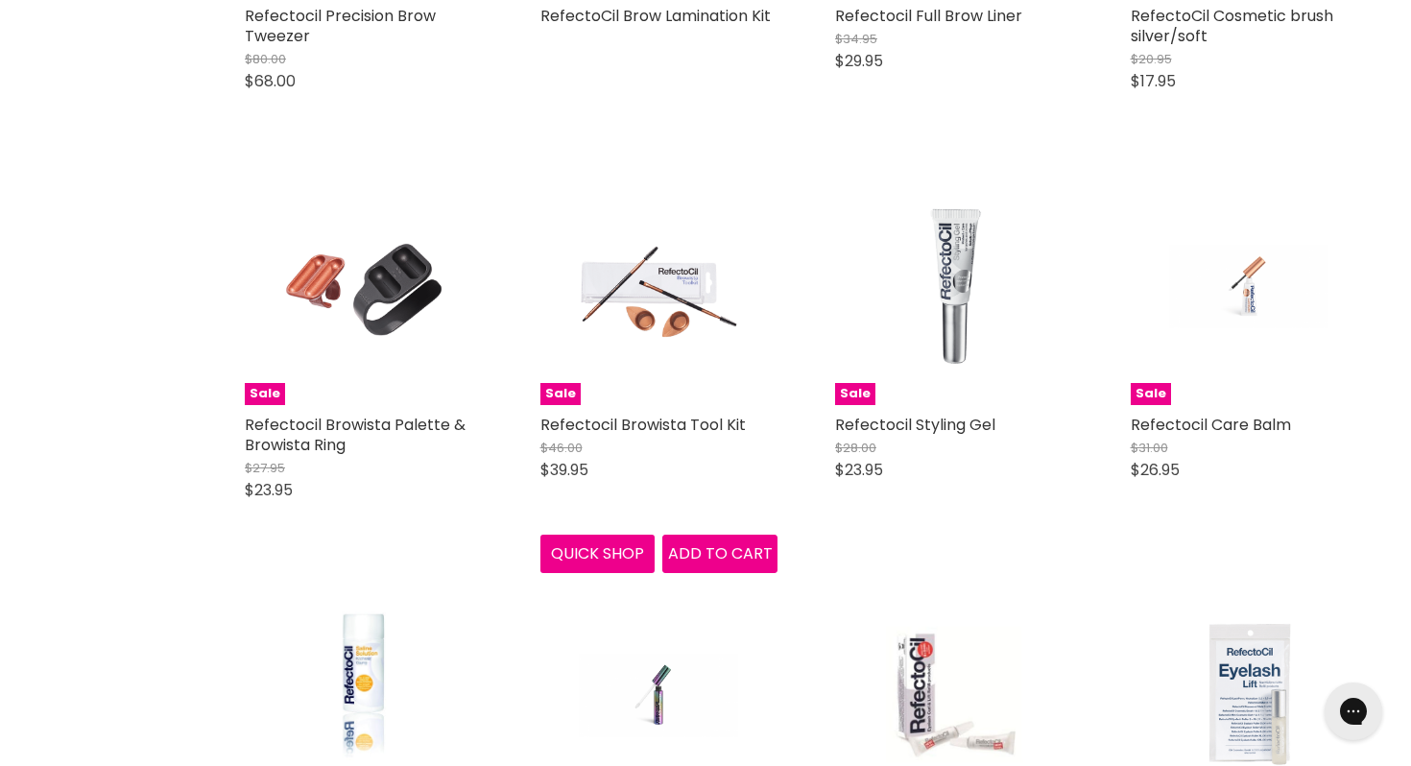
scroll to position [2073, 0]
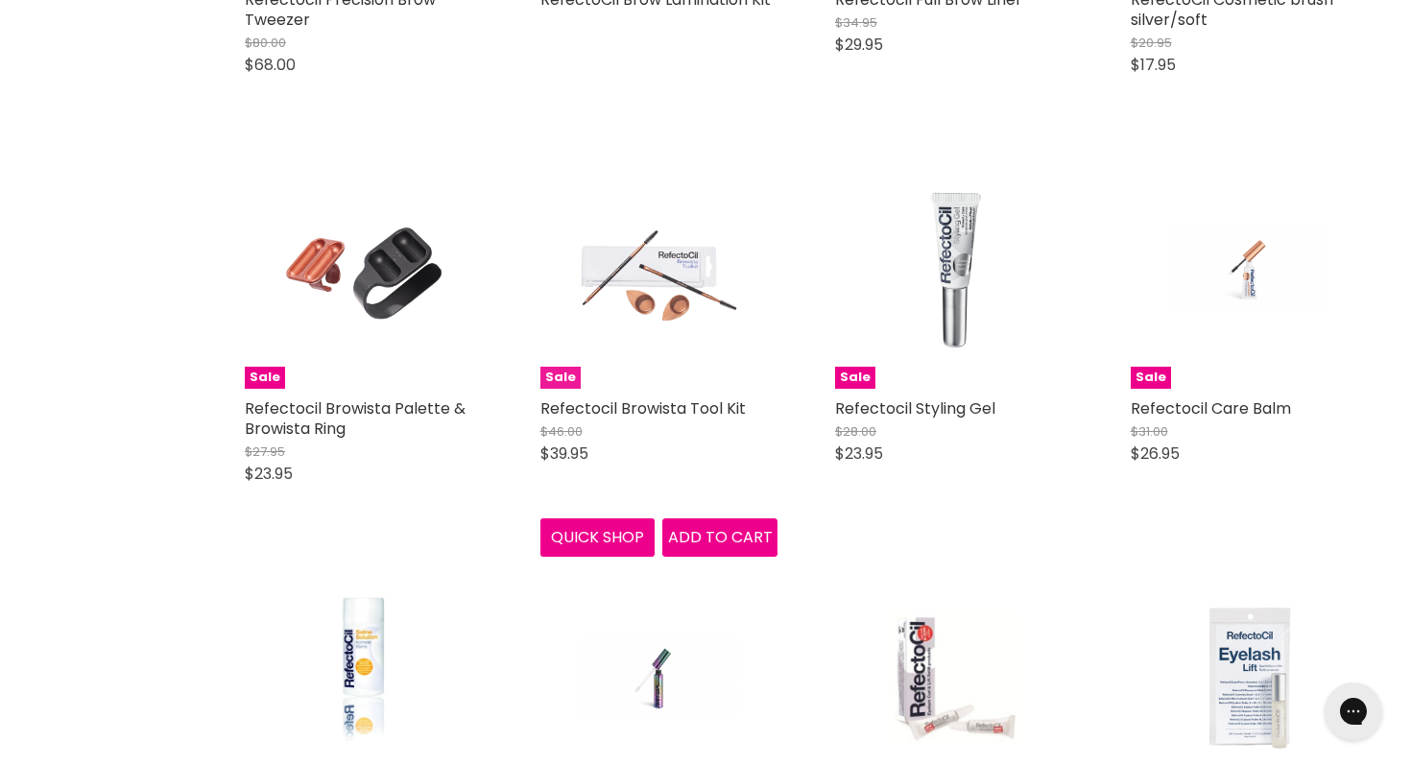
click at [661, 275] on img "Main content" at bounding box center [659, 270] width 158 height 238
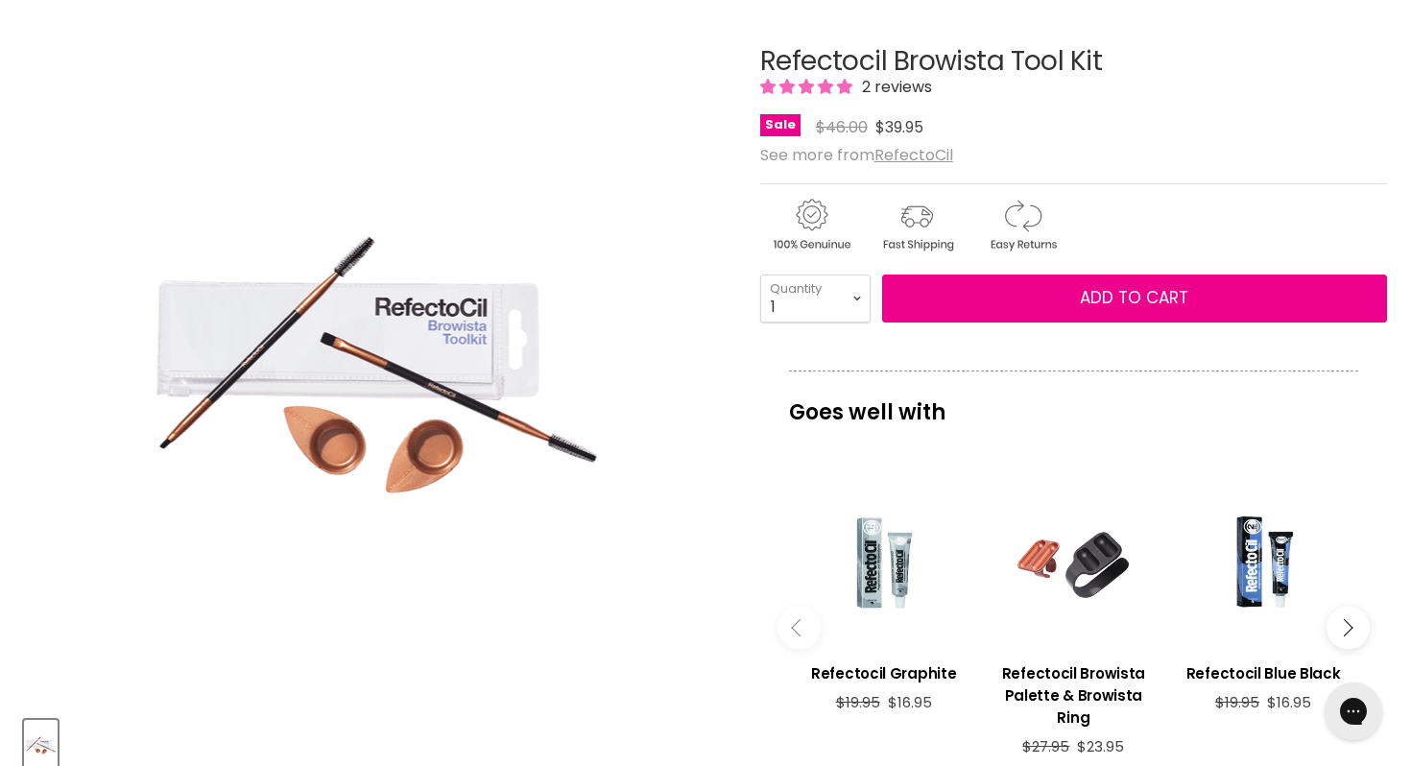
scroll to position [220, 0]
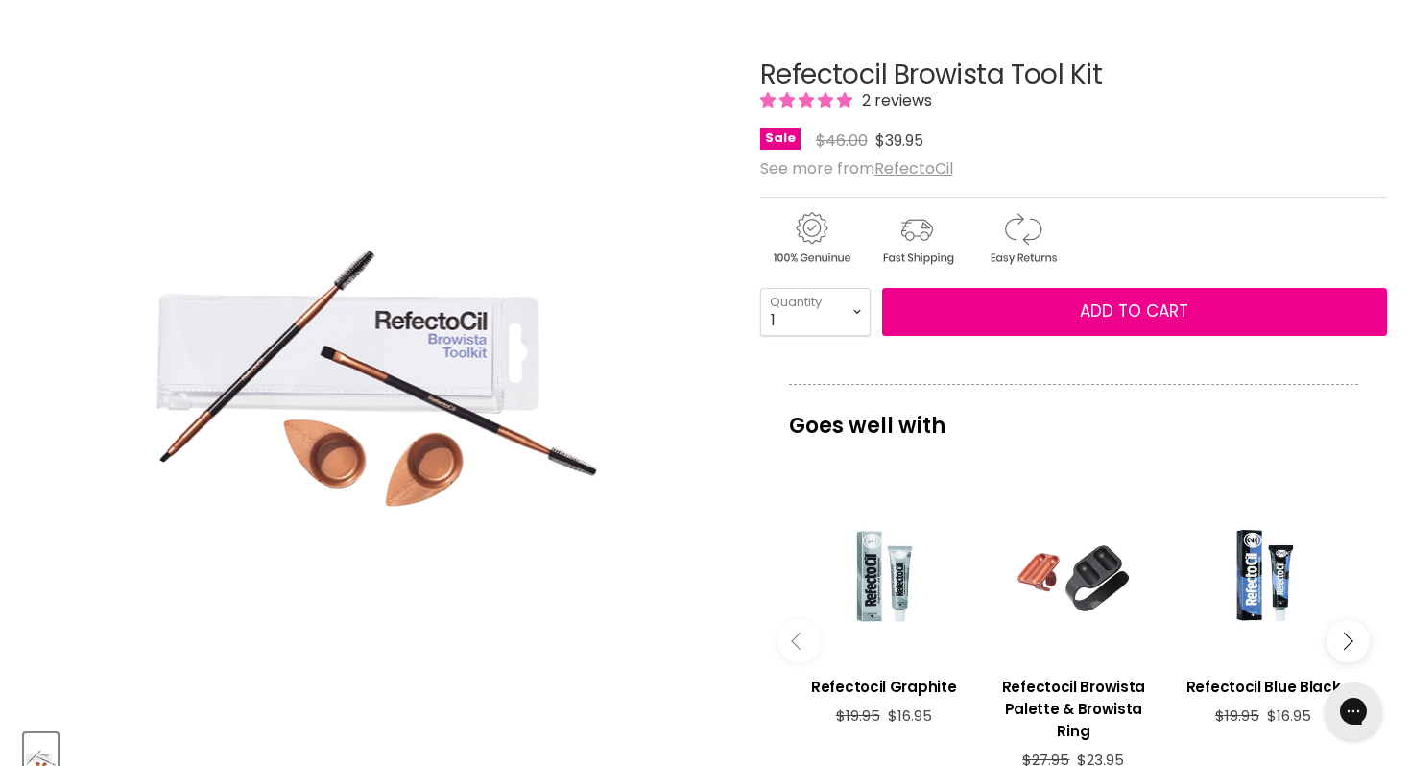
click at [421, 432] on img "Refectocil Browista Tool Kit image. Click or Scroll to Zoom." at bounding box center [375, 363] width 448 height 672
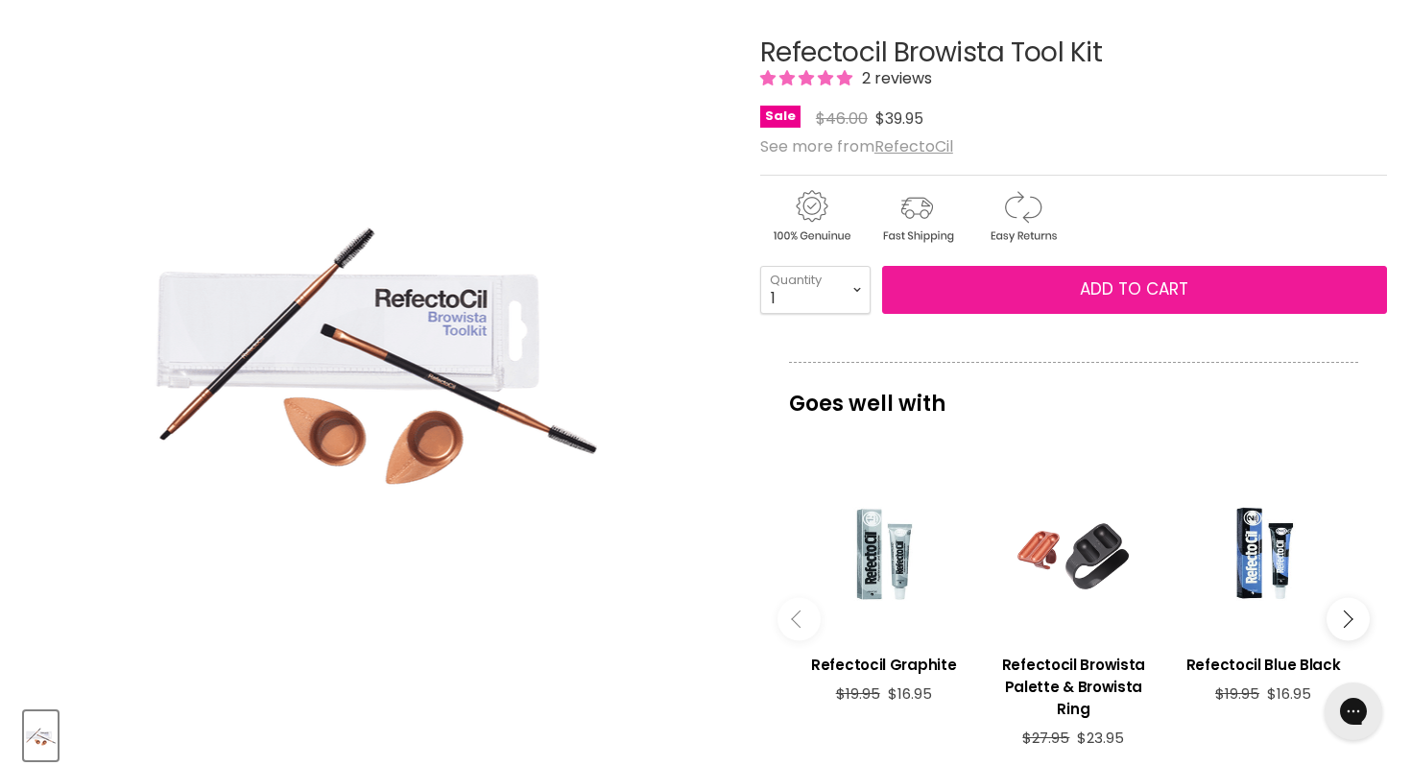
click at [1096, 281] on span "Add to cart" at bounding box center [1134, 288] width 108 height 23
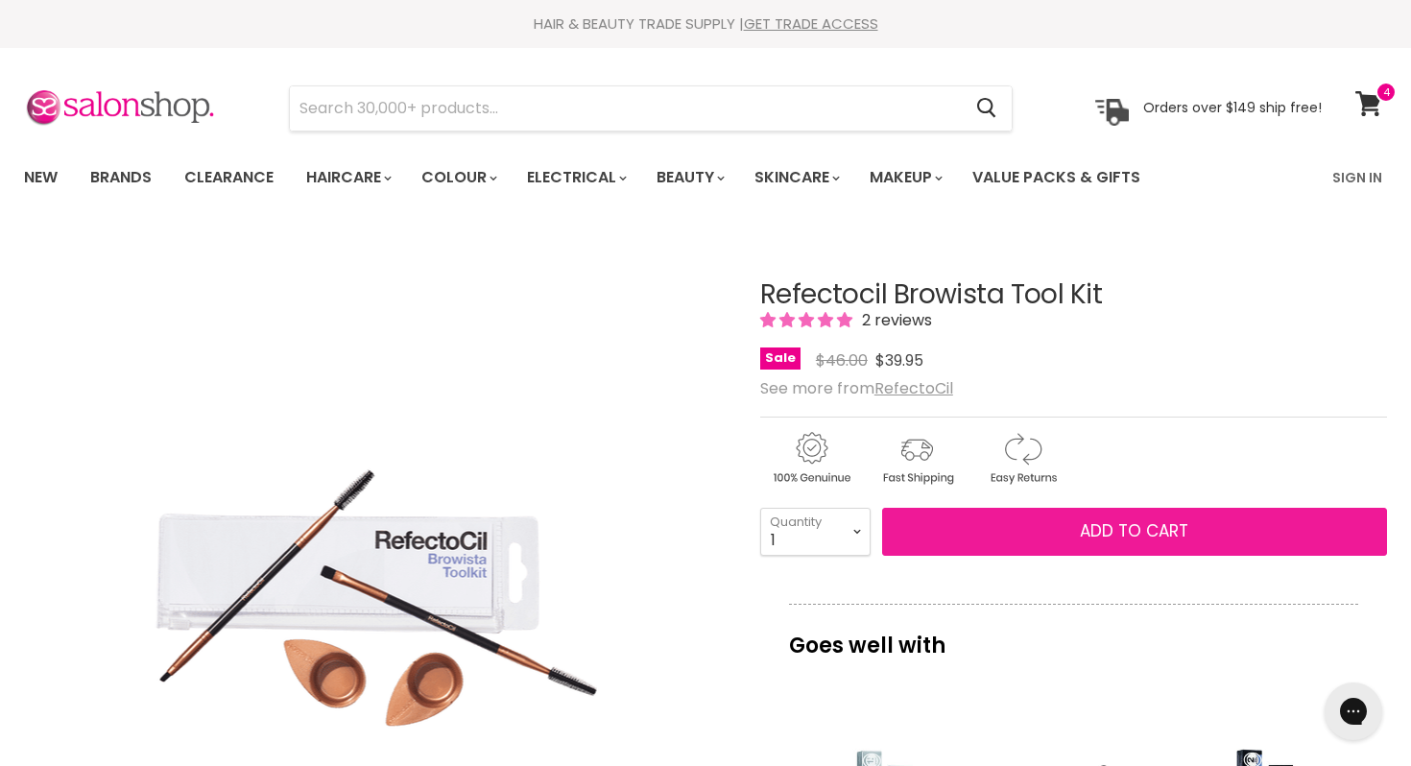
scroll to position [66, 0]
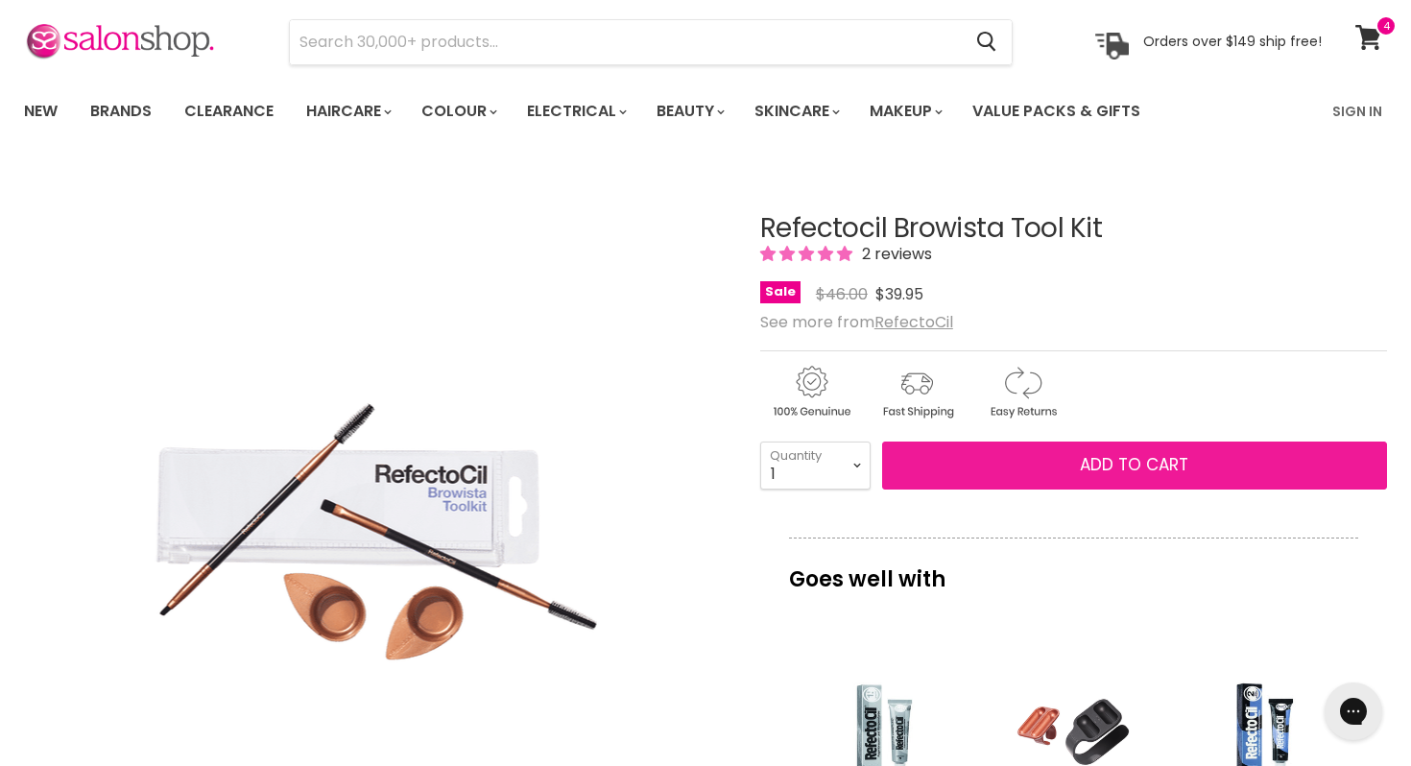
click at [1128, 454] on span "Add to cart" at bounding box center [1134, 464] width 108 height 23
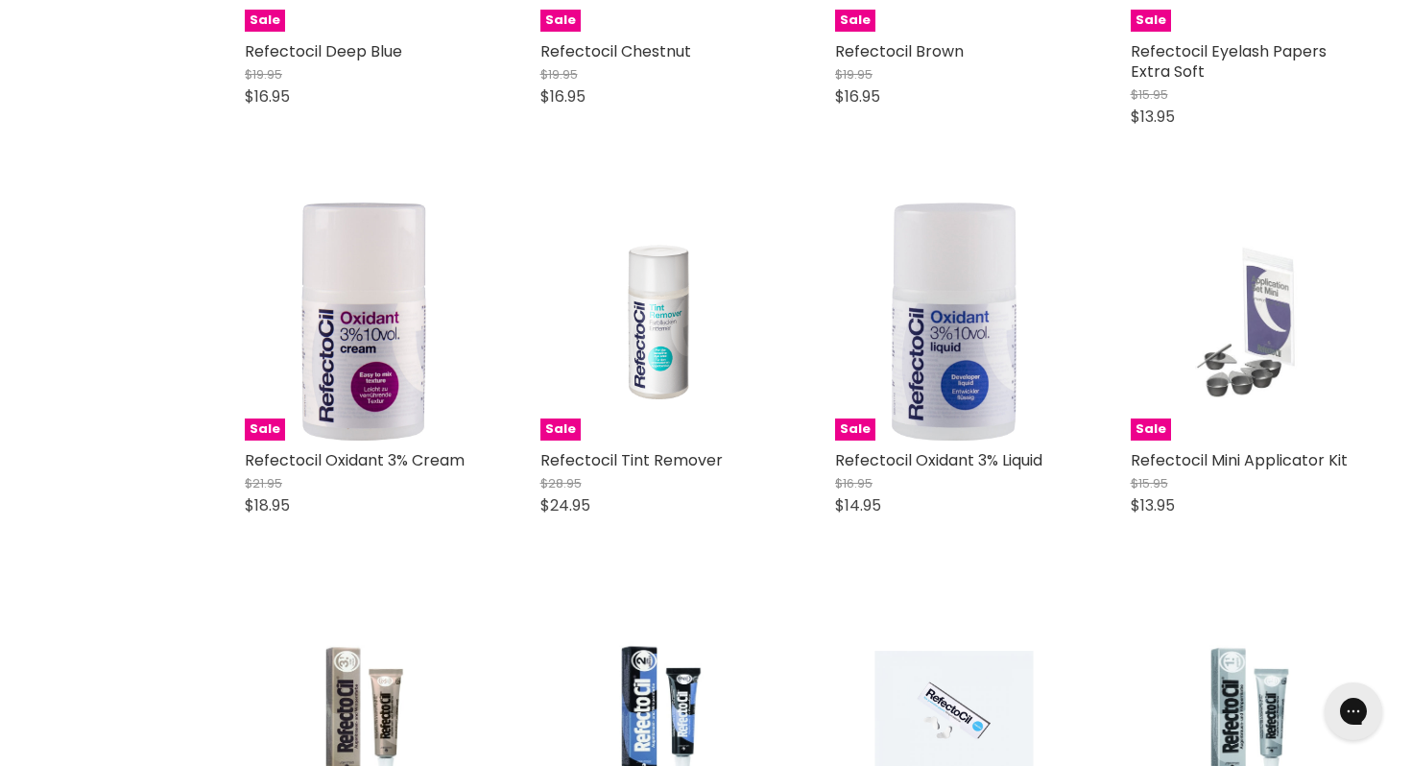
scroll to position [4050, 0]
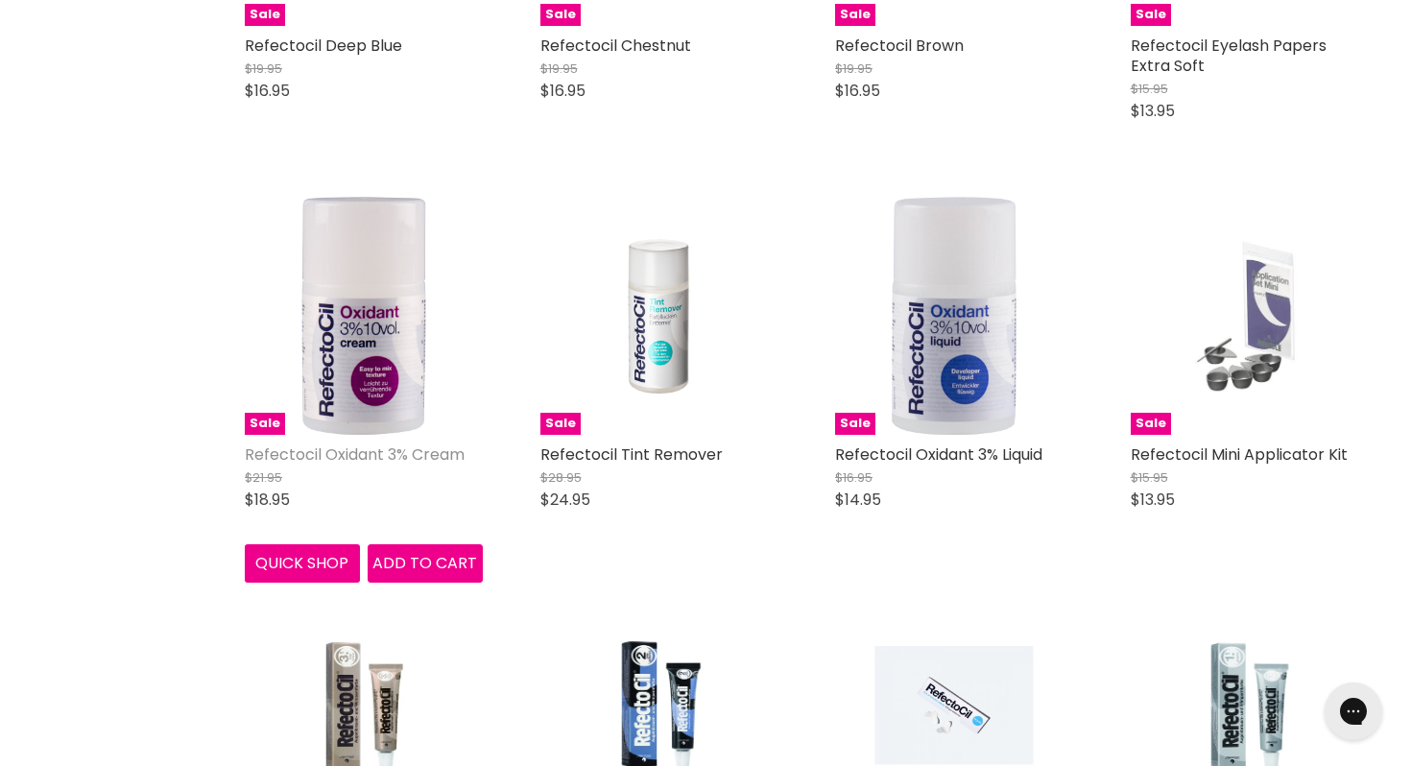
click at [348, 448] on link "Refectocil Oxidant 3% Cream" at bounding box center [355, 455] width 220 height 22
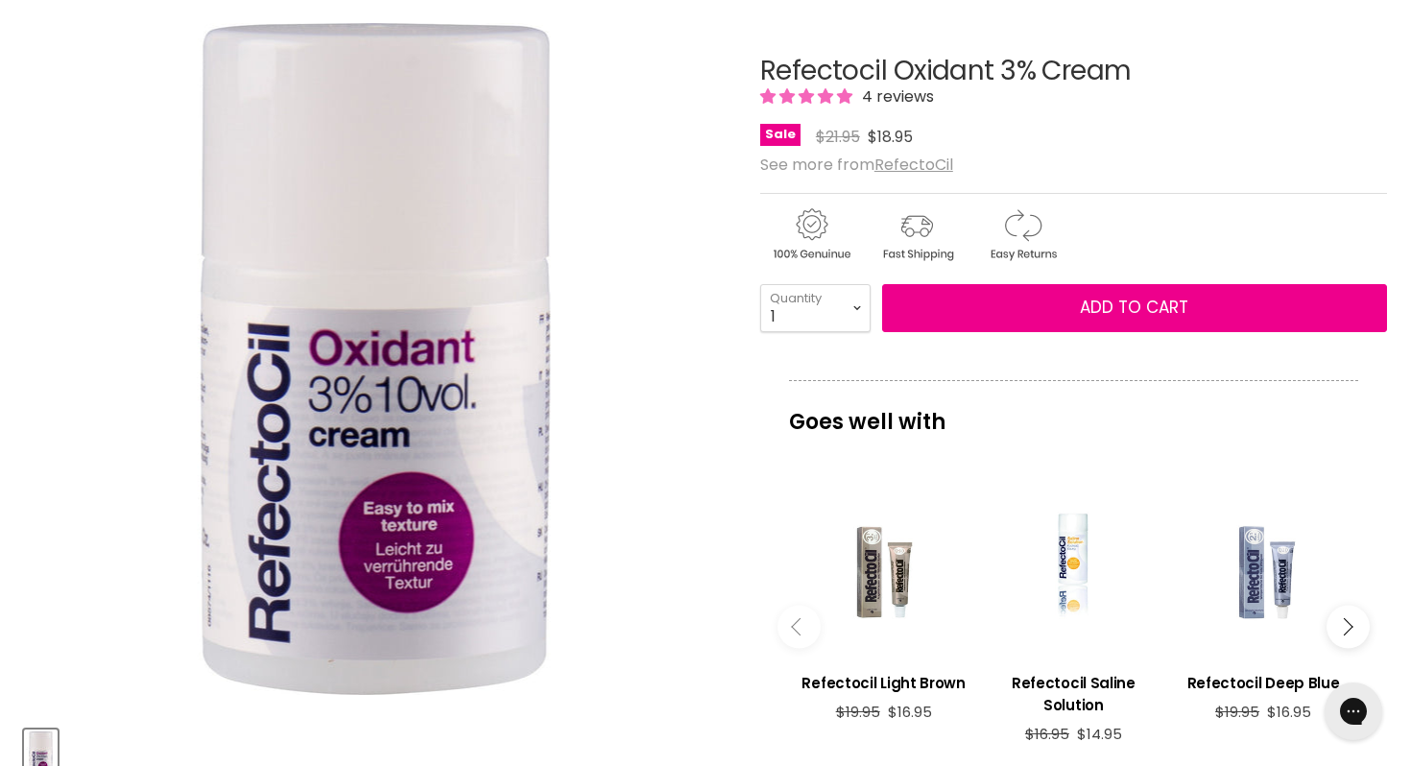
scroll to position [214, 0]
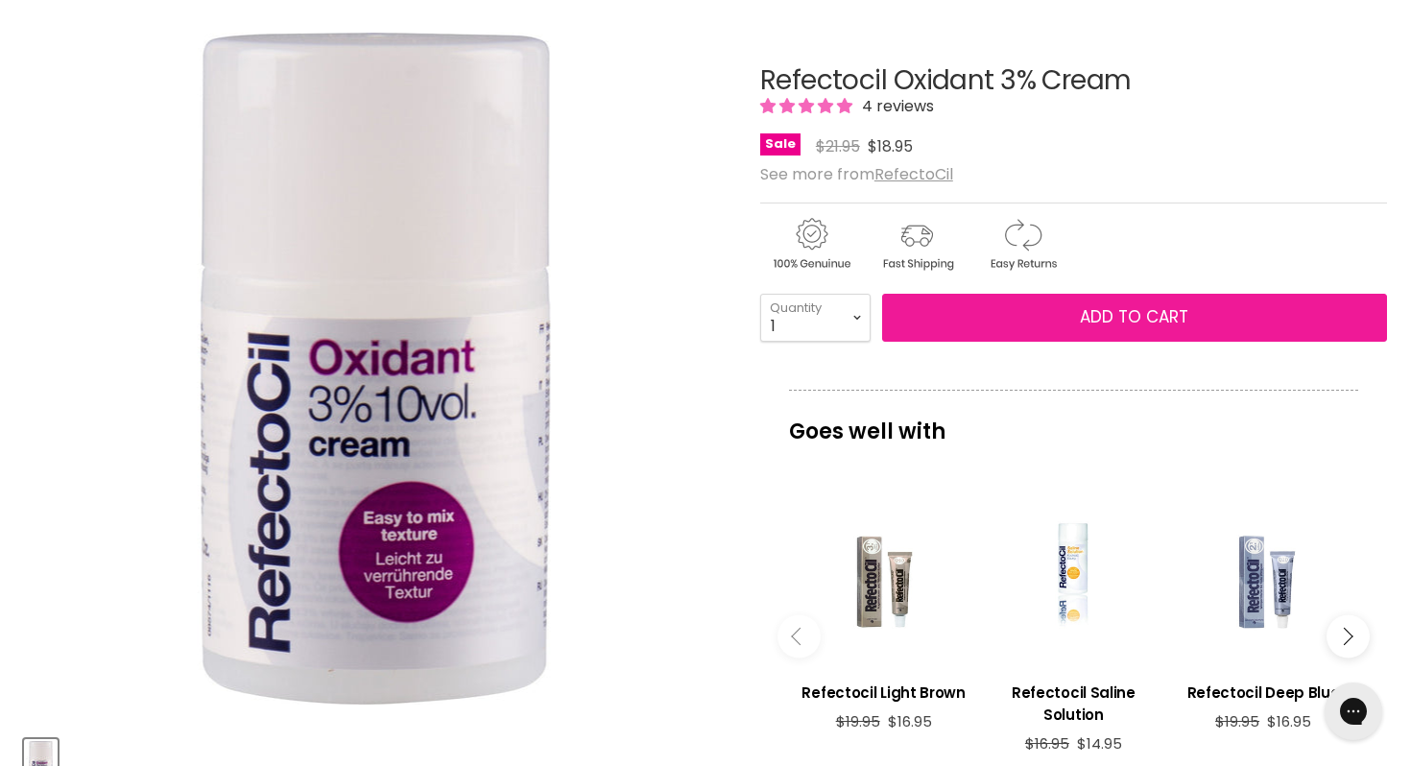
click at [1147, 305] on span "Add to cart" at bounding box center [1134, 316] width 108 height 23
click at [1156, 313] on span "Add to cart" at bounding box center [1134, 316] width 108 height 23
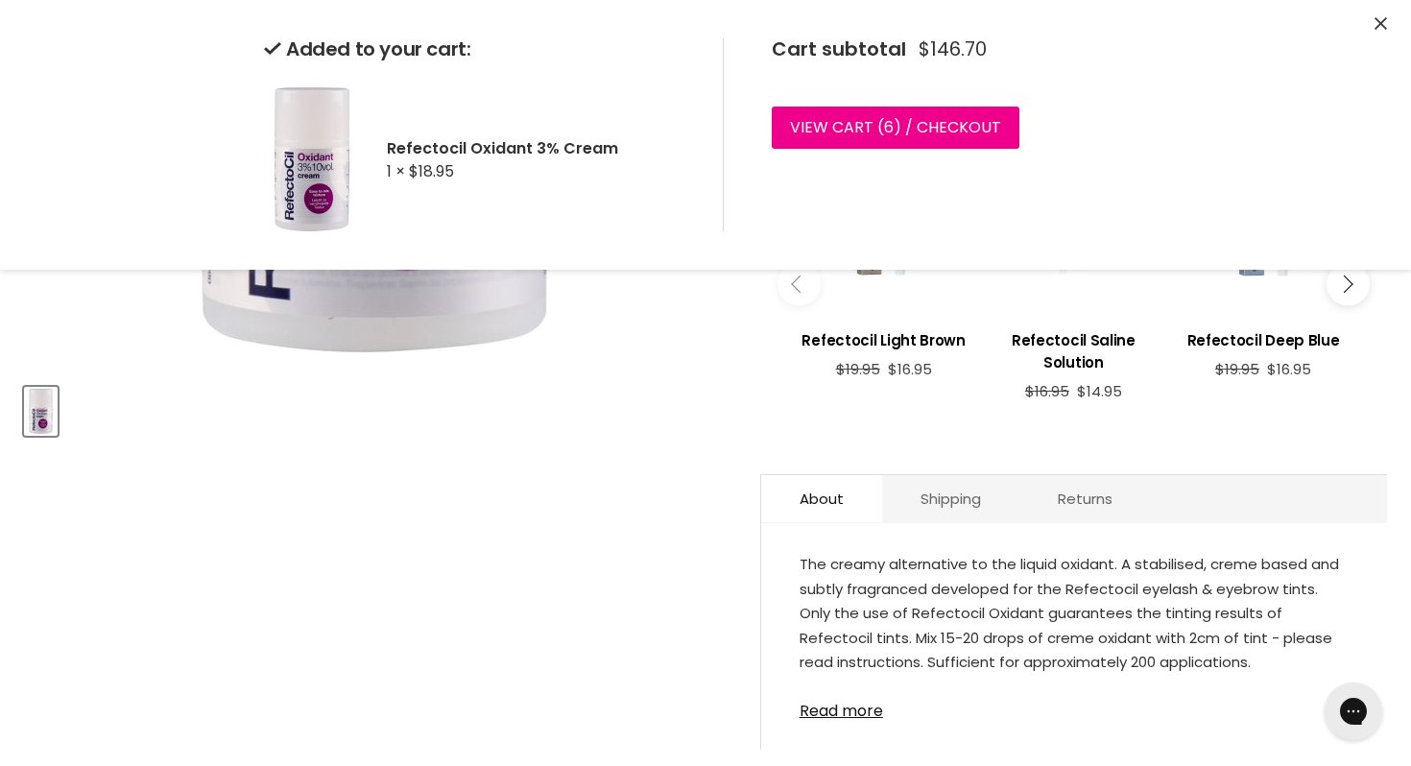
scroll to position [10, 0]
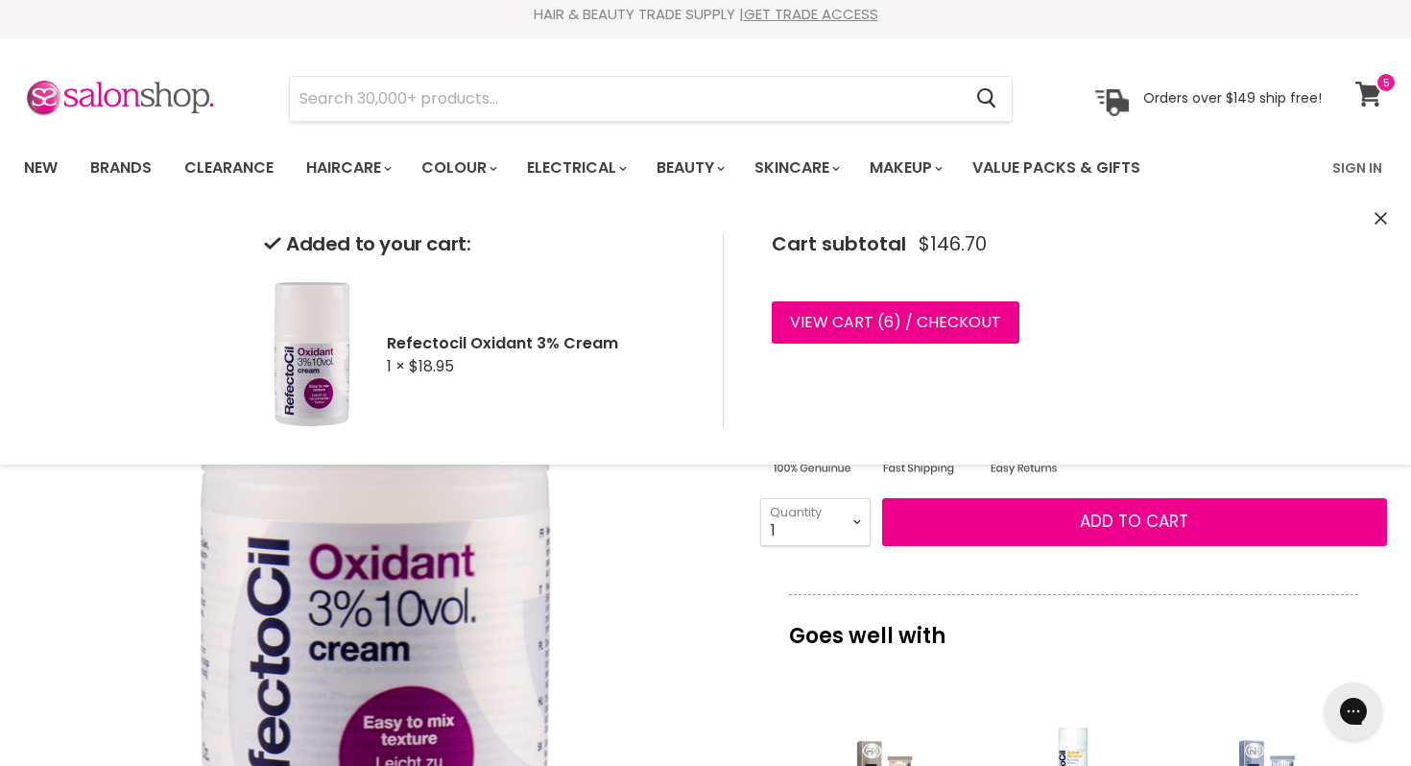
click at [1374, 85] on icon at bounding box center [1369, 94] width 26 height 25
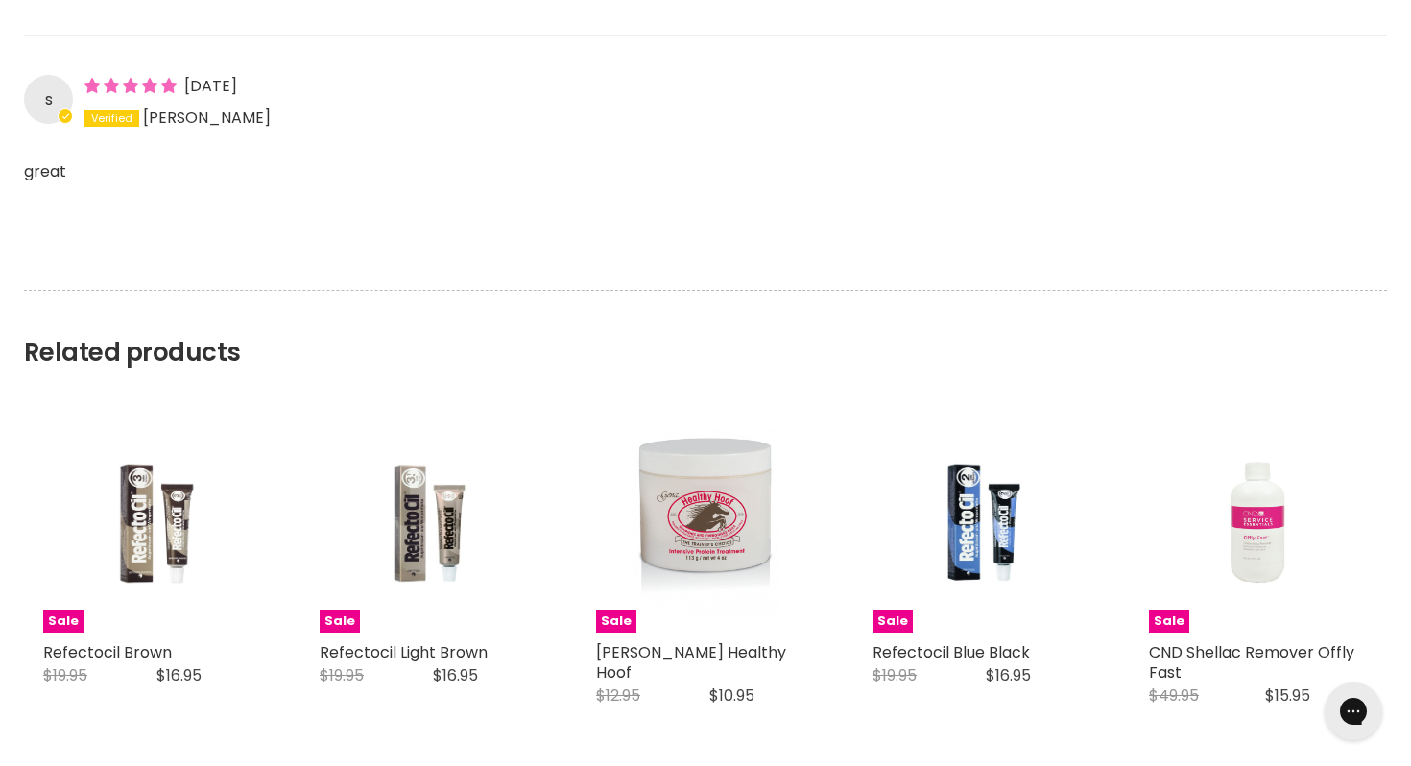
scroll to position [2543, 0]
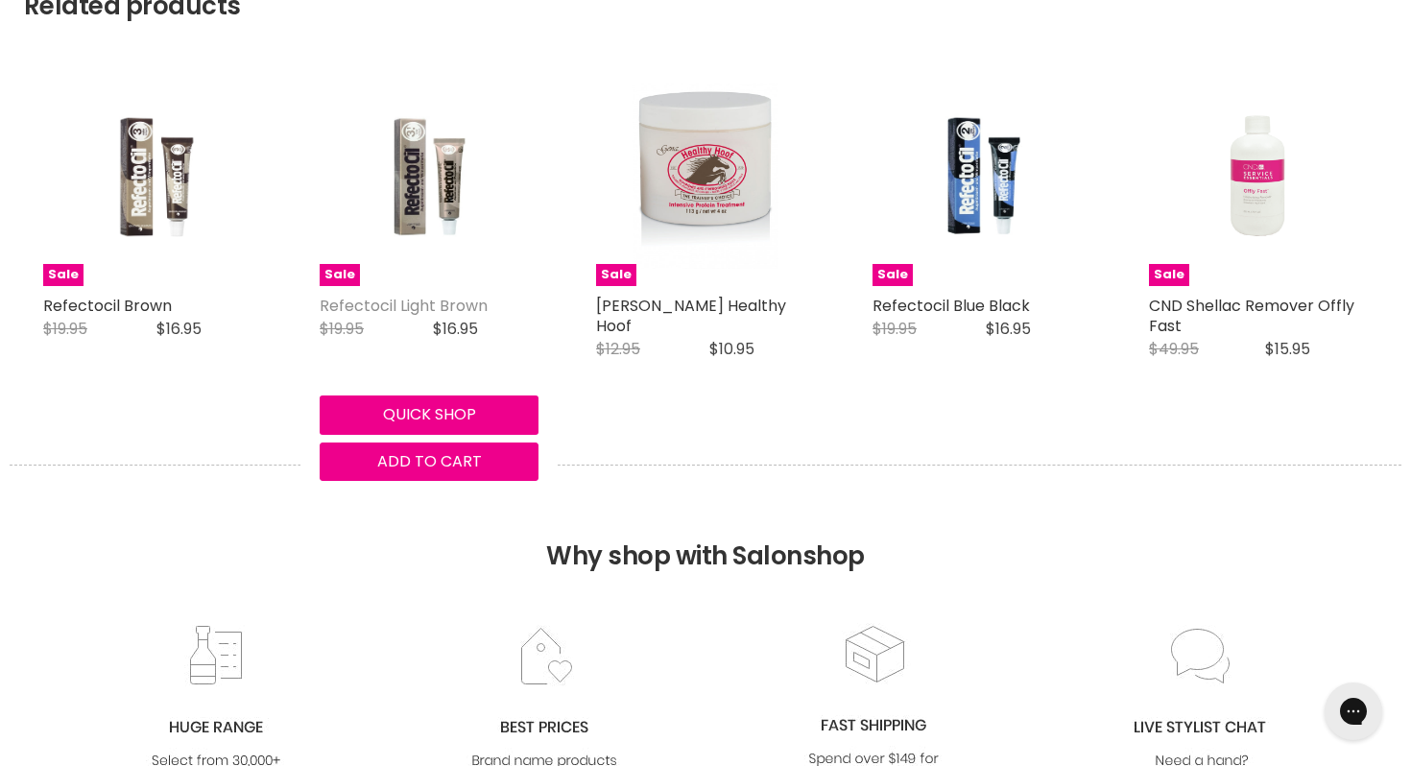
click at [422, 296] on link "Refectocil Light Brown" at bounding box center [404, 306] width 168 height 22
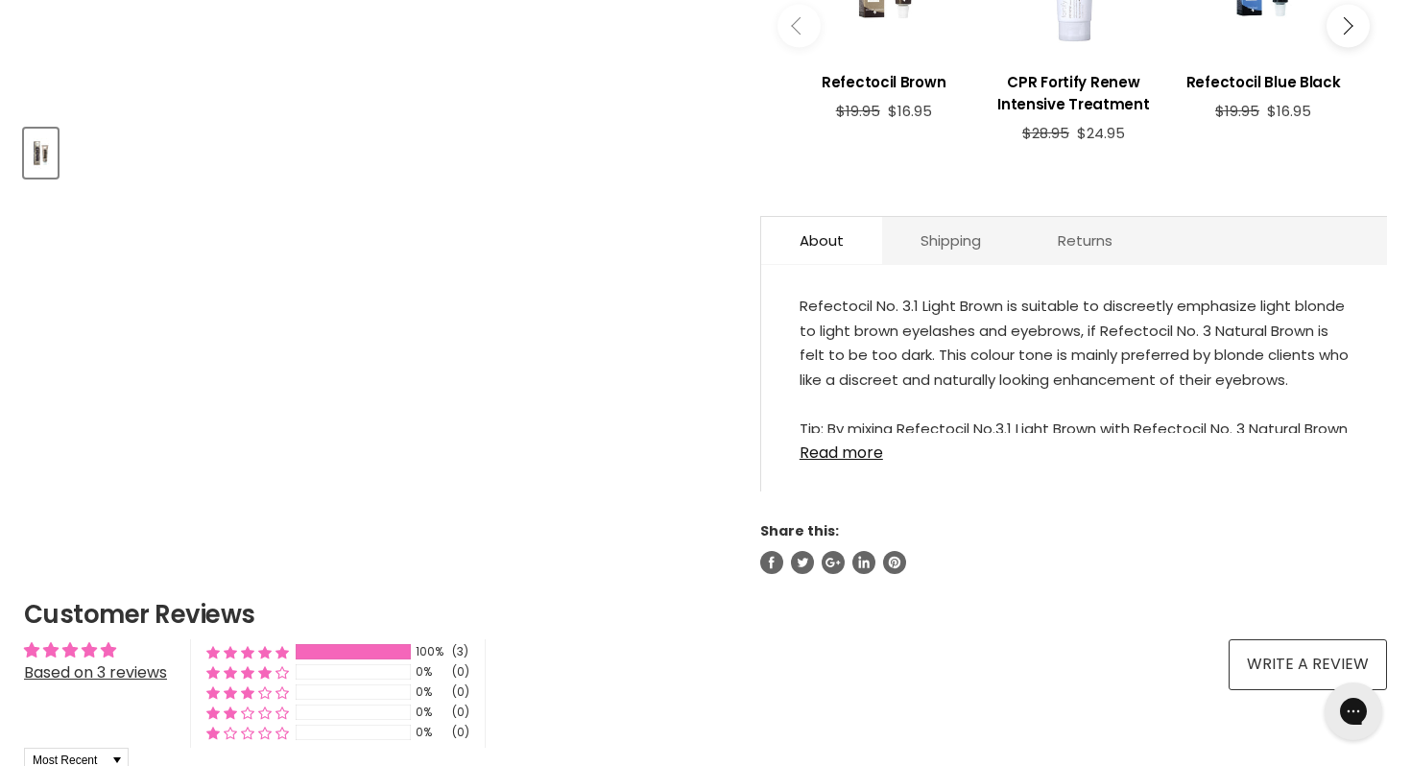
scroll to position [824, 0]
click at [858, 452] on link "Read more" at bounding box center [1074, 448] width 549 height 29
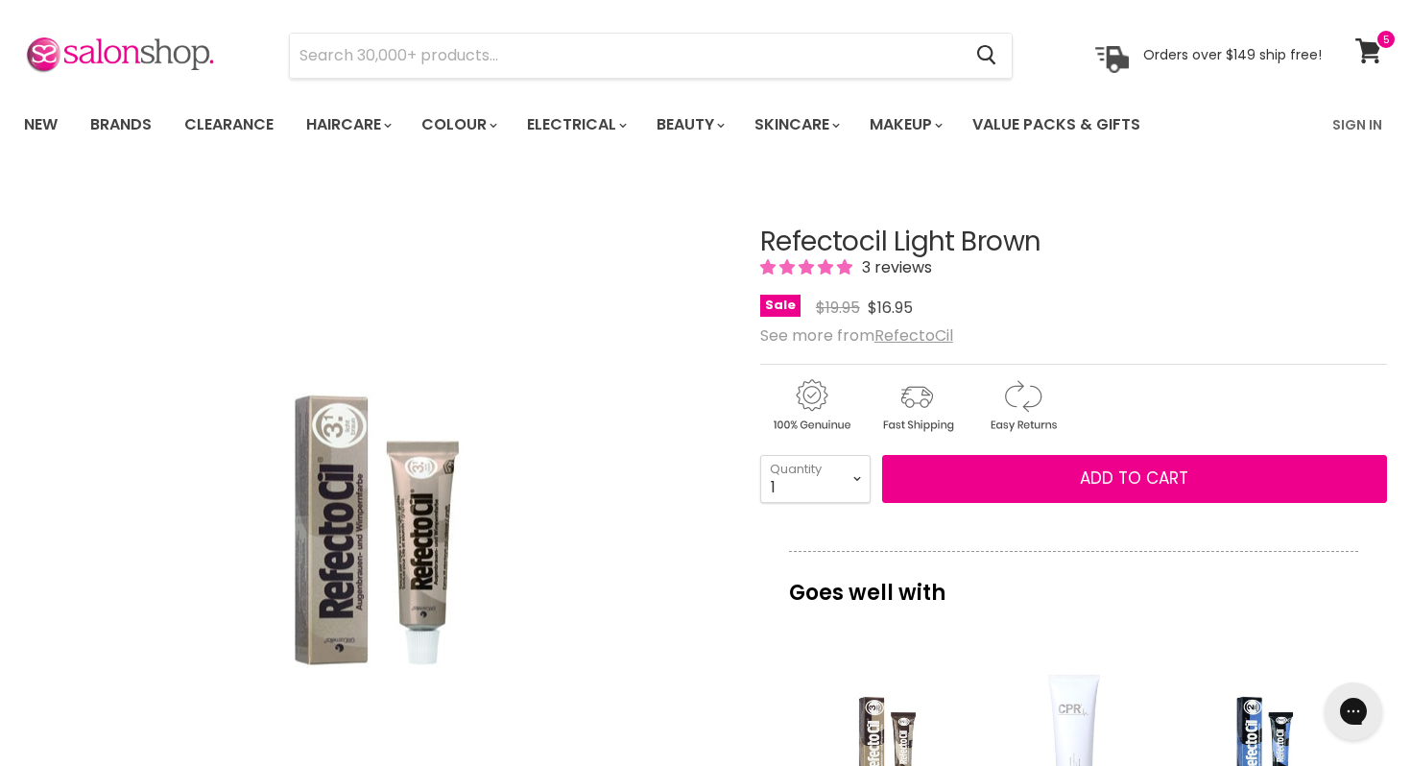
scroll to position [51, 0]
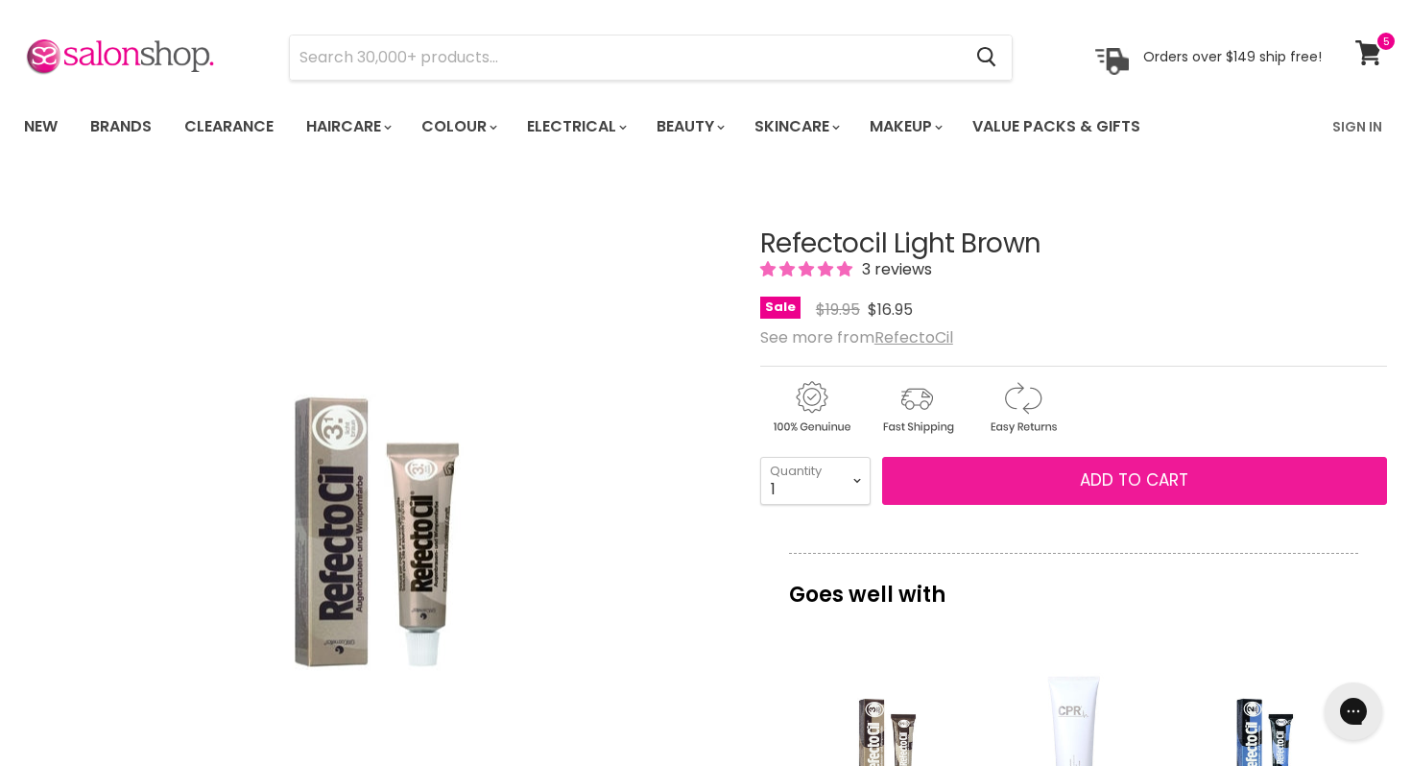
click at [1138, 480] on span "Add to cart" at bounding box center [1134, 479] width 108 height 23
click at [1127, 467] on button "Add to cart" at bounding box center [1134, 481] width 505 height 48
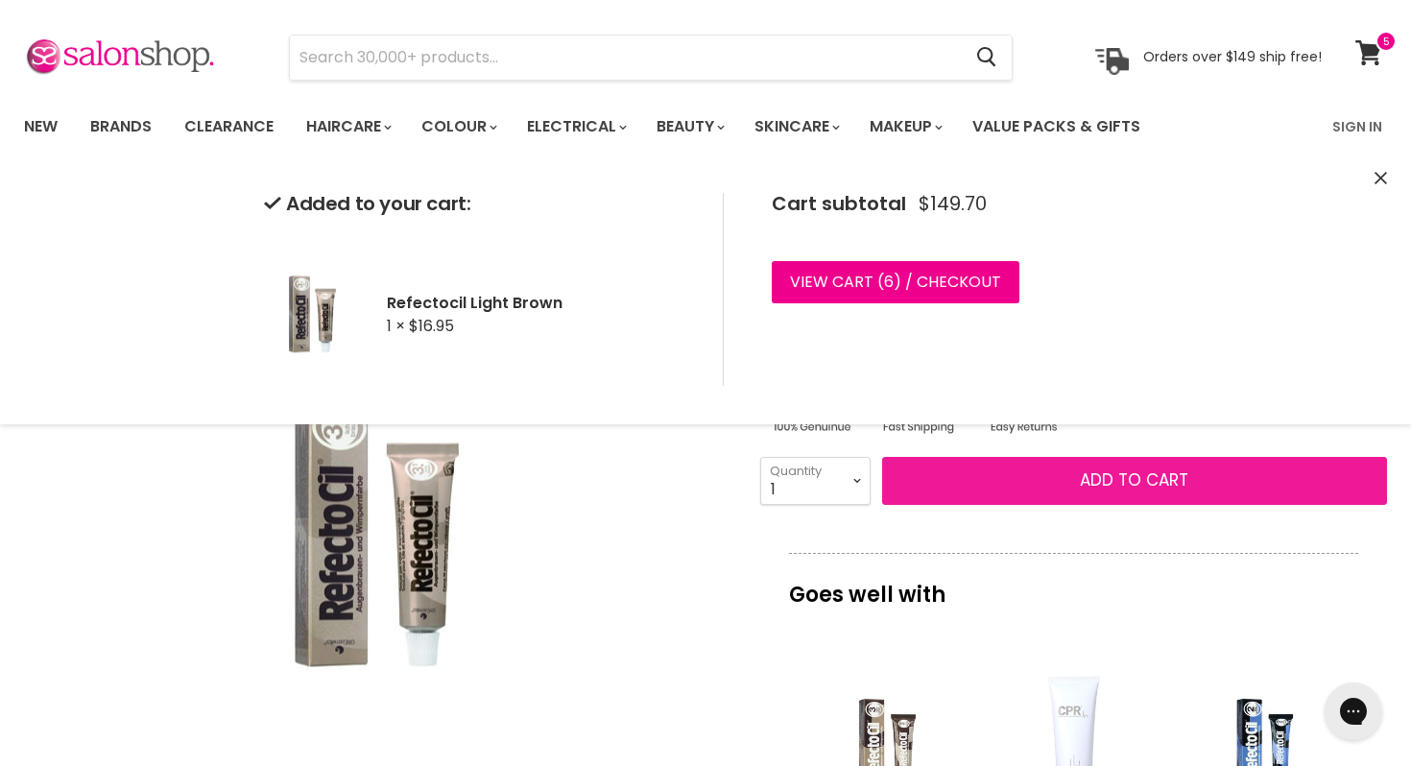
scroll to position [0, 0]
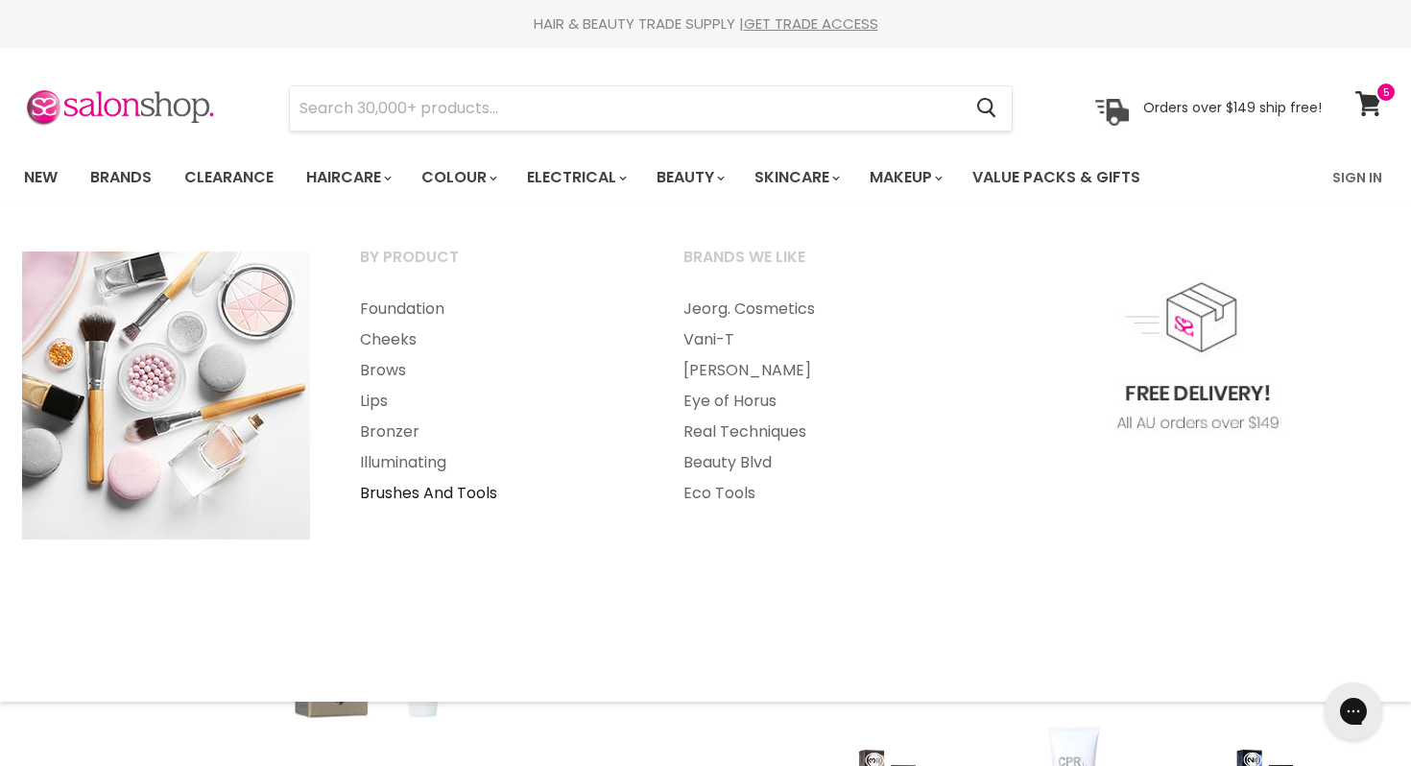
click at [464, 485] on link "Brushes And Tools" at bounding box center [496, 493] width 320 height 31
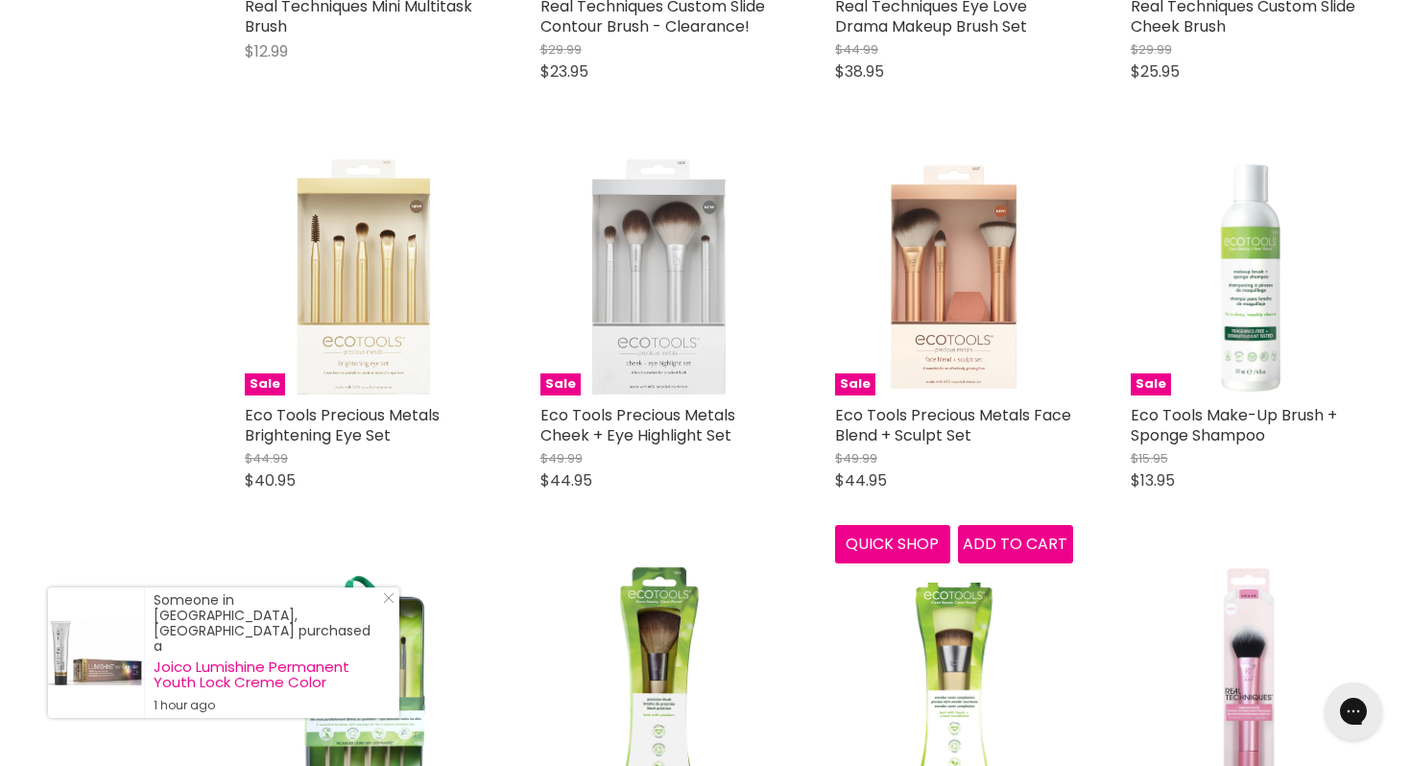
scroll to position [4456, 0]
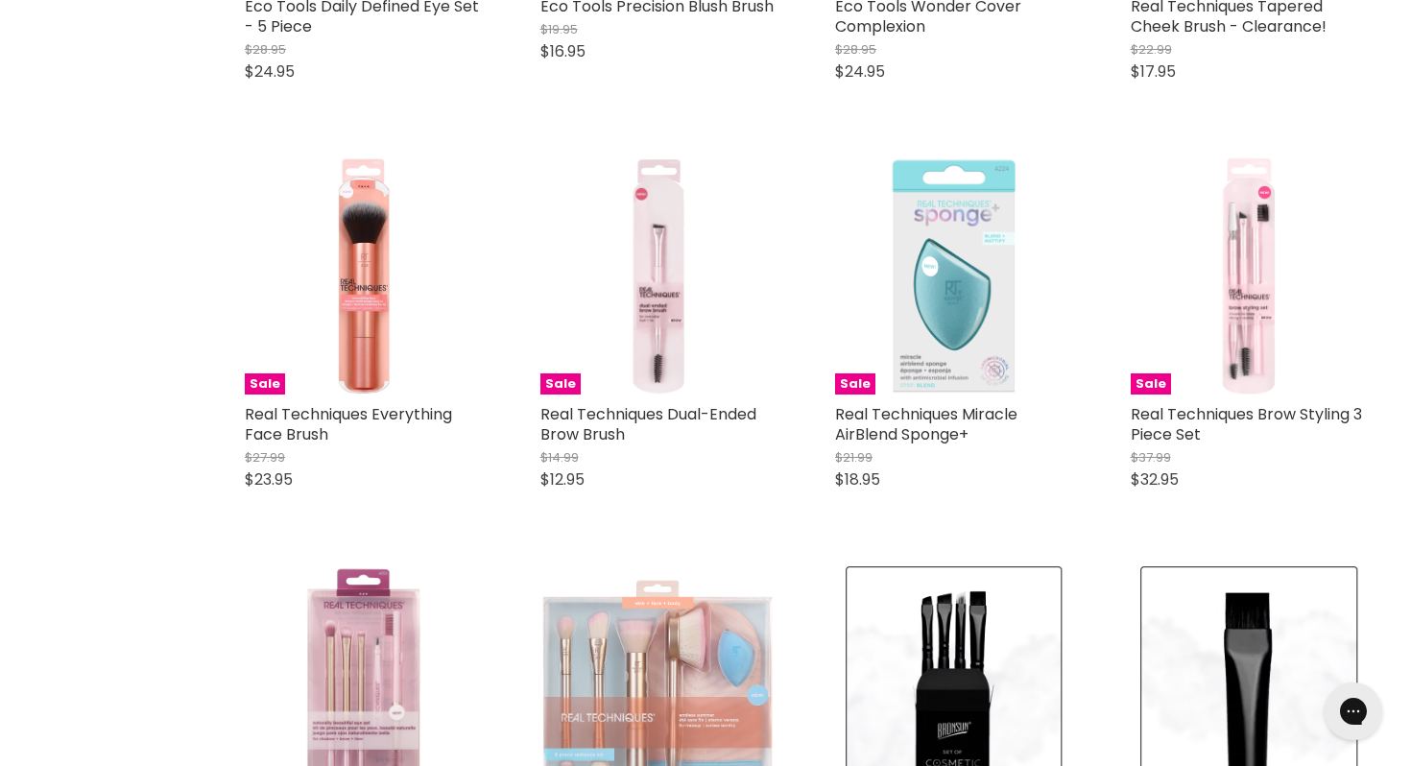
scroll to position [5271, 0]
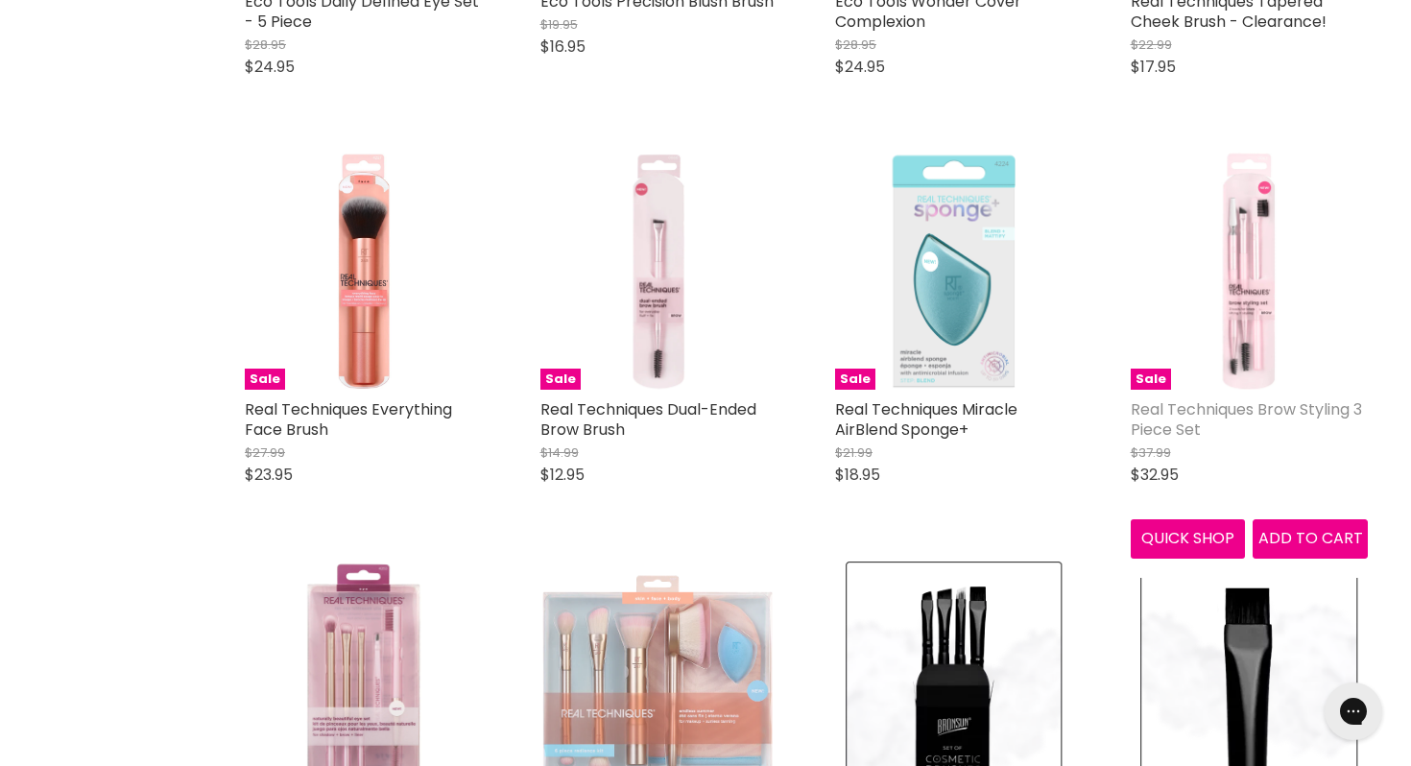
click at [1242, 418] on link "Real Techniques Brow Styling 3 Piece Set" at bounding box center [1246, 419] width 231 height 42
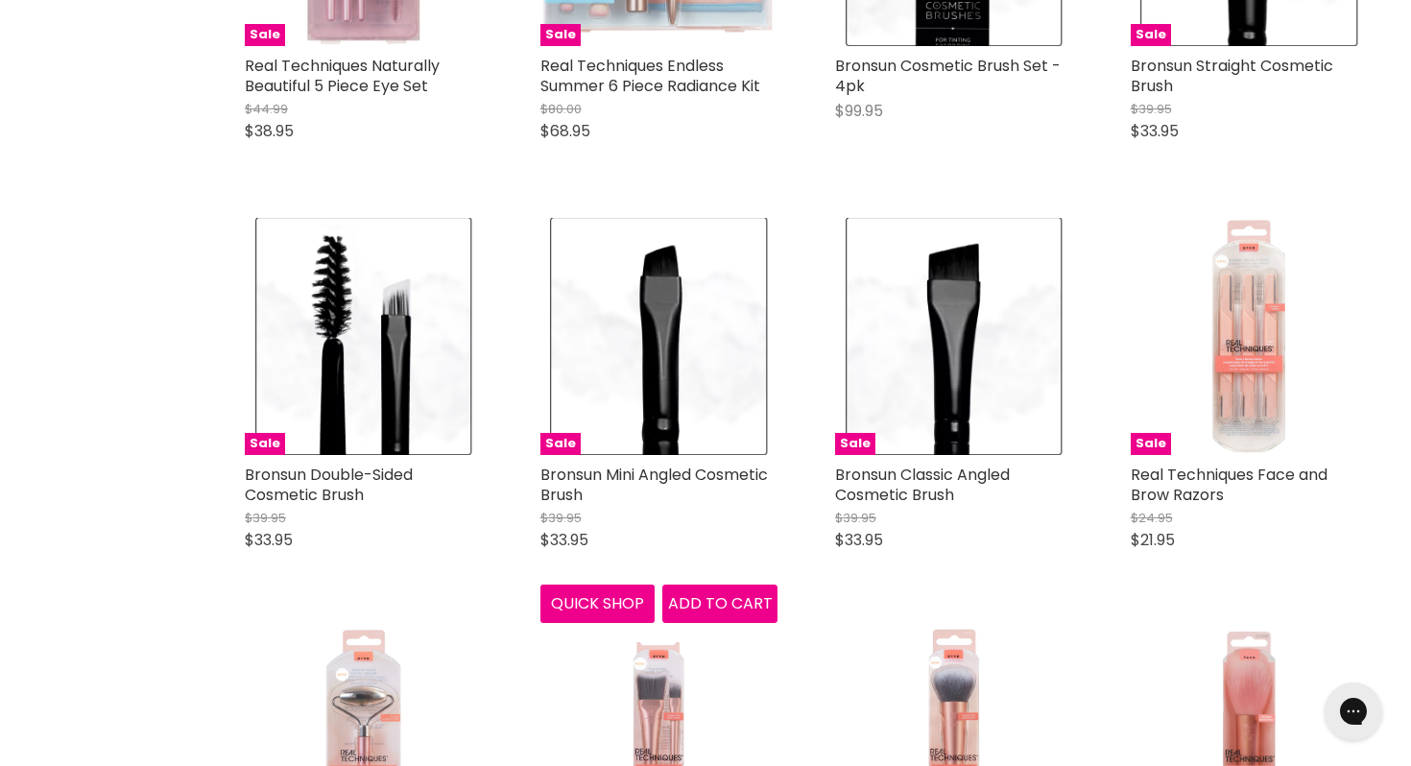
scroll to position [1100, 0]
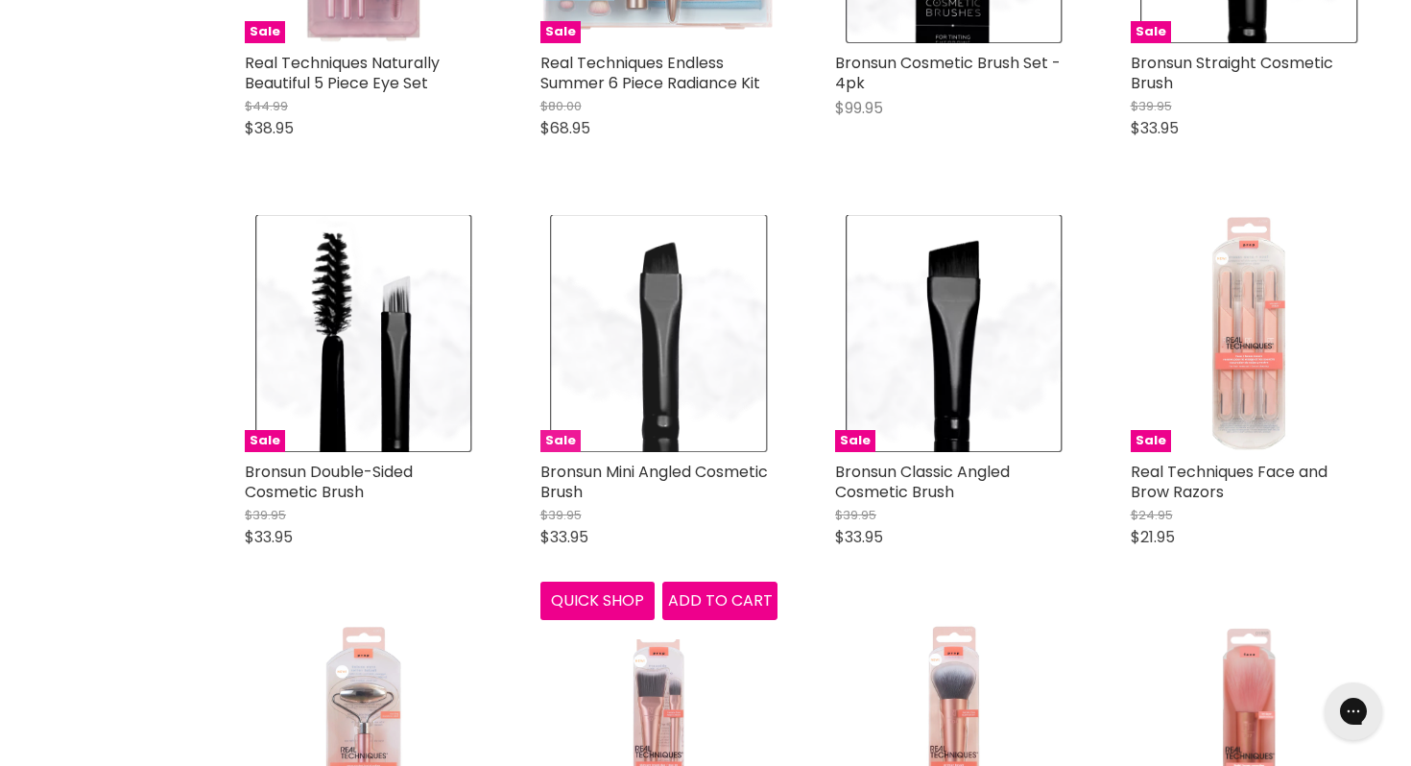
click at [682, 362] on img "Main content" at bounding box center [659, 334] width 216 height 238
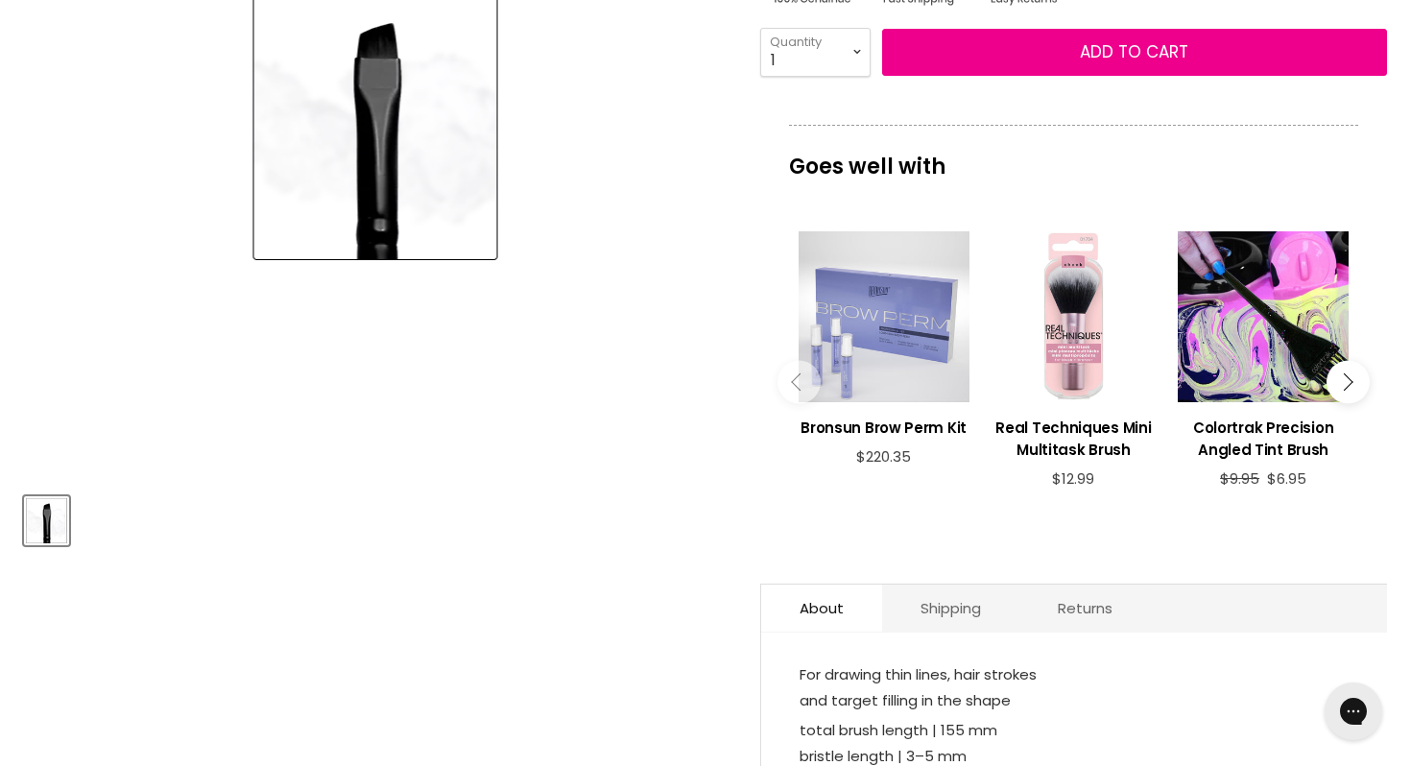
scroll to position [399, 0]
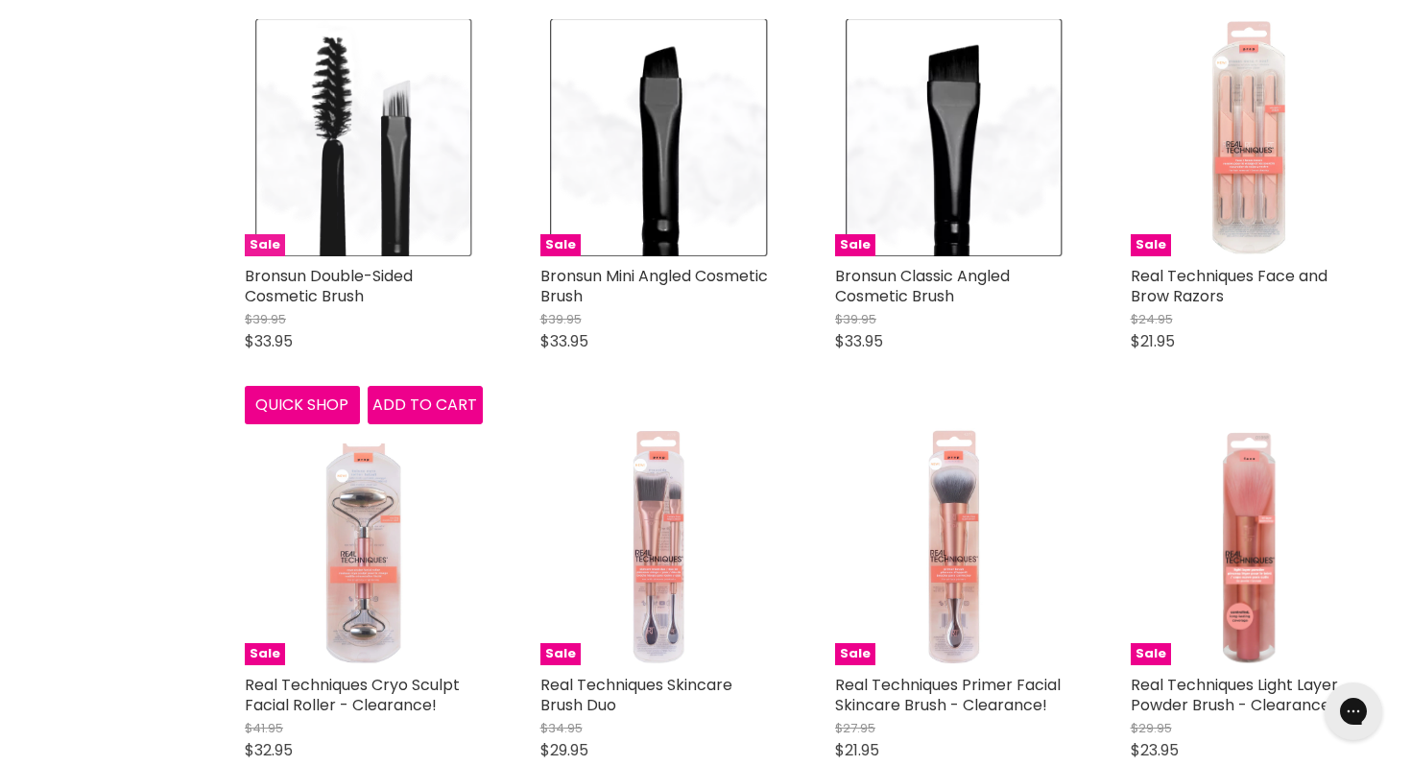
click at [363, 125] on img "Main content" at bounding box center [363, 138] width 216 height 238
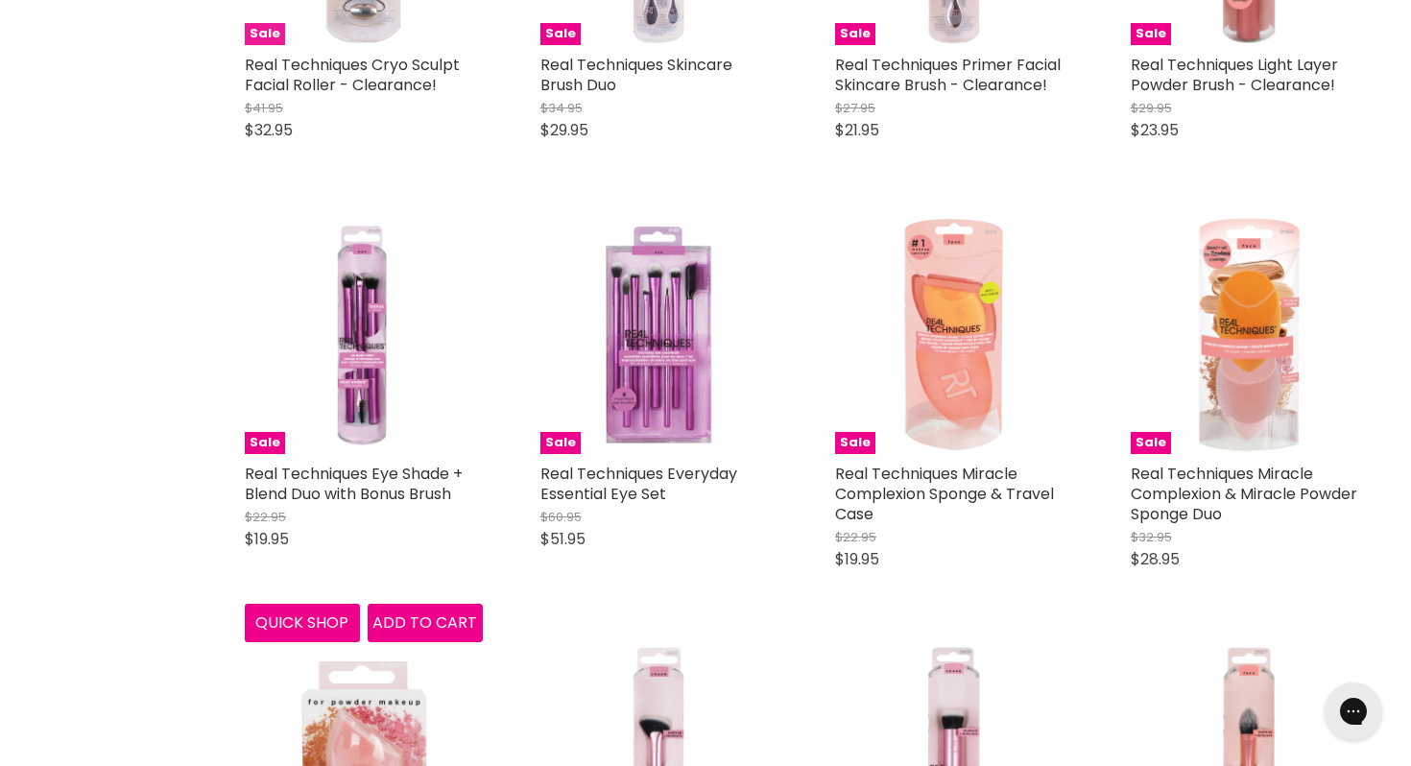
scroll to position [1921, 0]
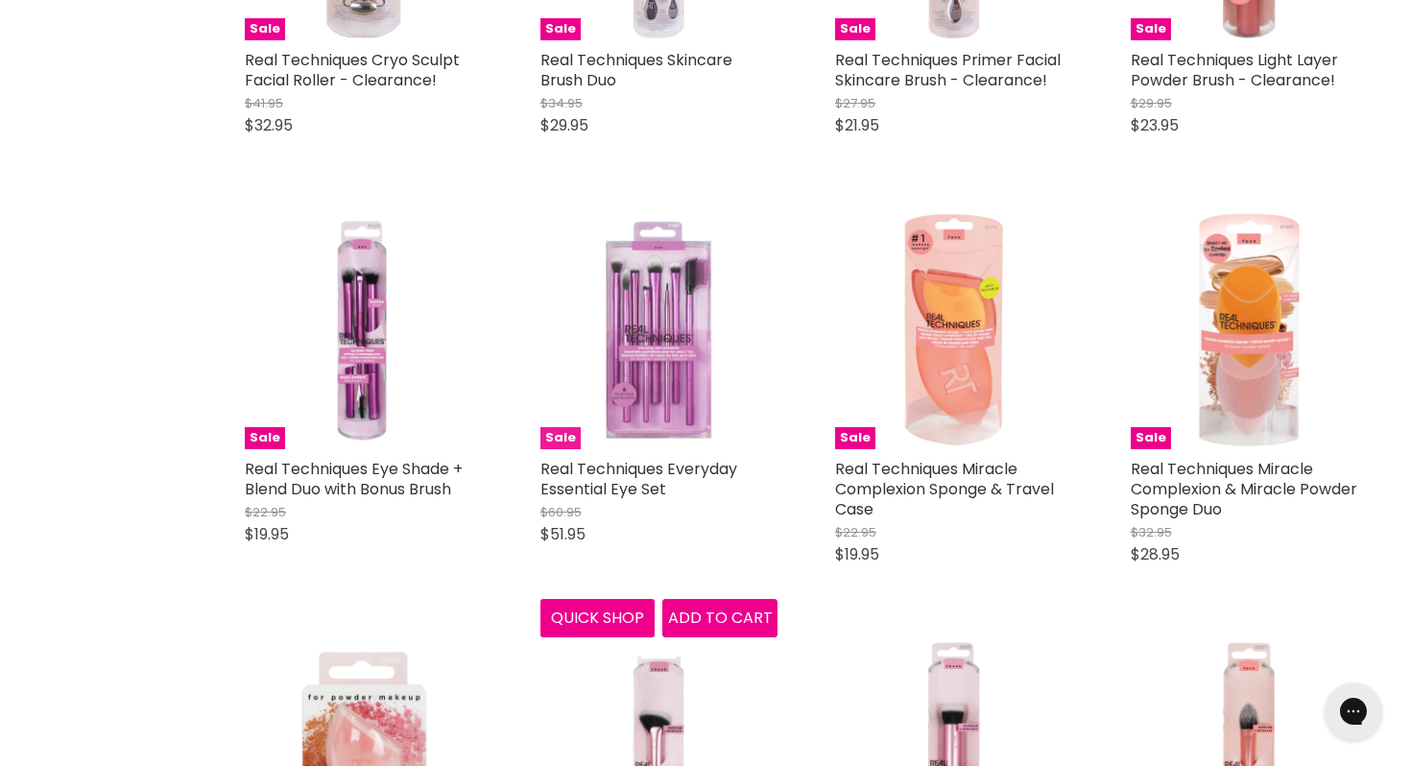
click at [637, 365] on img "Main content" at bounding box center [659, 330] width 238 height 238
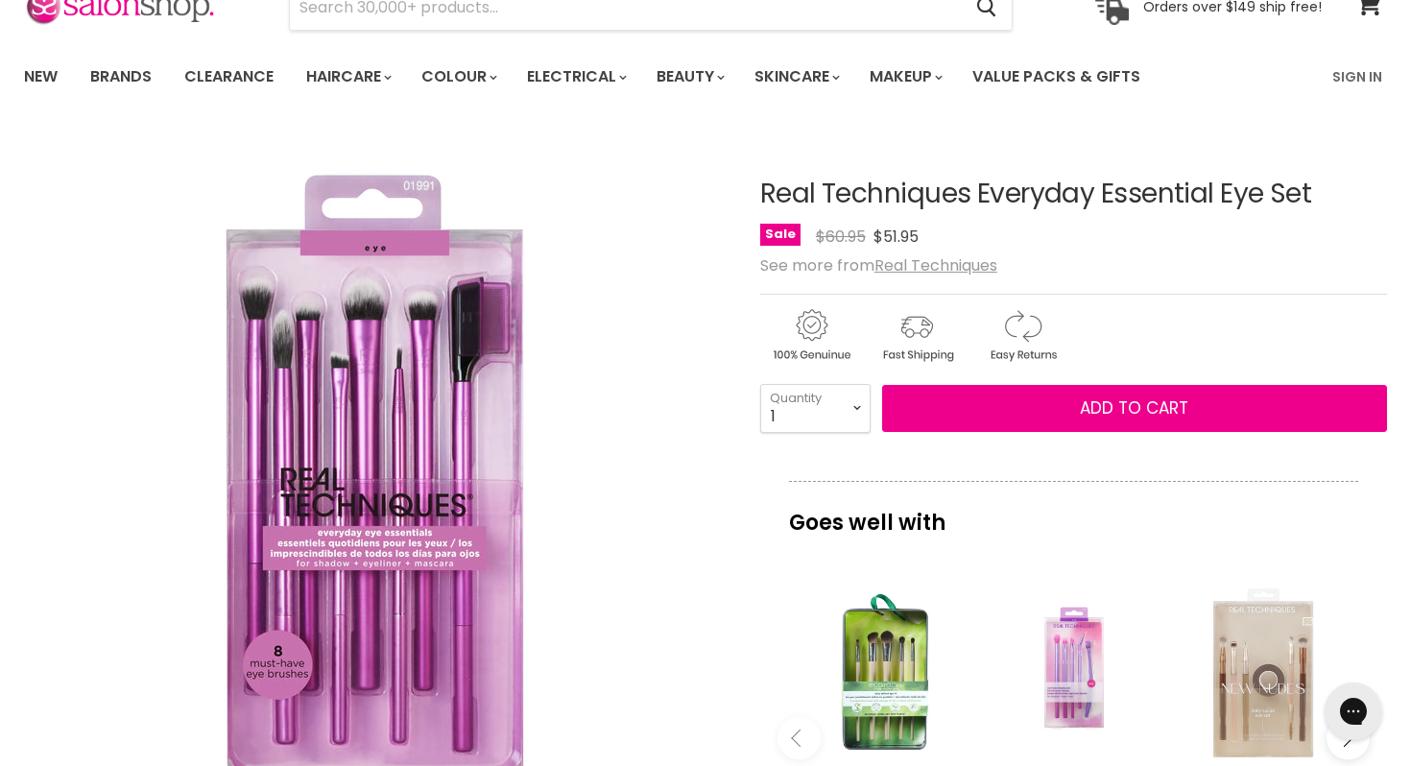
scroll to position [75, 0]
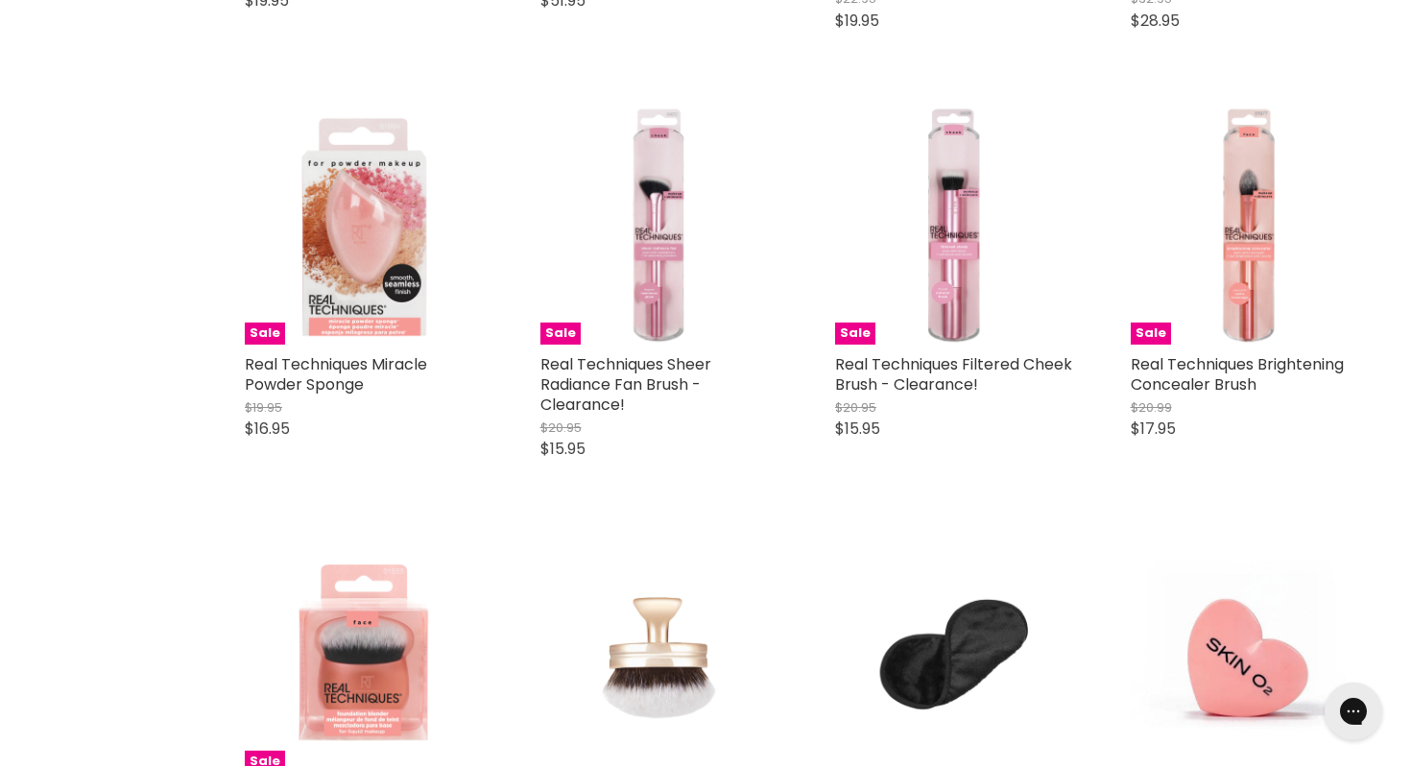
scroll to position [2456, 0]
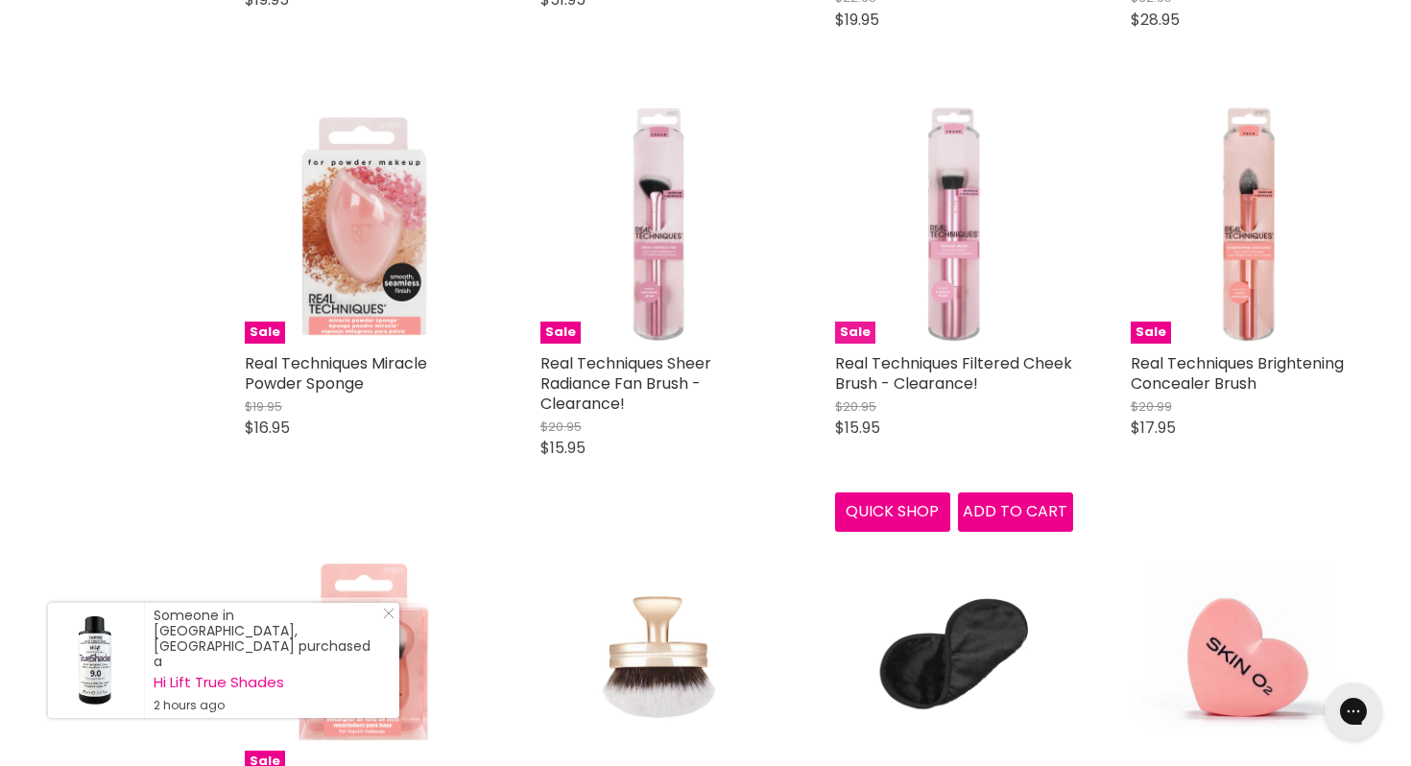
click at [953, 275] on img "Main content" at bounding box center [954, 225] width 238 height 238
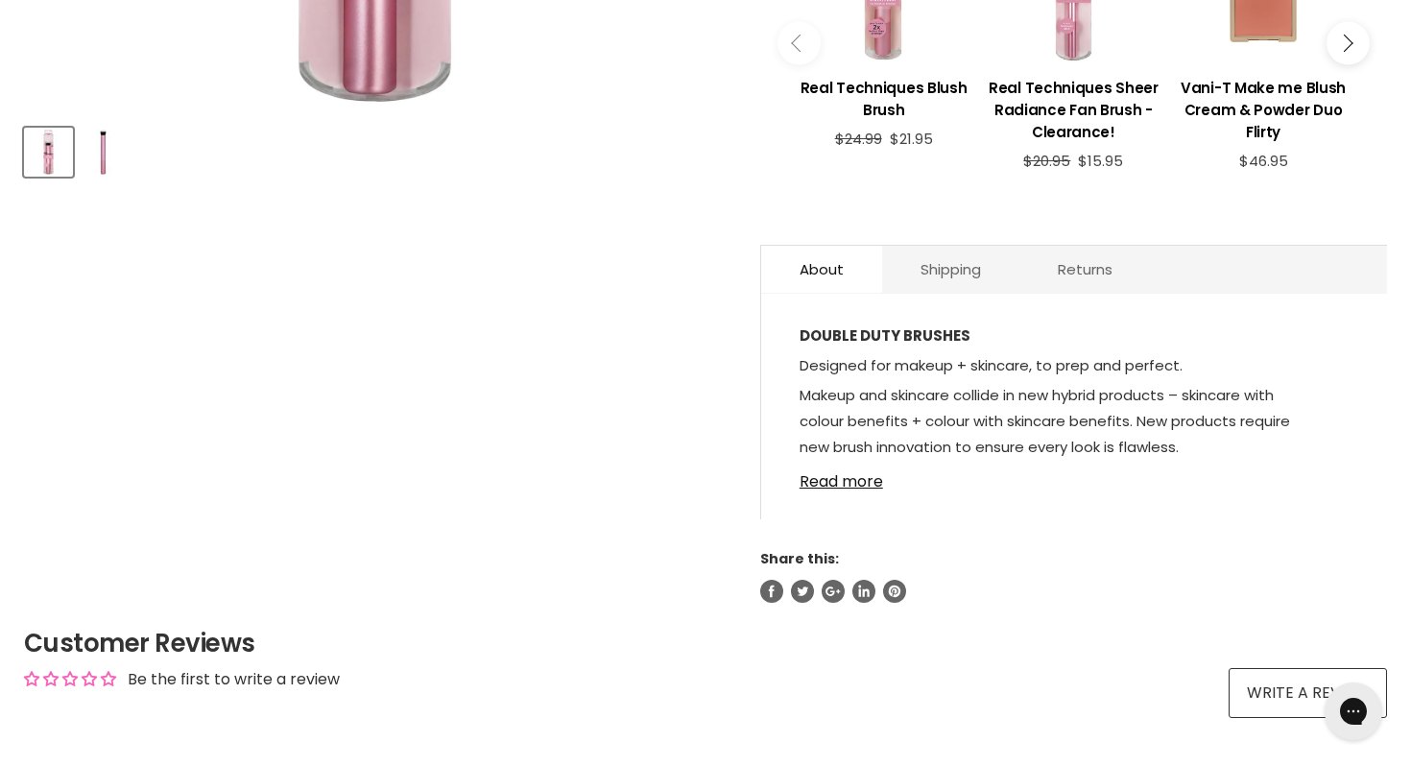
scroll to position [835, 0]
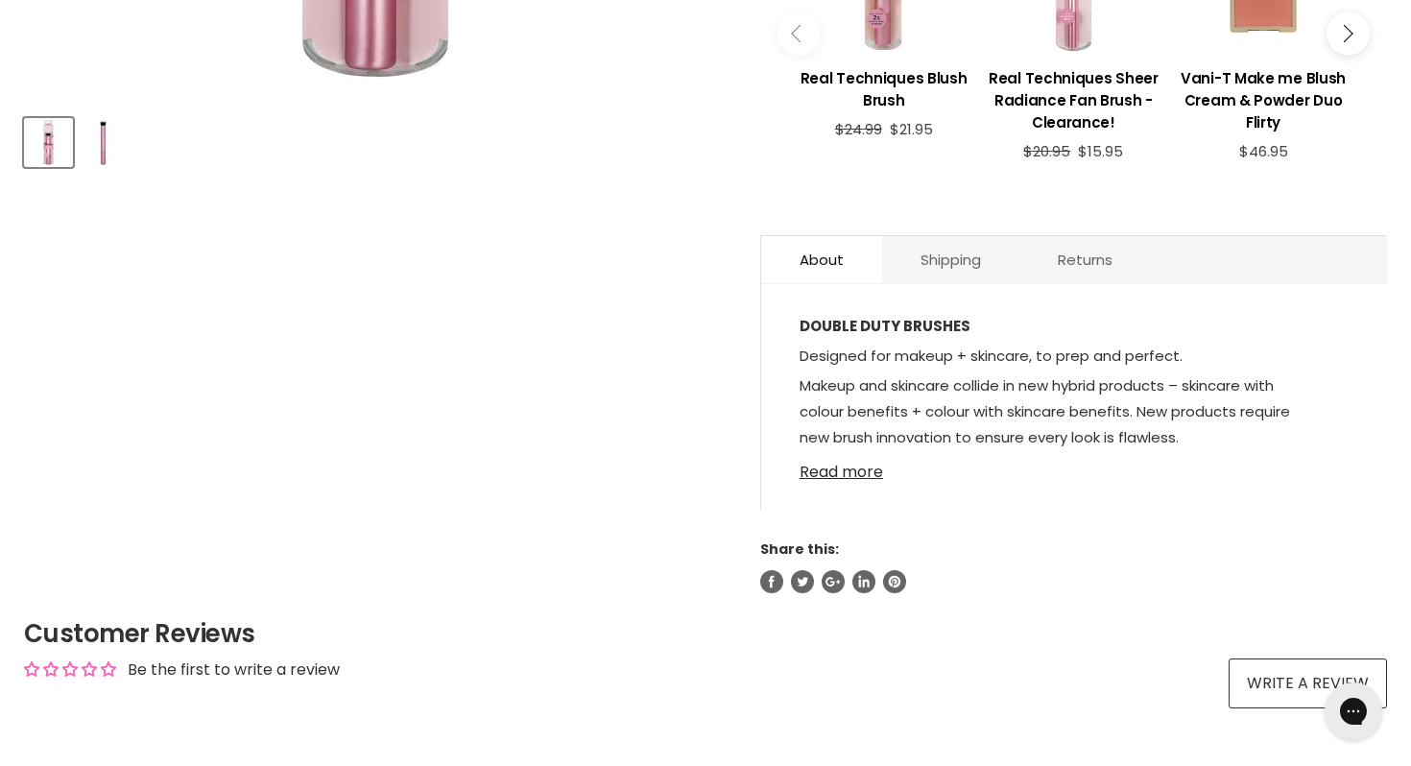
click at [856, 468] on link "Read more" at bounding box center [1074, 466] width 549 height 29
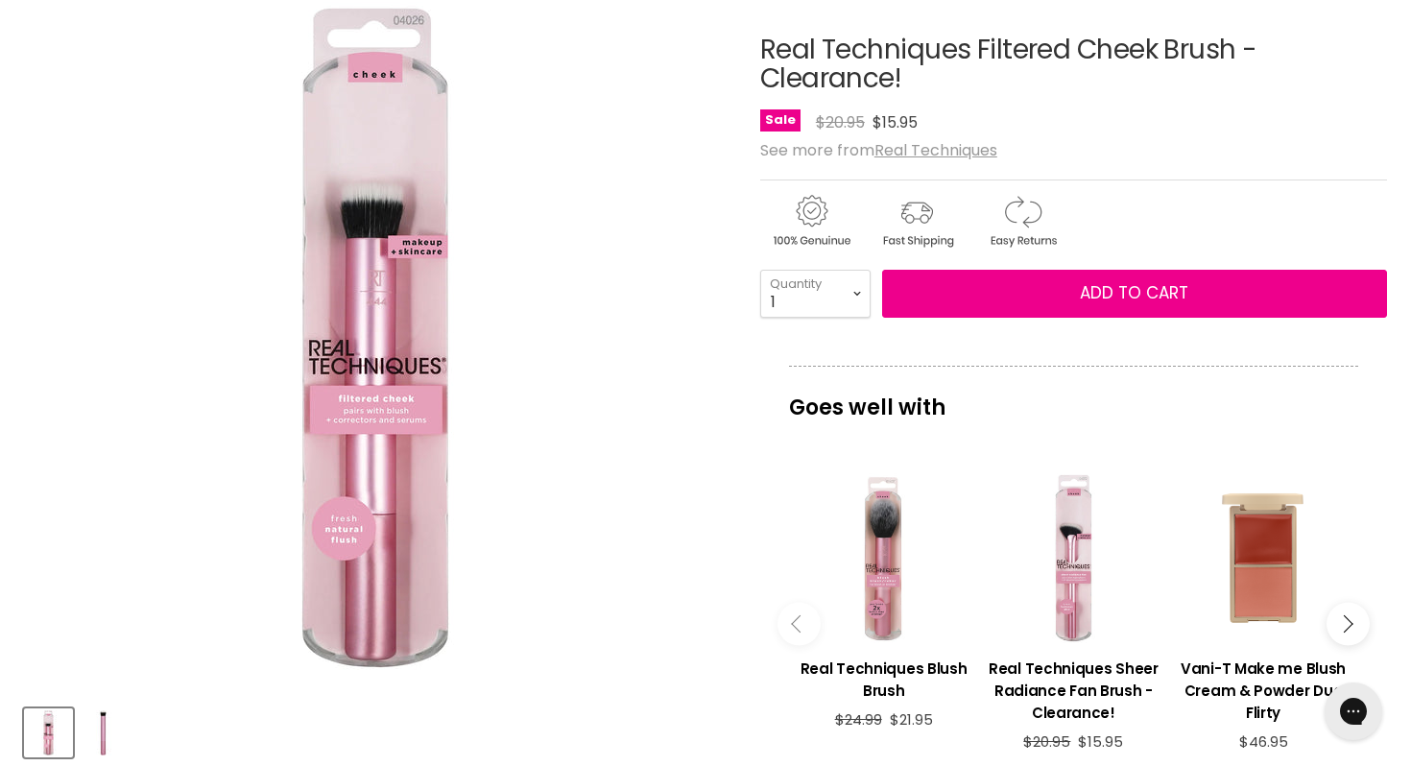
scroll to position [229, 0]
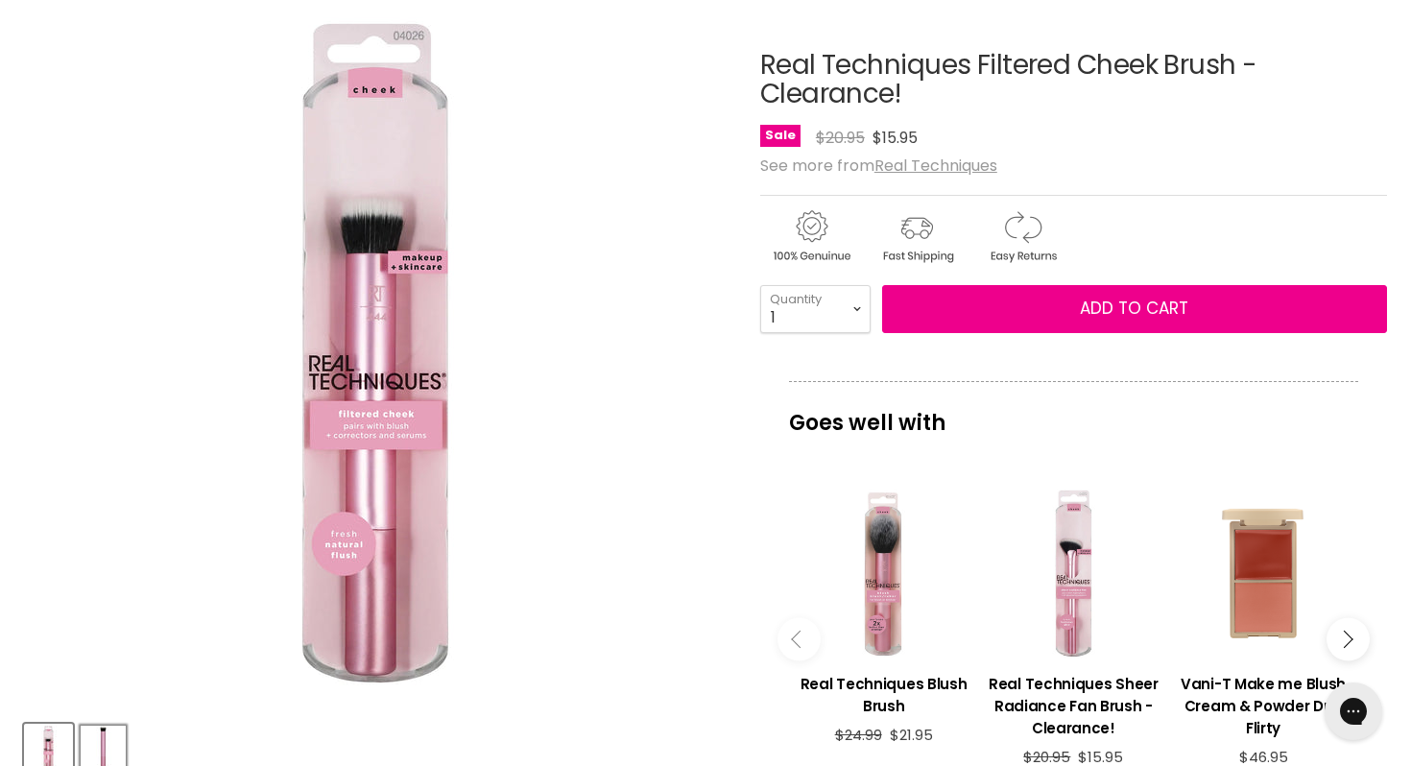
click at [105, 725] on button "Product thumbnails" at bounding box center [103, 748] width 49 height 49
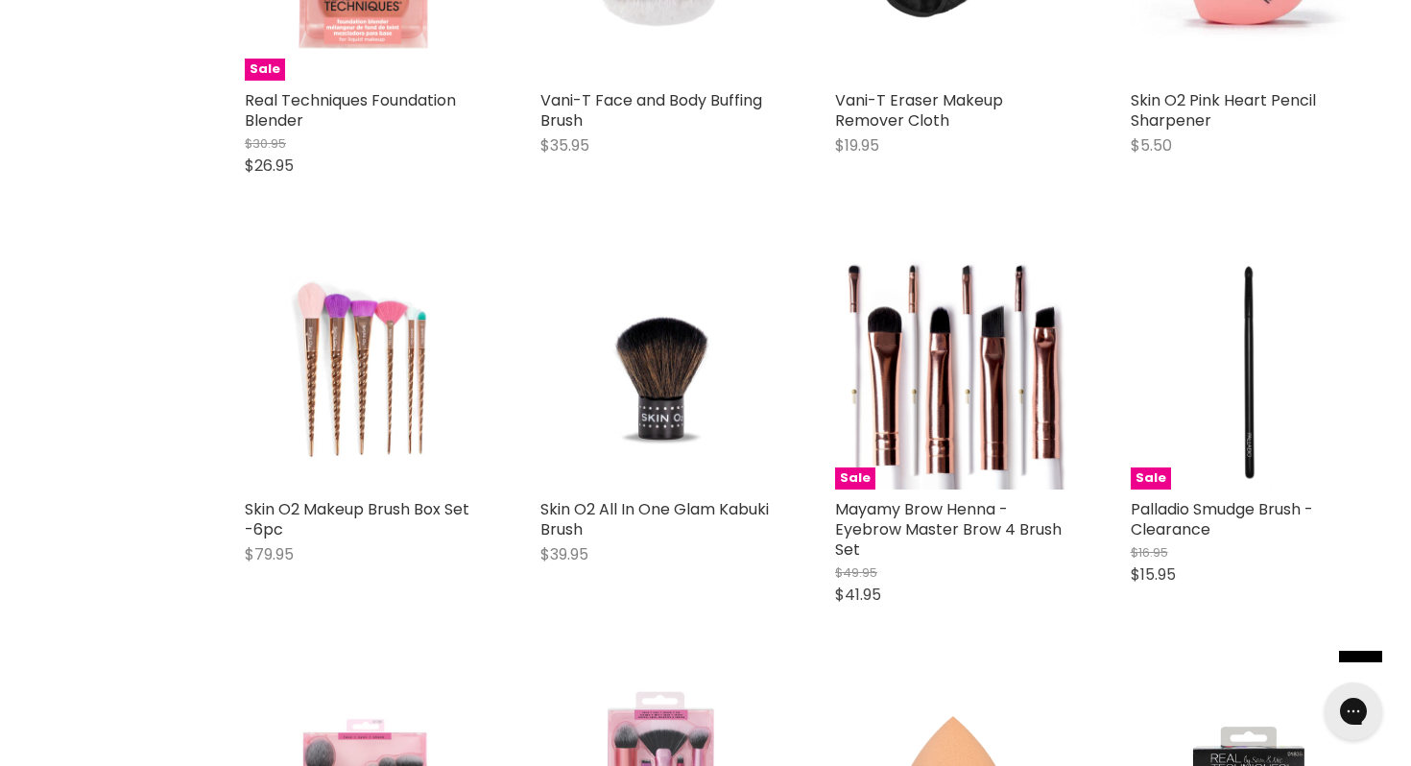
scroll to position [3150, 0]
